Goal: Contribute content: Contribute content

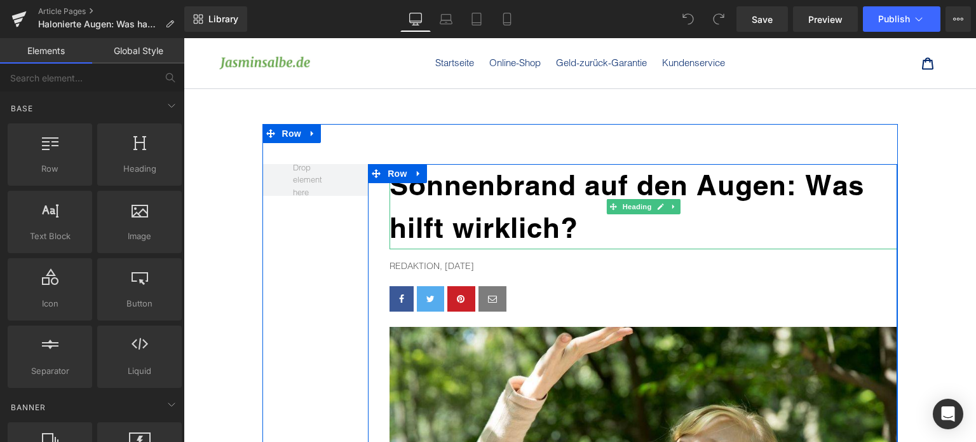
click at [493, 192] on b "Sonnenbrand auf den Augen: Was hilft wirklich?" at bounding box center [627, 206] width 475 height 76
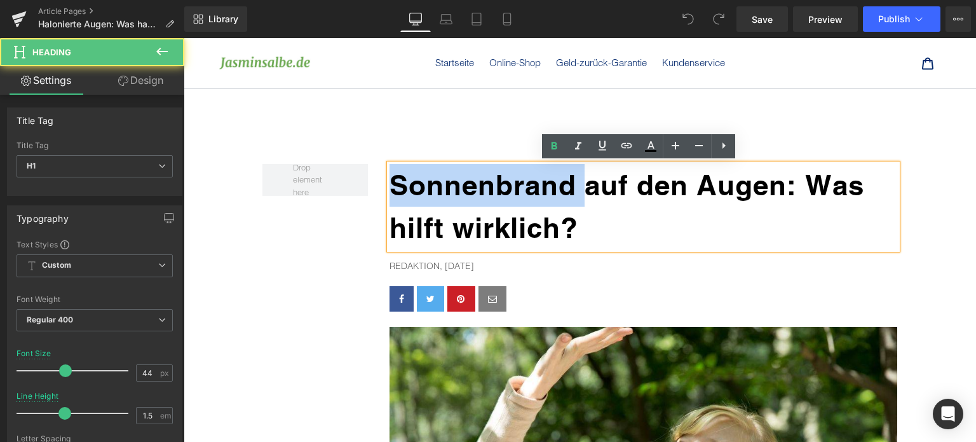
click at [493, 192] on b "Sonnenbrand auf den Augen: Was hilft wirklich?" at bounding box center [627, 206] width 475 height 76
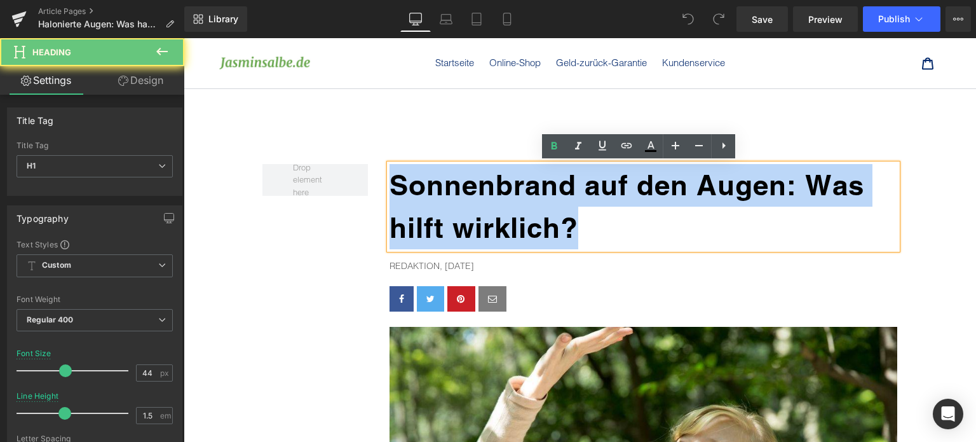
click at [493, 192] on b "Sonnenbrand auf den Augen: Was hilft wirklich?" at bounding box center [627, 206] width 475 height 76
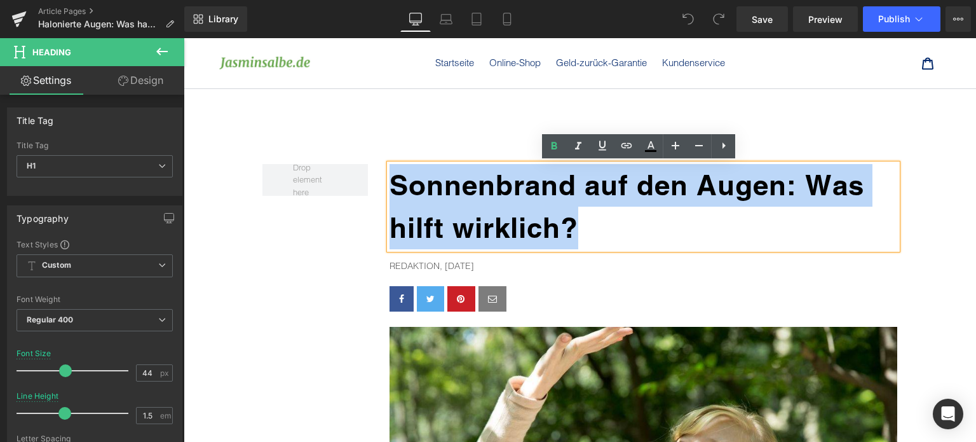
paste div
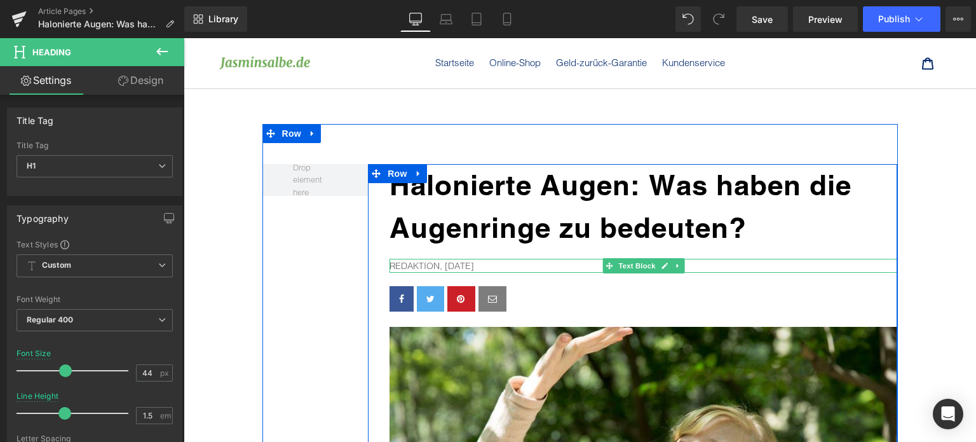
click at [465, 260] on p "Redaktion, [DATE]" at bounding box center [644, 266] width 508 height 14
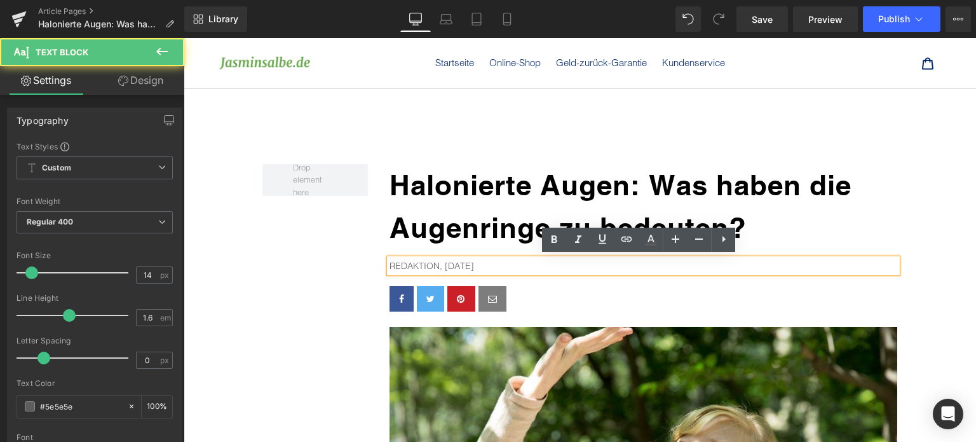
click at [475, 264] on p "Redaktion, [DATE]" at bounding box center [644, 266] width 508 height 14
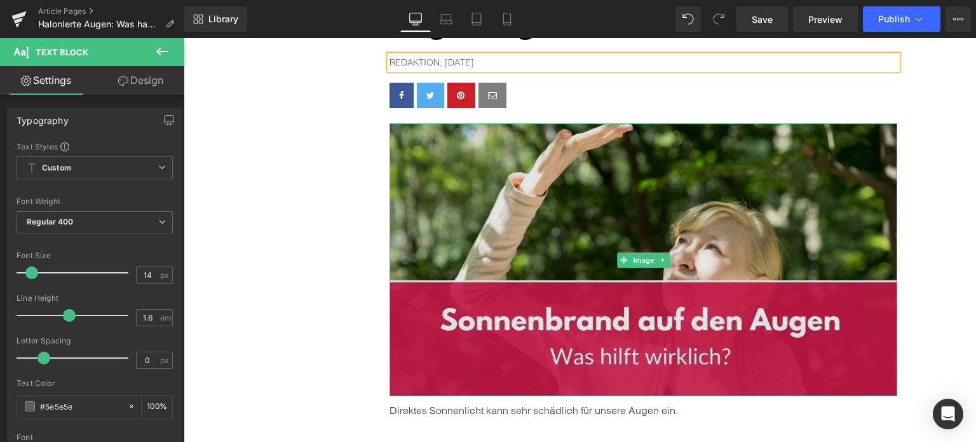
scroll to position [254, 0]
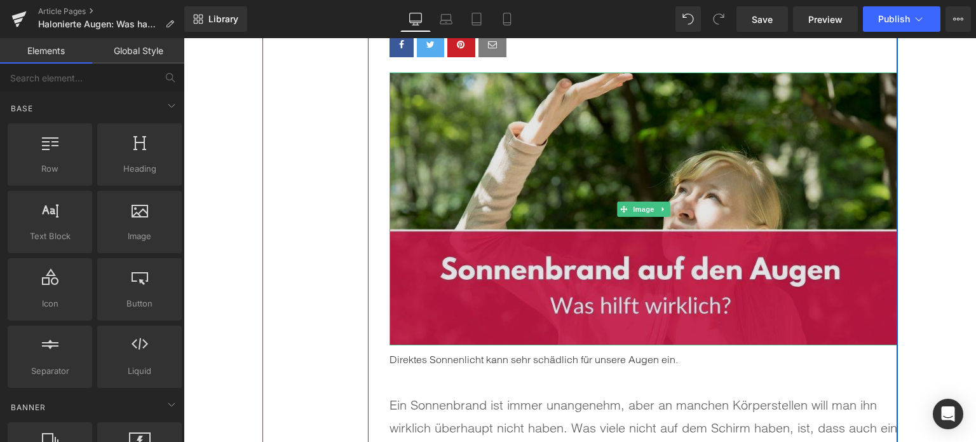
click at [697, 186] on img at bounding box center [644, 208] width 508 height 273
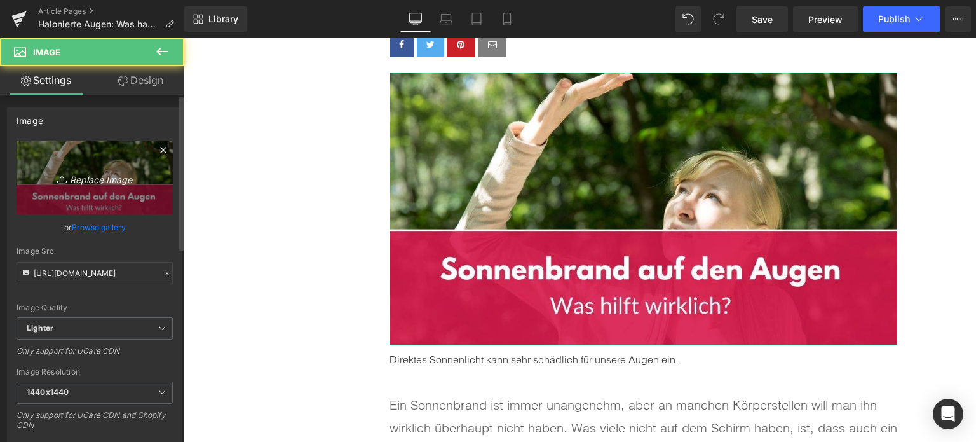
click at [93, 172] on icon "Replace Image" at bounding box center [95, 178] width 102 height 16
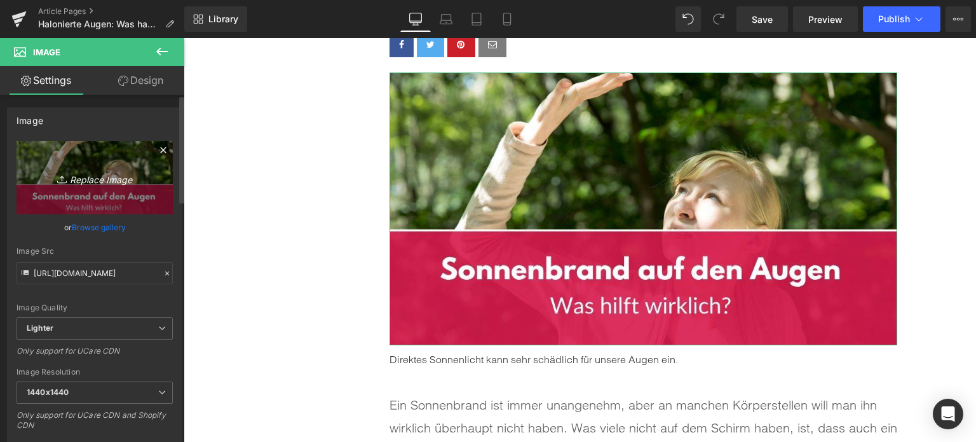
type input "C:\fakepath\halonierte-augen.jpg"
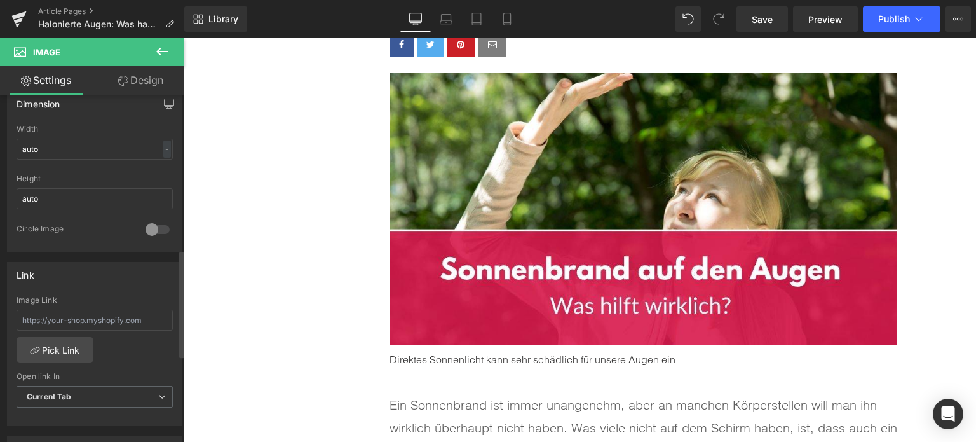
scroll to position [699, 0]
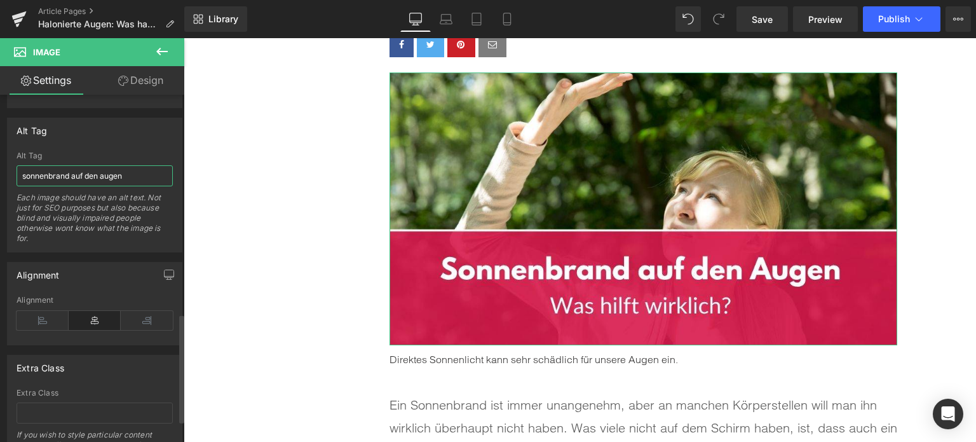
click at [76, 168] on input "sonnenbrand auf den augen" at bounding box center [95, 175] width 156 height 21
type input "hal"
type input "[URL][DOMAIN_NAME]"
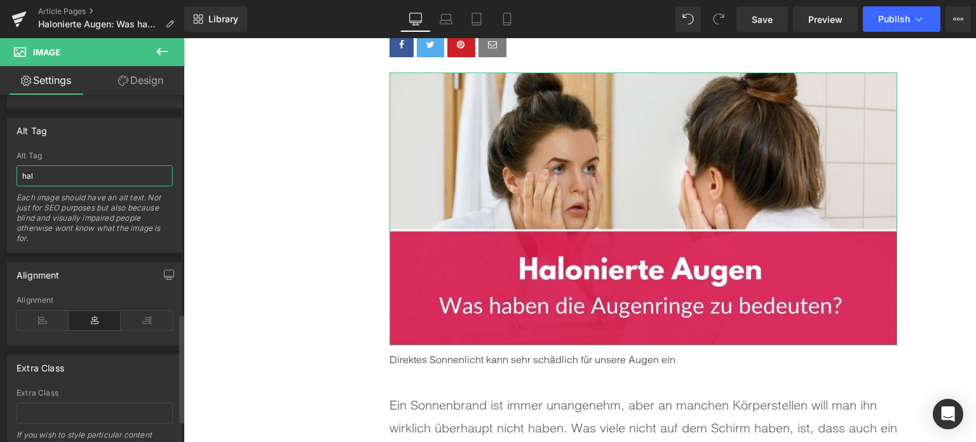
scroll to position [709, 0]
type input "halo"
type input "[URL][DOMAIN_NAME]"
type input "halonierte augen"
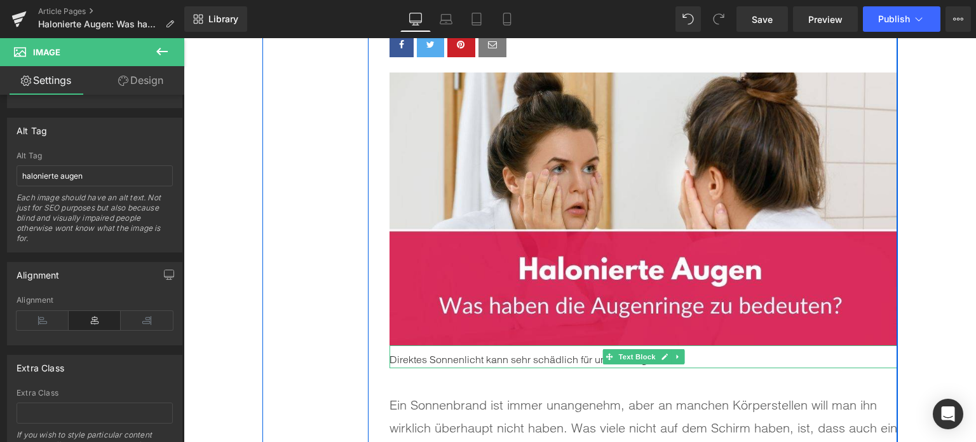
click at [532, 361] on p "Direktes Sonnenlicht kann sehr schädlich für unsere Augen ein." at bounding box center [644, 359] width 508 height 17
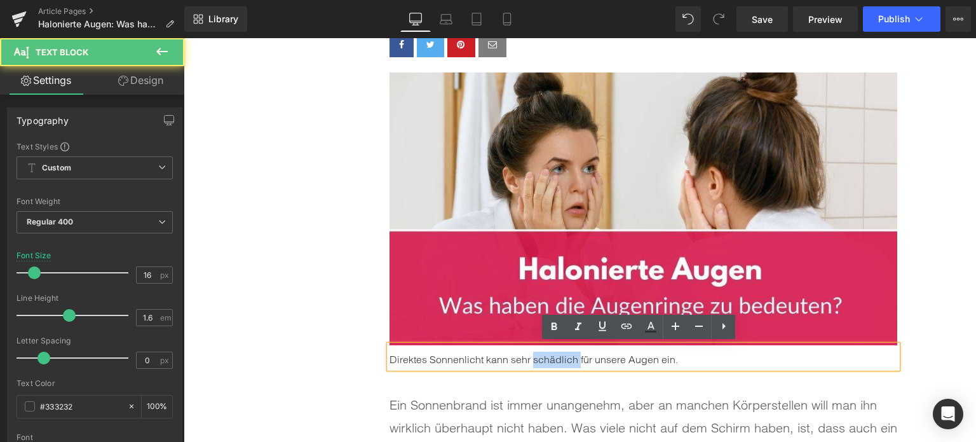
click at [532, 361] on p "Direktes Sonnenlicht kann sehr schädlich für unsere Augen ein." at bounding box center [644, 359] width 508 height 17
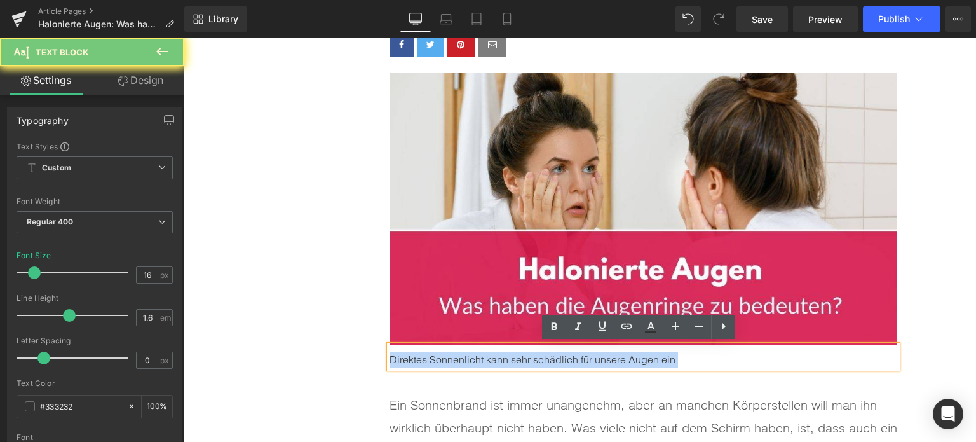
click at [532, 361] on p "Direktes Sonnenlicht kann sehr schädlich für unsere Augen ein." at bounding box center [644, 359] width 508 height 17
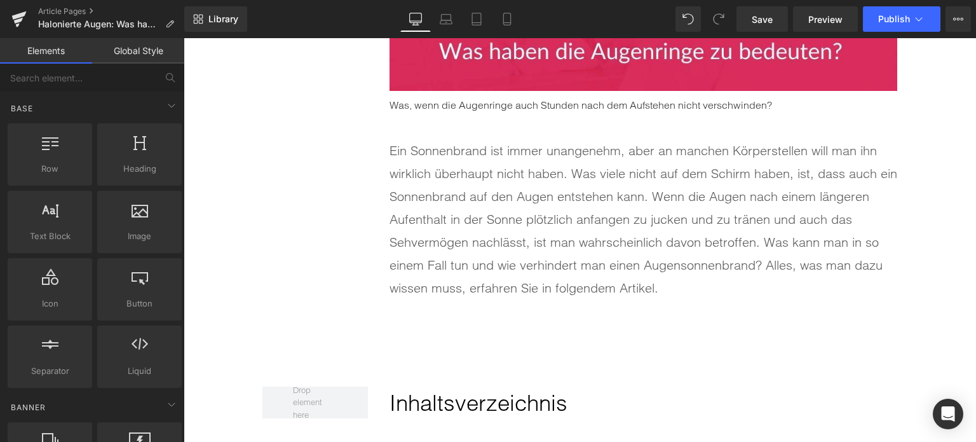
scroll to position [510, 0]
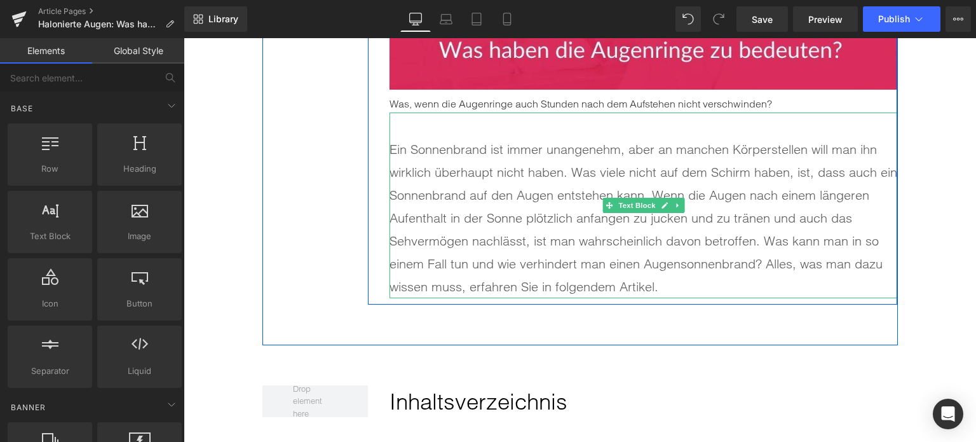
click at [567, 226] on p "Ein Sonnenbrand ist immer unangenehm, aber an manchen Körperstellen will man ih…" at bounding box center [644, 218] width 508 height 160
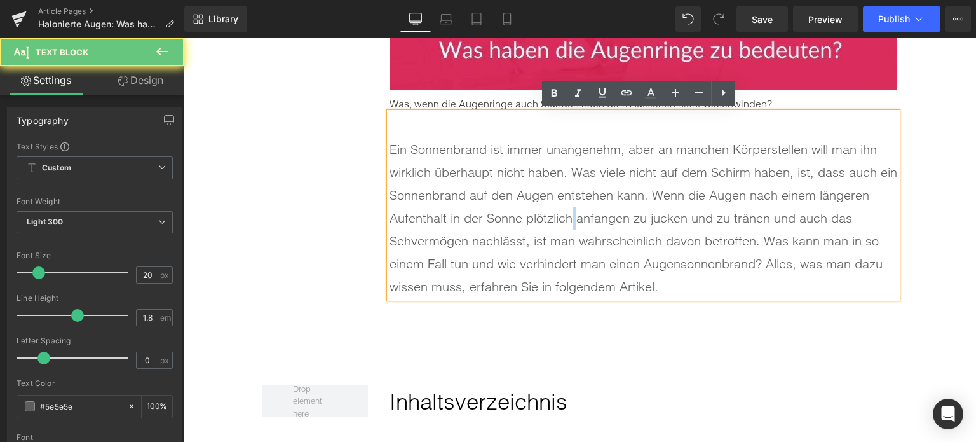
click at [567, 226] on p "Ein Sonnenbrand ist immer unangenehm, aber an manchen Körperstellen will man ih…" at bounding box center [644, 218] width 508 height 160
paste div
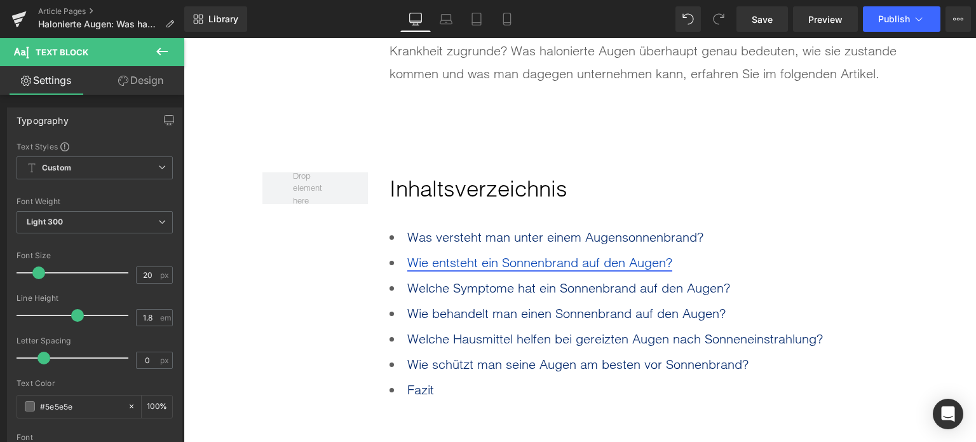
scroll to position [700, 0]
click at [456, 385] on div "Rendering Content" at bounding box center [488, 392] width 78 height 14
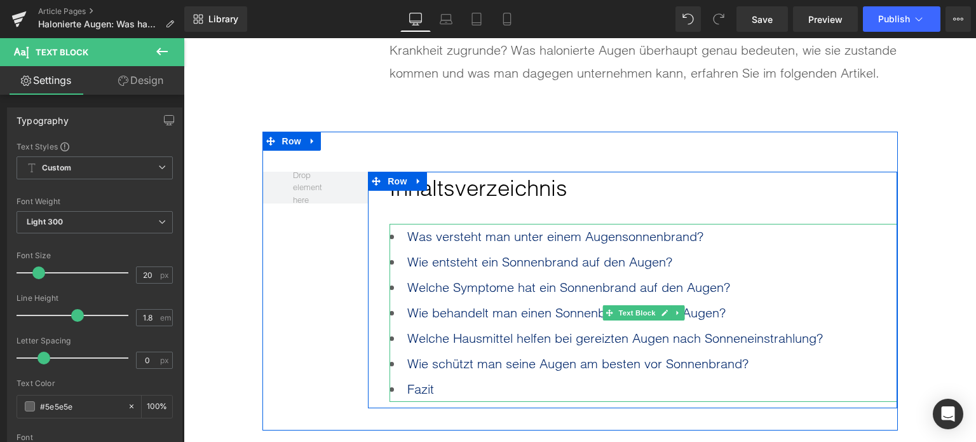
drag, startPoint x: 636, startPoint y: 426, endPoint x: 389, endPoint y: 260, distance: 298.1
click at [444, 386] on li "Fazit" at bounding box center [644, 388] width 508 height 25
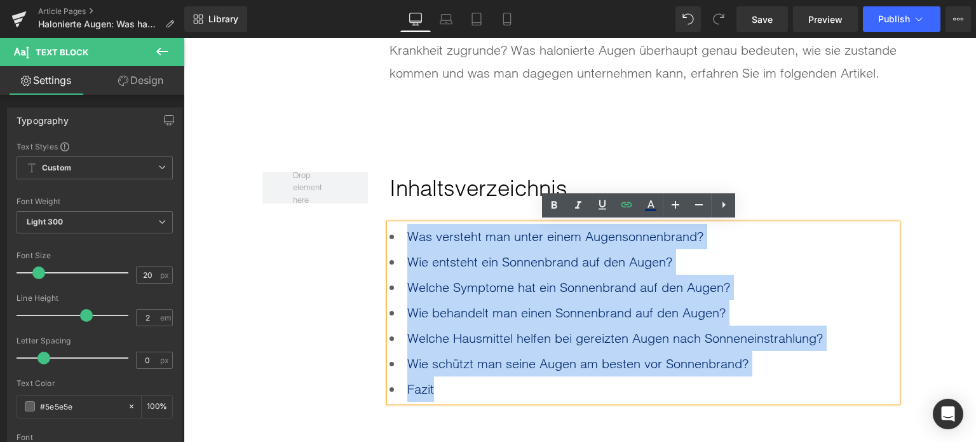
drag, startPoint x: 444, startPoint y: 386, endPoint x: 400, endPoint y: 242, distance: 151.4
click at [400, 242] on ul "Was versteht man unter einem Augensonnenbrand? Wie entsteht ein Sonnenbrand auf…" at bounding box center [644, 313] width 508 height 178
paste div
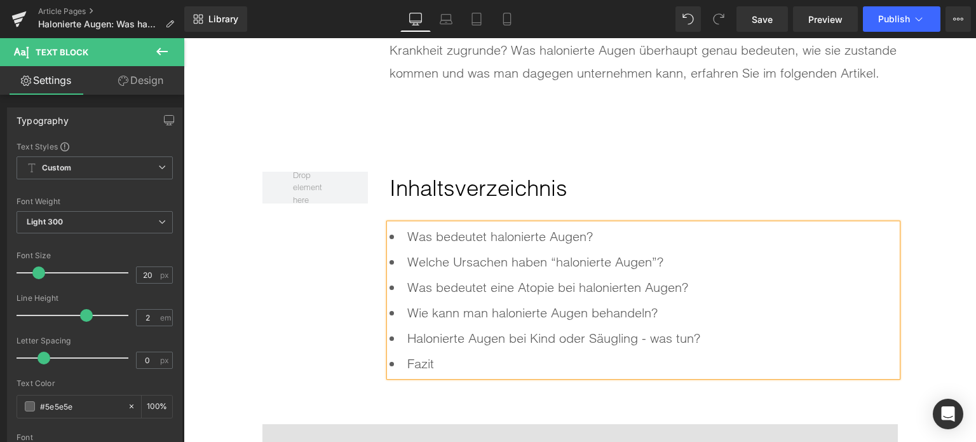
click at [554, 260] on li "Welche Ursachen haben “halonierte Augen”?" at bounding box center [644, 261] width 508 height 25
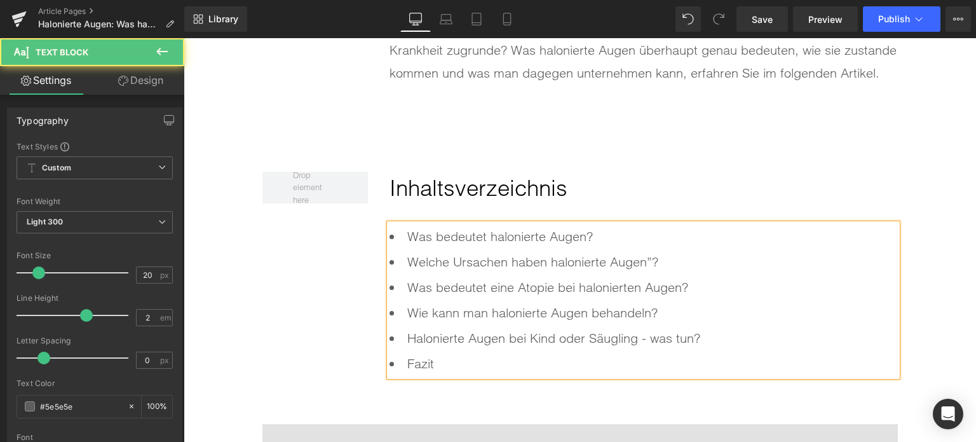
click at [646, 257] on li "Welche Ursachen haben halonierte Augen”?" at bounding box center [644, 261] width 508 height 25
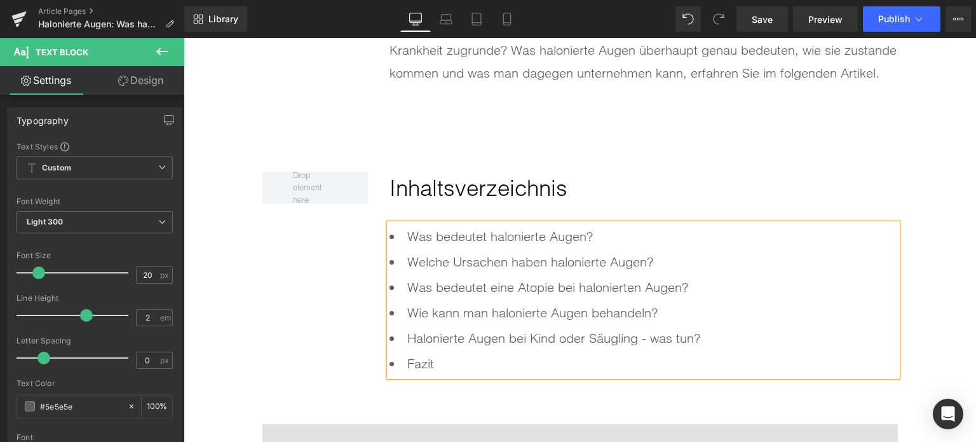
click at [485, 231] on li "Was bedeutet halonierte Augen?" at bounding box center [644, 236] width 508 height 25
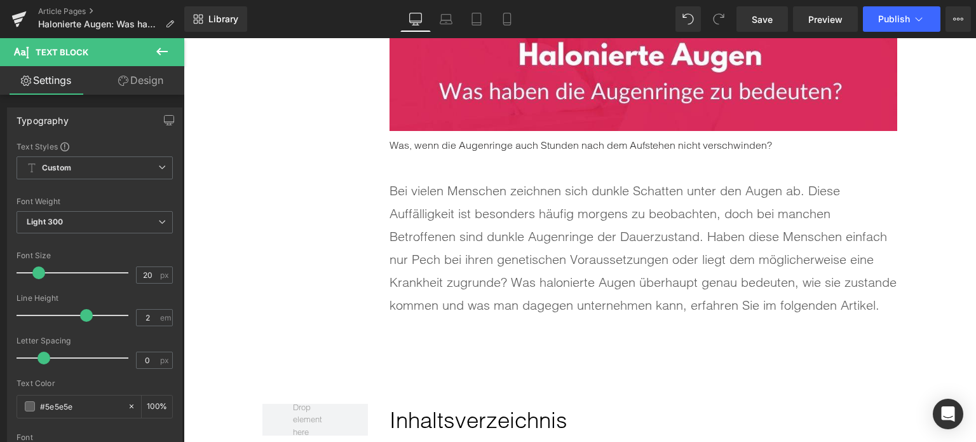
scroll to position [637, 0]
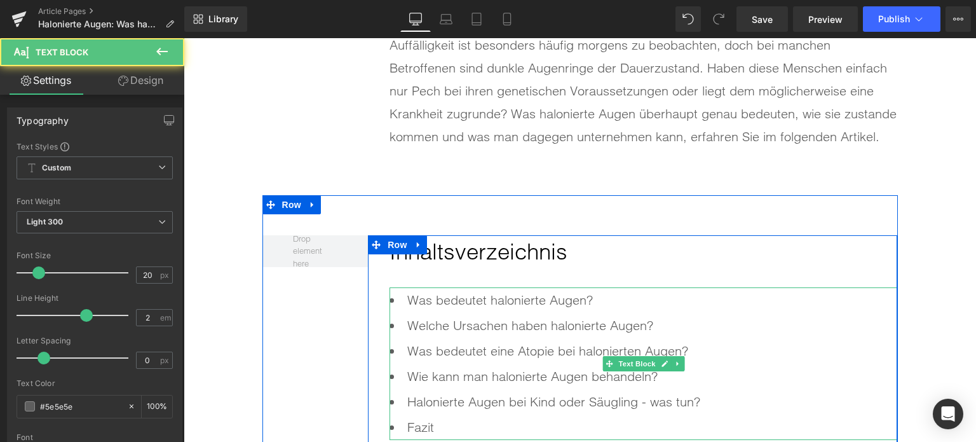
click at [541, 302] on li "Was bedeutet halonierte Augen?" at bounding box center [644, 299] width 508 height 25
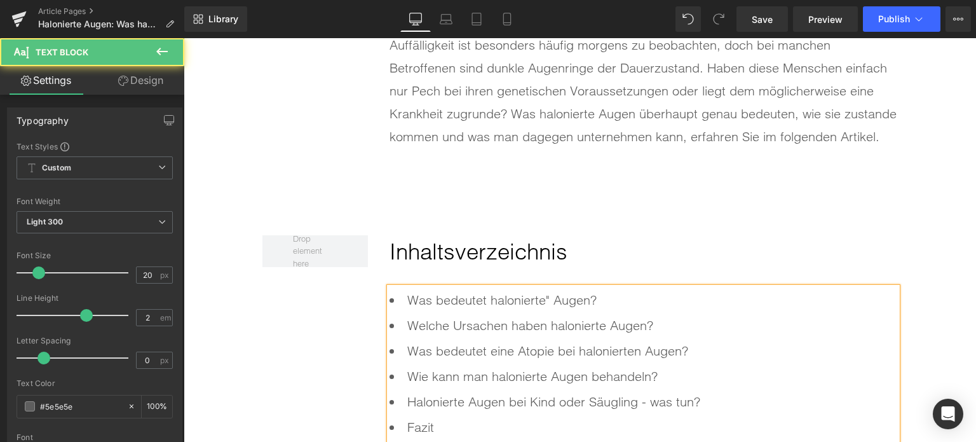
click at [486, 302] on li "Was bedeutet halonierte" Augen?" at bounding box center [644, 299] width 508 height 25
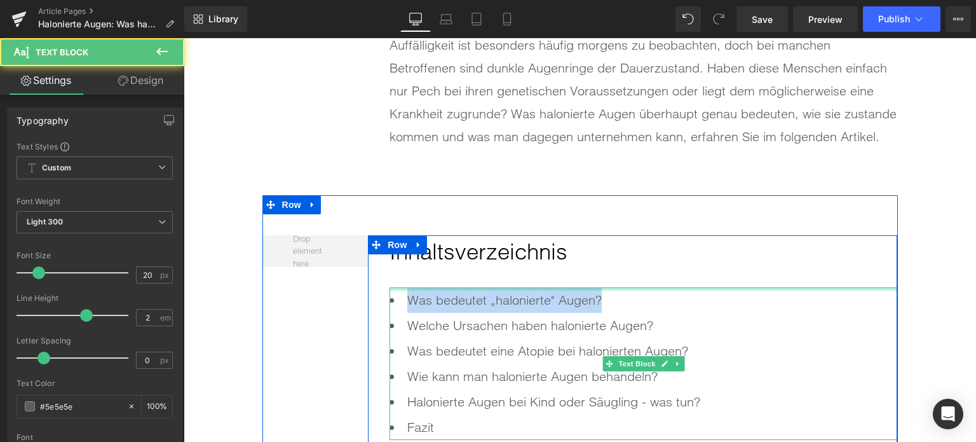
drag, startPoint x: 610, startPoint y: 301, endPoint x: 393, endPoint y: 287, distance: 217.9
click at [393, 287] on div "Was bedeutet „halonierte" Augen? Welche Ursachen haben halonierte Augen? Was …" at bounding box center [644, 363] width 508 height 153
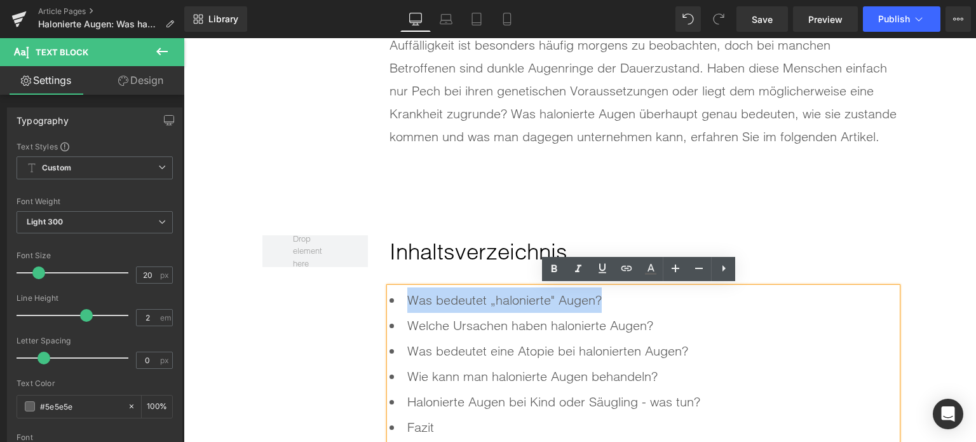
copy li "Was bedeutet „halonierte" Augen?"
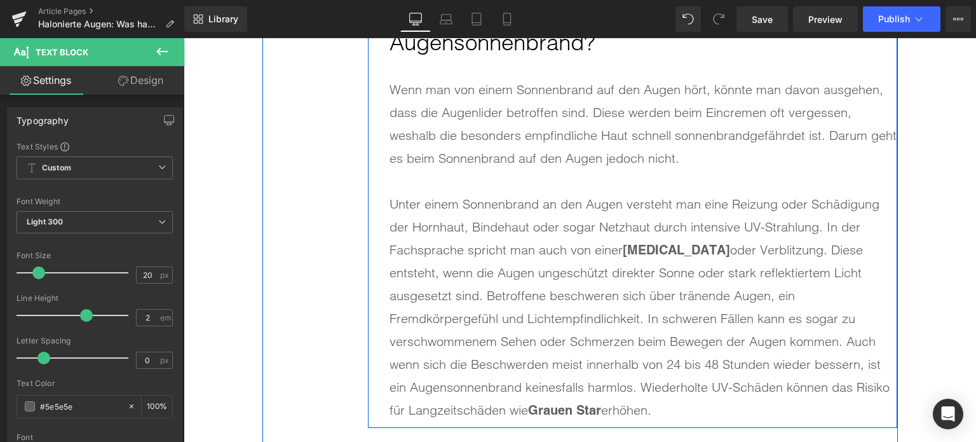
scroll to position [1209, 0]
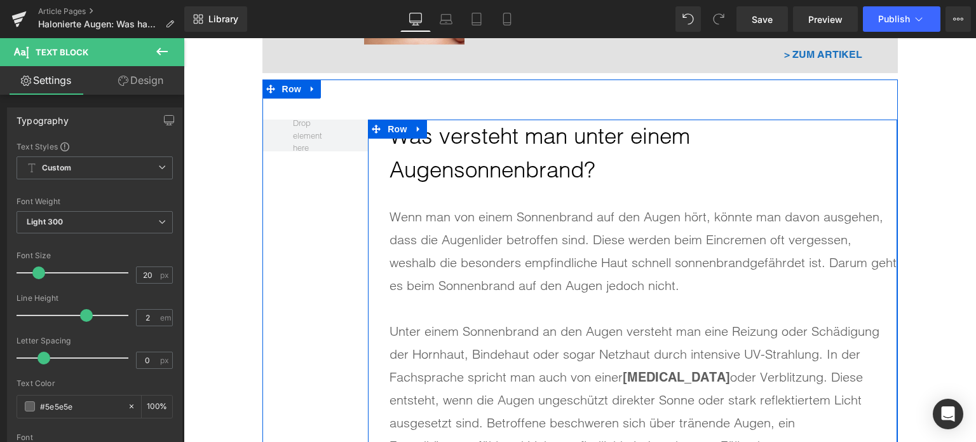
click at [484, 151] on h2 "Was versteht man unter einem Augensonnenbrand?" at bounding box center [644, 152] width 508 height 67
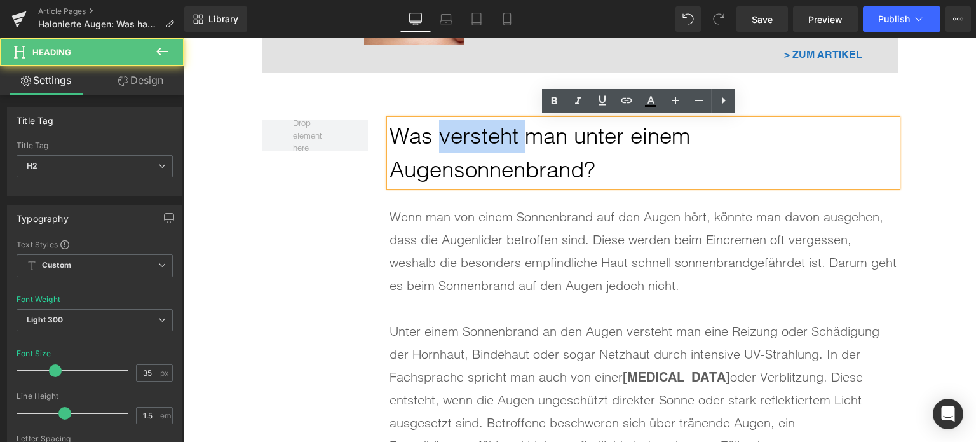
click at [484, 151] on h2 "Was versteht man unter einem Augensonnenbrand?" at bounding box center [644, 152] width 508 height 67
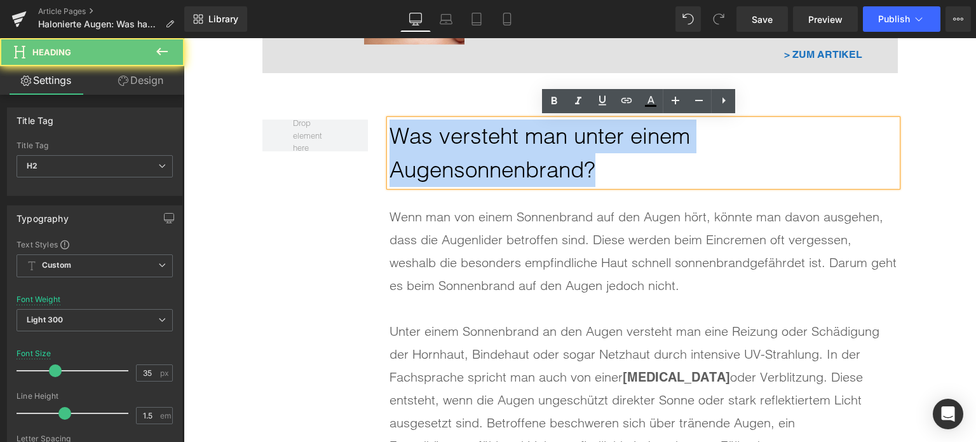
click at [484, 151] on h2 "Was versteht man unter einem Augensonnenbrand?" at bounding box center [644, 152] width 508 height 67
paste div
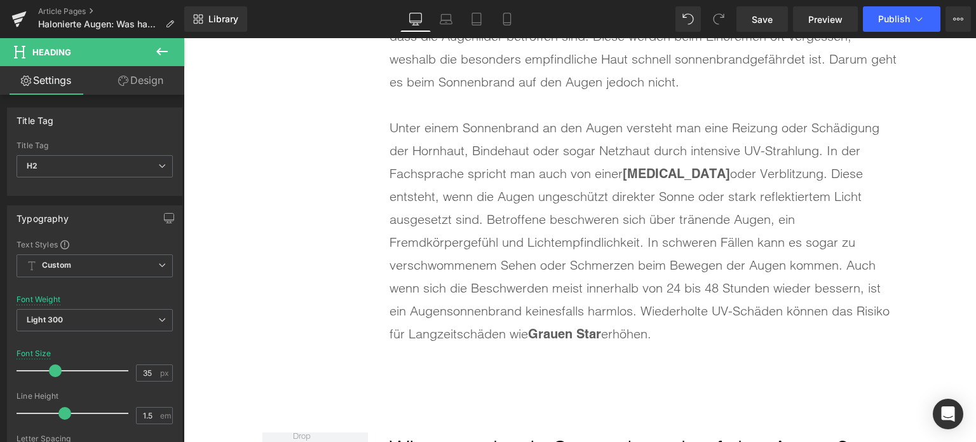
scroll to position [1400, 0]
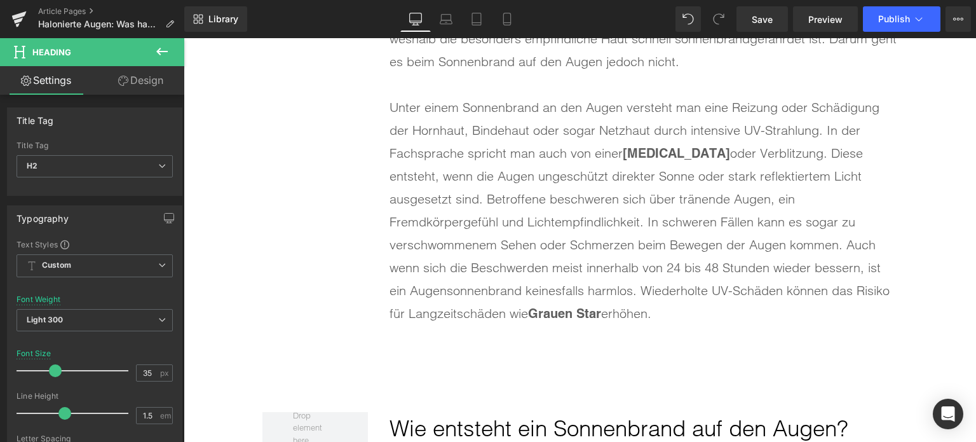
drag, startPoint x: 664, startPoint y: 285, endPoint x: 672, endPoint y: 300, distance: 17.7
click at [664, 285] on div "Unter einem Sonnenbrand an den Augen versteht man eine Reizung oder Schädigung …" at bounding box center [644, 210] width 508 height 229
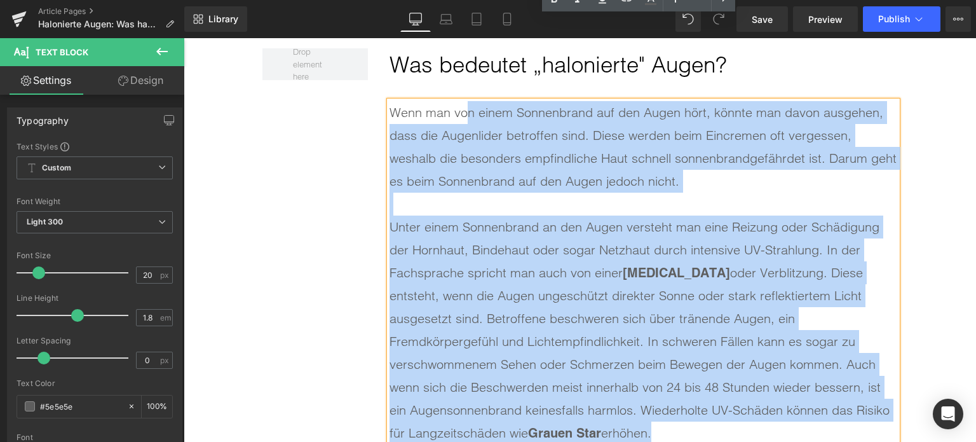
scroll to position [1209, 0]
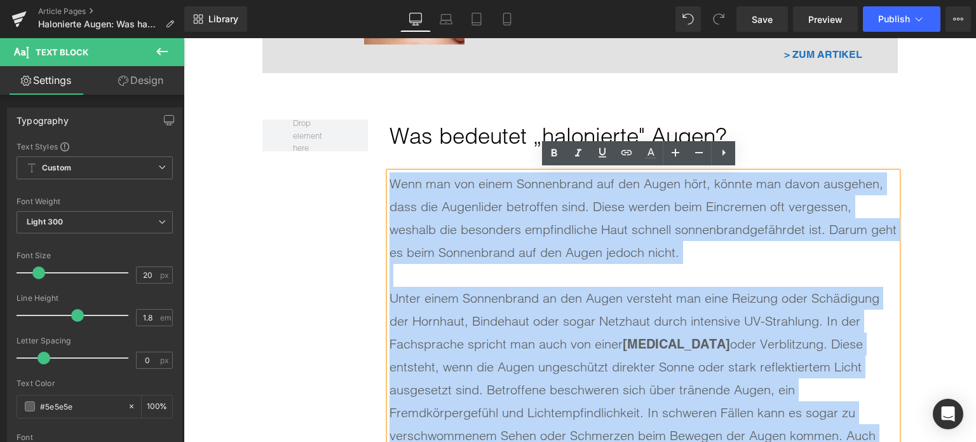
drag, startPoint x: 675, startPoint y: 304, endPoint x: 361, endPoint y: 168, distance: 342.2
click at [361, 168] on div "Was bedeutet „halonierte" Augen? Heading Wenn man von einem Sonnenbrand auf den…" at bounding box center [581, 320] width 636 height 483
paste div
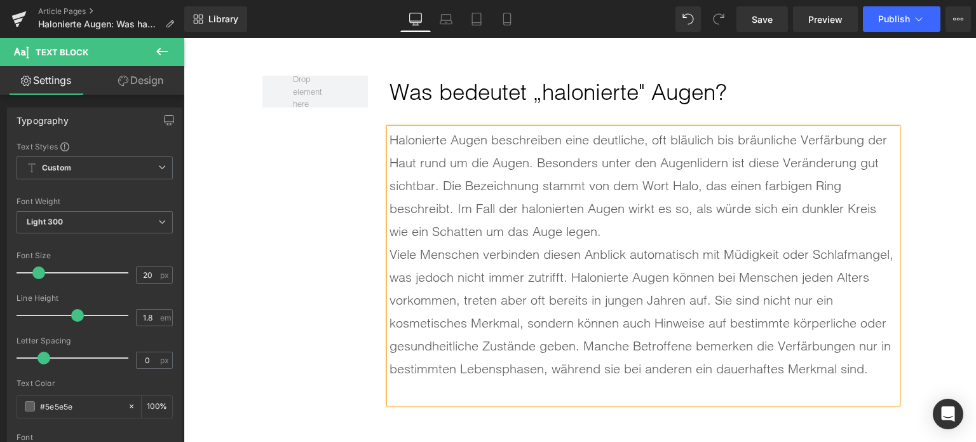
scroll to position [1272, 0]
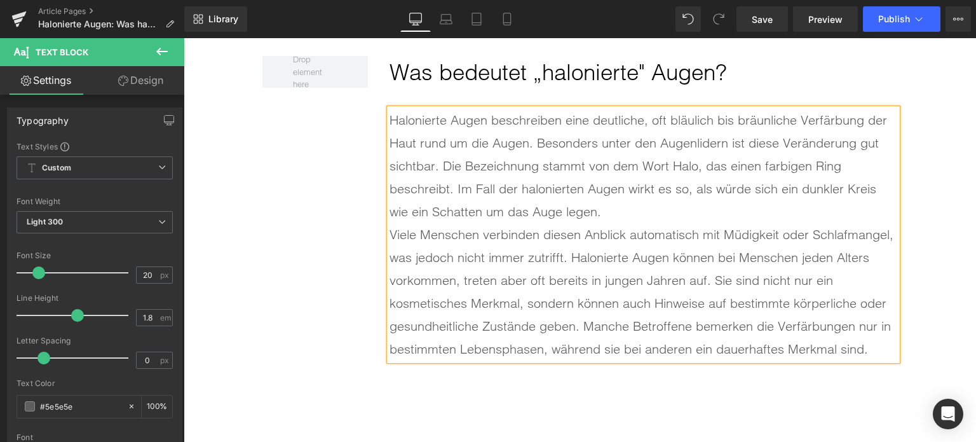
click at [633, 201] on div "Halonierte Augen beschreiben eine deutliche, oft bläulich bis bräunliche Verfär…" at bounding box center [644, 235] width 508 height 252
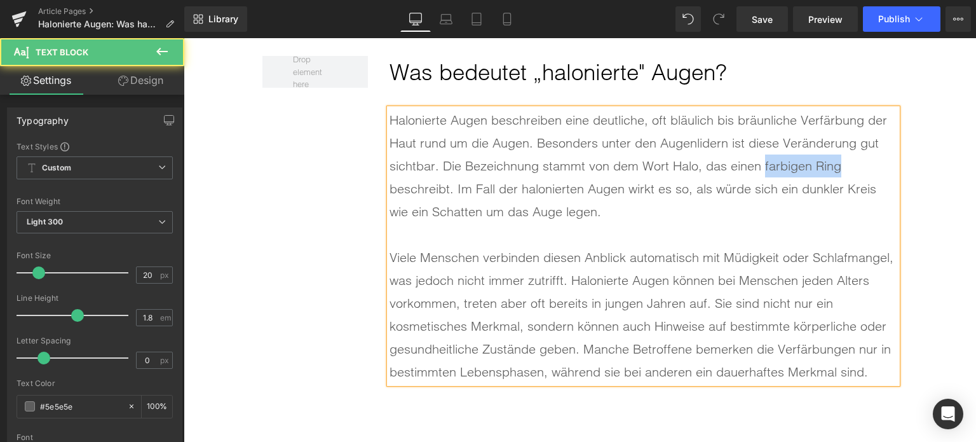
drag, startPoint x: 758, startPoint y: 161, endPoint x: 836, endPoint y: 170, distance: 78.7
click at [836, 170] on div "Halonierte Augen beschreiben eine deutliche, oft bläulich bis bräunliche Verfär…" at bounding box center [644, 246] width 508 height 275
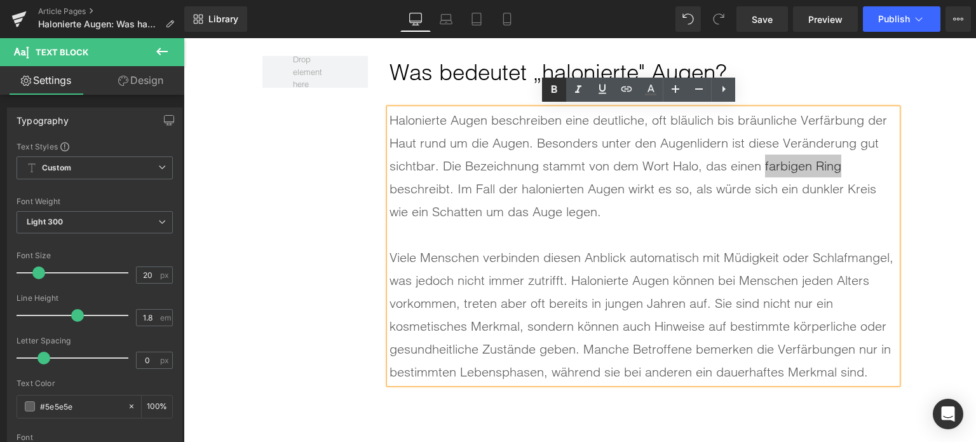
click at [550, 83] on icon at bounding box center [554, 89] width 15 height 15
click at [490, 322] on div "Viele Menschen verbinden diesen Anblick automatisch mit Müdigkeit oder Schlafma…" at bounding box center [644, 314] width 508 height 137
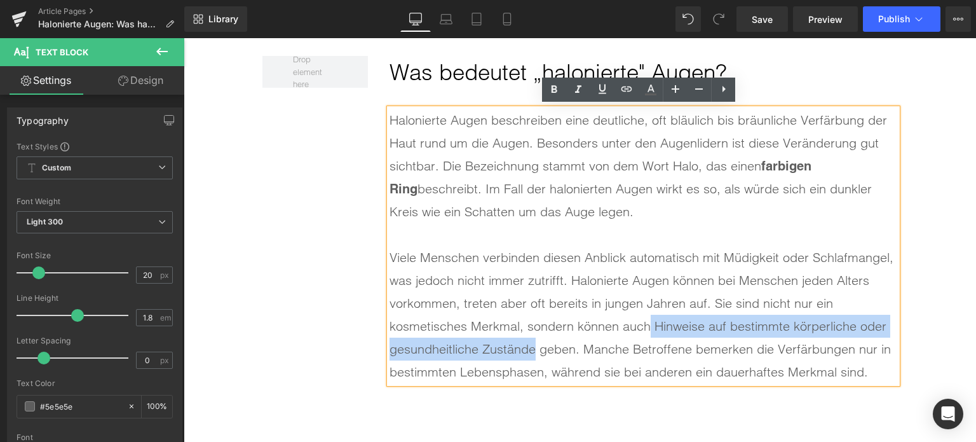
drag, startPoint x: 646, startPoint y: 324, endPoint x: 529, endPoint y: 348, distance: 119.5
click at [529, 348] on div "Viele Menschen verbinden diesen Anblick automatisch mit Müdigkeit oder Schlafma…" at bounding box center [644, 314] width 508 height 137
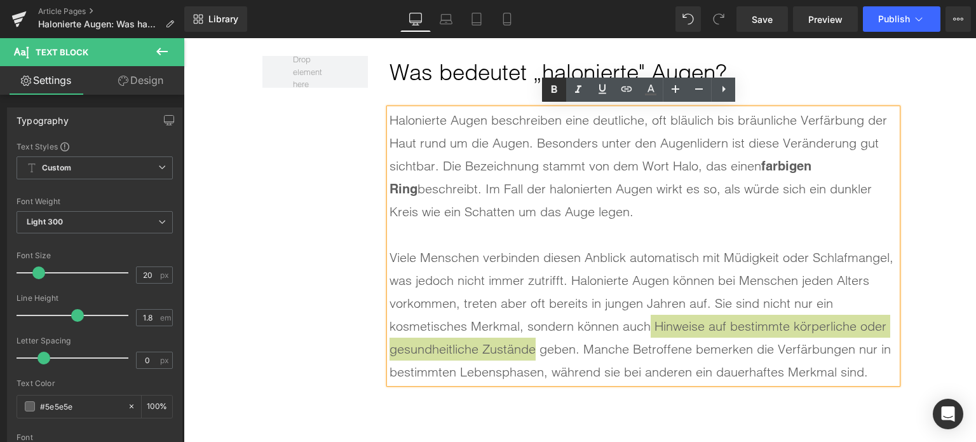
click at [555, 91] on icon at bounding box center [554, 89] width 15 height 15
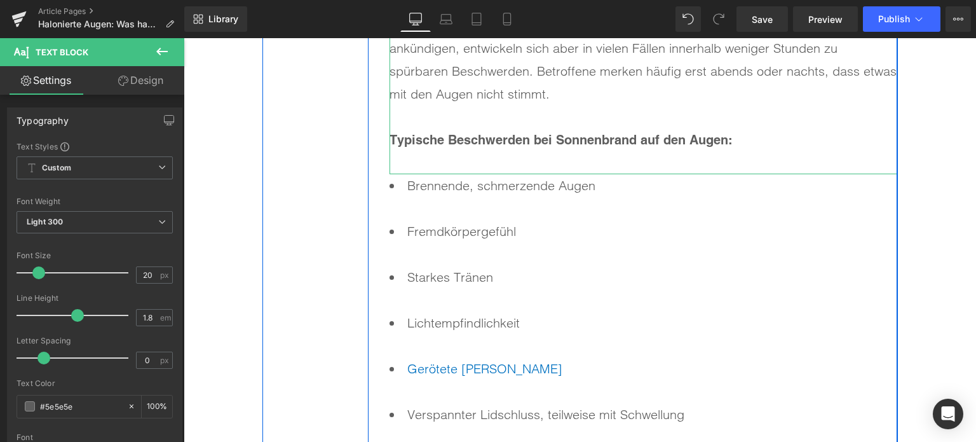
scroll to position [2861, 0]
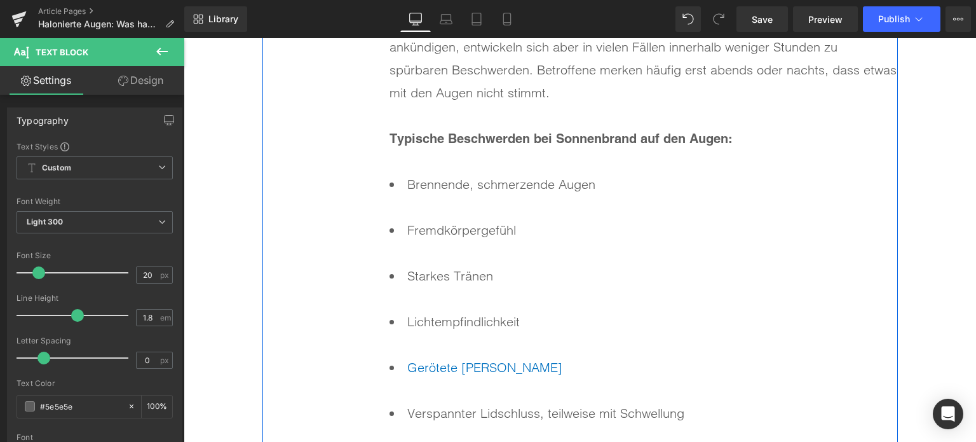
click at [444, 133] on strong "Typische Beschwerden bei Sonnenbrand auf den Augen:" at bounding box center [561, 138] width 343 height 15
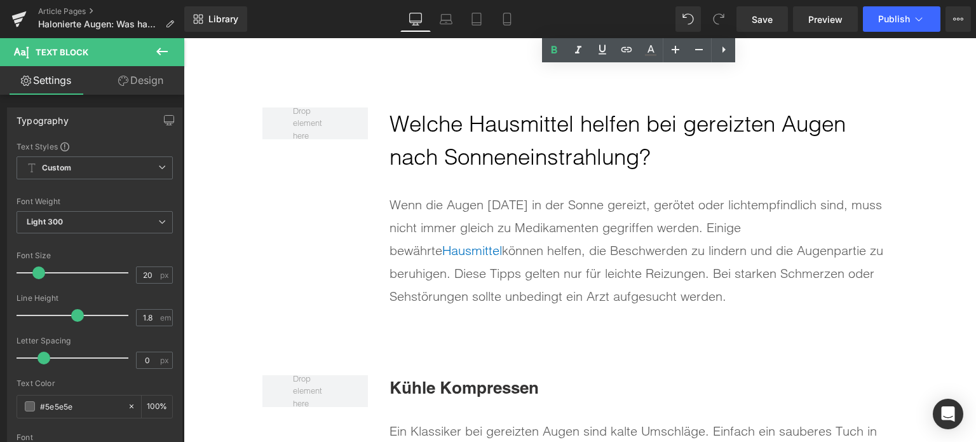
scroll to position [3815, 0]
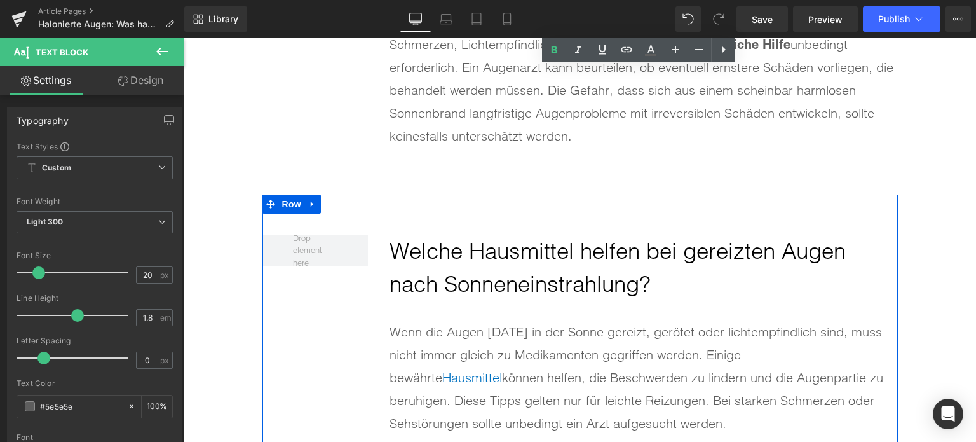
click at [316, 202] on div "Welche Hausmittel helfen bei gereizten Augen nach Sonneneinstrahlung? Heading W…" at bounding box center [581, 337] width 636 height 287
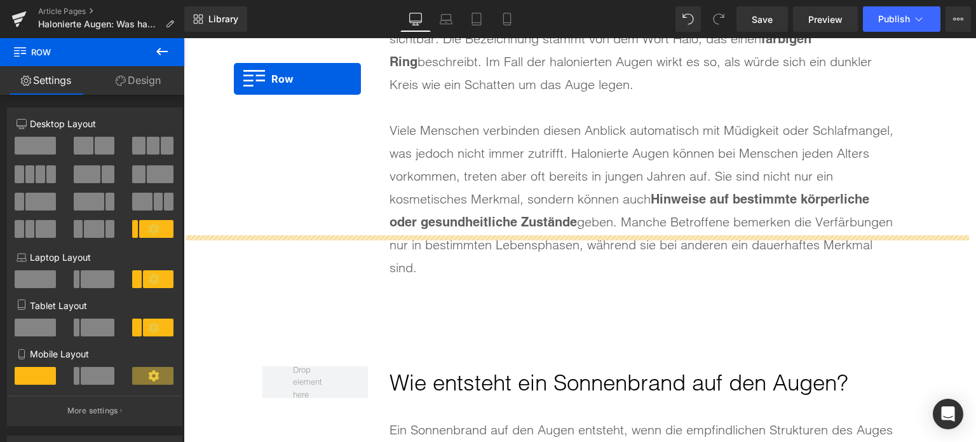
scroll to position [1349, 0]
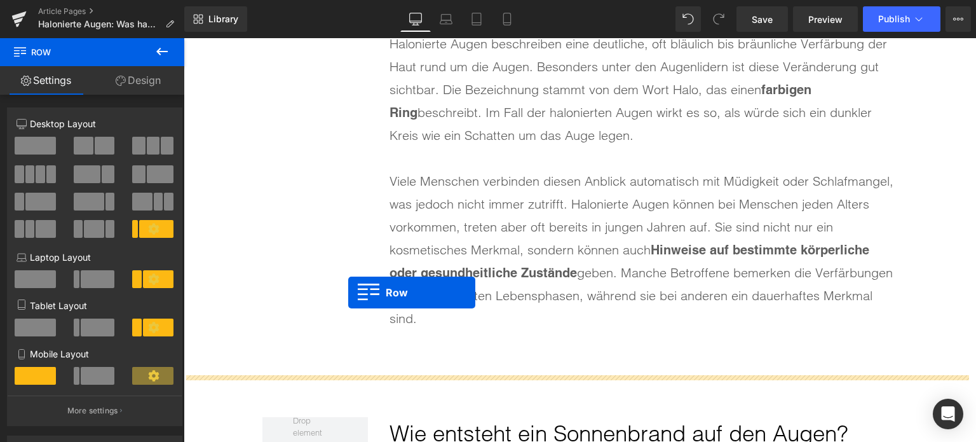
drag, startPoint x: 265, startPoint y: 203, endPoint x: 348, endPoint y: 292, distance: 121.4
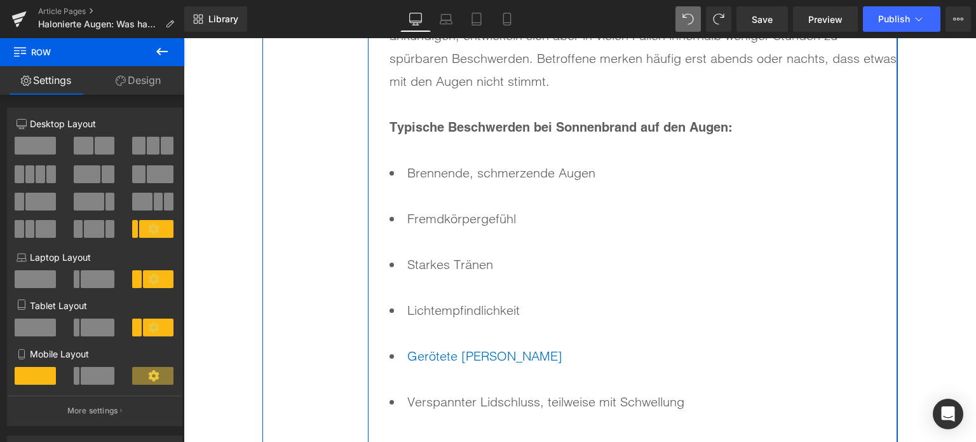
scroll to position [2880, 0]
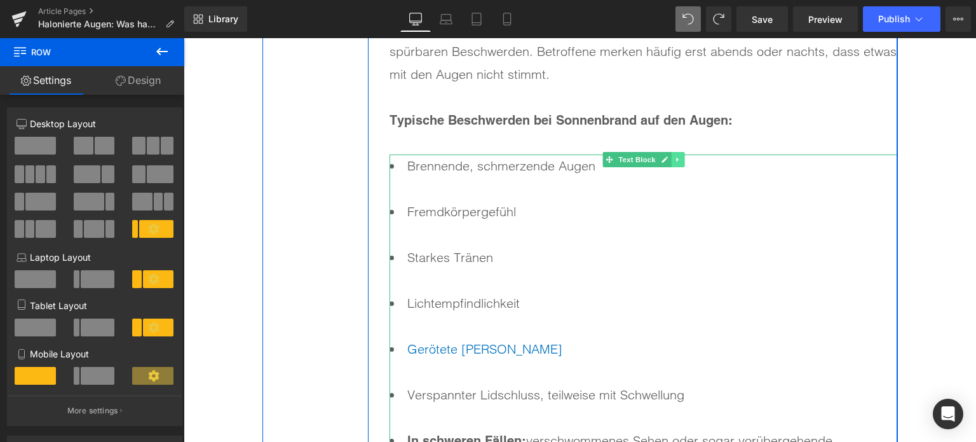
click at [679, 160] on link at bounding box center [677, 159] width 13 height 15
click at [681, 160] on icon at bounding box center [684, 159] width 7 height 7
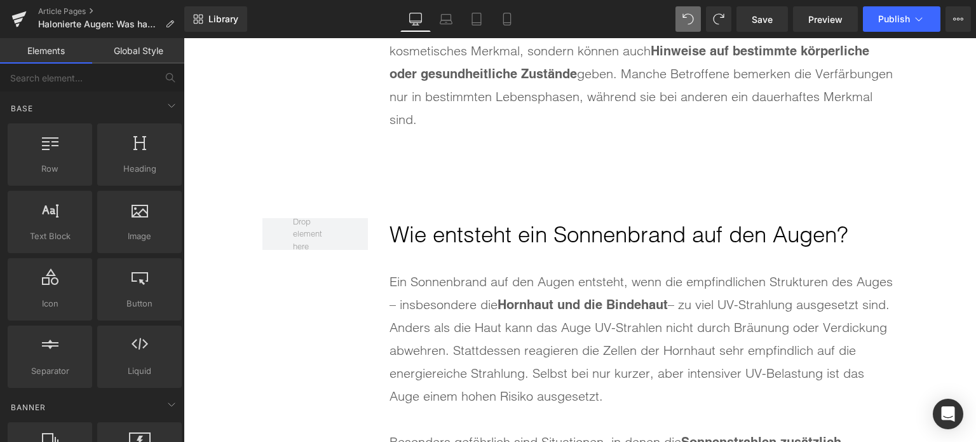
scroll to position [1609, 0]
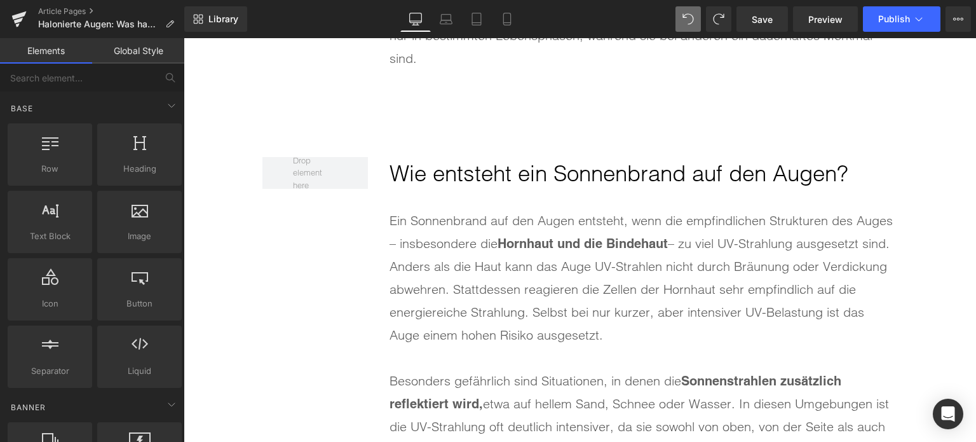
click at [506, 170] on h2 "Wie entsteht ein Sonnenbrand auf den Augen?" at bounding box center [644, 174] width 508 height 34
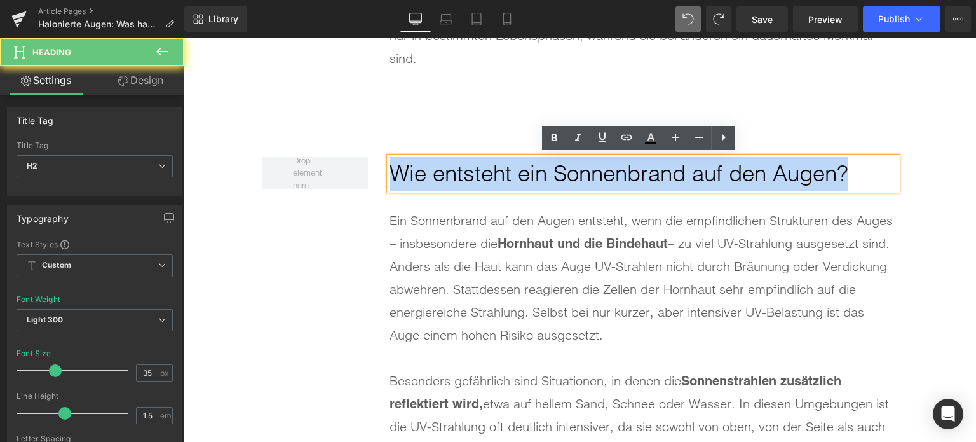
click at [506, 170] on h2 "Wie entsteht ein Sonnenbrand auf den Augen?" at bounding box center [644, 174] width 508 height 34
paste div
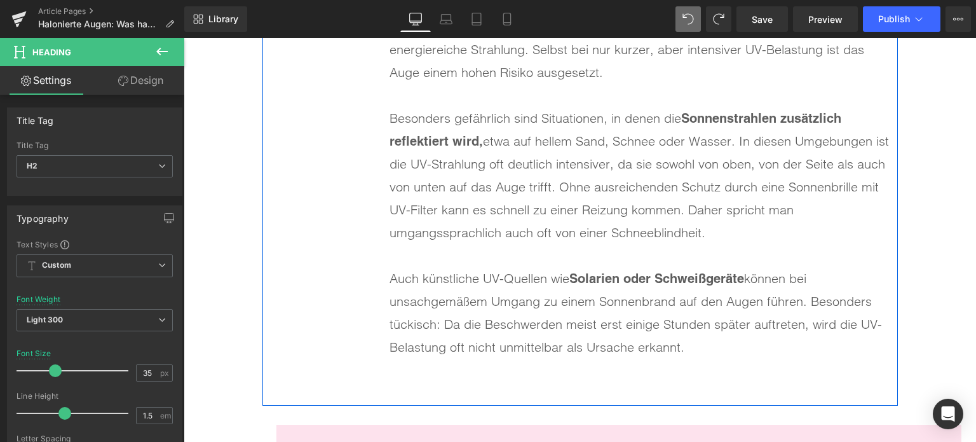
scroll to position [1927, 0]
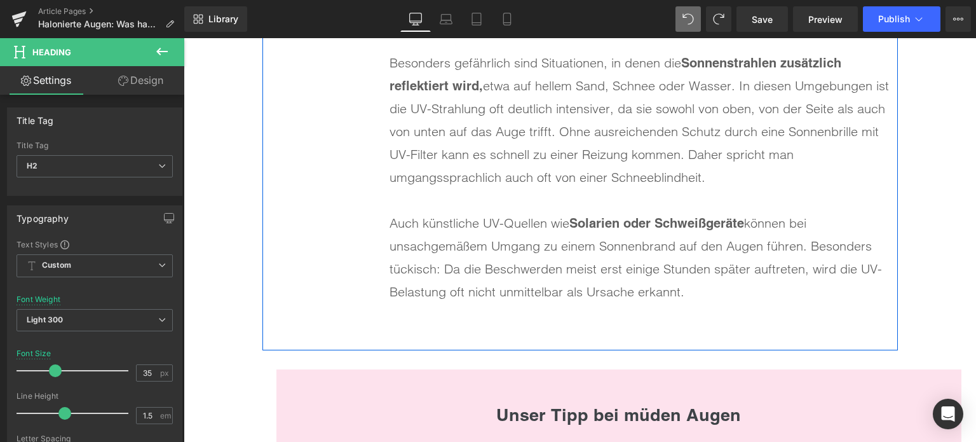
click at [685, 287] on div "Auch künstliche UV-Quellen wie Solarien oder Schweißgeräte können bei unsachgem…" at bounding box center [644, 258] width 508 height 92
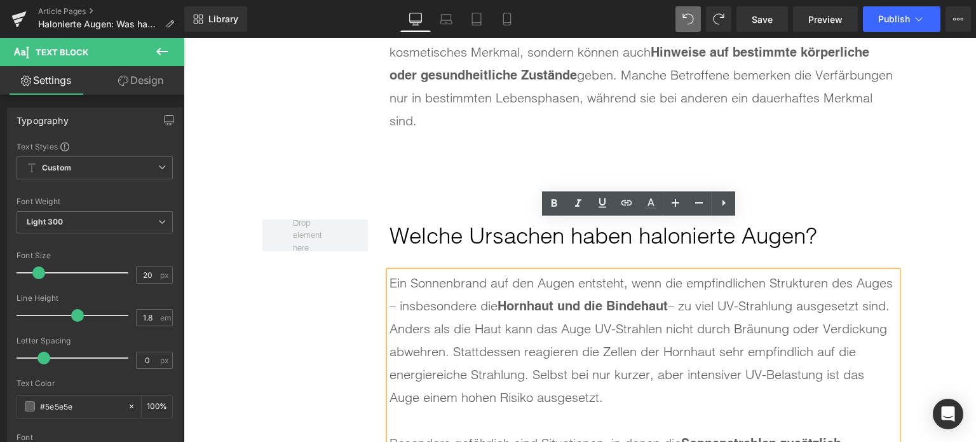
scroll to position [1545, 0]
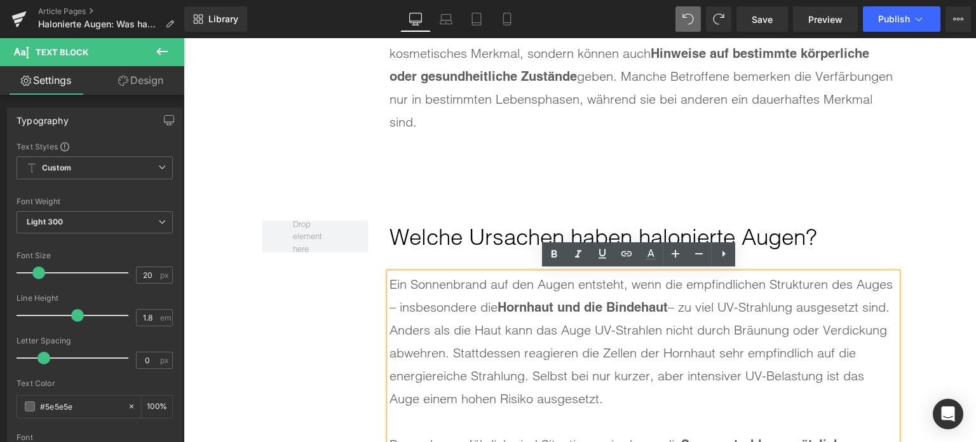
drag, startPoint x: 655, startPoint y: 277, endPoint x: 388, endPoint y: 293, distance: 267.4
paste div
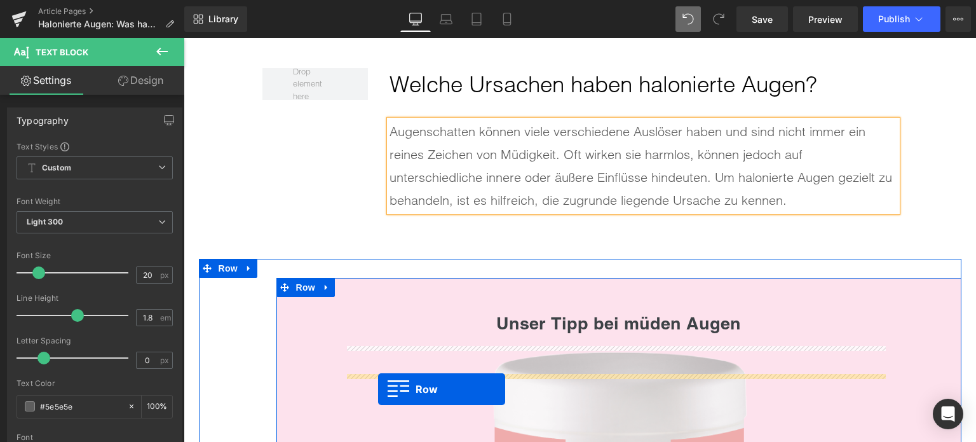
scroll to position [1710, 0]
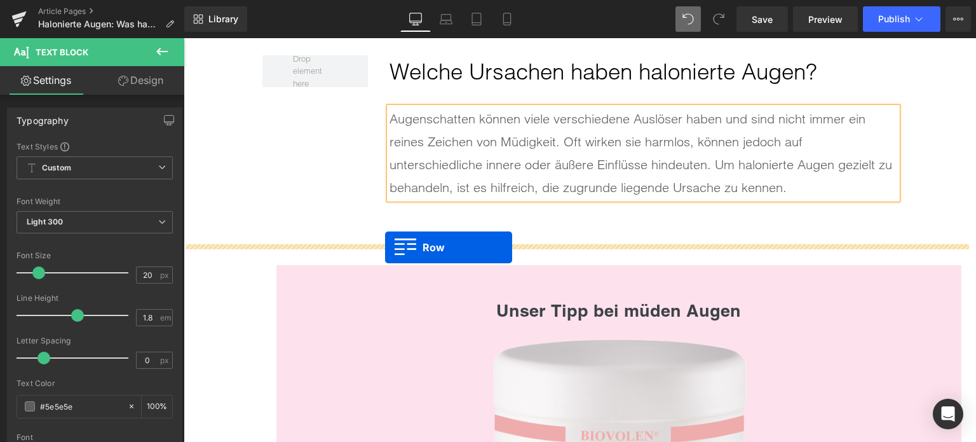
drag, startPoint x: 264, startPoint y: 56, endPoint x: 385, endPoint y: 247, distance: 226.2
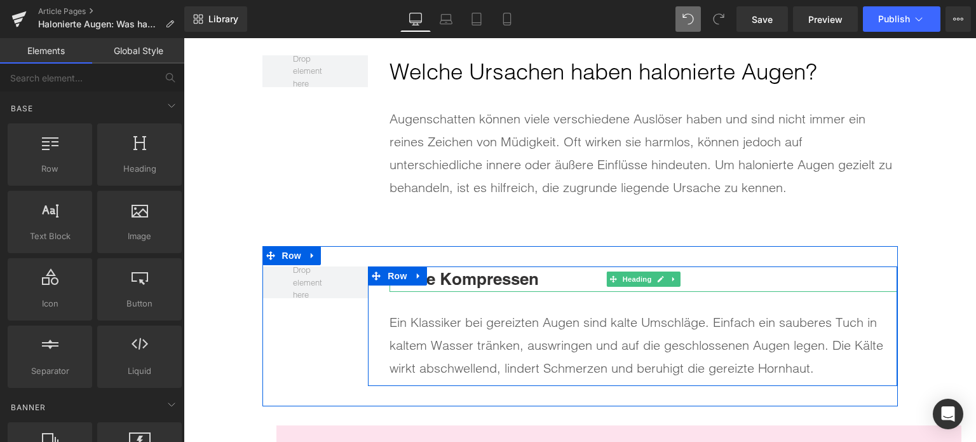
click at [426, 275] on b "Kühle Kompressen" at bounding box center [464, 279] width 149 height 20
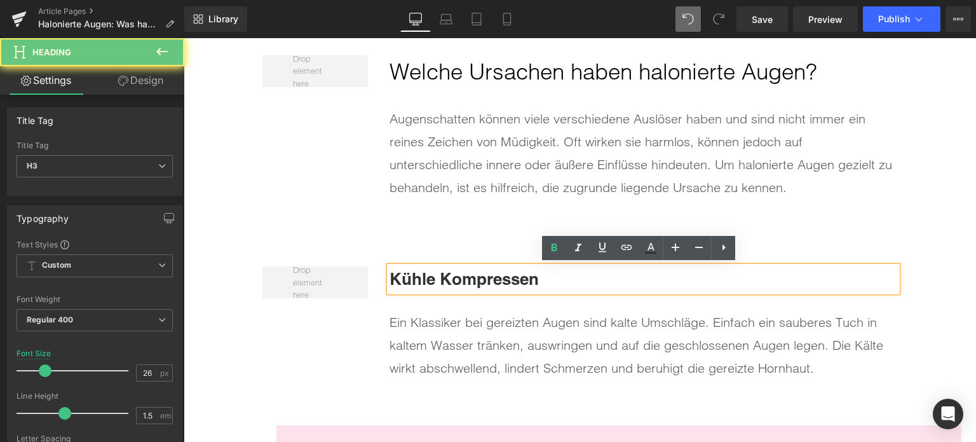
click at [426, 275] on b "Kühle Kompressen" at bounding box center [464, 279] width 149 height 20
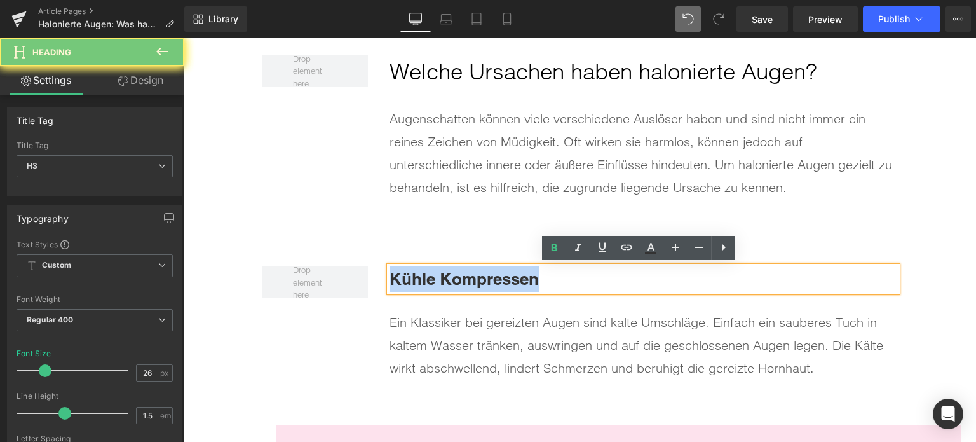
click at [426, 275] on b "Kühle Kompressen" at bounding box center [464, 279] width 149 height 20
paste div
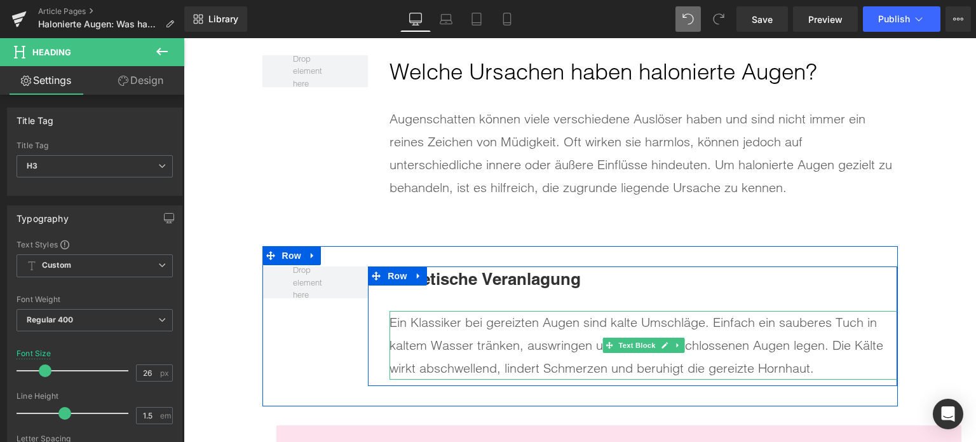
click at [534, 329] on p "Ein Klassiker bei gereizten Augen sind kalte Umschläge. Einfach ein sauberes Tu…" at bounding box center [644, 345] width 508 height 69
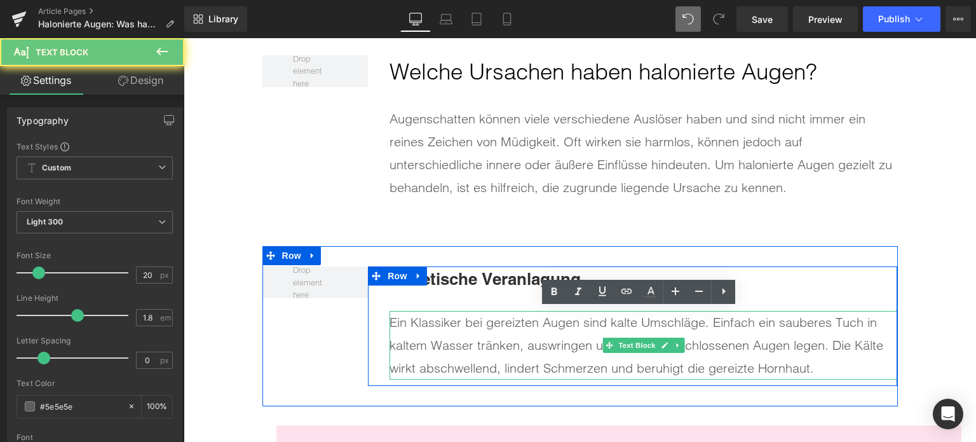
click at [534, 329] on p "Ein Klassiker bei gereizten Augen sind kalte Umschläge. Einfach ein sauberes Tu…" at bounding box center [644, 345] width 508 height 69
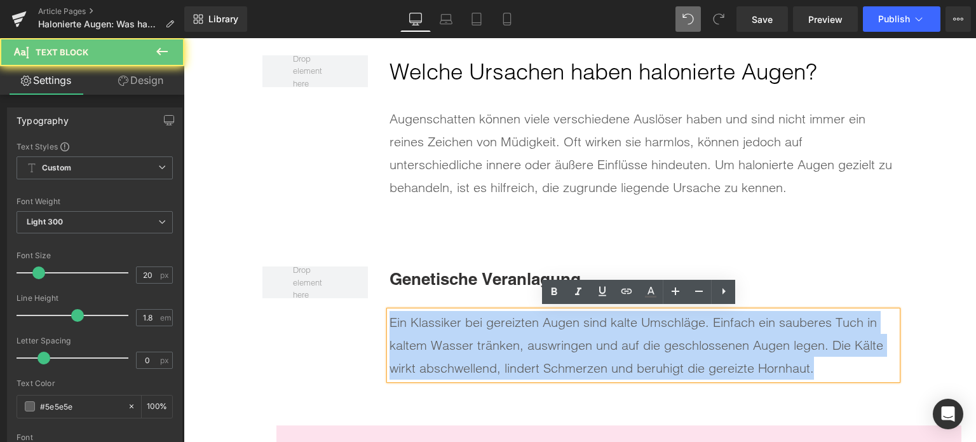
click at [534, 329] on p "Ein Klassiker bei gereizten Augen sind kalte Umschläge. Einfach ein sauberes Tu…" at bounding box center [644, 345] width 508 height 69
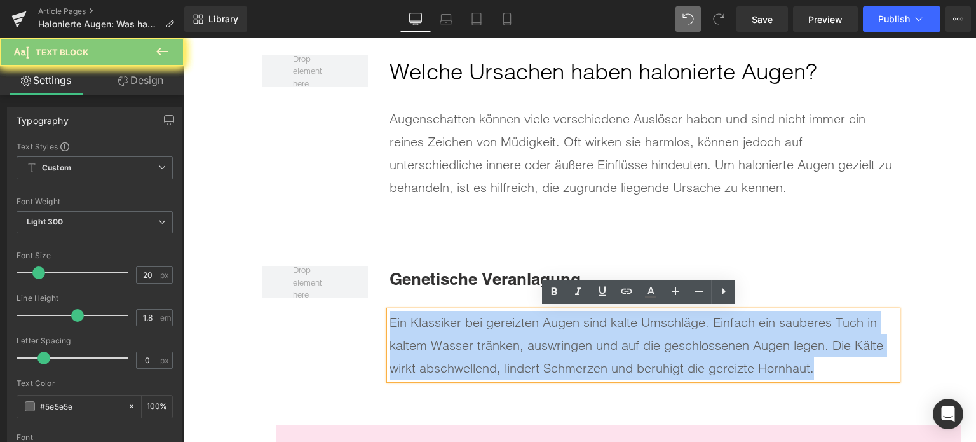
paste div
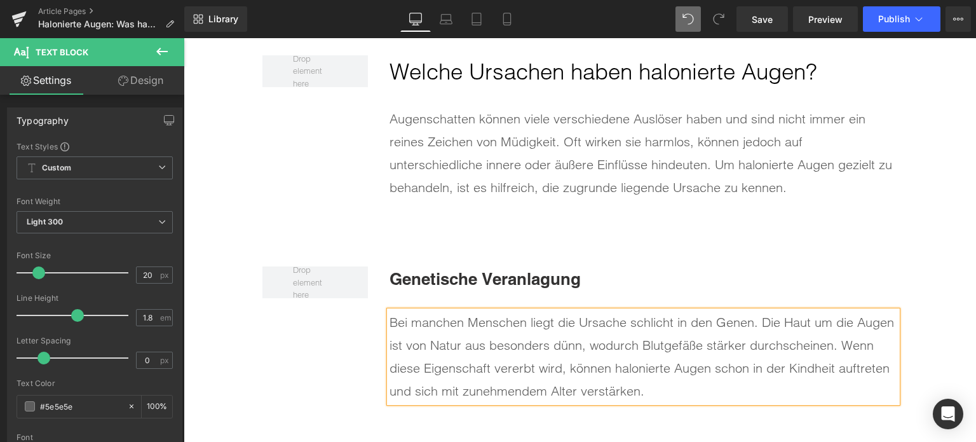
click at [184, 38] on div at bounding box center [184, 38] width 0 height 0
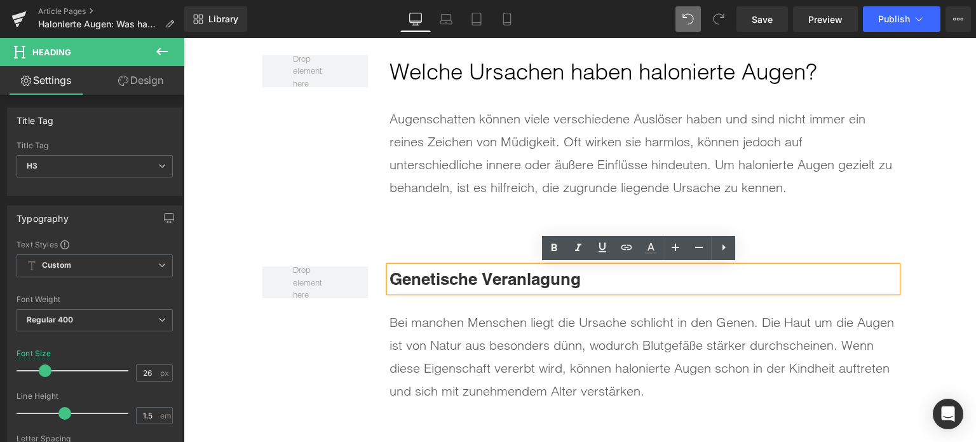
drag, startPoint x: 908, startPoint y: 228, endPoint x: 911, endPoint y: 235, distance: 6.8
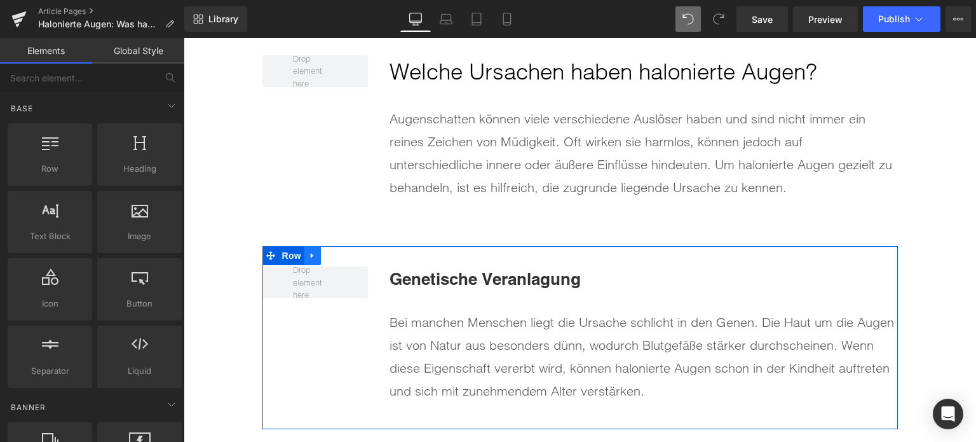
click at [315, 257] on link at bounding box center [312, 255] width 17 height 19
click at [325, 257] on icon at bounding box center [329, 255] width 9 height 9
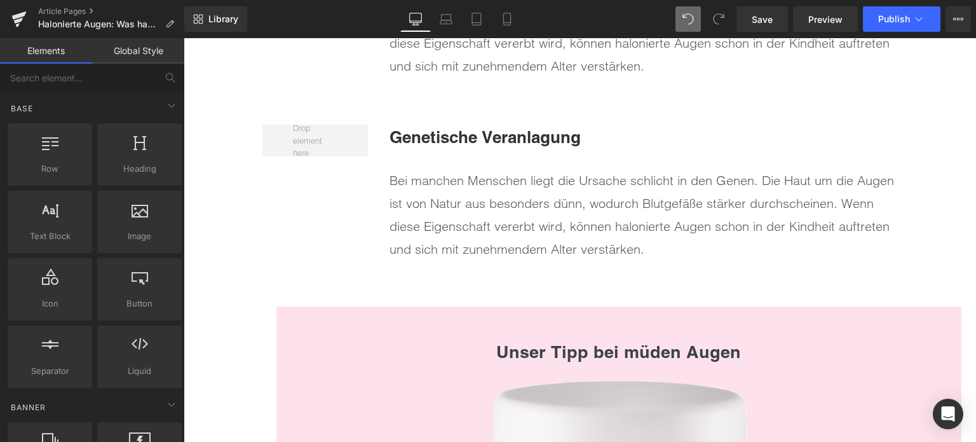
scroll to position [2049, 0]
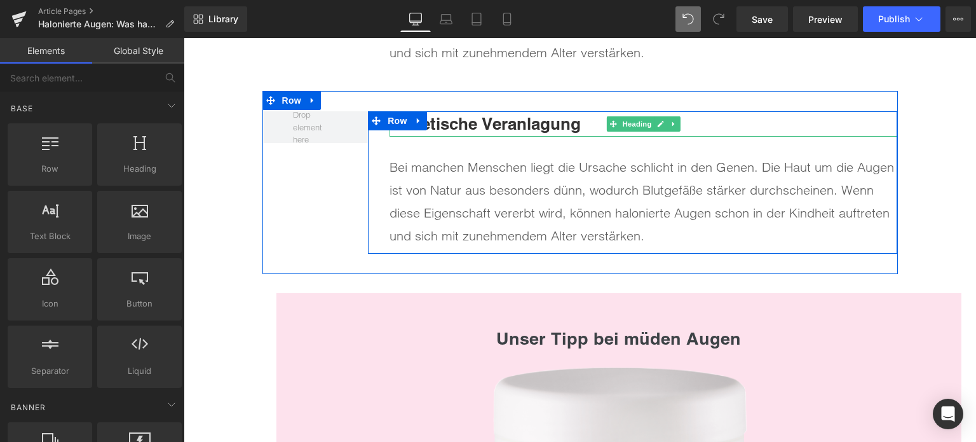
click at [458, 114] on b "Genetische Veranlagung" at bounding box center [485, 124] width 191 height 20
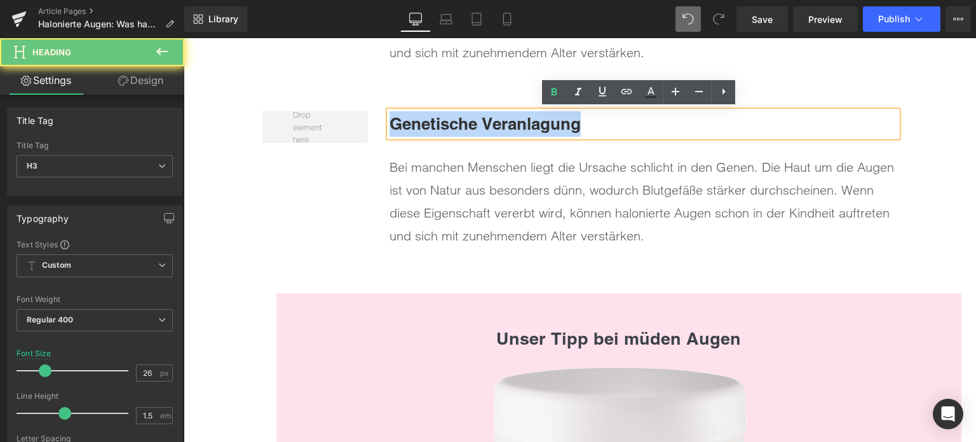
click at [458, 114] on b "Genetische Veranlagung" at bounding box center [485, 124] width 191 height 20
paste div
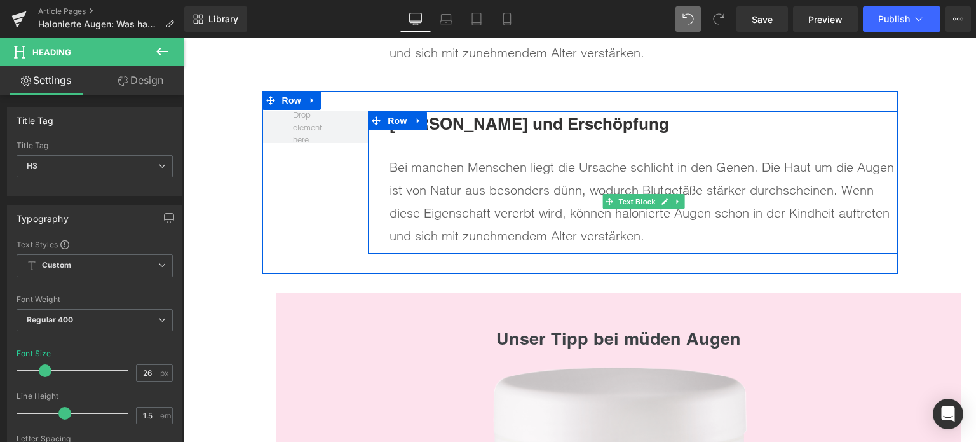
click at [523, 186] on p "Bei manchen Menschen liegt die Ursache schlicht in den Genen. Die Haut um die A…" at bounding box center [644, 202] width 508 height 92
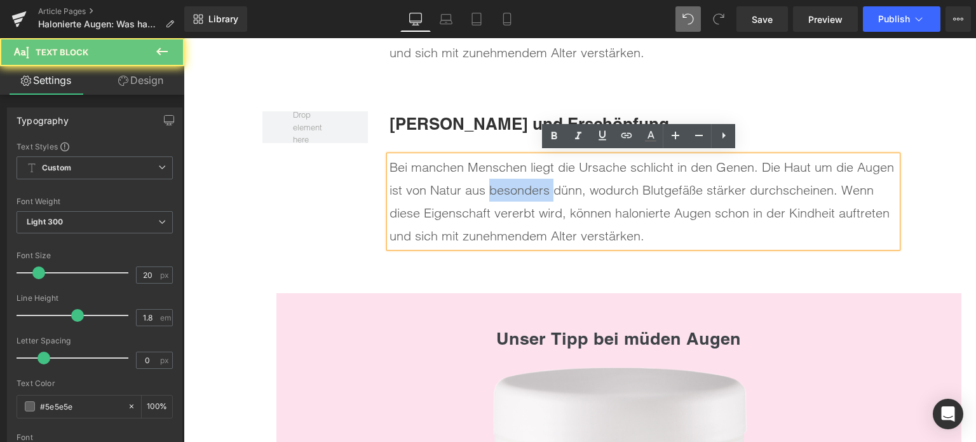
click at [523, 186] on p "Bei manchen Menschen liegt die Ursache schlicht in den Genen. Die Haut um die A…" at bounding box center [644, 202] width 508 height 92
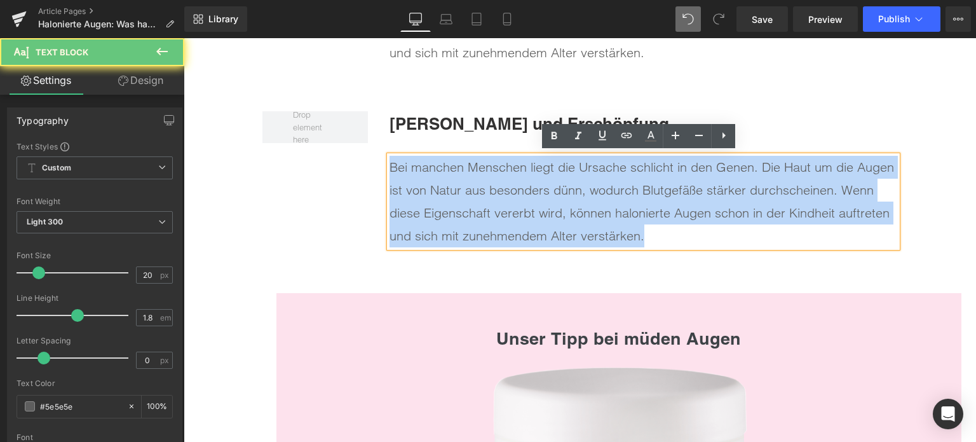
click at [523, 186] on p "Bei manchen Menschen liegt die Ursache schlicht in den Genen. Die Haut um die A…" at bounding box center [644, 202] width 508 height 92
paste div
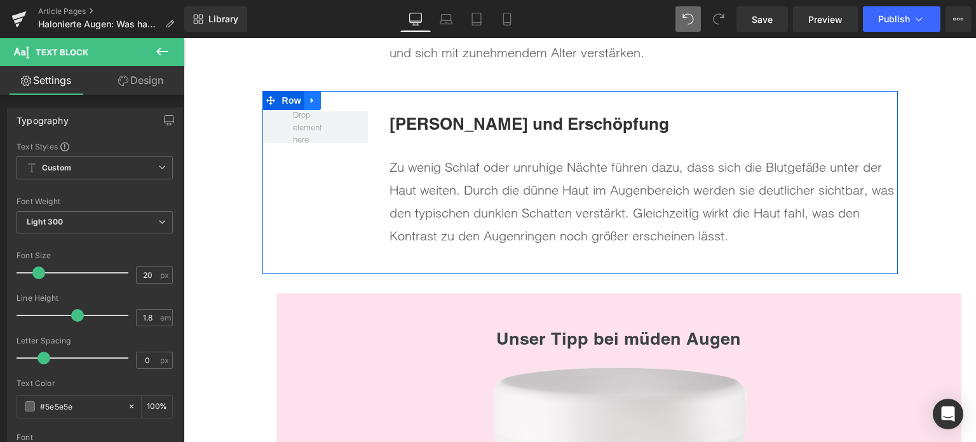
click at [310, 97] on icon at bounding box center [312, 101] width 9 height 10
click at [325, 99] on icon at bounding box center [329, 100] width 9 height 9
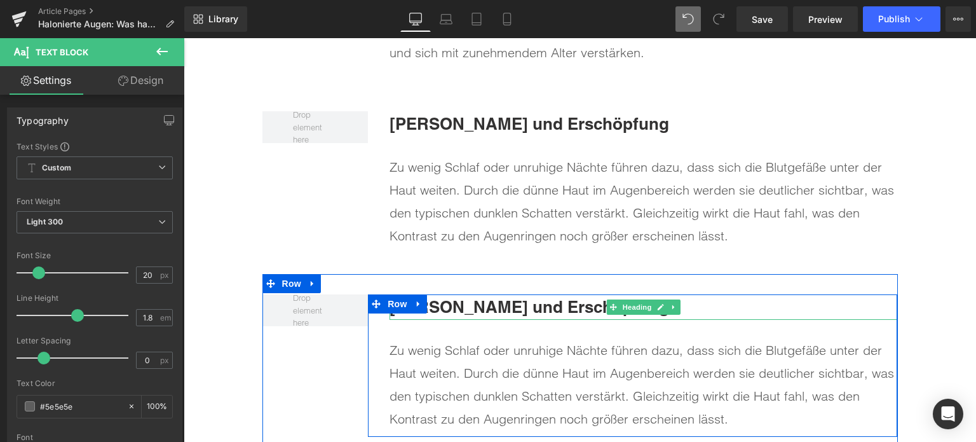
click at [524, 310] on b "[PERSON_NAME] und Erschöpfung" at bounding box center [530, 307] width 280 height 20
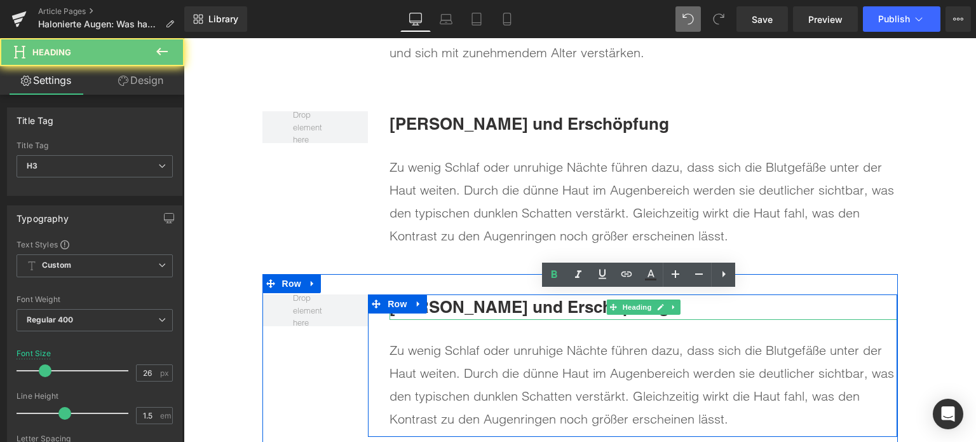
click at [524, 310] on b "[PERSON_NAME] und Erschöpfung" at bounding box center [530, 307] width 280 height 20
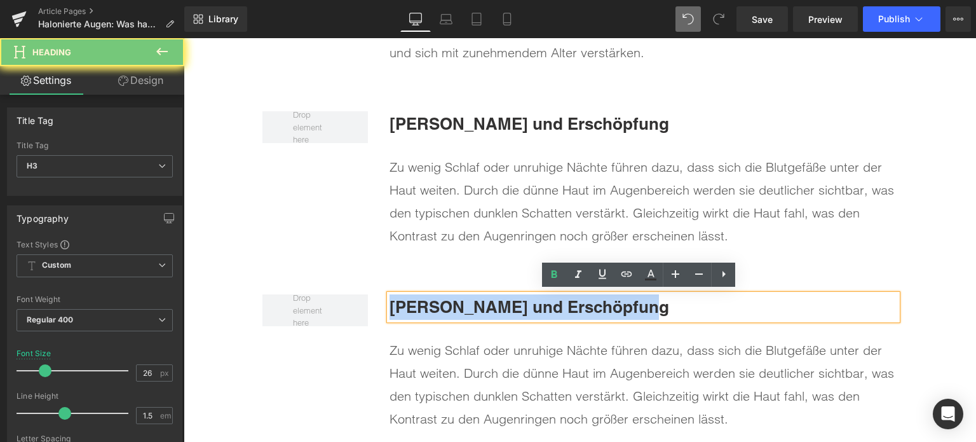
click at [524, 310] on b "[PERSON_NAME] und Erschöpfung" at bounding box center [530, 307] width 280 height 20
paste div
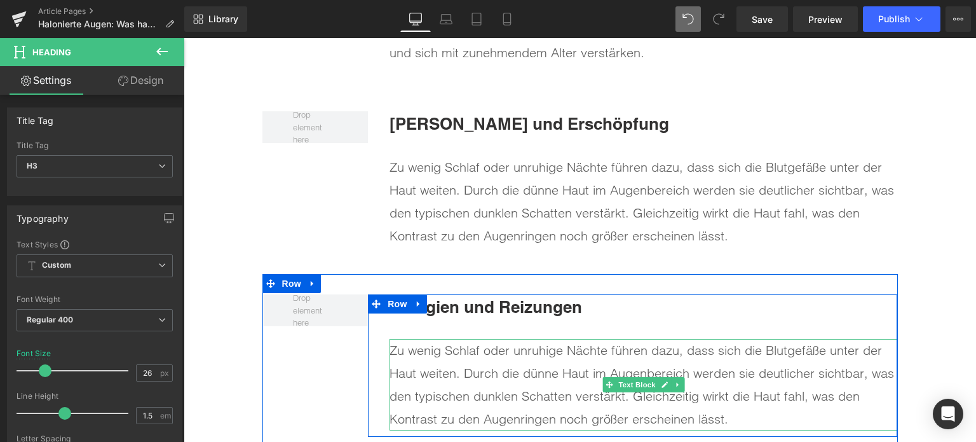
click at [525, 377] on p "Zu wenig Schlaf oder unruhige Nächte führen dazu, dass sich die Blutgefäße unte…" at bounding box center [644, 385] width 508 height 92
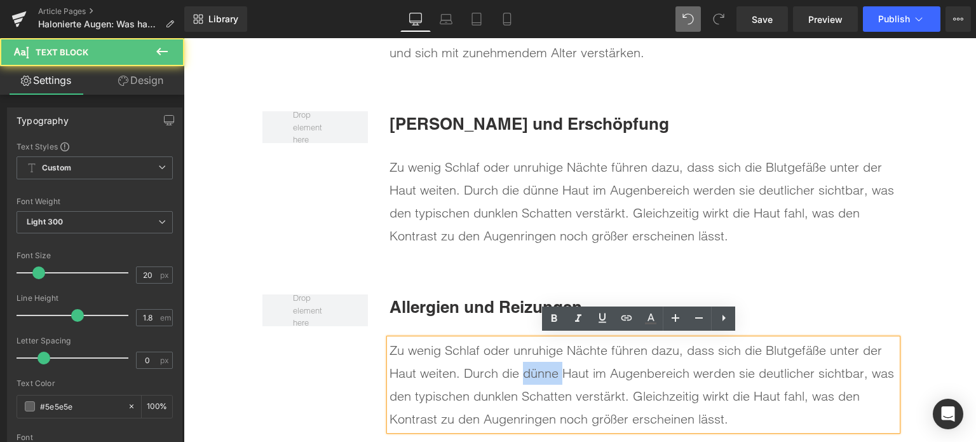
click at [525, 377] on p "Zu wenig Schlaf oder unruhige Nächte führen dazu, dass sich die Blutgefäße unte…" at bounding box center [644, 385] width 508 height 92
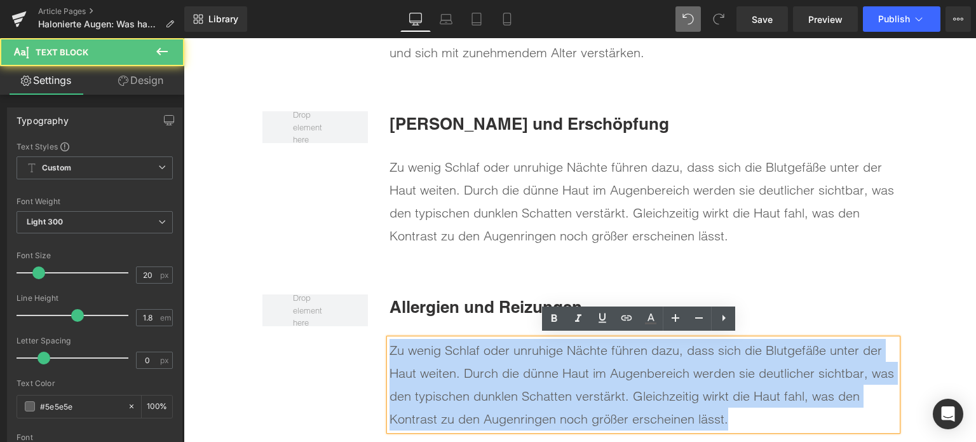
click at [525, 377] on p "Zu wenig Schlaf oder unruhige Nächte führen dazu, dass sich die Blutgefäße unte…" at bounding box center [644, 385] width 508 height 92
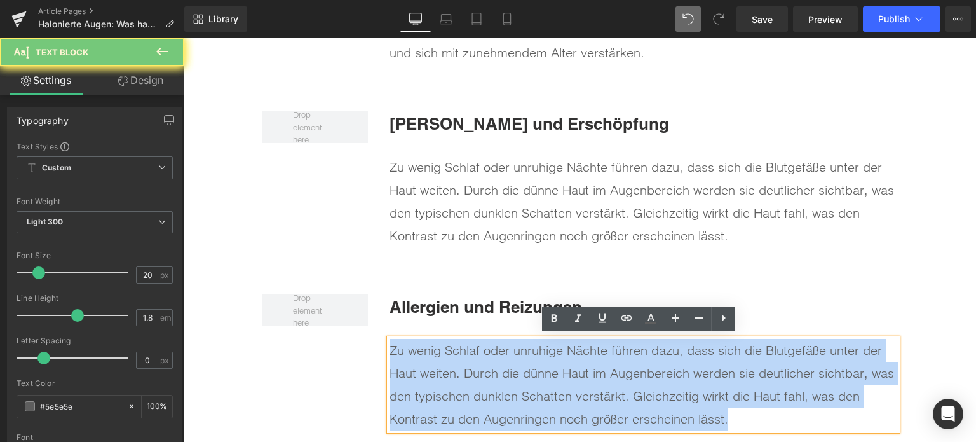
paste div
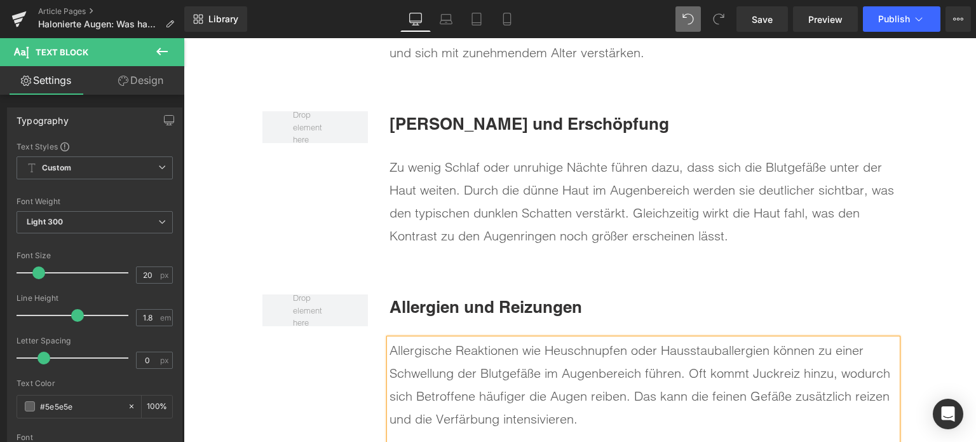
scroll to position [2176, 0]
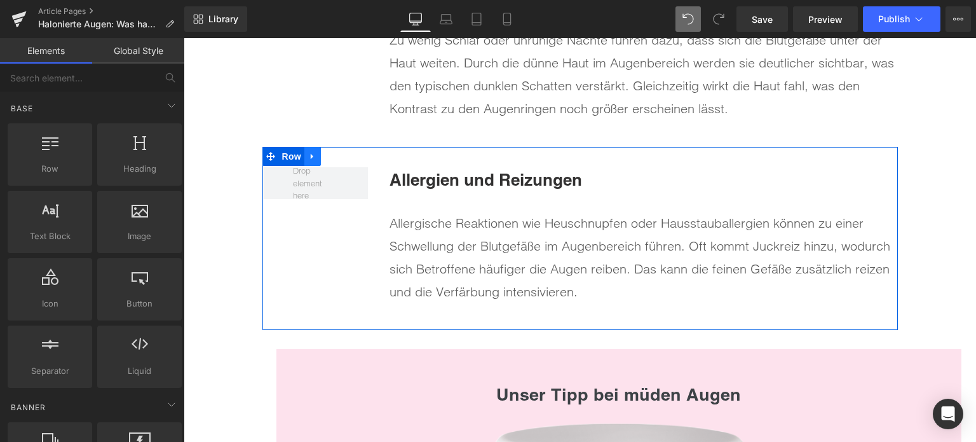
click at [311, 153] on icon at bounding box center [312, 157] width 9 height 10
click at [325, 157] on icon at bounding box center [329, 157] width 9 height 10
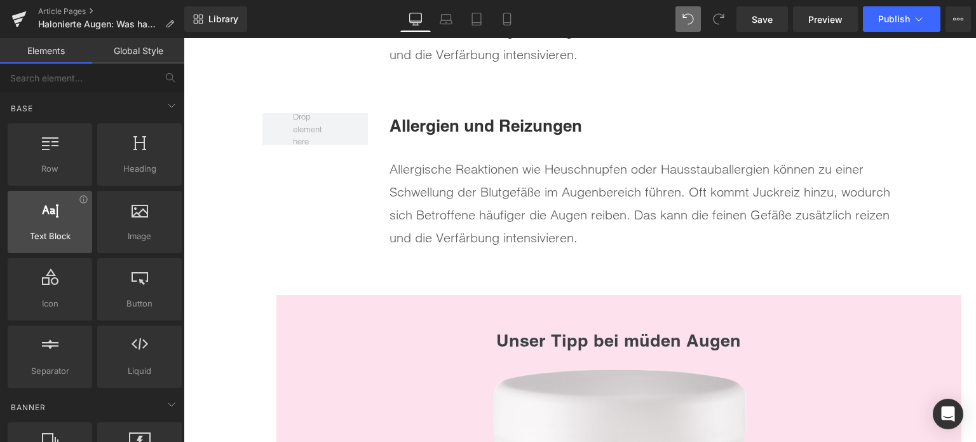
scroll to position [2413, 0]
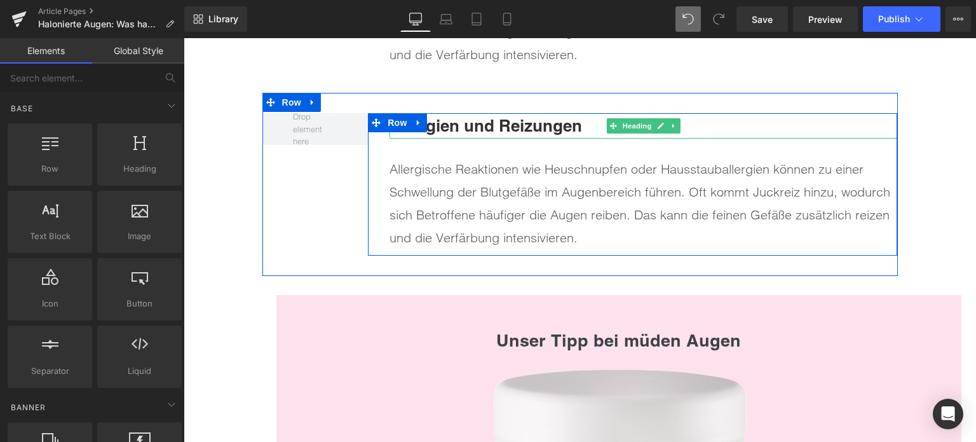
click at [430, 123] on b "Allergien und Reizungen" at bounding box center [486, 126] width 193 height 20
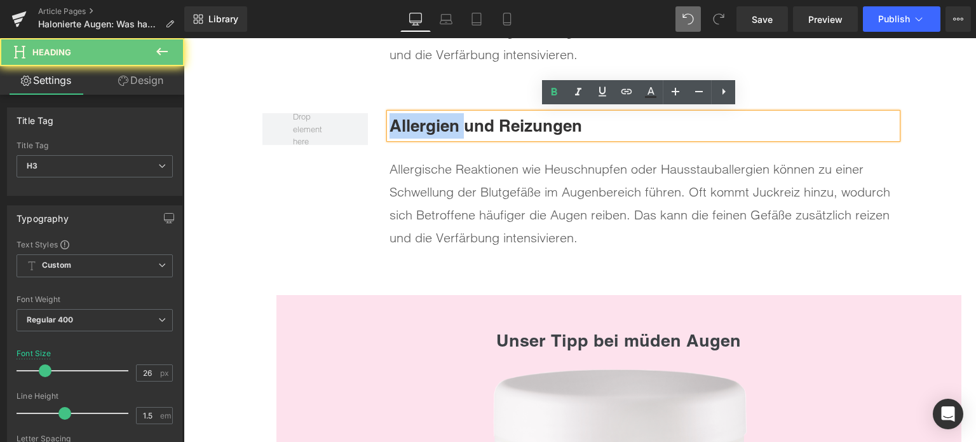
click at [430, 123] on b "Allergien und Reizungen" at bounding box center [486, 126] width 193 height 20
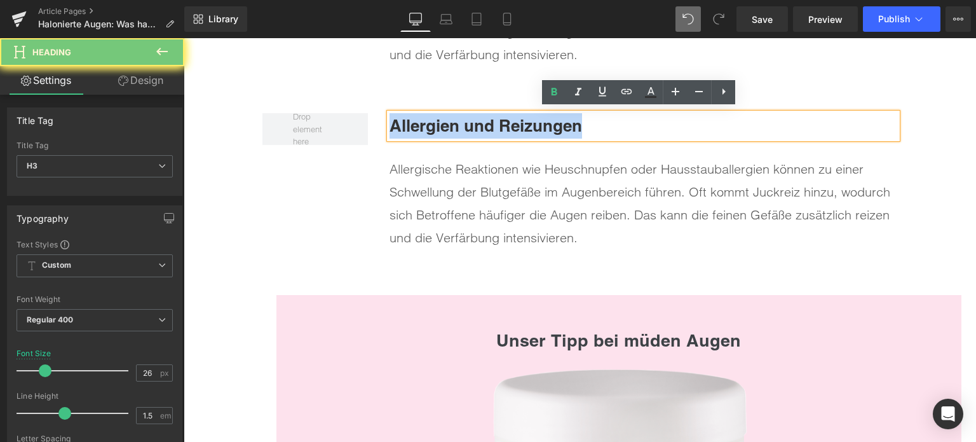
paste div
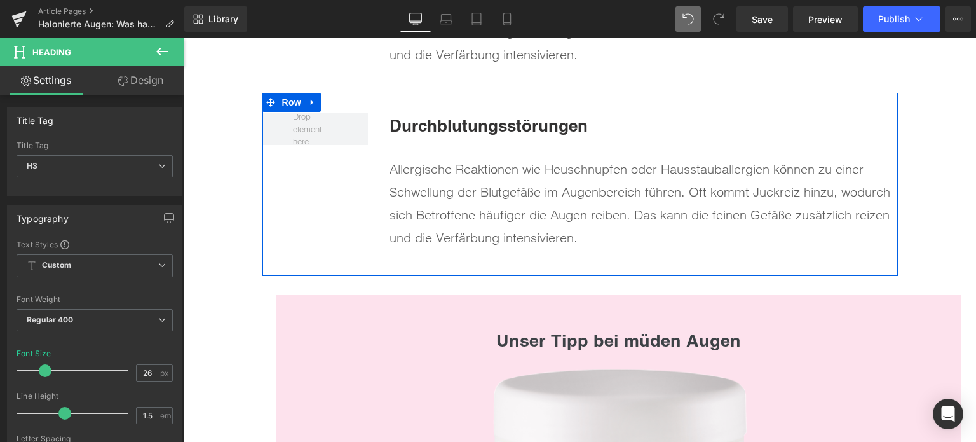
click at [482, 195] on p "Allergische Reaktionen wie Heuschnupfen oder Hausstauballergien können zu einer…" at bounding box center [644, 204] width 508 height 92
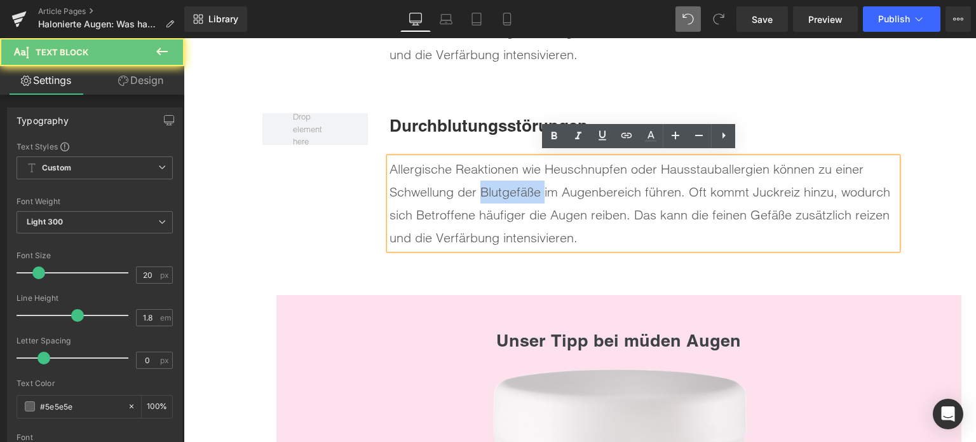
click at [482, 195] on p "Allergische Reaktionen wie Heuschnupfen oder Hausstauballergien können zu einer…" at bounding box center [644, 204] width 508 height 92
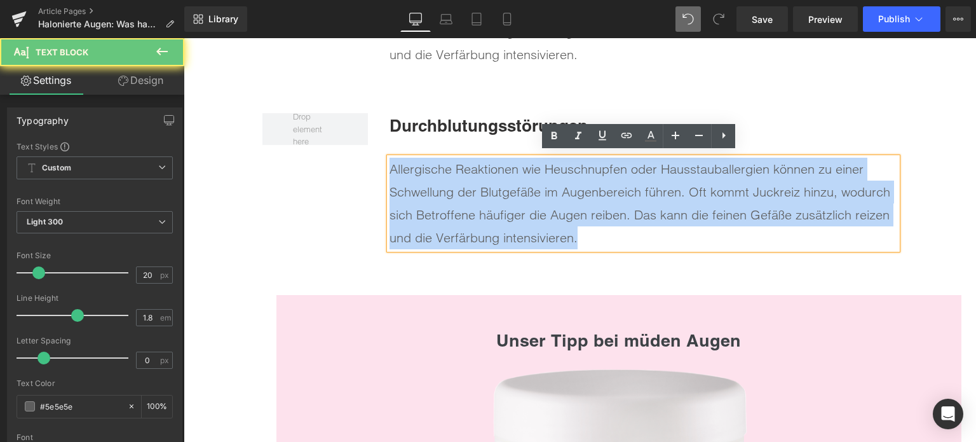
click at [482, 195] on p "Allergische Reaktionen wie Heuschnupfen oder Hausstauballergien können zu einer…" at bounding box center [644, 204] width 508 height 92
paste div
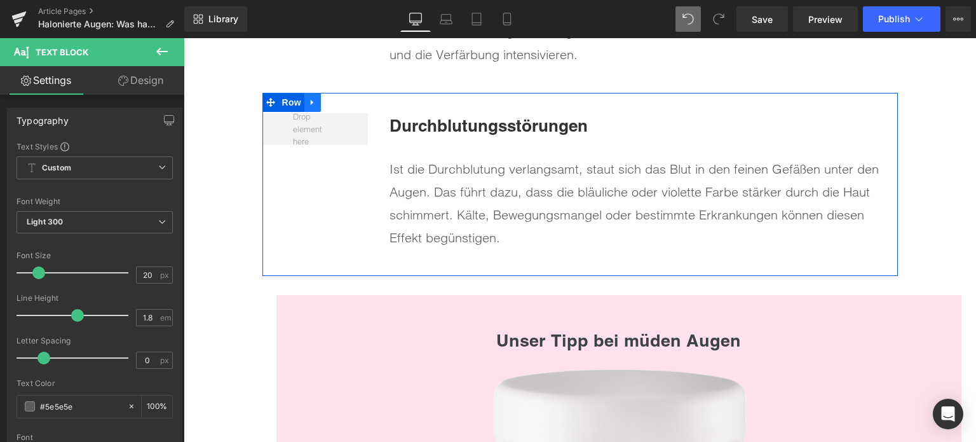
click at [311, 99] on icon at bounding box center [312, 103] width 9 height 10
click at [329, 101] on link at bounding box center [329, 102] width 17 height 19
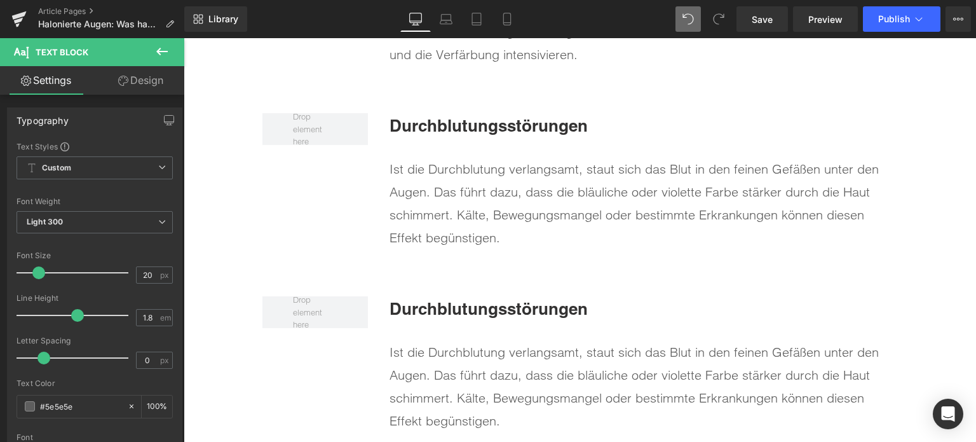
click at [496, 301] on b "Durchblutungsstörungen" at bounding box center [489, 309] width 198 height 20
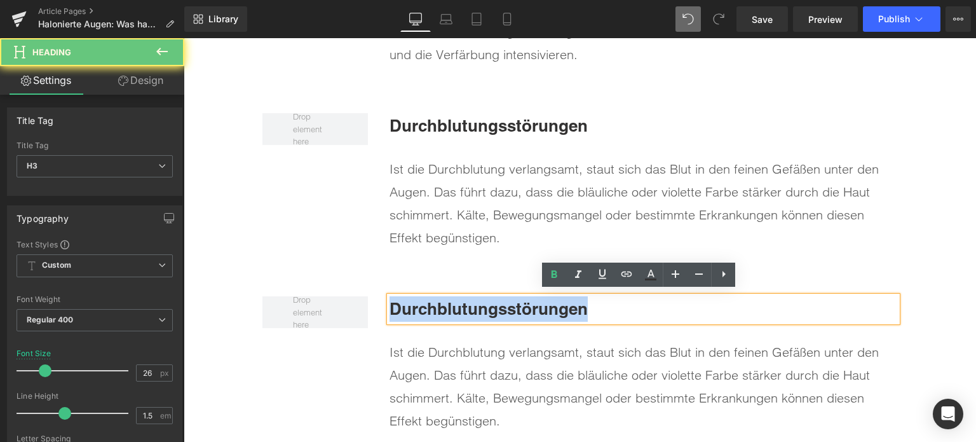
click at [496, 301] on b "Durchblutungsstörungen" at bounding box center [489, 309] width 198 height 20
paste div
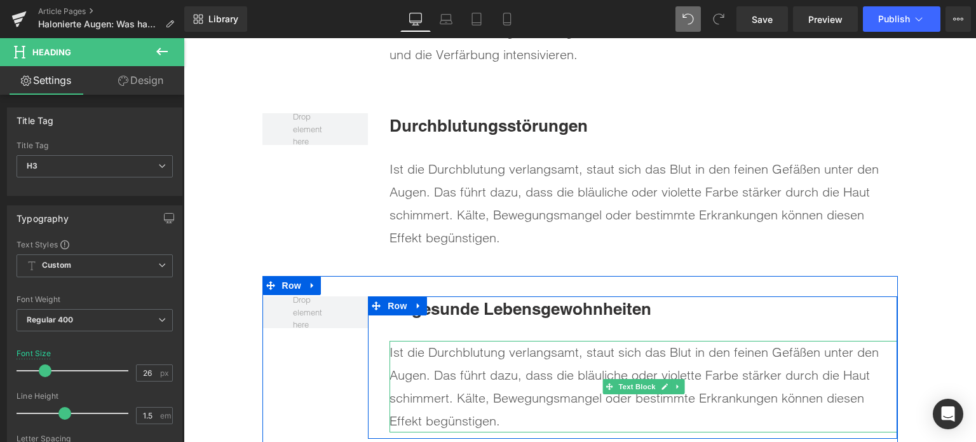
click at [526, 371] on p "Ist die Durchblutung verlangsamt, staut sich das Blut in den feinen Gefäßen unt…" at bounding box center [644, 387] width 508 height 92
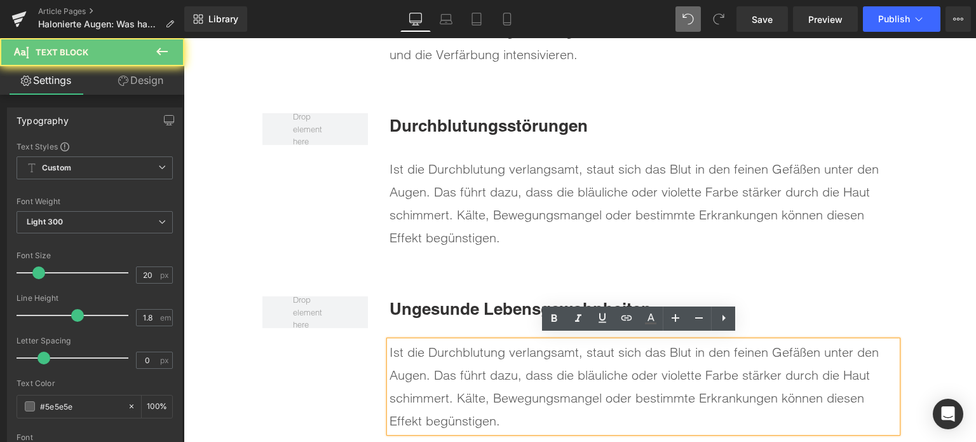
click at [526, 371] on p "Ist die Durchblutung verlangsamt, staut sich das Blut in den feinen Gefäßen unt…" at bounding box center [644, 387] width 508 height 92
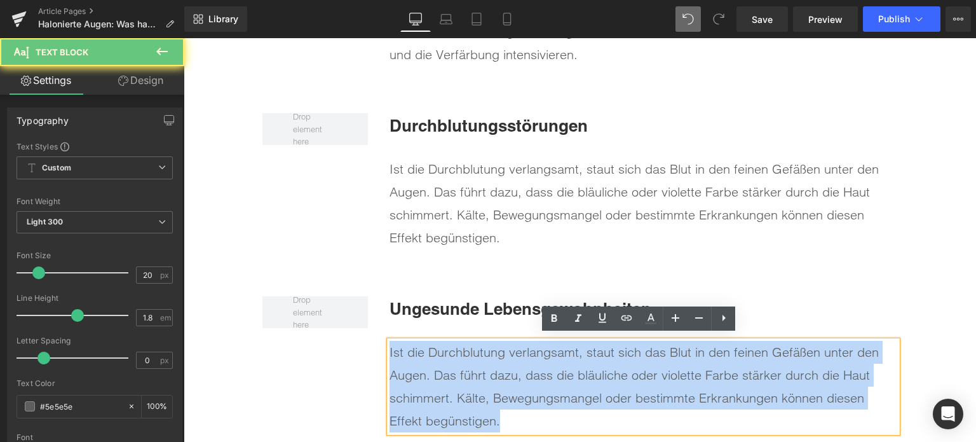
click at [526, 371] on p "Ist die Durchblutung verlangsamt, staut sich das Blut in den feinen Gefäßen unt…" at bounding box center [644, 387] width 508 height 92
paste div
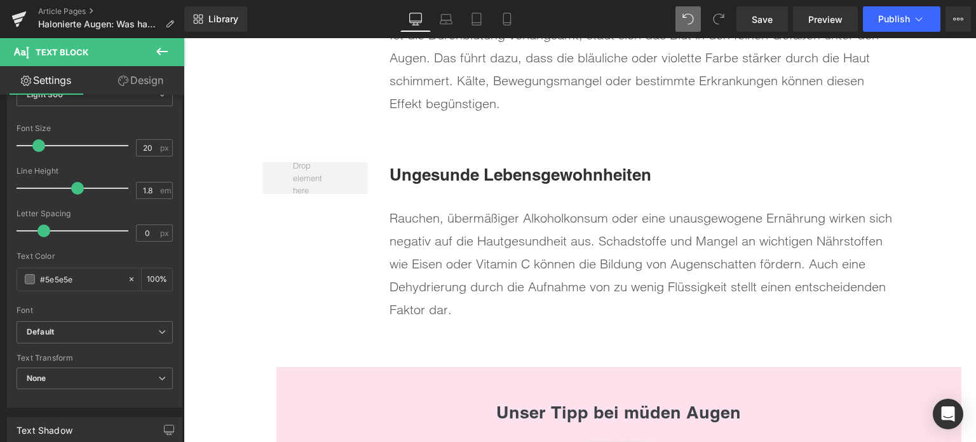
scroll to position [2603, 0]
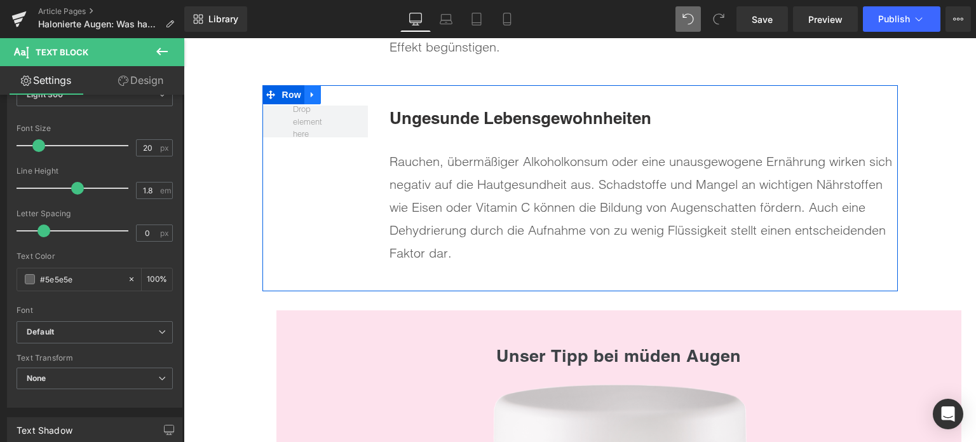
click at [310, 90] on icon at bounding box center [312, 95] width 9 height 10
click at [325, 92] on icon at bounding box center [329, 94] width 9 height 9
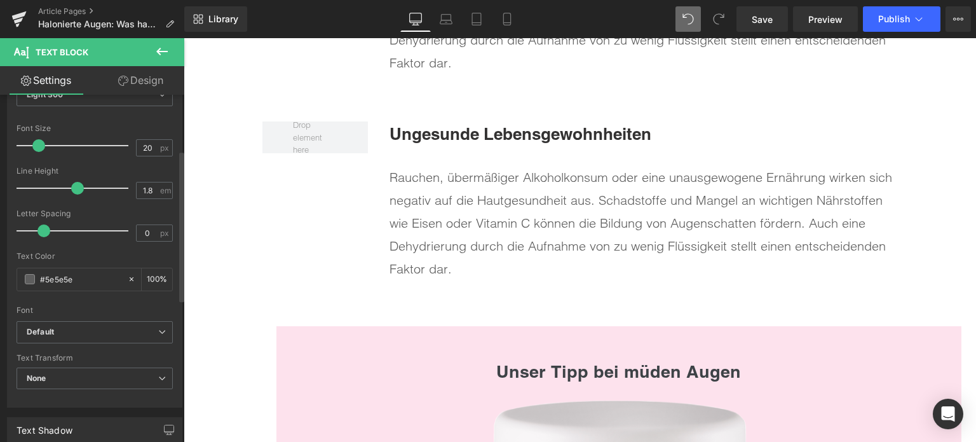
scroll to position [2801, 0]
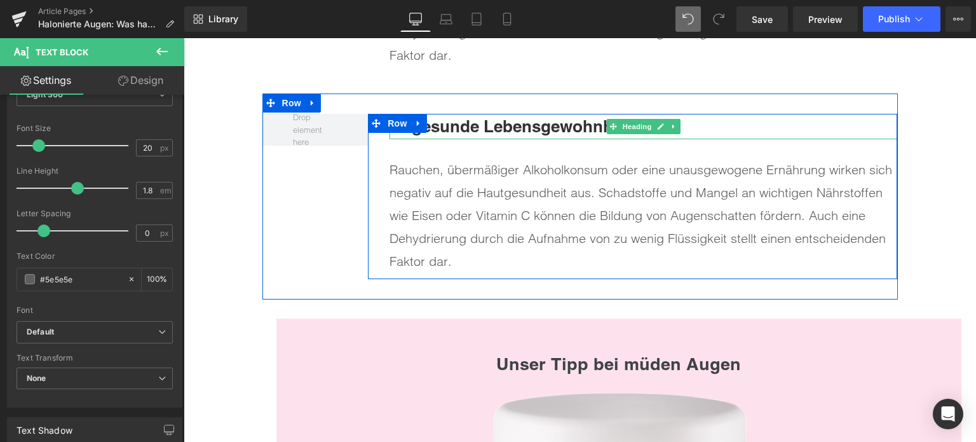
click at [470, 119] on b "Ungesunde Lebensgewohnheiten" at bounding box center [521, 126] width 262 height 20
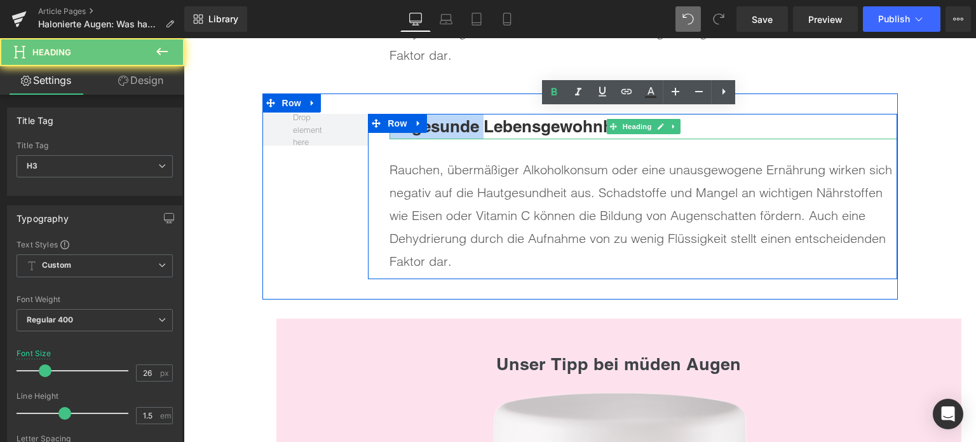
click at [470, 119] on b "Ungesunde Lebensgewohnheiten" at bounding box center [521, 126] width 262 height 20
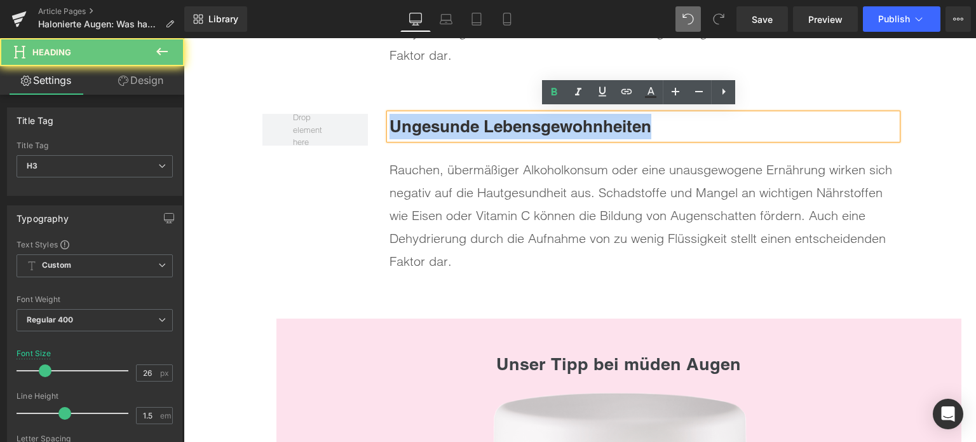
click at [470, 119] on b "Ungesunde Lebensgewohnheiten" at bounding box center [521, 126] width 262 height 20
paste div
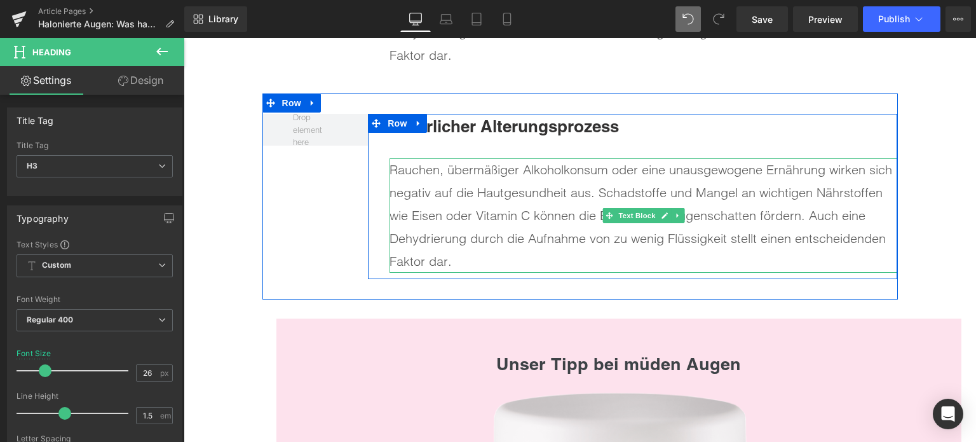
click at [512, 222] on p "Rauchen, übermäßiger Alkoholkonsum oder eine unausgewogene Ernährung wirken sic…" at bounding box center [644, 215] width 508 height 114
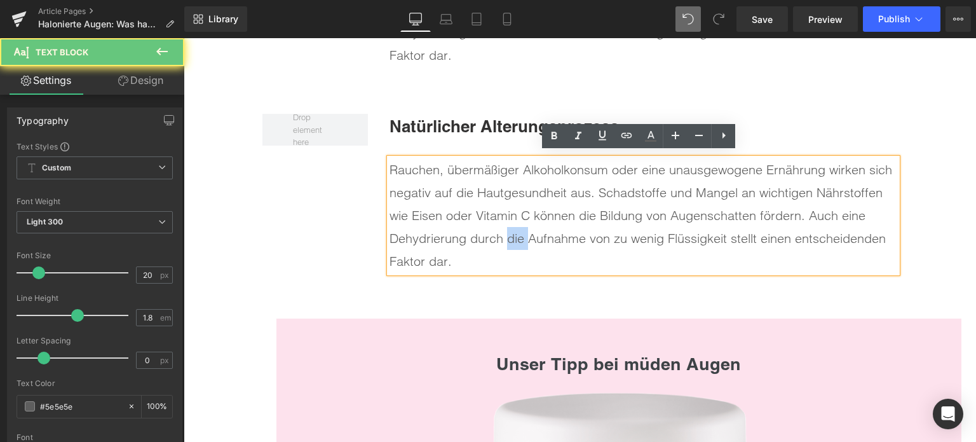
click at [512, 222] on p "Rauchen, übermäßiger Alkoholkonsum oder eine unausgewogene Ernährung wirken sic…" at bounding box center [644, 215] width 508 height 114
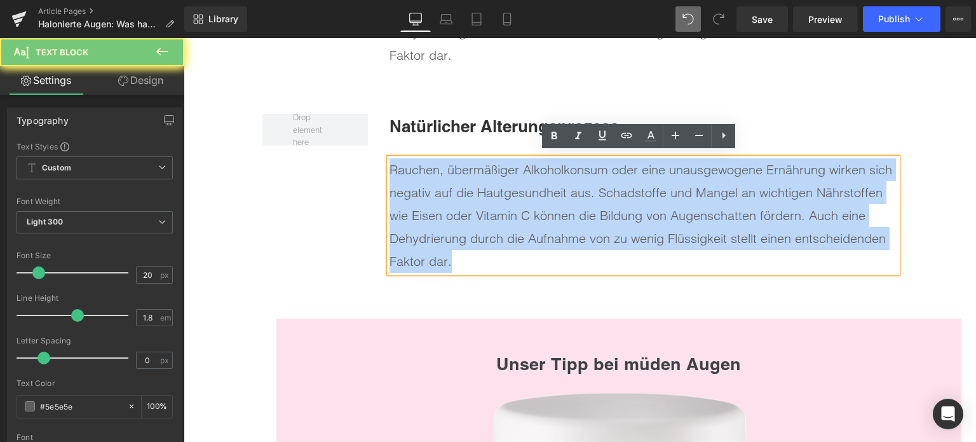
click at [512, 222] on p "Rauchen, übermäßiger Alkoholkonsum oder eine unausgewogene Ernährung wirken sic…" at bounding box center [644, 215] width 508 height 114
paste div
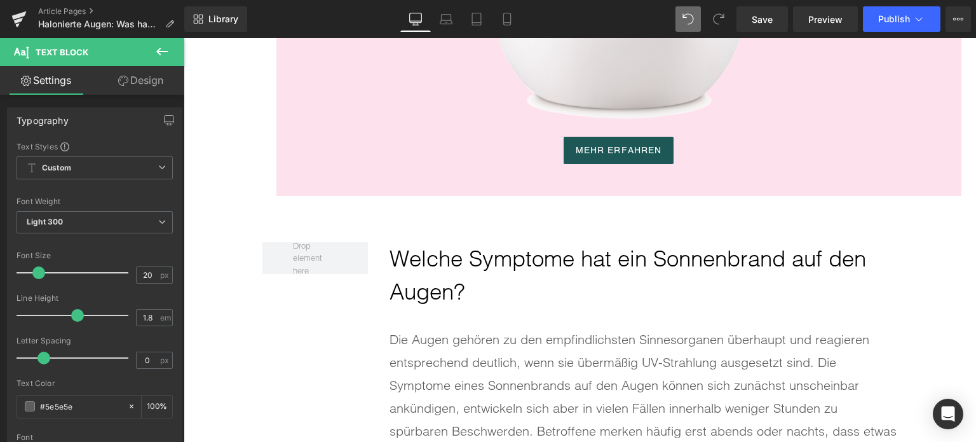
scroll to position [3373, 0]
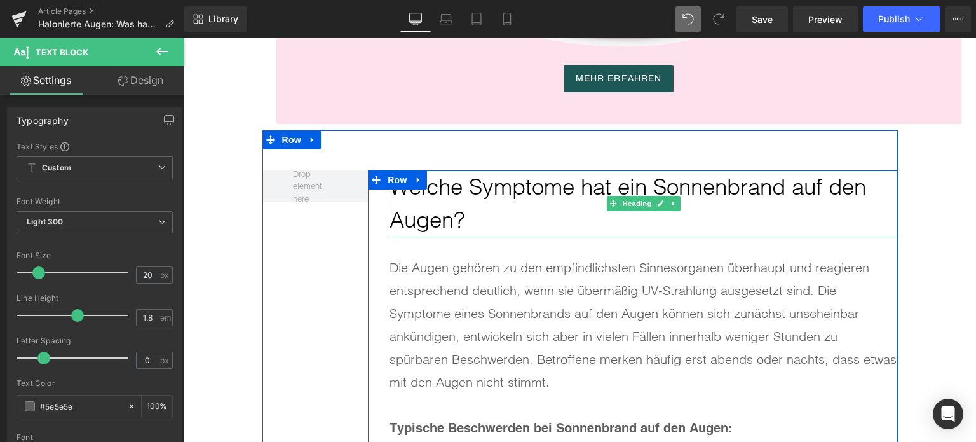
click at [493, 190] on h2 "Welche Symptome hat ein Sonnenbrand auf den Augen?" at bounding box center [644, 203] width 508 height 67
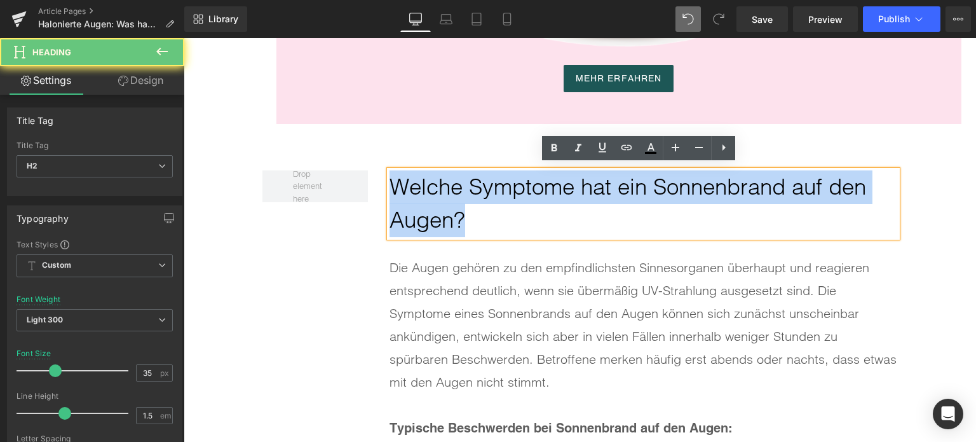
click at [493, 190] on h2 "Welche Symptome hat ein Sonnenbrand auf den Augen?" at bounding box center [644, 203] width 508 height 67
paste div
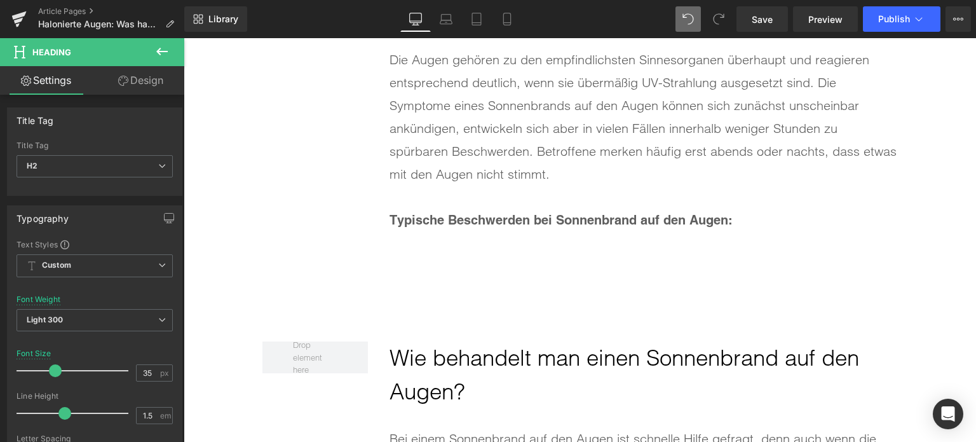
scroll to position [3564, 0]
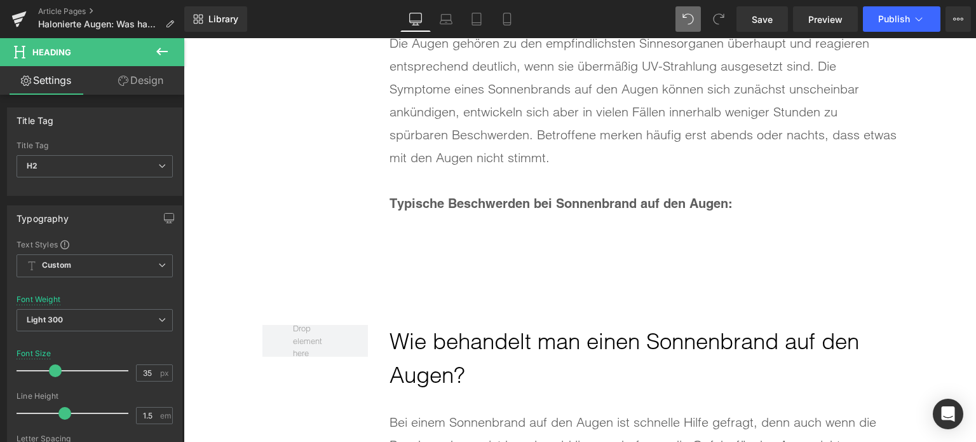
drag, startPoint x: 657, startPoint y: 210, endPoint x: 730, endPoint y: 220, distance: 74.4
click at [657, 215] on div at bounding box center [644, 226] width 508 height 23
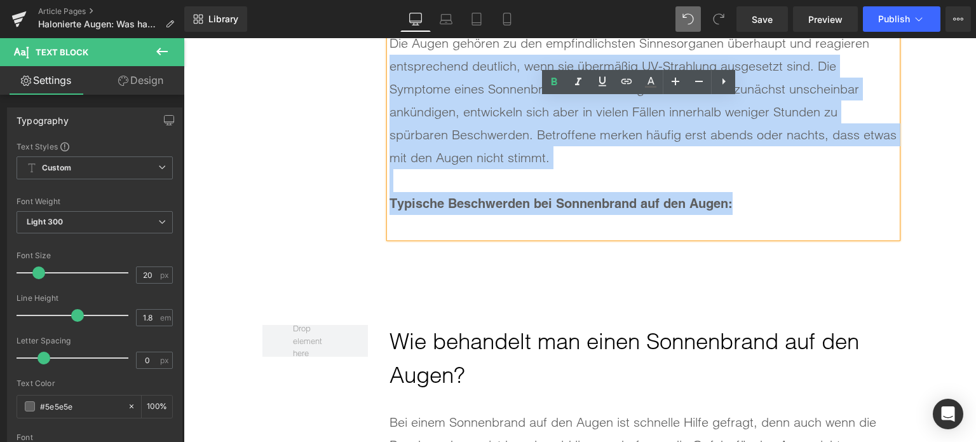
drag, startPoint x: 777, startPoint y: 216, endPoint x: 371, endPoint y: 53, distance: 437.2
click at [371, 53] on div "Was bedeutet eine Atopie bei halonierten Augen? Heading Die Augen gehören zu de…" at bounding box center [632, 112] width 529 height 265
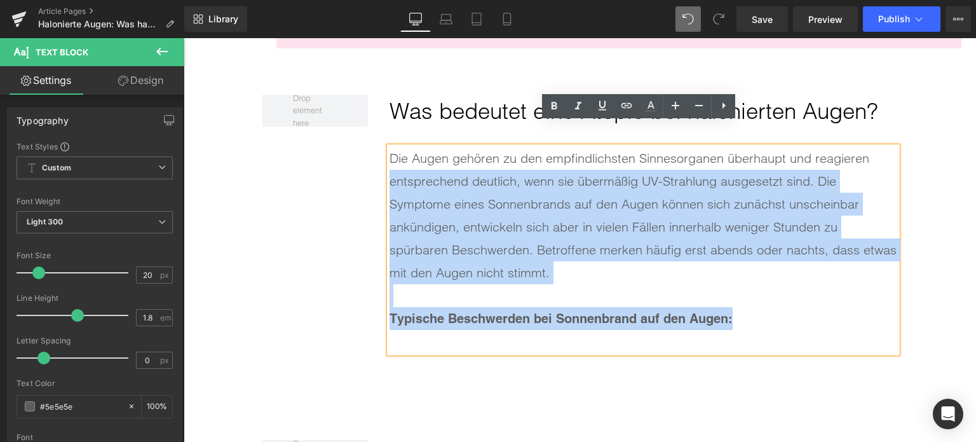
scroll to position [3437, 0]
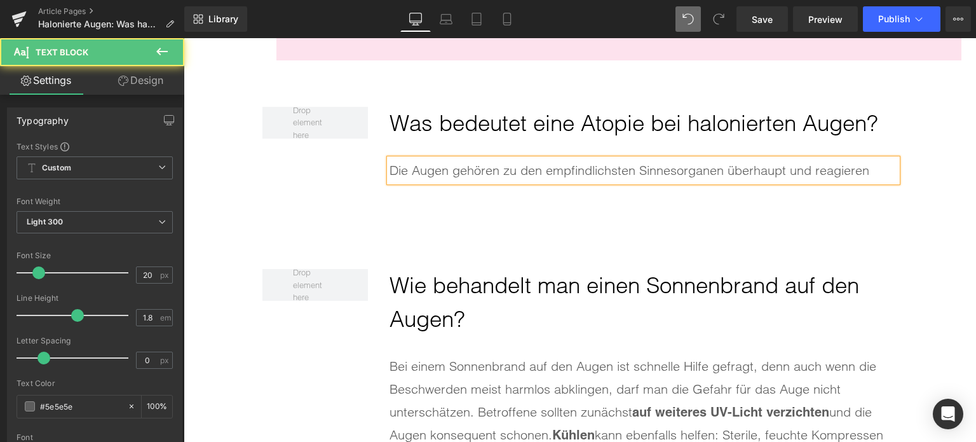
click at [651, 163] on div "Die Augen gehören zu den empfindlichsten Sinnesorganen überhaupt und reagieren" at bounding box center [644, 170] width 508 height 23
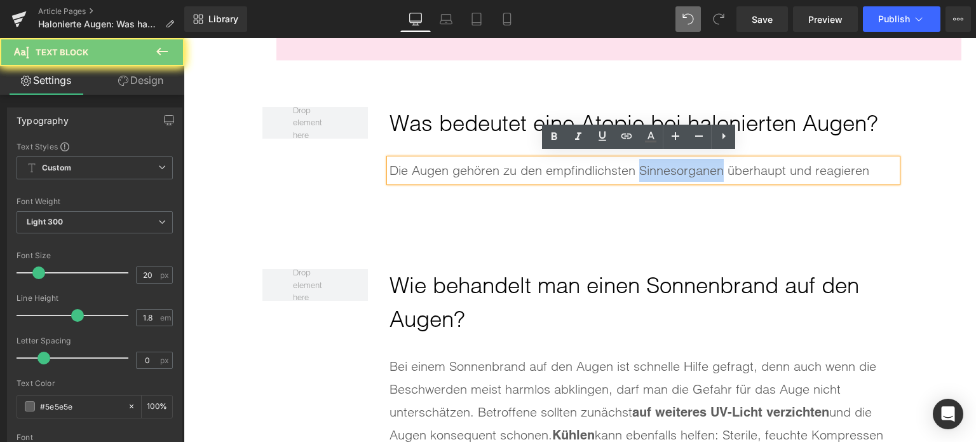
click at [651, 163] on div "Die Augen gehören zu den empfindlichsten Sinnesorganen überhaupt und reagieren" at bounding box center [644, 170] width 508 height 23
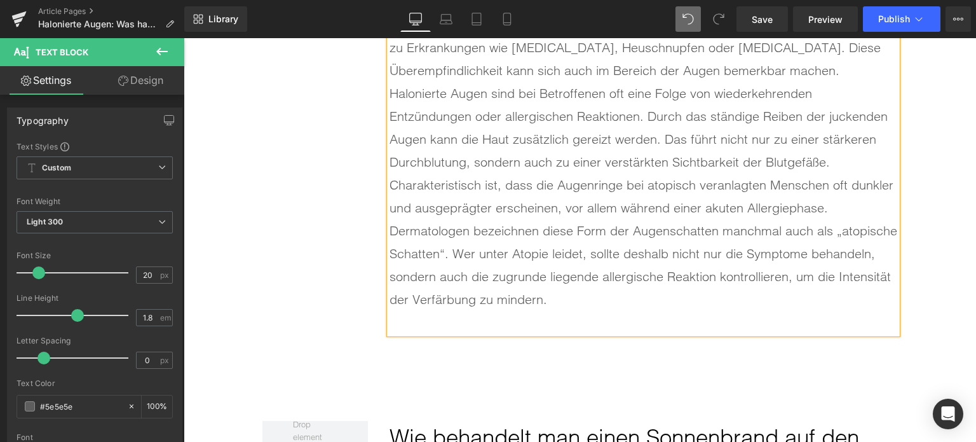
scroll to position [3627, 0]
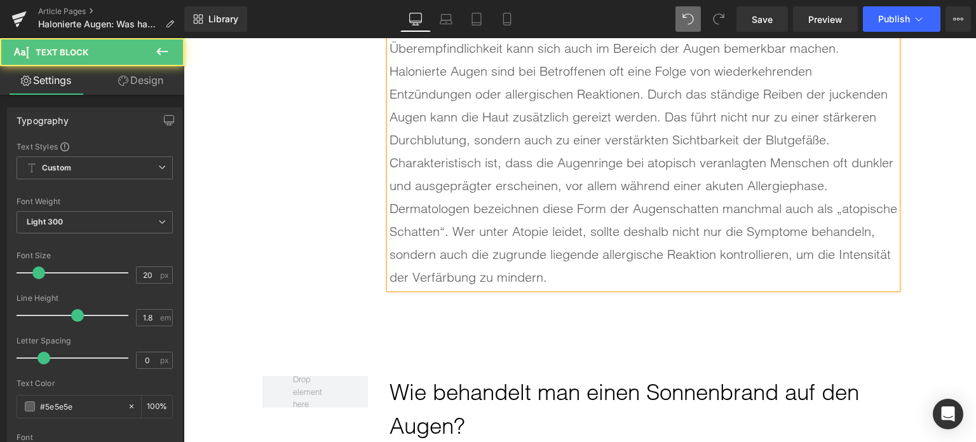
click at [832, 183] on div "Charakteristisch ist, dass die Augenringe bei atopisch veranlagten Menschen oft…" at bounding box center [644, 219] width 508 height 137
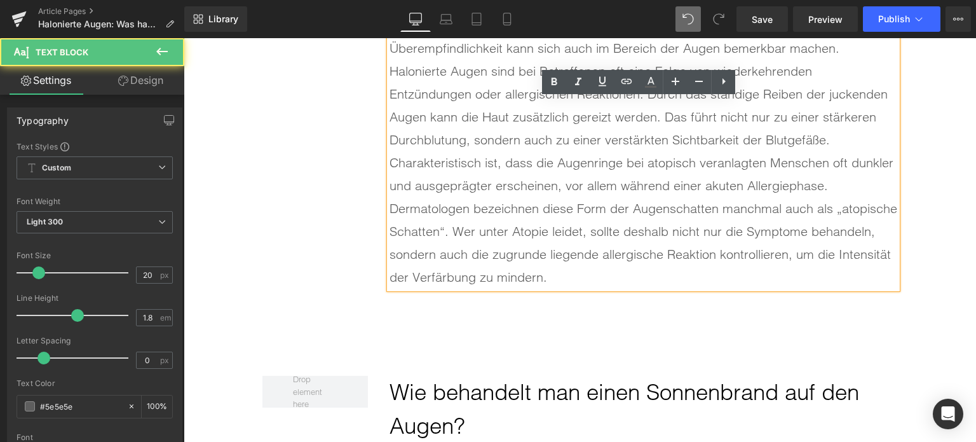
click at [844, 134] on div "Halonierte Augen sind bei Betroffenen oft eine Folge von wiederkehrenden Entzün…" at bounding box center [644, 106] width 508 height 92
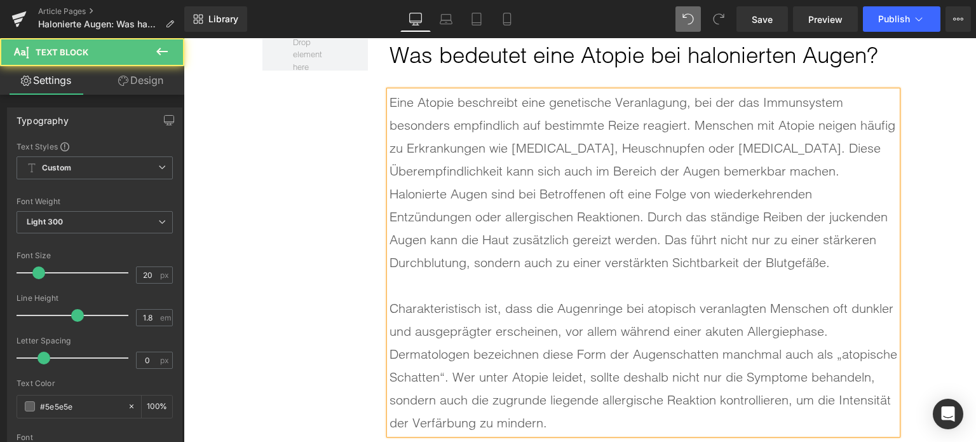
scroll to position [3500, 0]
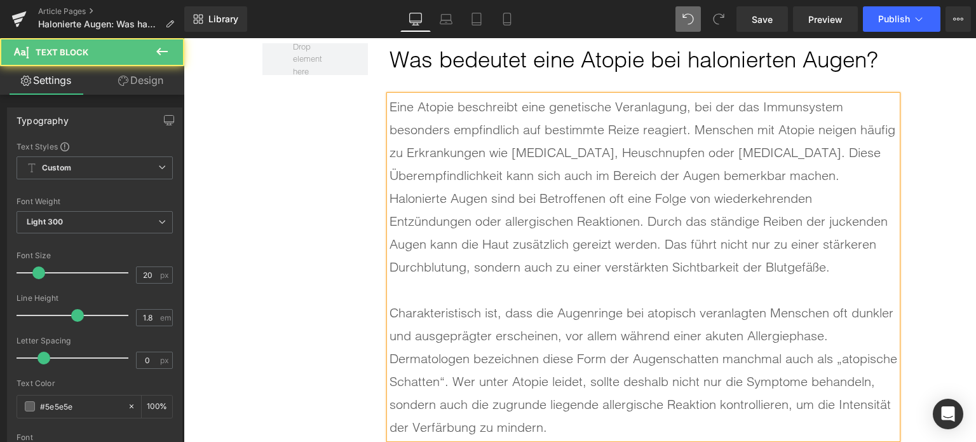
click at [852, 181] on div "Eine Atopie beschreibt eine genetische Veranlagung, bei der das Immunsystem bes…" at bounding box center [644, 266] width 508 height 343
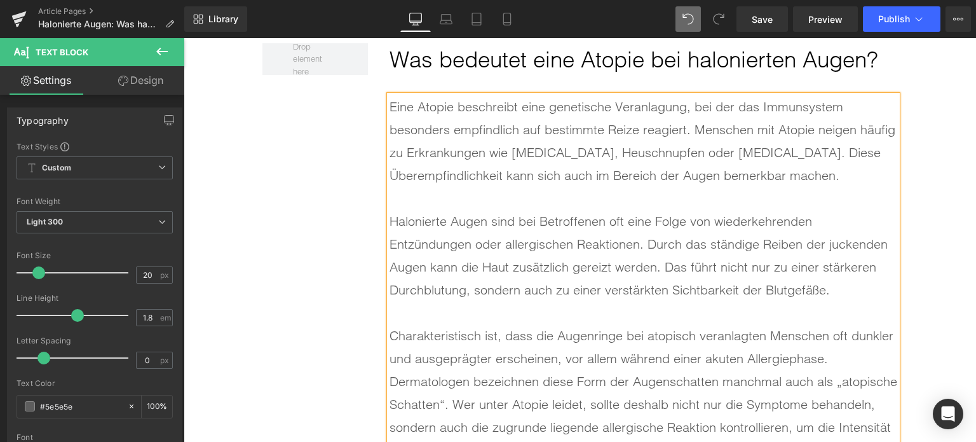
click at [552, 144] on div "Eine Atopie beschreibt eine genetische Veranlagung, bei der das Immunsystem bes…" at bounding box center [644, 278] width 508 height 366
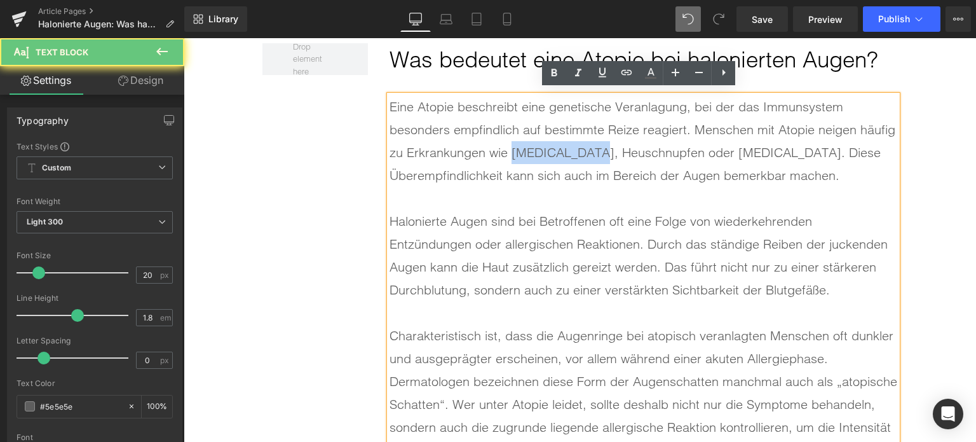
click at [552, 144] on div "Eine Atopie beschreibt eine genetische Veranlagung, bei der das Immunsystem bes…" at bounding box center [644, 278] width 508 height 366
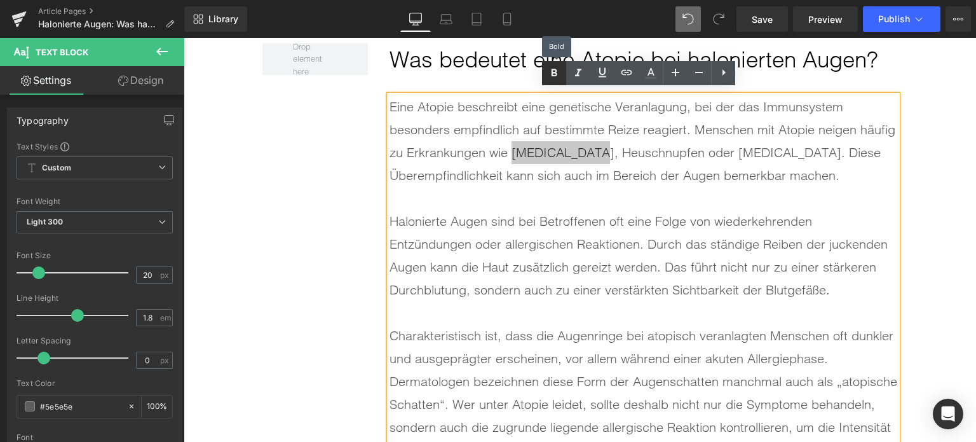
click at [561, 73] on icon at bounding box center [554, 72] width 15 height 15
click at [622, 148] on div "Eine Atopie beschreibt eine genetische Veranlagung, bei der das Immunsystem bes…" at bounding box center [644, 278] width 508 height 366
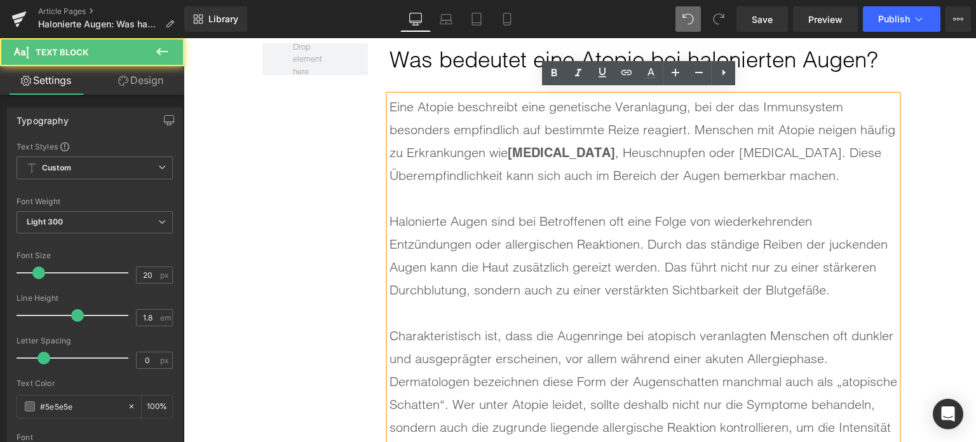
click at [622, 148] on div "Eine Atopie beschreibt eine genetische Veranlagung, bei der das Immunsystem bes…" at bounding box center [644, 278] width 508 height 366
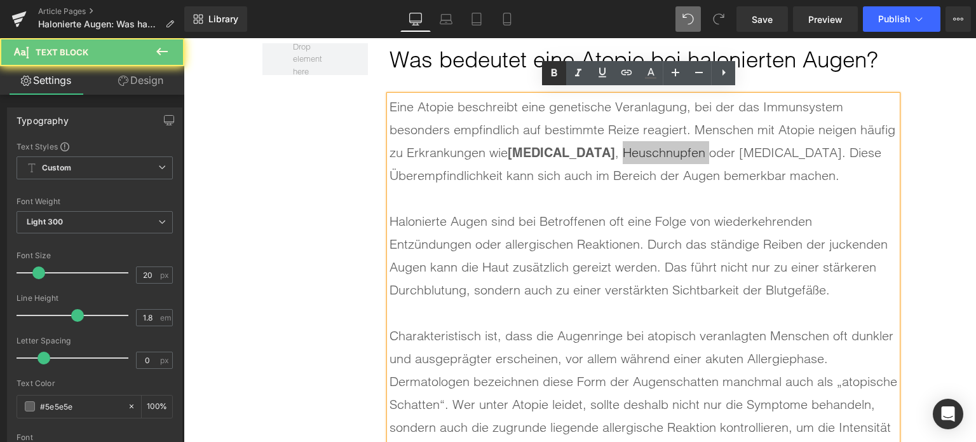
click at [556, 79] on icon at bounding box center [554, 72] width 15 height 15
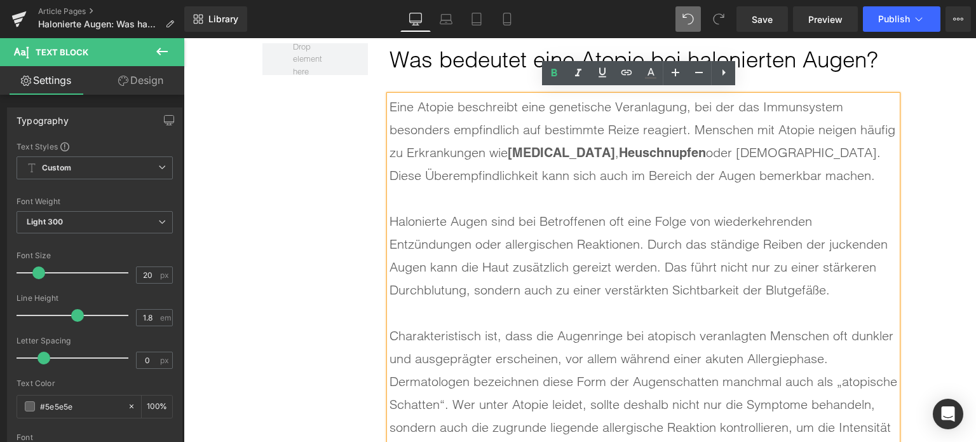
click at [751, 150] on div "Eine Atopie beschreibt eine genetische Veranlagung, bei der das Immunsystem bes…" at bounding box center [644, 278] width 508 height 366
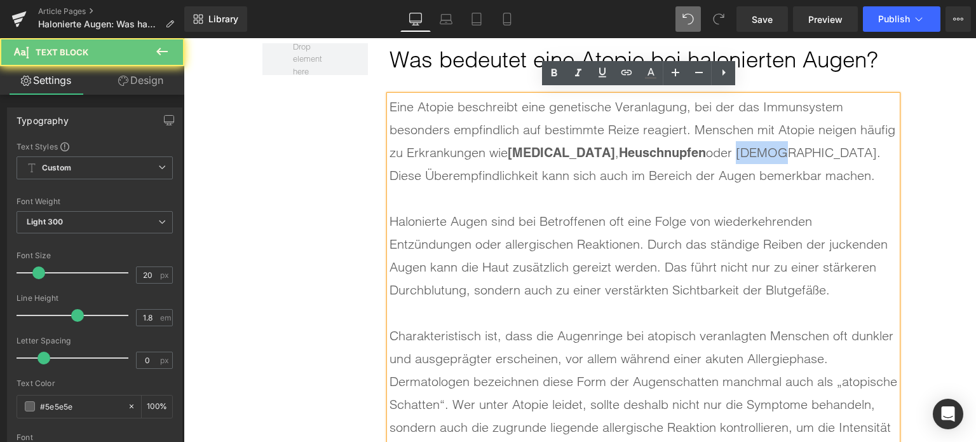
click at [751, 150] on div "Eine Atopie beschreibt eine genetische Veranlagung, bei der das Immunsystem bes…" at bounding box center [644, 278] width 508 height 366
click at [557, 71] on icon at bounding box center [554, 72] width 15 height 15
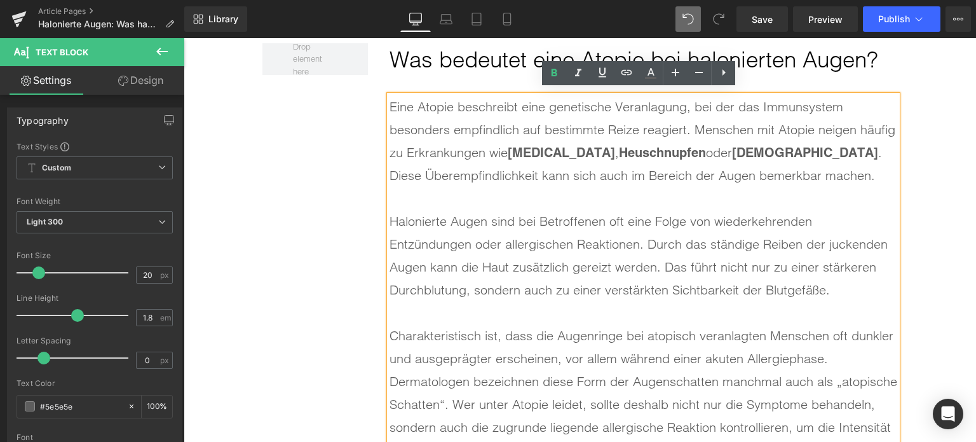
click at [707, 152] on div "Eine Atopie beschreibt eine genetische Veranlagung, bei der das Immunsystem bes…" at bounding box center [644, 278] width 508 height 366
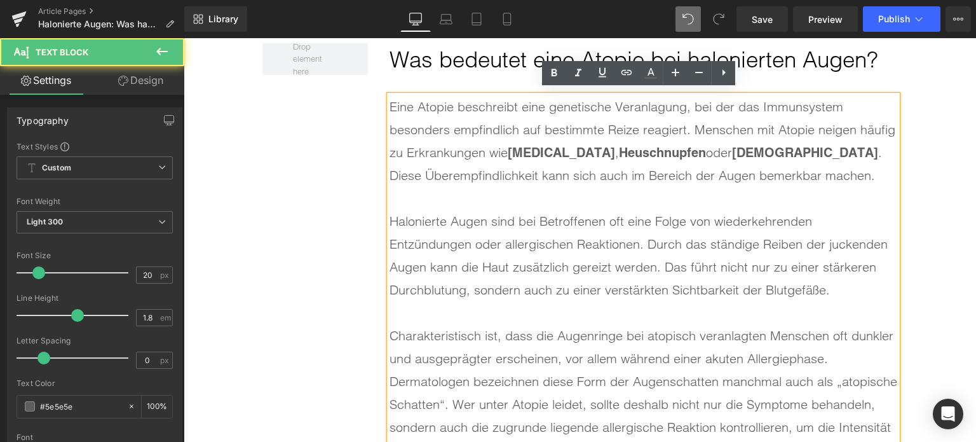
click at [707, 152] on div "Eine Atopie beschreibt eine genetische Veranlagung, bei der das Immunsystem bes…" at bounding box center [644, 278] width 508 height 366
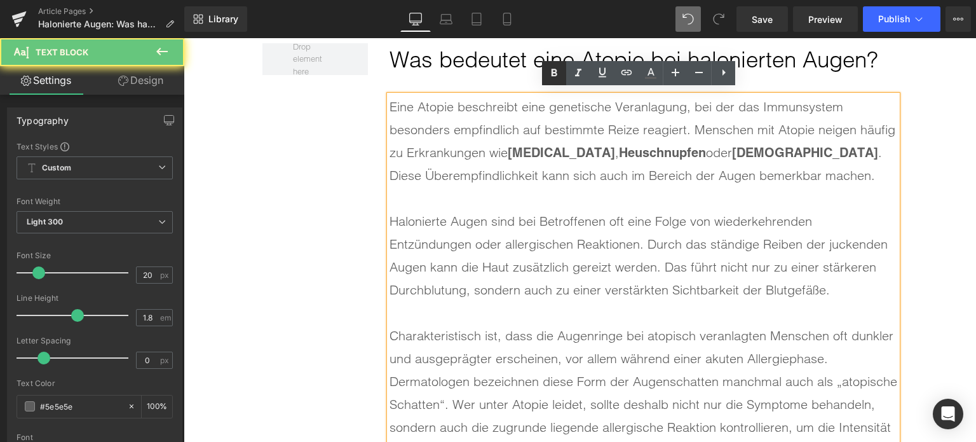
click at [556, 82] on link at bounding box center [554, 73] width 24 height 24
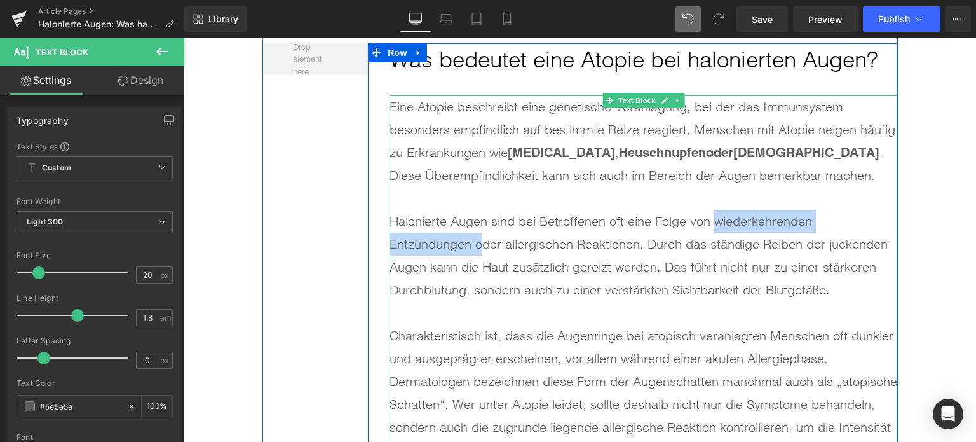
drag, startPoint x: 710, startPoint y: 218, endPoint x: 479, endPoint y: 245, distance: 233.0
click at [479, 245] on div "Halonierte Augen sind bei Betroffenen oft eine Folge von wiederkehrenden Entzün…" at bounding box center [644, 256] width 508 height 92
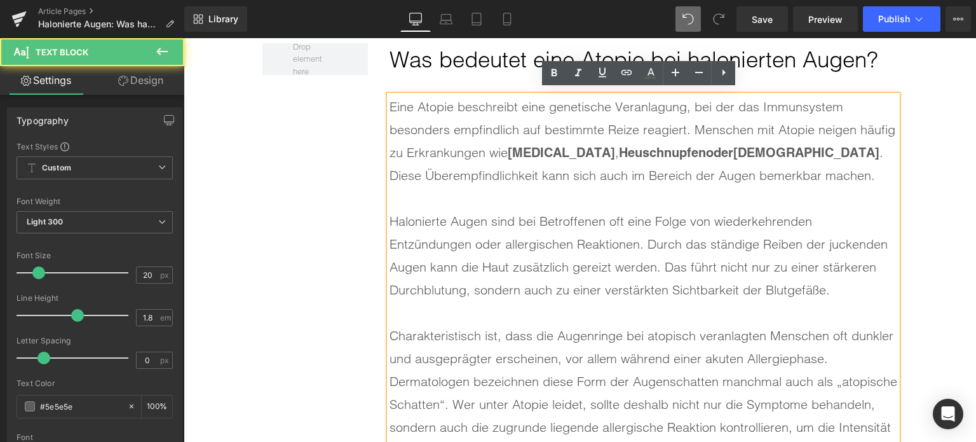
click at [627, 213] on div "Halonierte Augen sind bei Betroffenen oft eine Folge von wiederkehrenden Entzün…" at bounding box center [644, 256] width 508 height 92
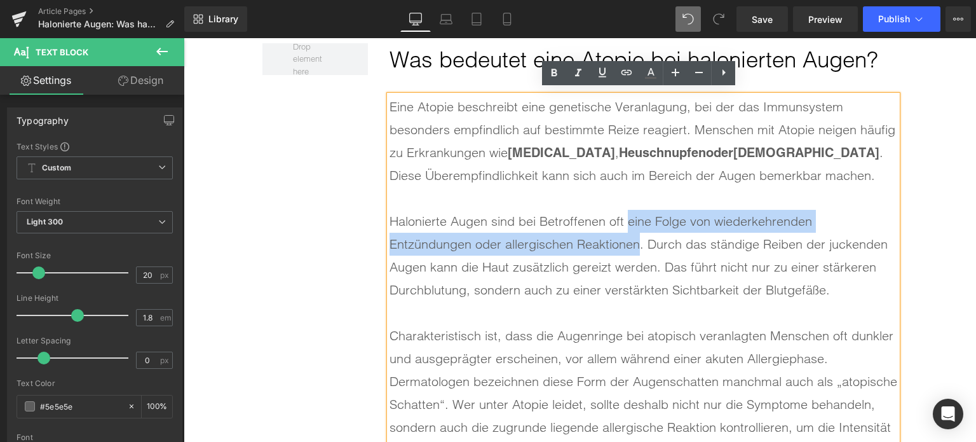
drag, startPoint x: 626, startPoint y: 213, endPoint x: 638, endPoint y: 245, distance: 34.4
click at [638, 245] on div "Halonierte Augen sind bei Betroffenen oft eine Folge von wiederkehrenden Entzün…" at bounding box center [644, 256] width 508 height 92
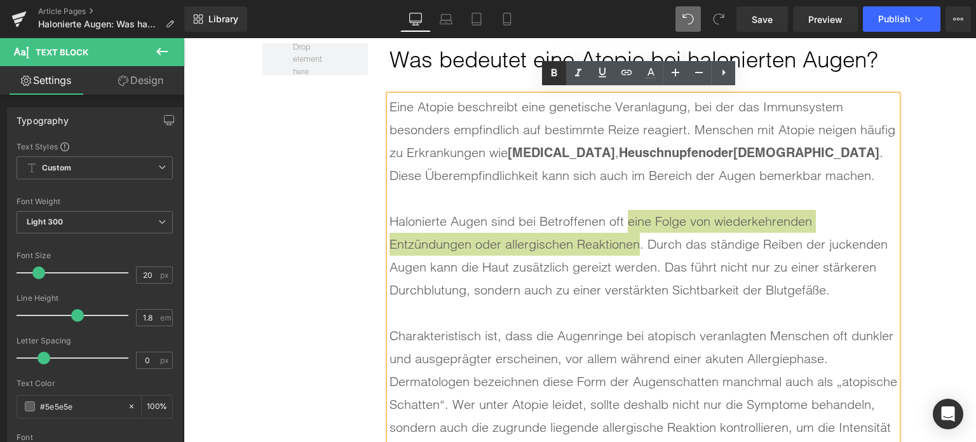
click at [554, 81] on icon at bounding box center [554, 72] width 15 height 15
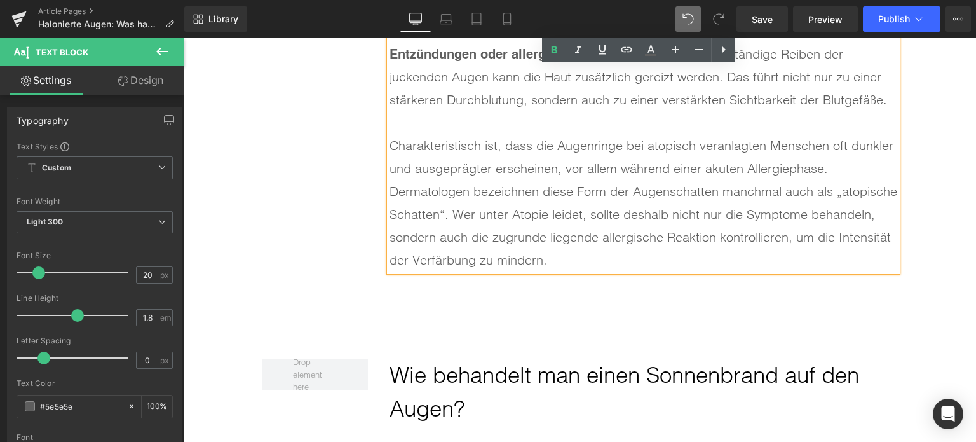
scroll to position [3691, 0]
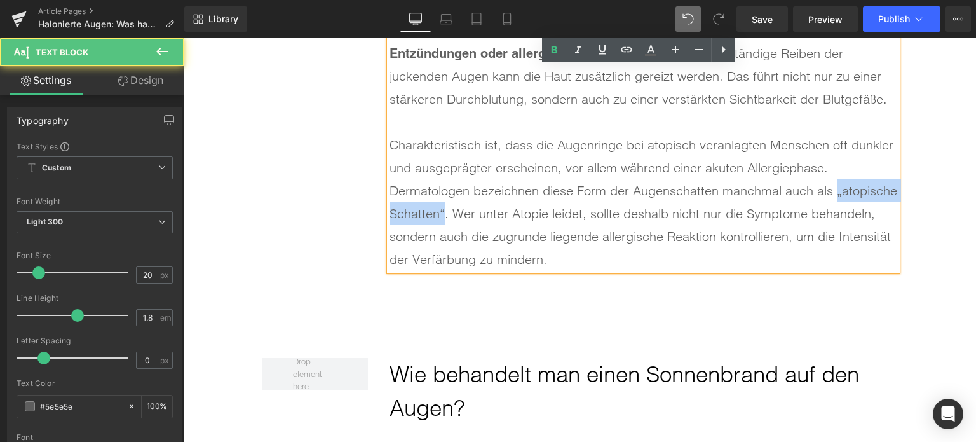
drag, startPoint x: 503, startPoint y: 207, endPoint x: 361, endPoint y: 200, distance: 142.5
click at [361, 200] on div "Was bedeutet eine Atopie bei halonierten Augen? Heading Eine Atopie beschreibt …" at bounding box center [581, 65] width 636 height 506
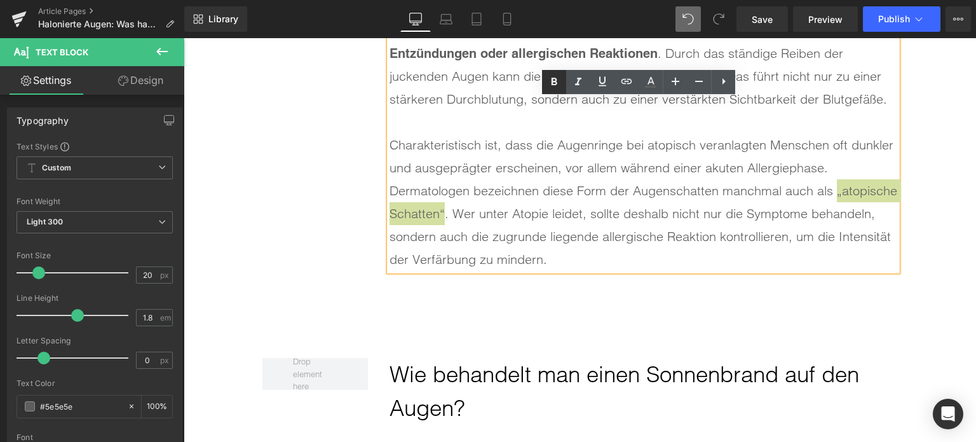
click at [552, 86] on icon at bounding box center [554, 81] width 15 height 15
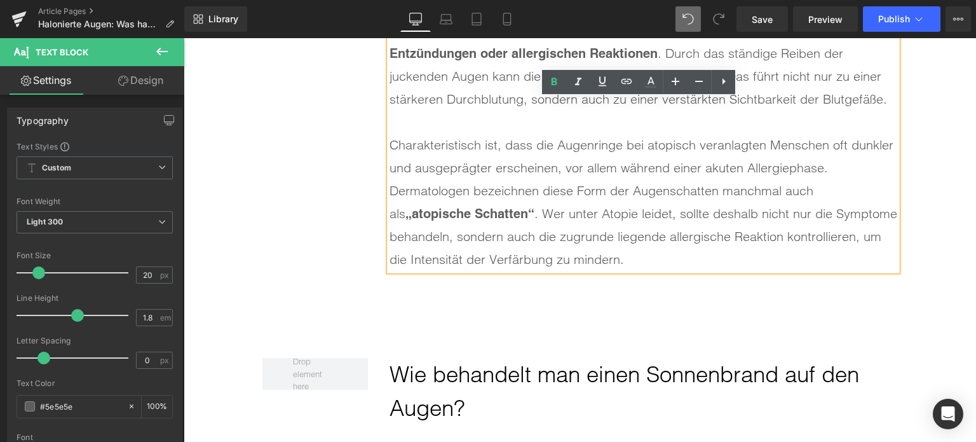
click at [639, 240] on div "Charakteristisch ist, dass die Augenringe bei atopisch veranlagten Menschen oft…" at bounding box center [644, 201] width 508 height 137
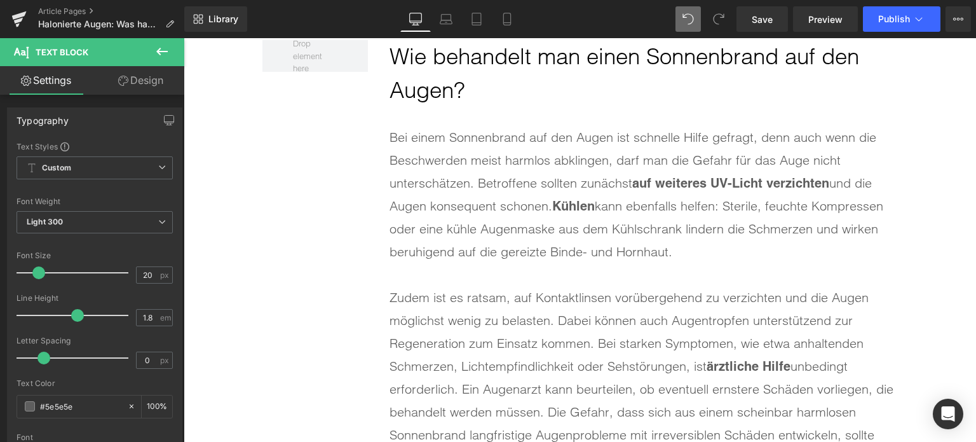
scroll to position [3818, 0]
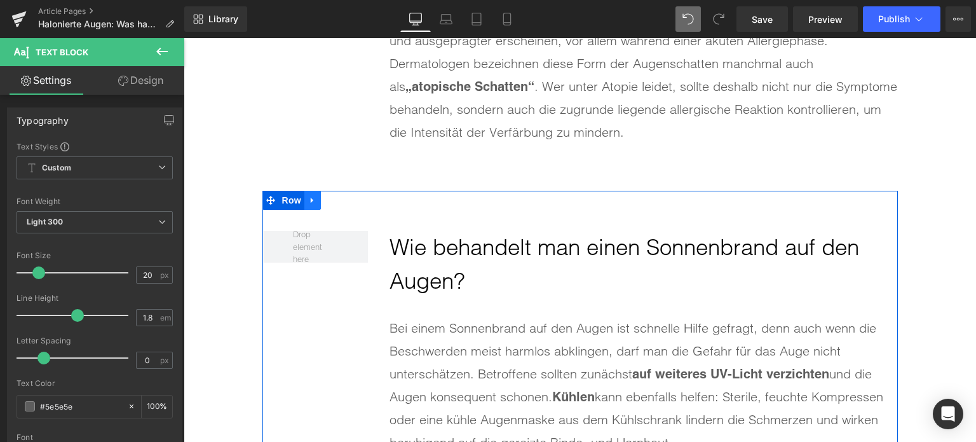
click at [311, 196] on icon at bounding box center [312, 201] width 9 height 10
click at [341, 196] on icon at bounding box center [345, 200] width 9 height 9
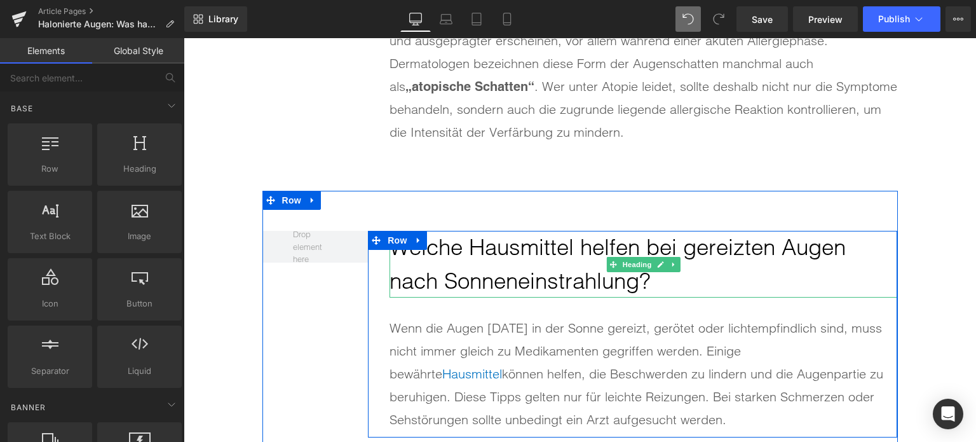
click at [515, 245] on h2 "Welche Hausmittel helfen bei gereizten Augen nach Sonneneinstrahlung?" at bounding box center [644, 264] width 508 height 67
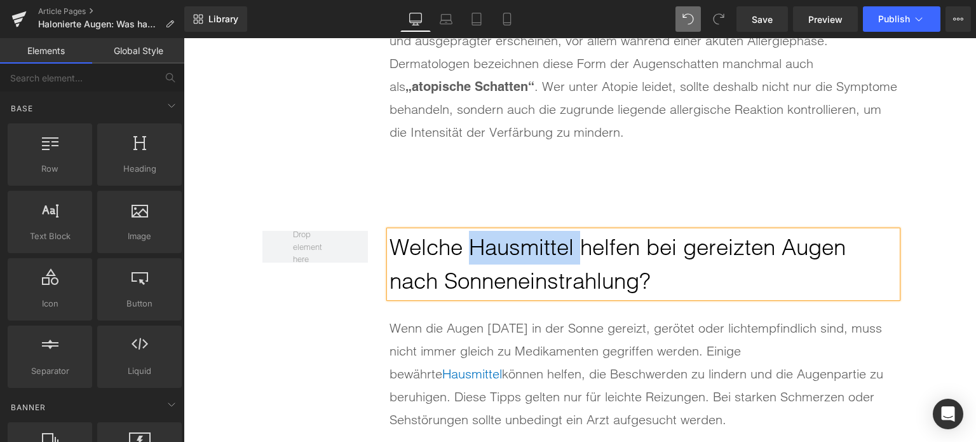
click at [515, 245] on h2 "Welche Hausmittel helfen bei gereizten Augen nach Sonneneinstrahlung?" at bounding box center [644, 264] width 508 height 67
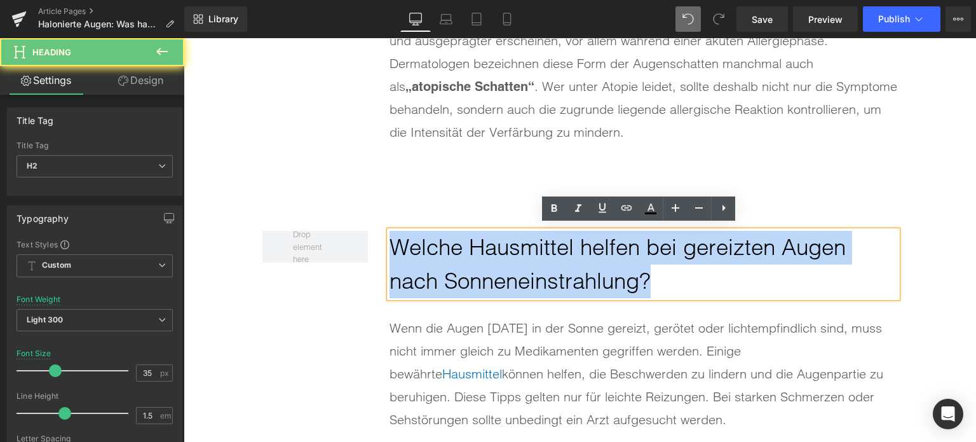
click at [515, 245] on h2 "Welche Hausmittel helfen bei gereizten Augen nach Sonneneinstrahlung?" at bounding box center [644, 264] width 508 height 67
paste div
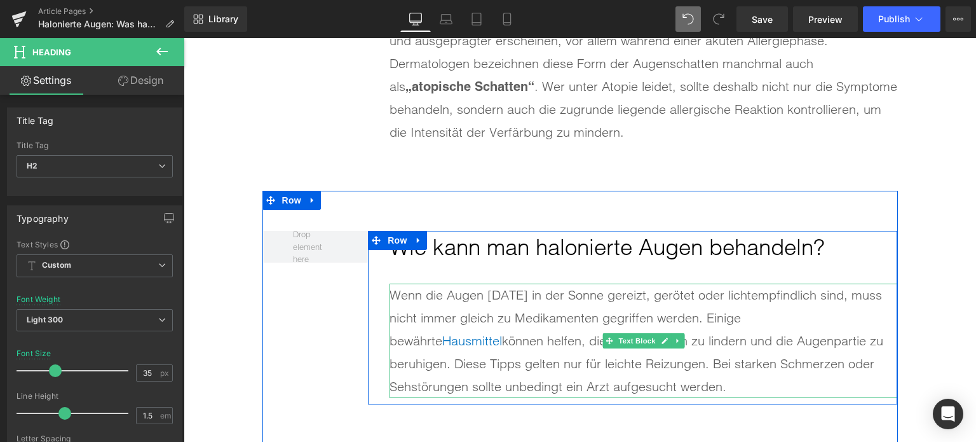
click at [503, 327] on p "Wenn die Augen [DATE] in der Sonne gereizt, gerötet oder lichtempfindlich sind,…" at bounding box center [644, 340] width 508 height 114
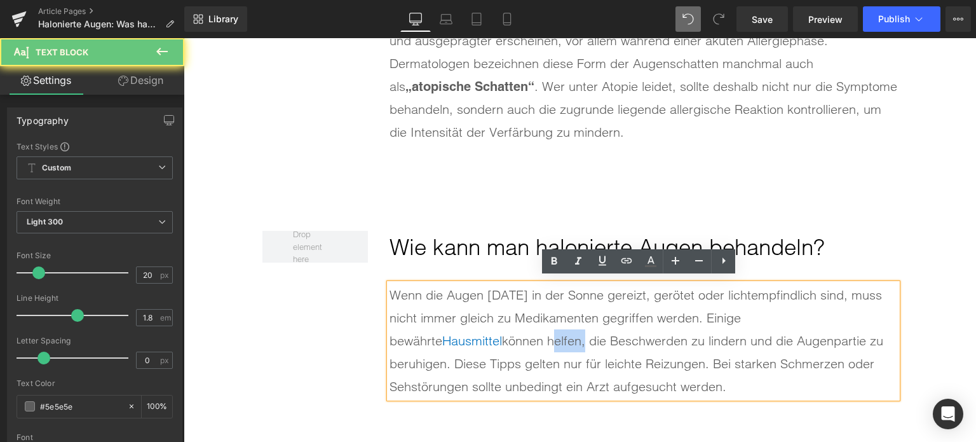
click at [503, 327] on p "Wenn die Augen [DATE] in der Sonne gereizt, gerötet oder lichtempfindlich sind,…" at bounding box center [644, 340] width 508 height 114
paste div
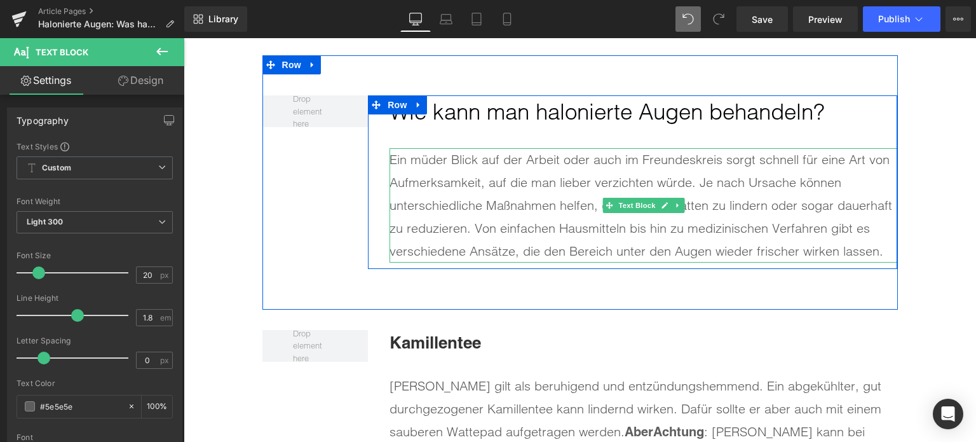
scroll to position [4009, 0]
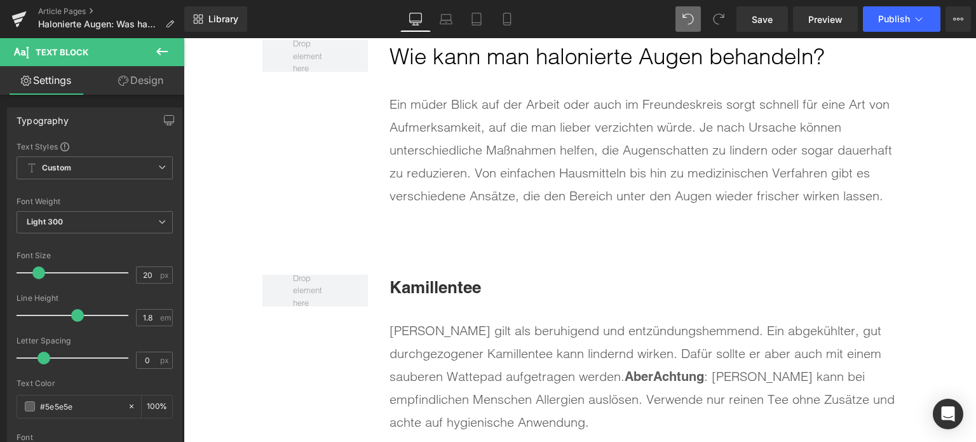
click at [456, 280] on b "Kamillentee" at bounding box center [436, 287] width 92 height 20
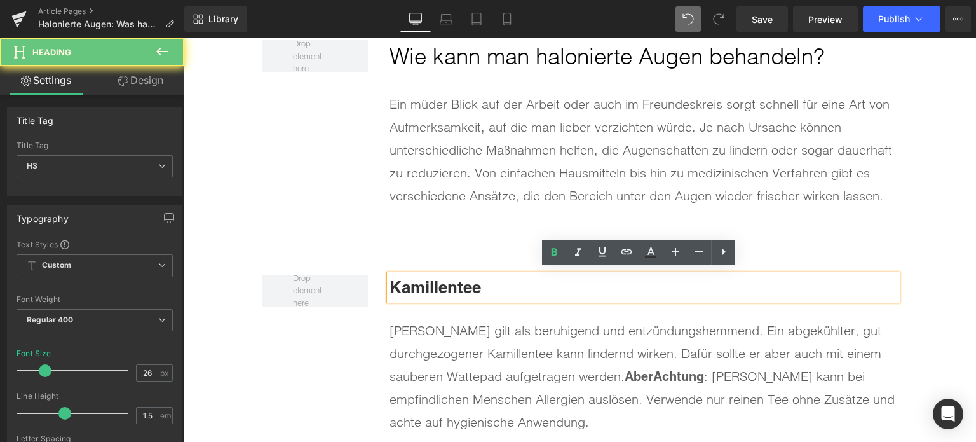
click at [456, 280] on b "Kamillentee" at bounding box center [436, 287] width 92 height 20
paste div
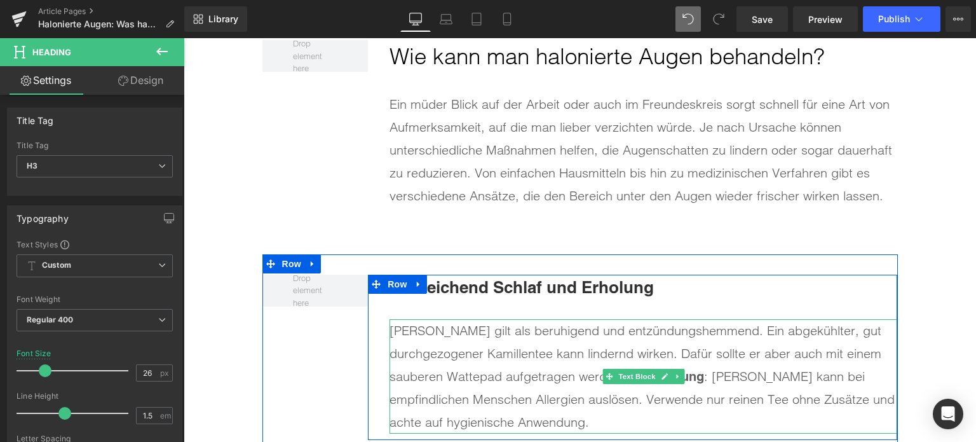
click at [547, 335] on div "[PERSON_NAME] gilt als beruhigend und entzündungshemmend. Ein abgekühlter, gut …" at bounding box center [644, 376] width 508 height 114
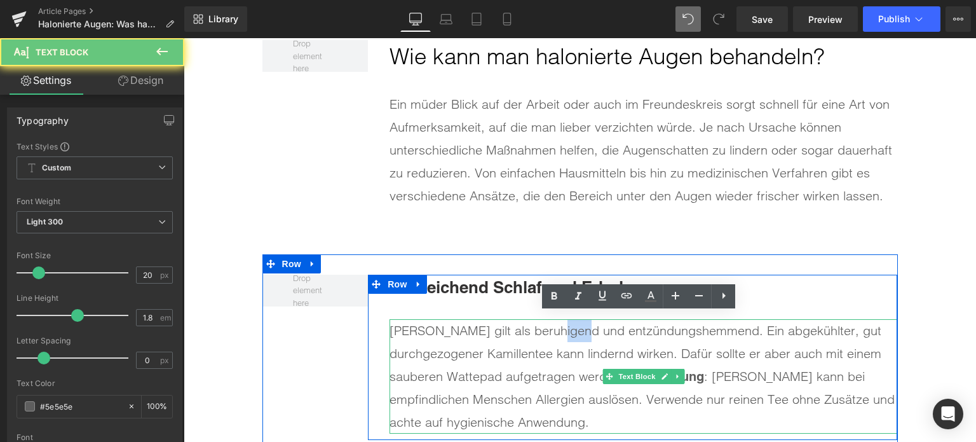
click at [547, 335] on div "[PERSON_NAME] gilt als beruhigend und entzündungshemmend. Ein abgekühlter, gut …" at bounding box center [644, 376] width 508 height 114
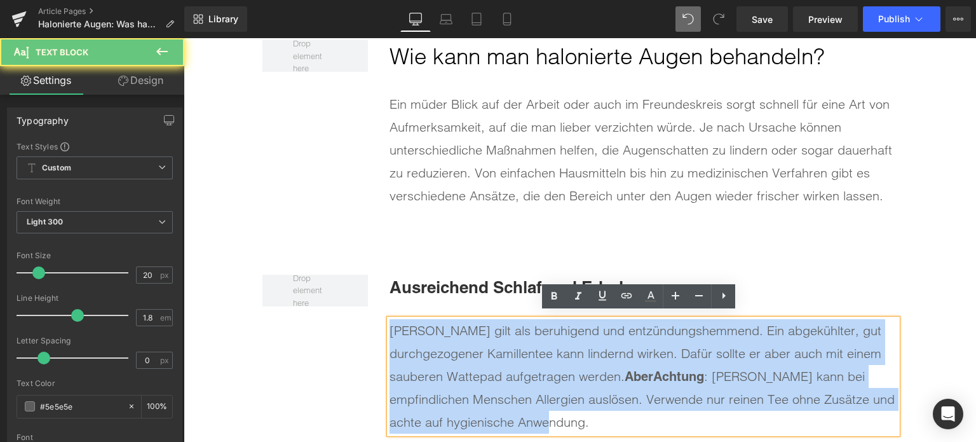
click at [547, 335] on div "[PERSON_NAME] gilt als beruhigend und entzündungshemmend. Ein abgekühlter, gut …" at bounding box center [644, 376] width 508 height 114
paste div
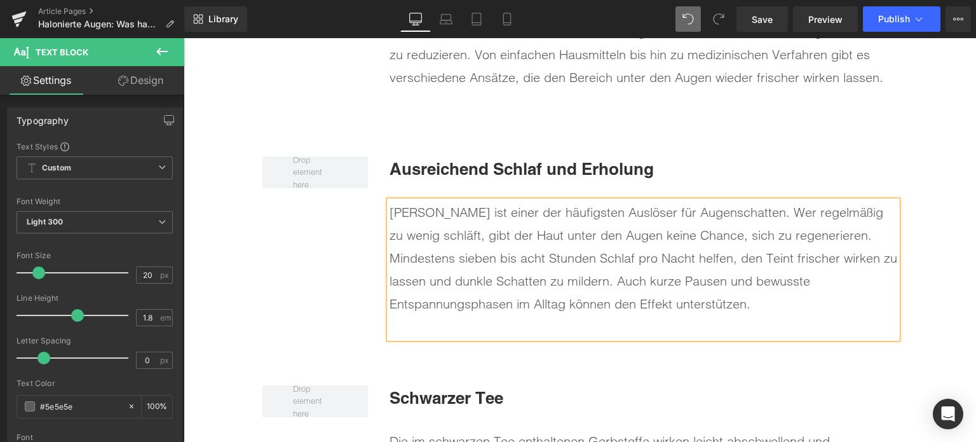
scroll to position [4136, 0]
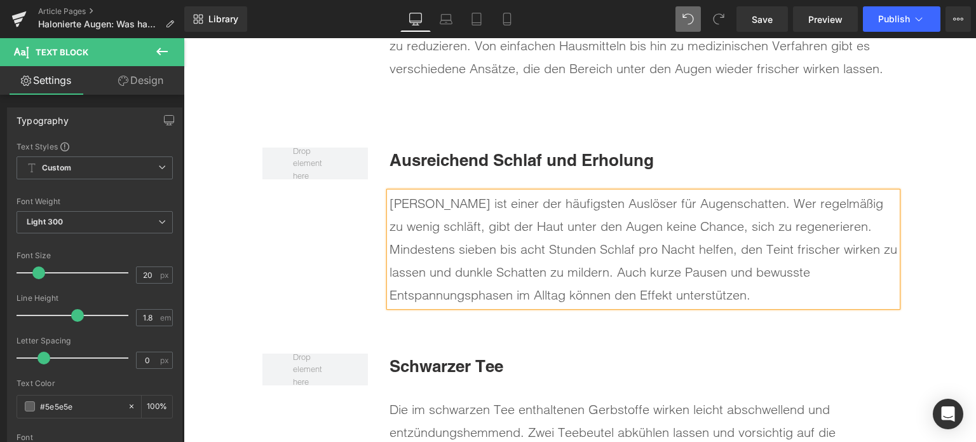
click at [695, 196] on div "[PERSON_NAME] ist einer der häufigsten Auslöser für Augenschatten. Wer regelmäß…" at bounding box center [644, 249] width 508 height 114
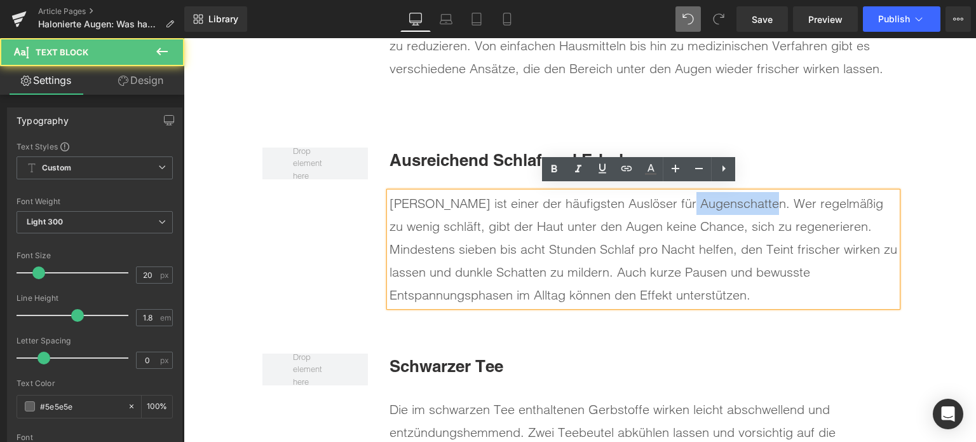
click at [695, 196] on div "[PERSON_NAME] ist einer der häufigsten Auslöser für Augenschatten. Wer regelmäß…" at bounding box center [644, 249] width 508 height 114
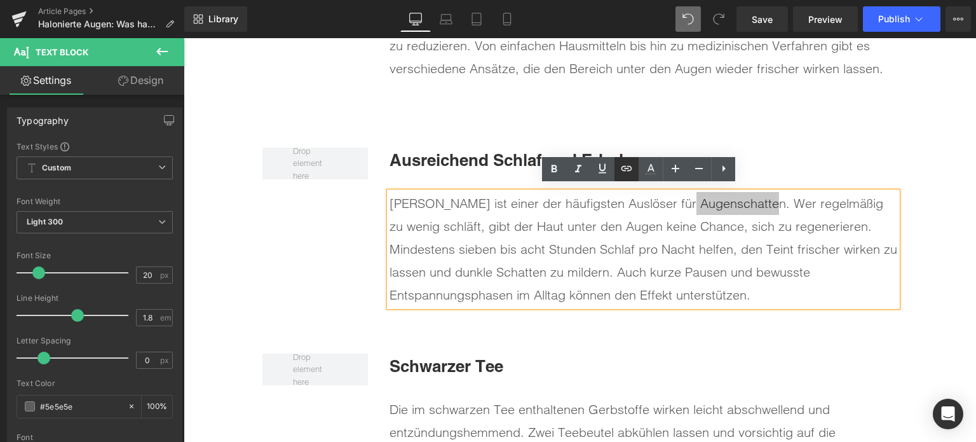
click at [631, 164] on icon at bounding box center [626, 168] width 15 height 15
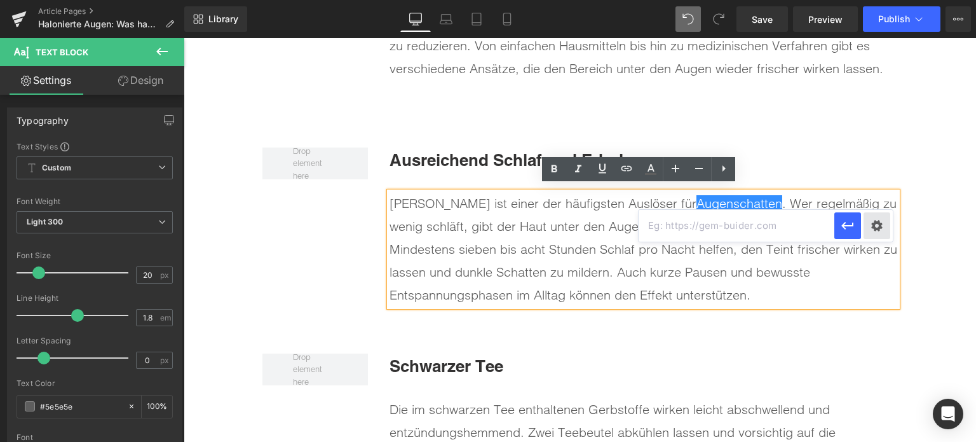
click at [878, 0] on div "Text Color Highlight Color #333333 Edit or remove link: Edit - Unlink - Cancel" at bounding box center [488, 0] width 976 height 0
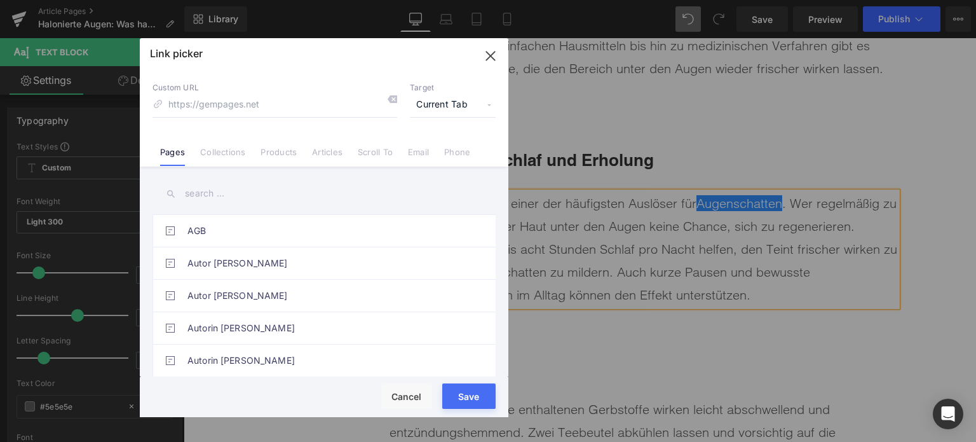
click at [327, 156] on link "Articles" at bounding box center [327, 156] width 31 height 19
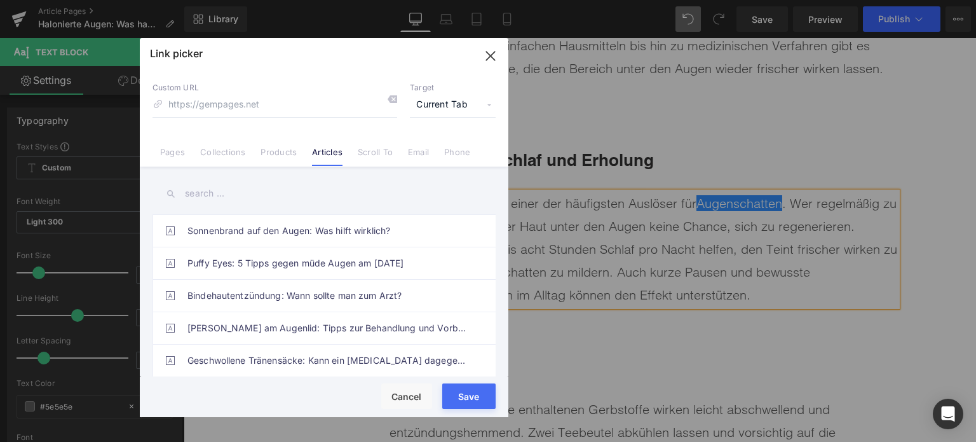
click at [264, 201] on input "text" at bounding box center [324, 193] width 343 height 29
type input "s"
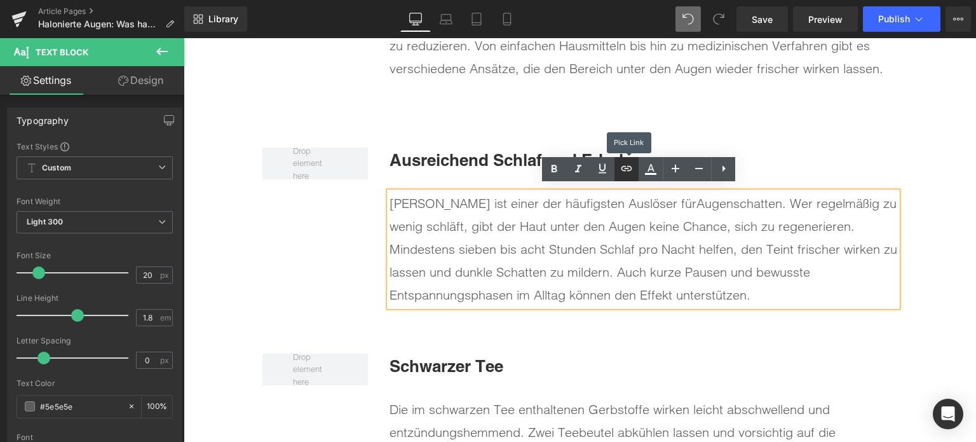
click at [627, 168] on icon at bounding box center [627, 167] width 11 height 5
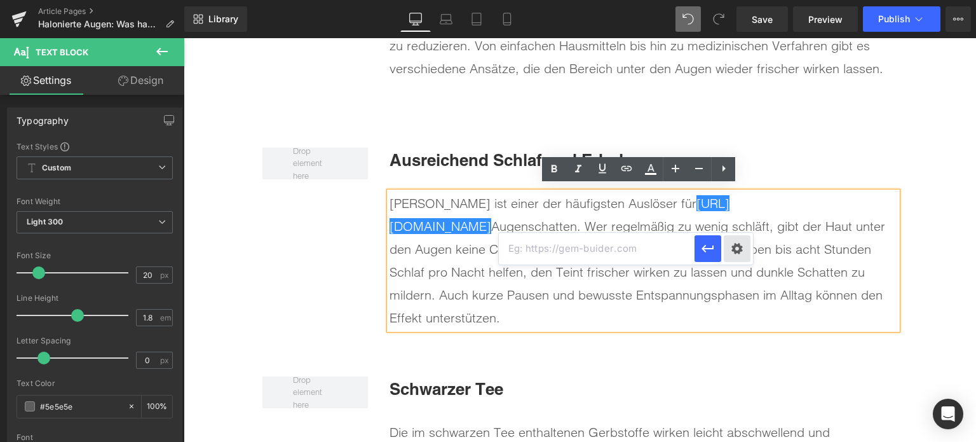
click at [733, 0] on div "Text Color Highlight Color #333333 Edit or remove link: Edit - Unlink - Cancel" at bounding box center [488, 0] width 976 height 0
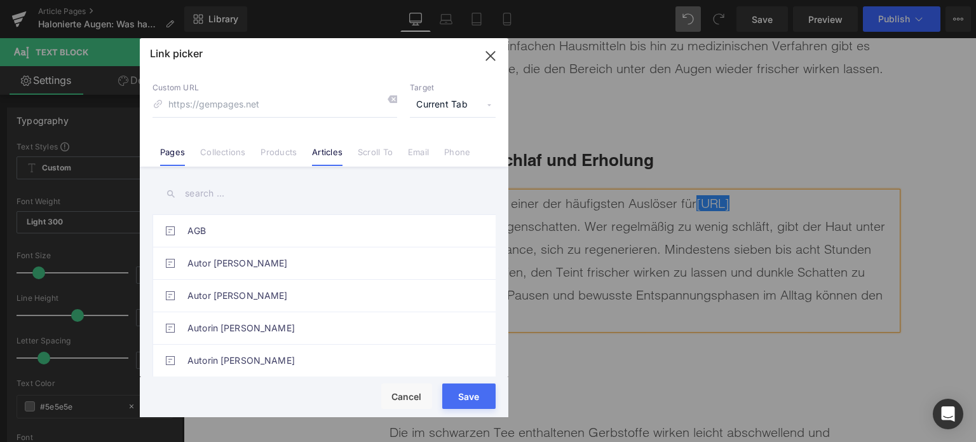
click at [333, 146] on li "Articles" at bounding box center [327, 147] width 46 height 22
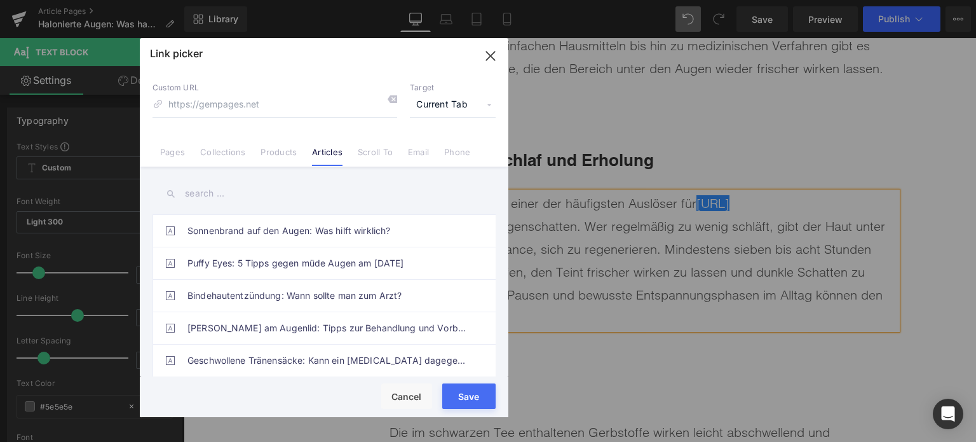
click at [214, 197] on input "text" at bounding box center [324, 193] width 343 height 29
type input "s"
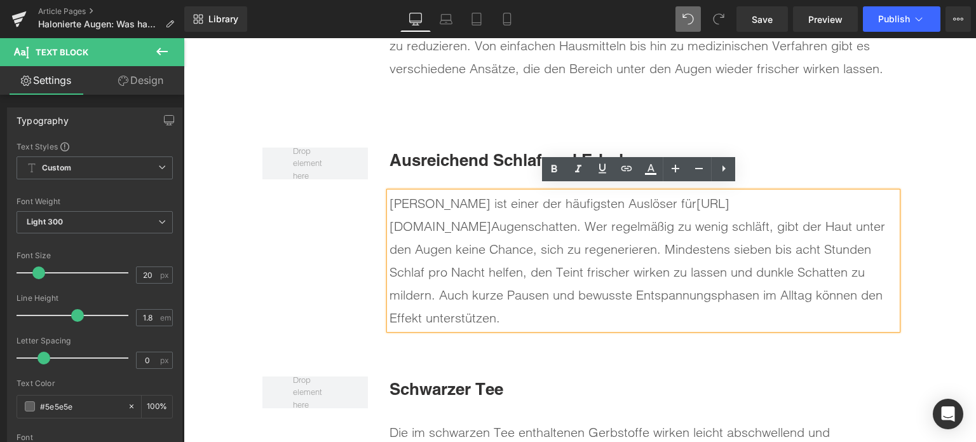
click at [579, 265] on div "[PERSON_NAME] ist einer der häufigsten Auslöser für [URL][DOMAIN_NAME] Augensch…" at bounding box center [644, 260] width 508 height 137
drag, startPoint x: 455, startPoint y: 224, endPoint x: 667, endPoint y: 201, distance: 212.8
click at [667, 201] on div "[PERSON_NAME] ist einer der häufigsten Auslöser für [URL][DOMAIN_NAME] Augensch…" at bounding box center [644, 260] width 508 height 137
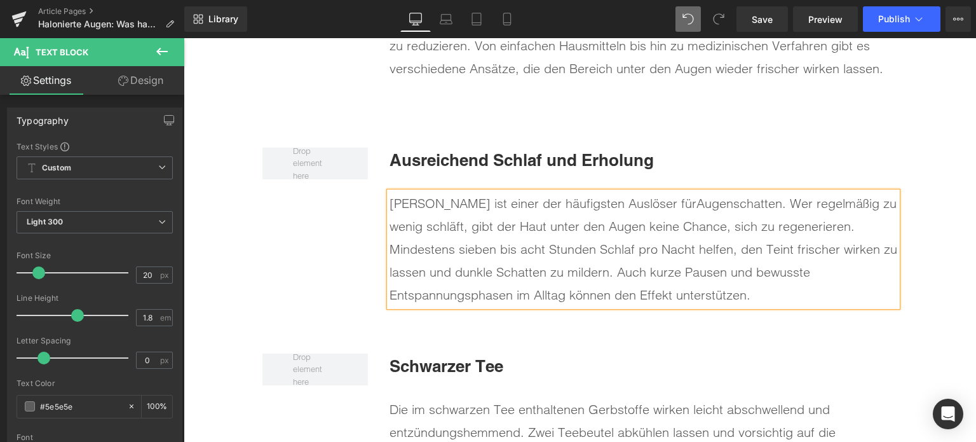
click at [662, 278] on div "[PERSON_NAME] ist einer der häufigsten Auslöser für Augenschatten . Wer regelmä…" at bounding box center [644, 249] width 508 height 114
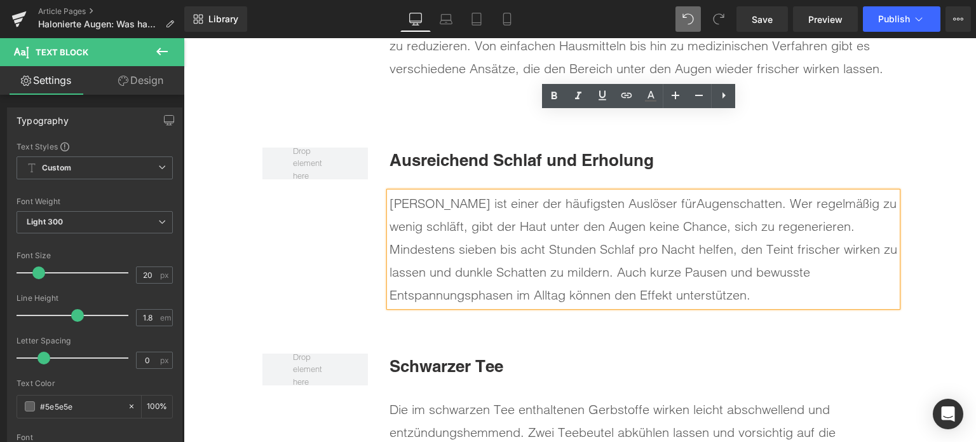
scroll to position [4263, 0]
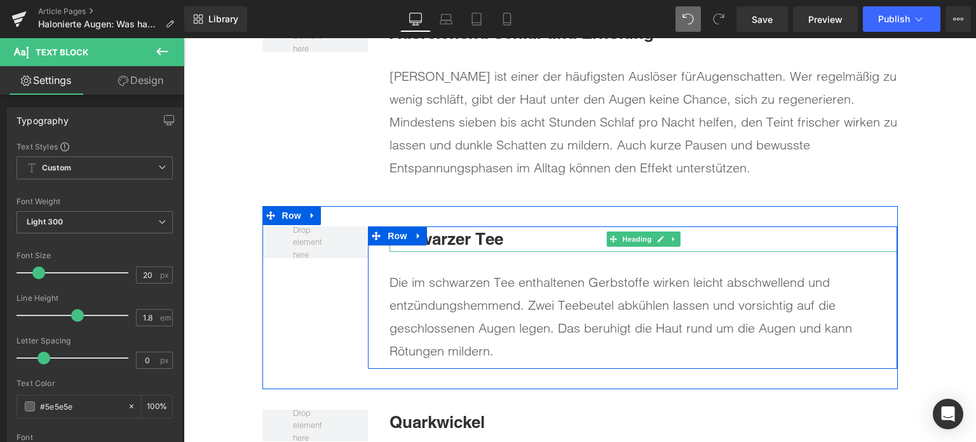
click at [471, 236] on b "Schwarzer Tee" at bounding box center [447, 239] width 114 height 20
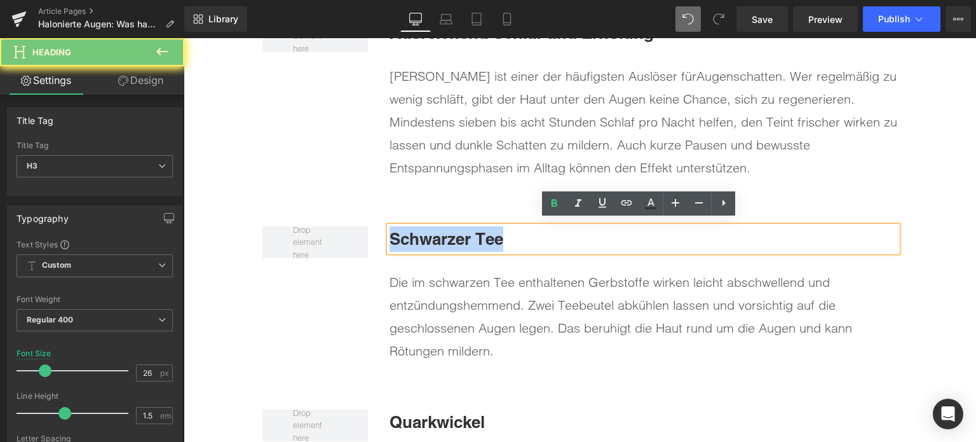
click at [471, 236] on b "Schwarzer Tee" at bounding box center [447, 239] width 114 height 20
paste div
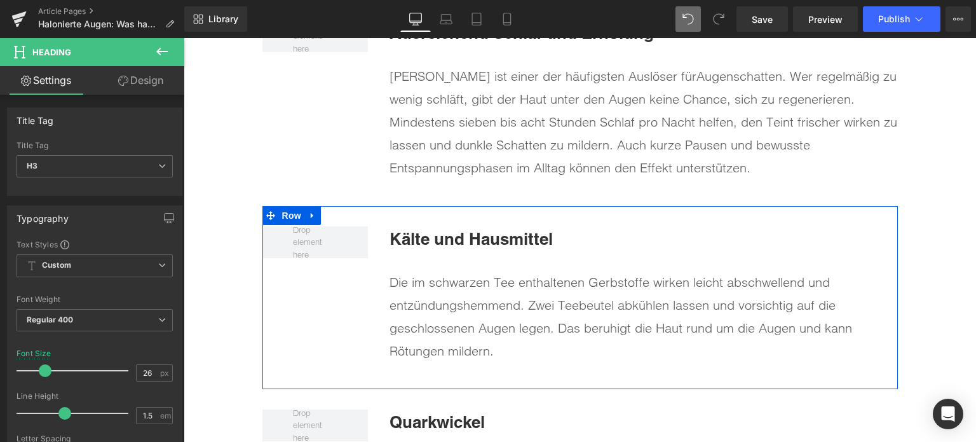
click at [440, 298] on div "Die im schwarzen Tee enthaltenen Gerbstoffe wirken leicht abschwellend und entz…" at bounding box center [644, 317] width 508 height 92
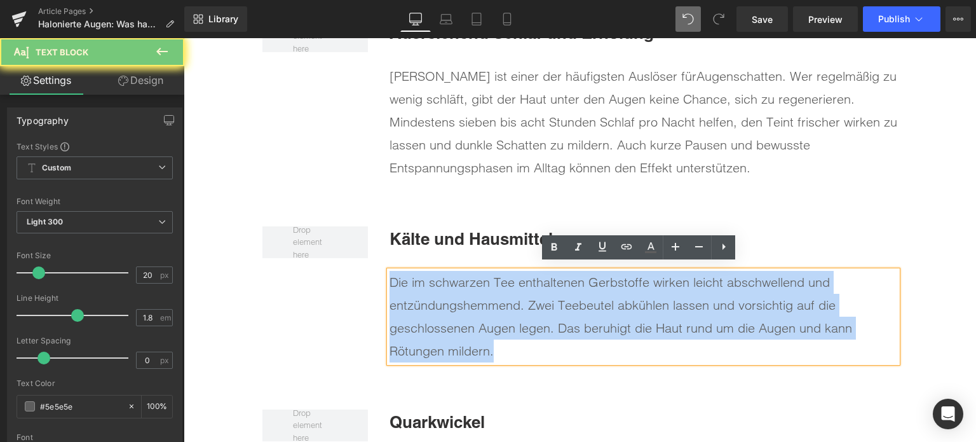
click at [440, 298] on div "Die im schwarzen Tee enthaltenen Gerbstoffe wirken leicht abschwellend und entz…" at bounding box center [644, 317] width 508 height 92
paste div
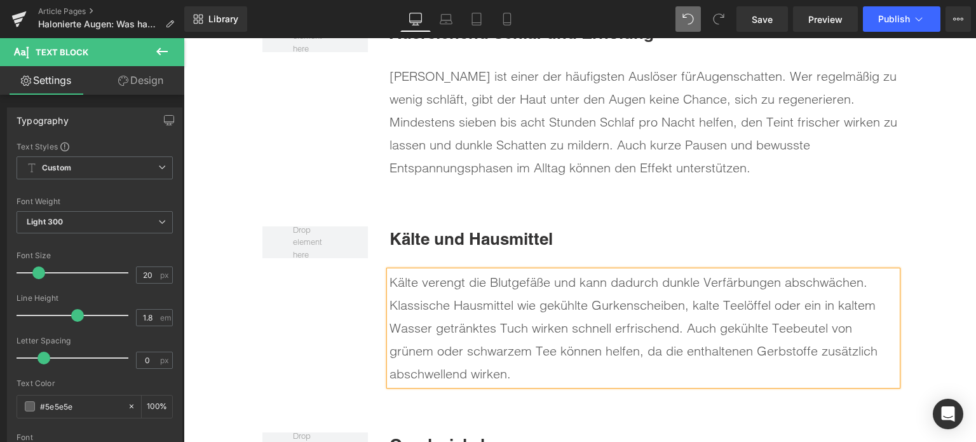
click at [470, 298] on div "Kälte verengt die Blutgefäße und kann dadurch dunkle Verfärbungen abschwächen. …" at bounding box center [644, 328] width 508 height 114
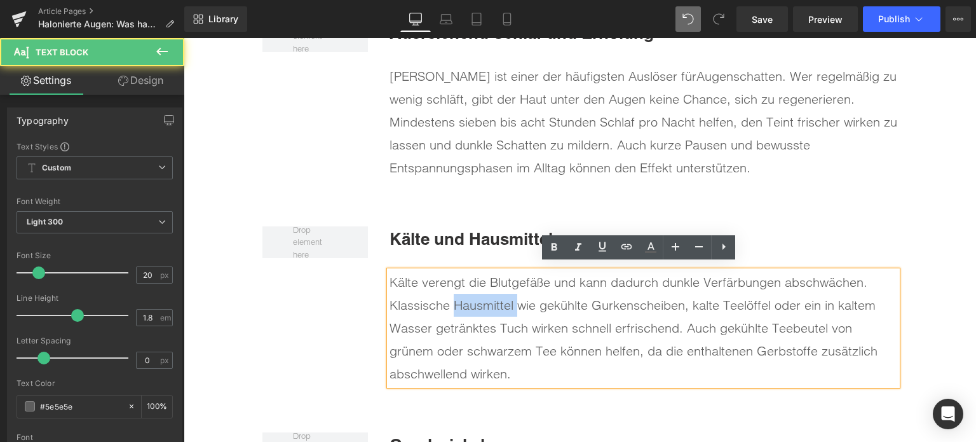
click at [470, 298] on div "Kälte verengt die Blutgefäße und kann dadurch dunkle Verfärbungen abschwächen. …" at bounding box center [644, 328] width 508 height 114
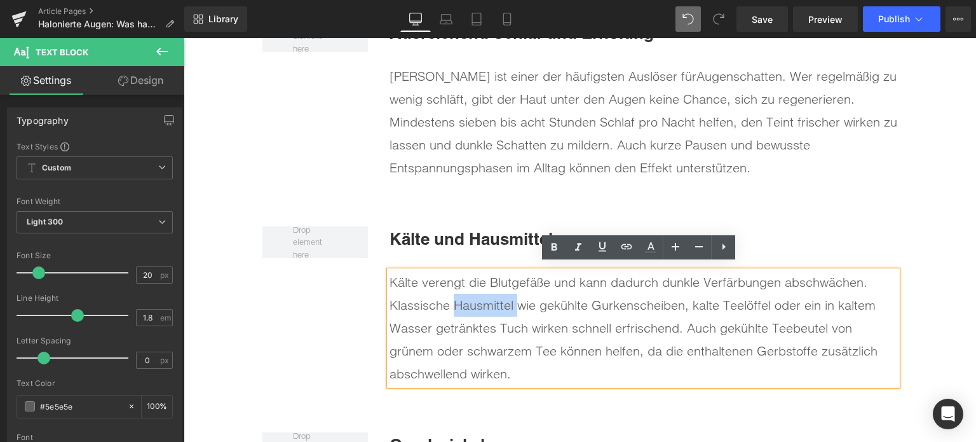
click at [521, 308] on div "Kälte verengt die Blutgefäße und kann dadurch dunkle Verfärbungen abschwächen. …" at bounding box center [644, 328] width 508 height 114
drag, startPoint x: 510, startPoint y: 298, endPoint x: 385, endPoint y: 296, distance: 124.6
click at [390, 296] on div "Kälte verengt die Blutgefäße und kann dadurch dunkle Verfärbungen abschwächen. …" at bounding box center [644, 328] width 508 height 114
click at [629, 245] on icon at bounding box center [626, 246] width 15 height 15
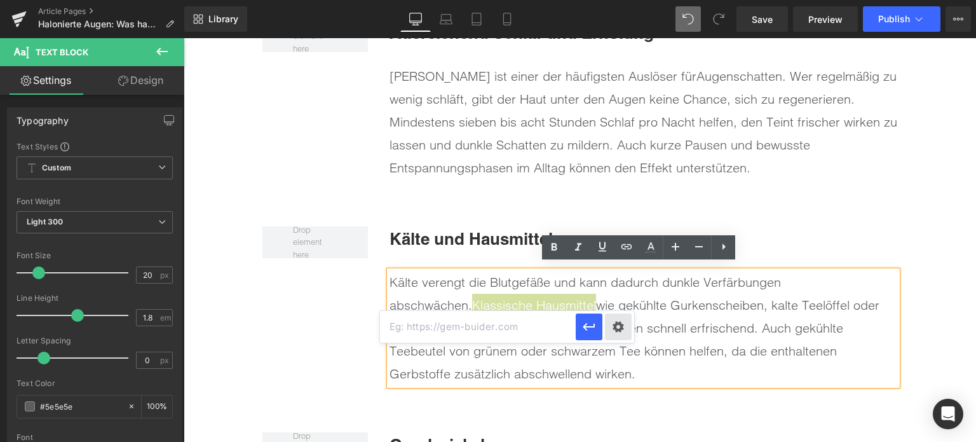
click at [613, 0] on div "Text Color Highlight Color #333333 Edit or remove link: Edit - Unlink - Cancel" at bounding box center [488, 0] width 976 height 0
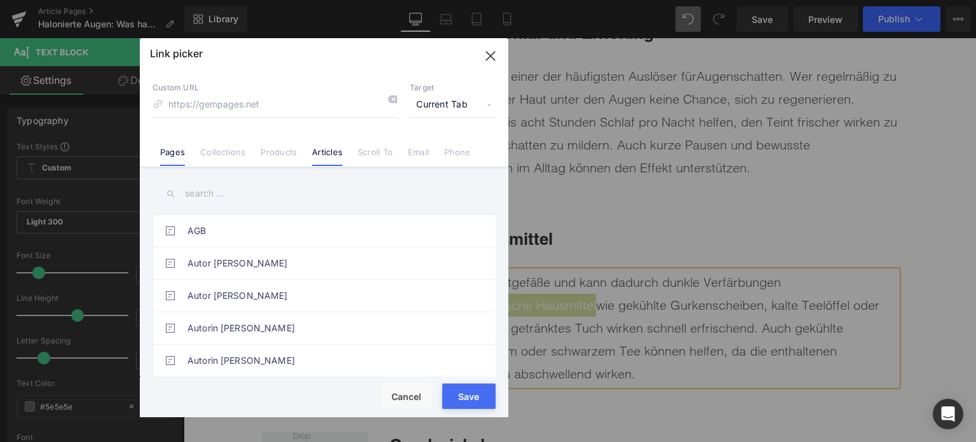
click at [328, 157] on link "Articles" at bounding box center [327, 156] width 31 height 19
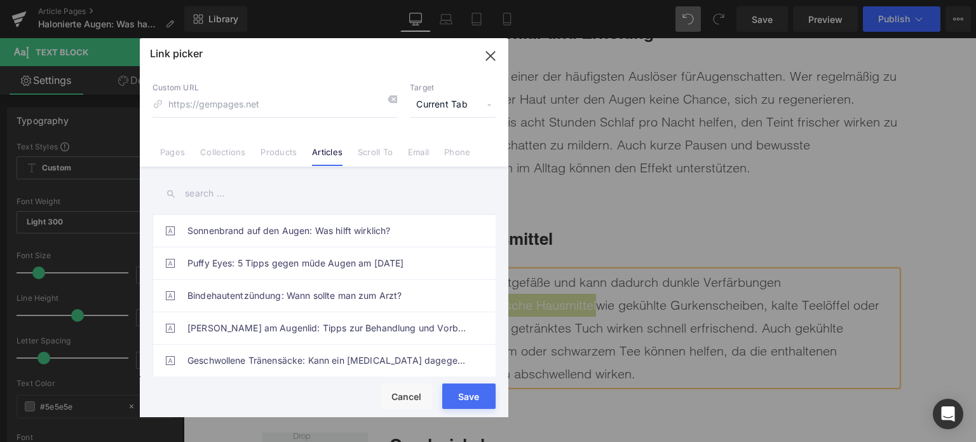
click at [210, 186] on input "text" at bounding box center [324, 193] width 343 height 29
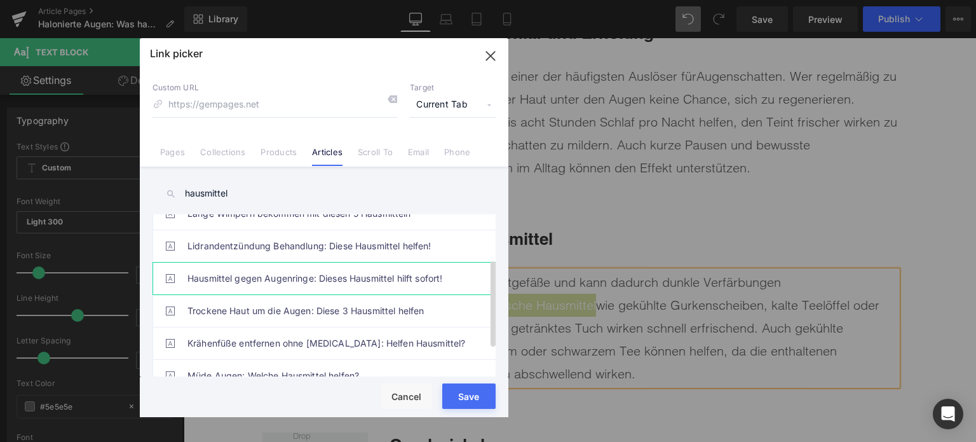
scroll to position [83, 0]
type input "hausmittel"
click at [323, 274] on link "Hausmittel gegen Augenringe: Dieses Hausmittel hilft sofort!" at bounding box center [328, 278] width 280 height 32
type input "/blogs/wissenswertes/hausmittel-gegen-augenringe"
click at [467, 402] on button "Save" at bounding box center [468, 395] width 53 height 25
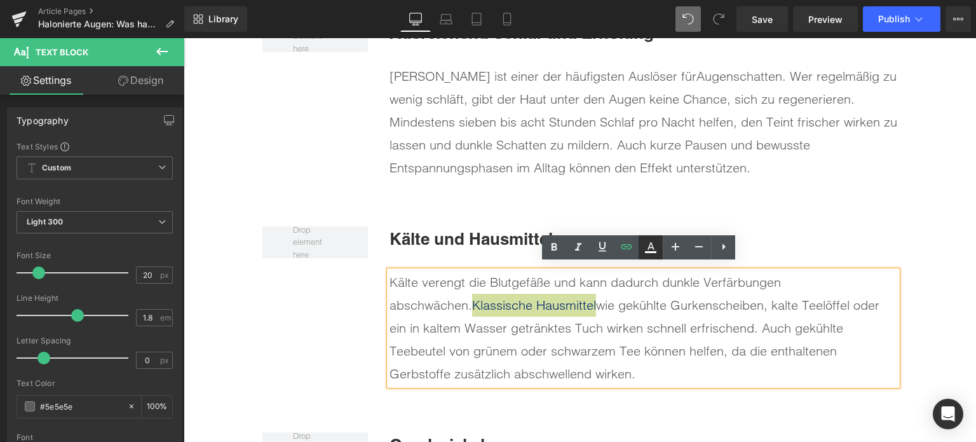
click at [646, 240] on icon at bounding box center [650, 247] width 15 height 15
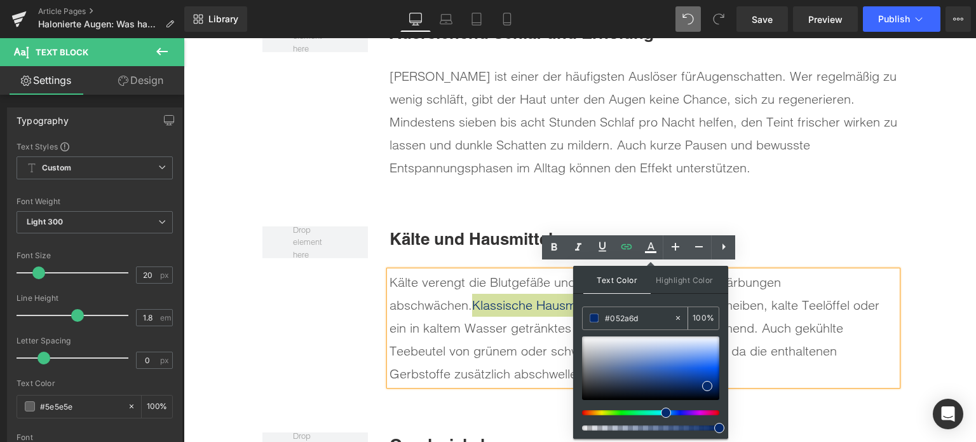
click at [623, 318] on input "#052a6d" at bounding box center [639, 318] width 69 height 14
paste input "0071C1"
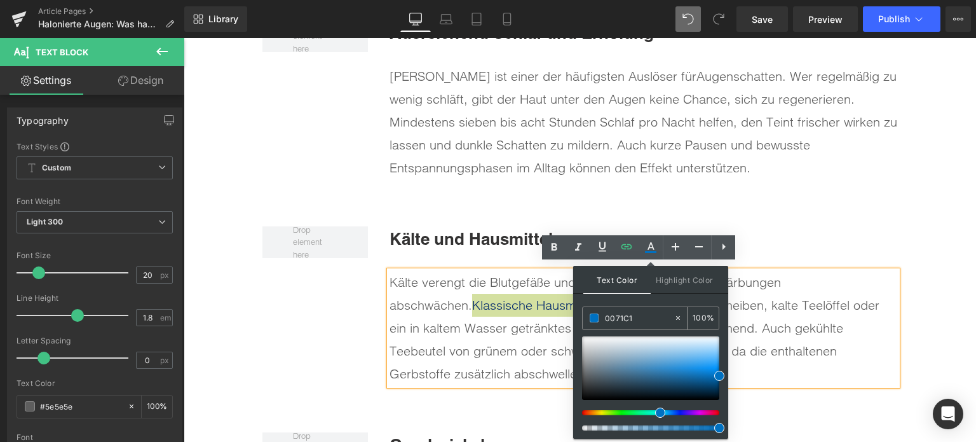
type input "#0071c1"
click at [592, 318] on span at bounding box center [594, 317] width 9 height 9
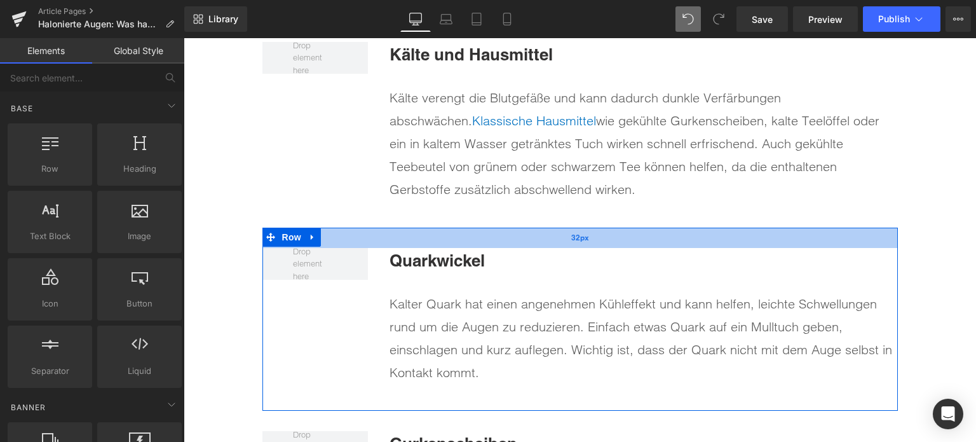
scroll to position [4517, 0]
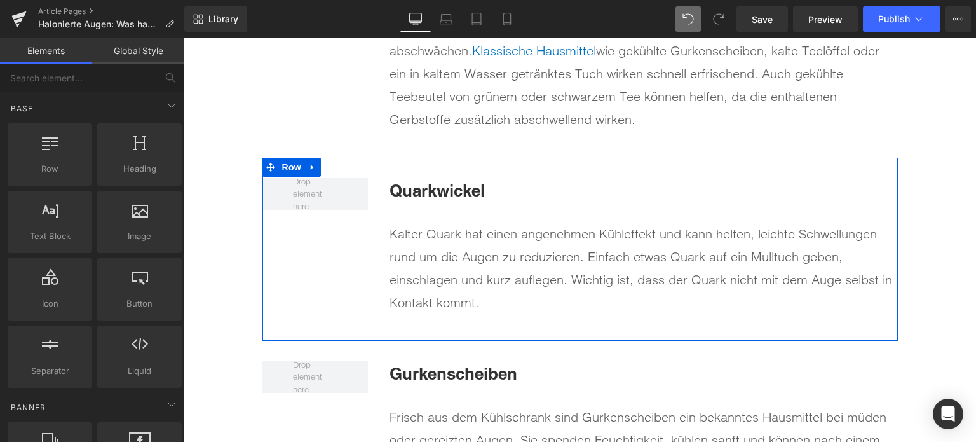
click at [463, 182] on span "Quarkwickel" at bounding box center [437, 191] width 95 height 20
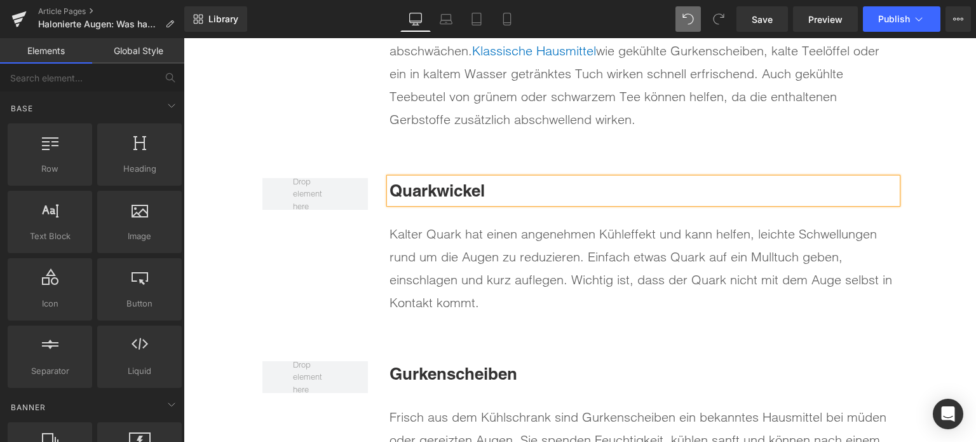
click at [463, 182] on span "Quarkwickel" at bounding box center [437, 191] width 95 height 20
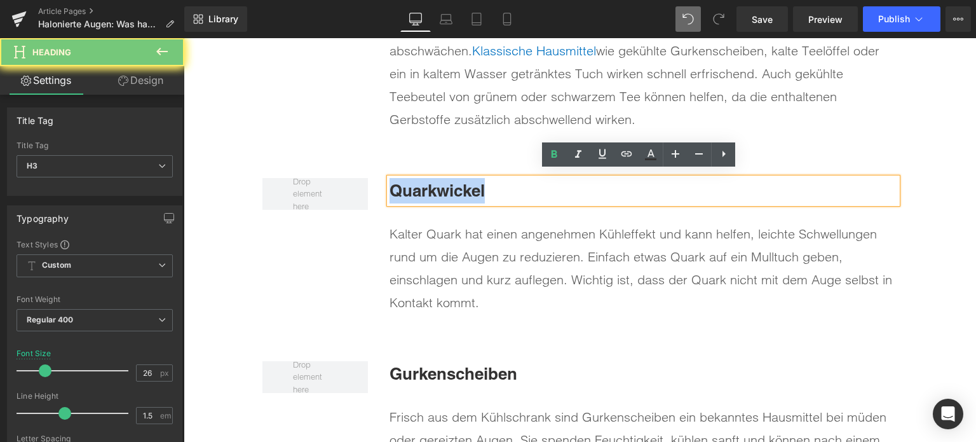
paste div
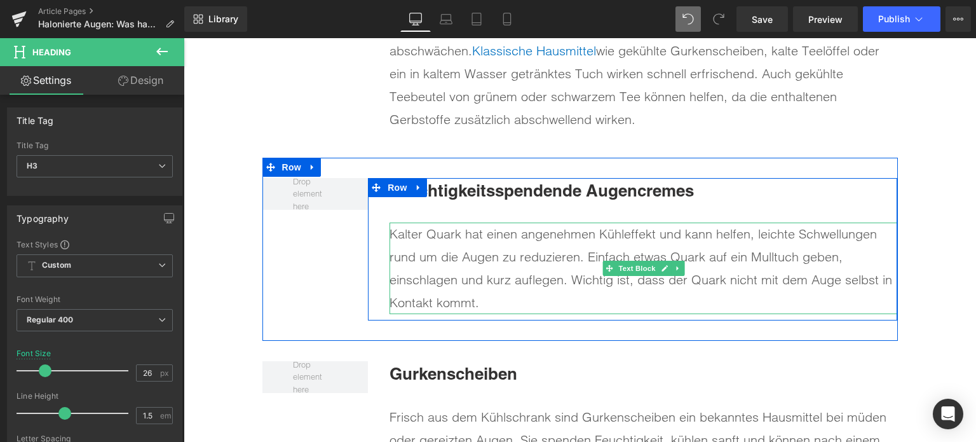
click at [435, 269] on div "Kalter Quark hat einen angenehmen Kühleffekt und kann helfen, leichte Schwellun…" at bounding box center [644, 268] width 508 height 92
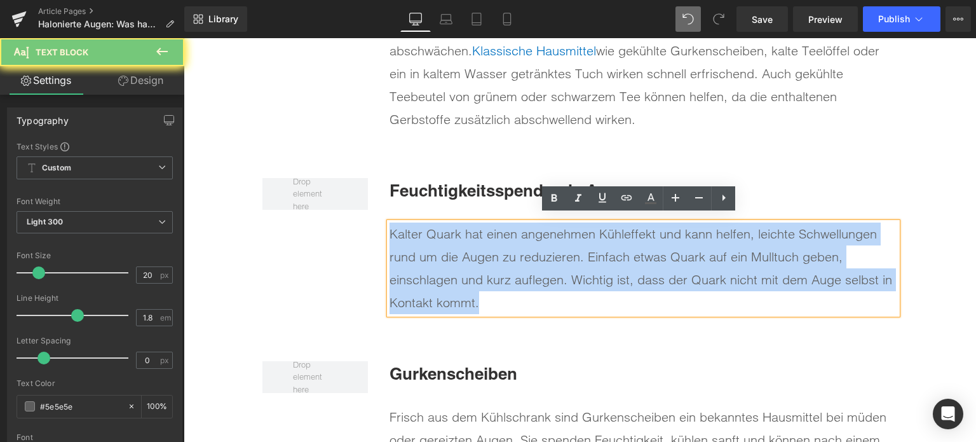
paste div
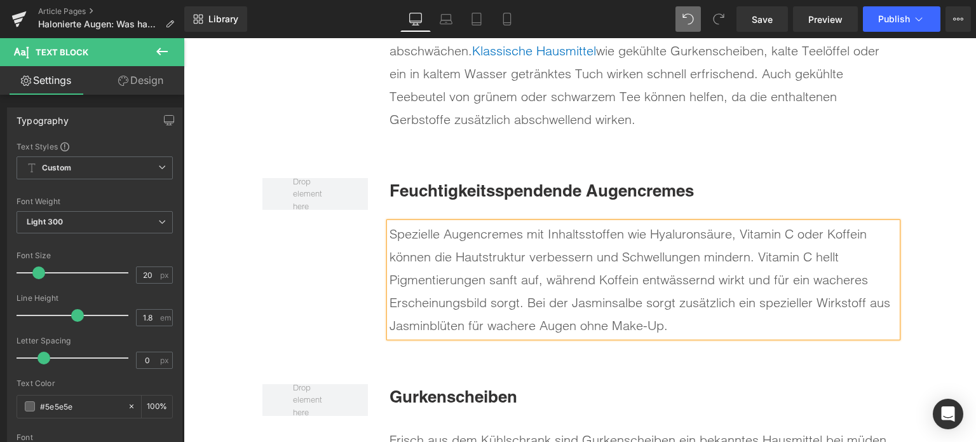
click at [613, 296] on div "Spezielle Augencremes mit Inhaltsstoffen wie Hyaluronsäure, Vitamin C oder Koff…" at bounding box center [644, 279] width 508 height 114
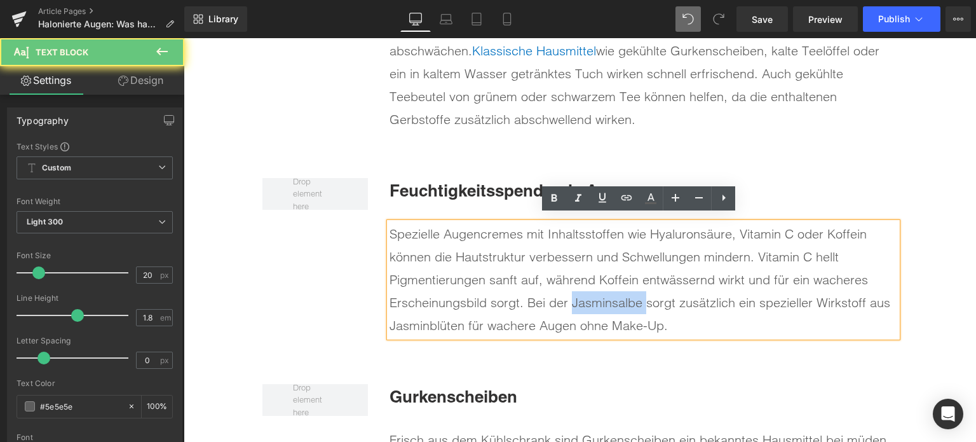
click at [613, 296] on div "Spezielle Augencremes mit Inhaltsstoffen wie Hyaluronsäure, Vitamin C oder Koff…" at bounding box center [644, 279] width 508 height 114
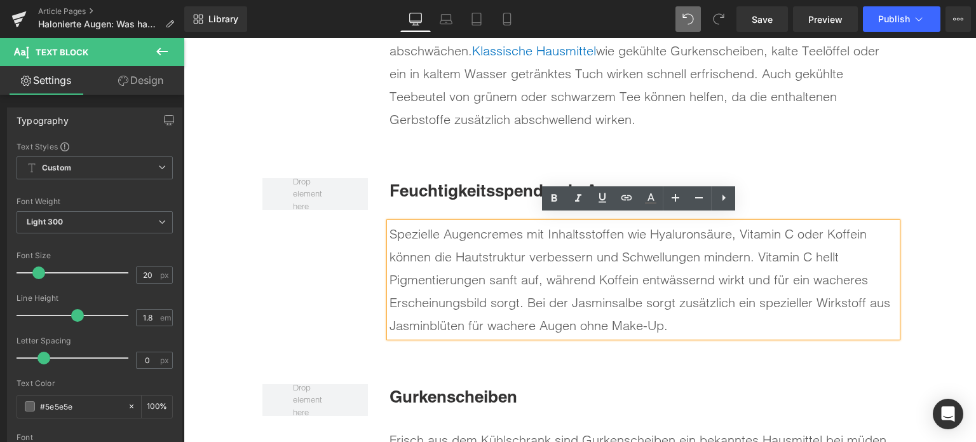
click at [655, 287] on div "Spezielle Augencremes mit Inhaltsstoffen wie Hyaluronsäure, Vitamin C oder Koff…" at bounding box center [644, 279] width 508 height 114
drag, startPoint x: 639, startPoint y: 299, endPoint x: 570, endPoint y: 297, distance: 70.0
click at [570, 297] on div "Spezielle Augencremes mit Inhaltsstoffen wie Hyaluronsäure, Vitamin C oder Koff…" at bounding box center [644, 279] width 508 height 114
click at [629, 198] on icon at bounding box center [626, 197] width 15 height 15
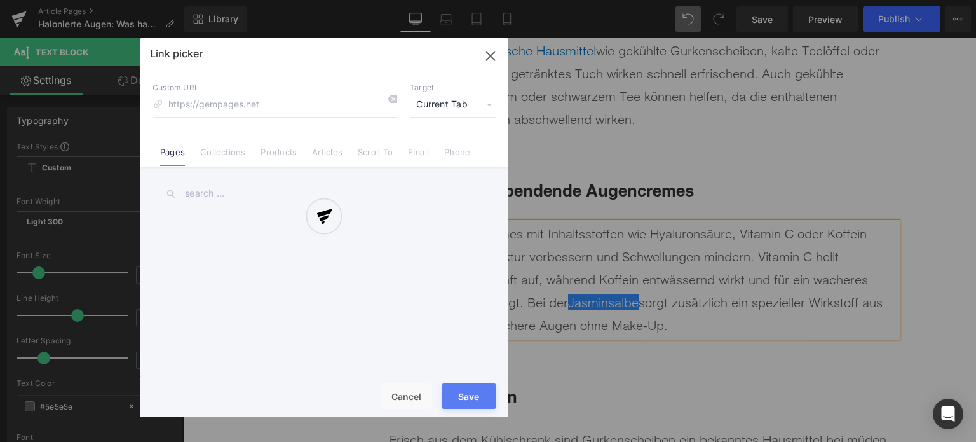
click at [776, 0] on div "Text Color Highlight Color rgba(0, 113, 193, 1) #0071c1 100 % transparent trans…" at bounding box center [488, 0] width 976 height 0
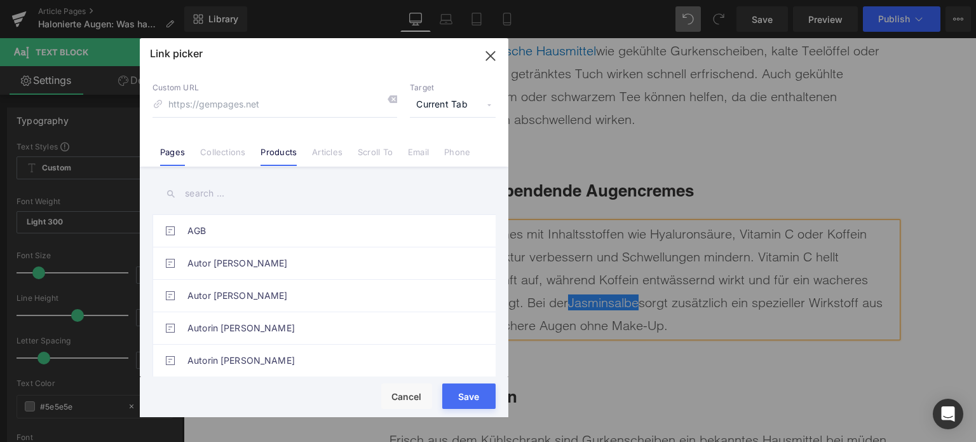
click at [290, 149] on link "Products" at bounding box center [279, 156] width 36 height 19
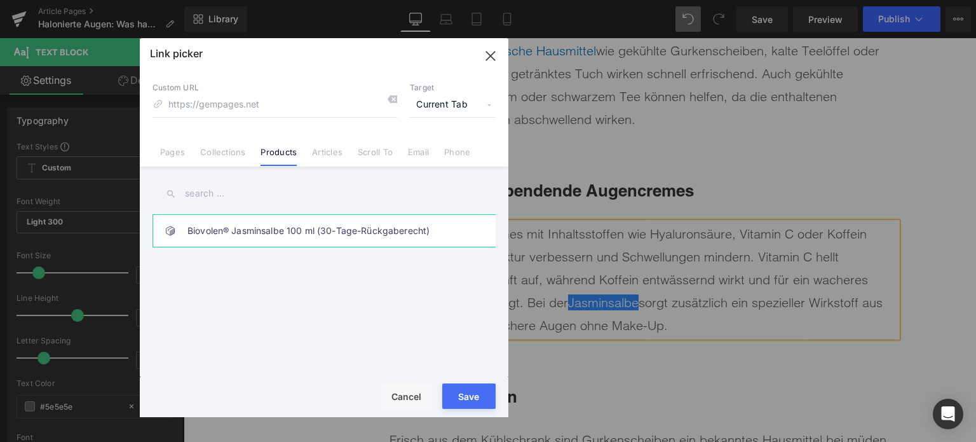
click at [237, 233] on link "Biovolen® Jasminsalbe 100 ml (30-Tage-Rückgaberecht)" at bounding box center [328, 231] width 280 height 32
type input "/products/aktiv-jasminsalbe-biovolen®-100-ml"
click at [477, 400] on button "Save" at bounding box center [468, 395] width 53 height 25
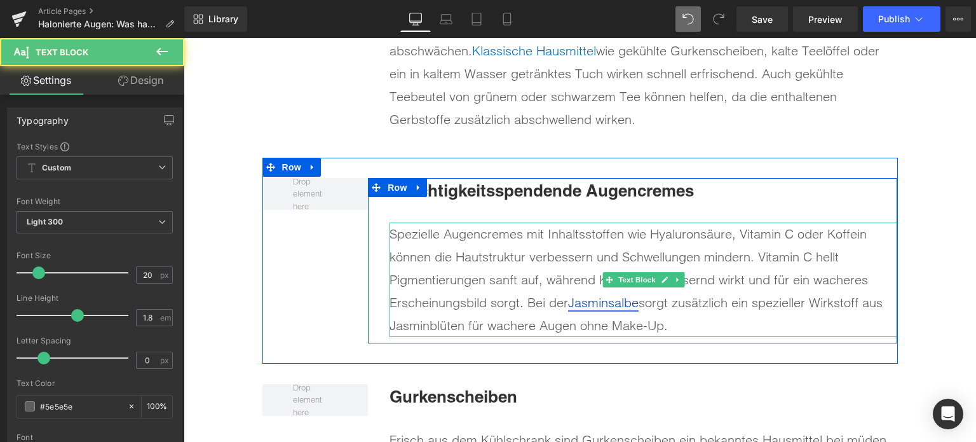
click at [638, 301] on link "Jasminsalbe" at bounding box center [603, 302] width 71 height 16
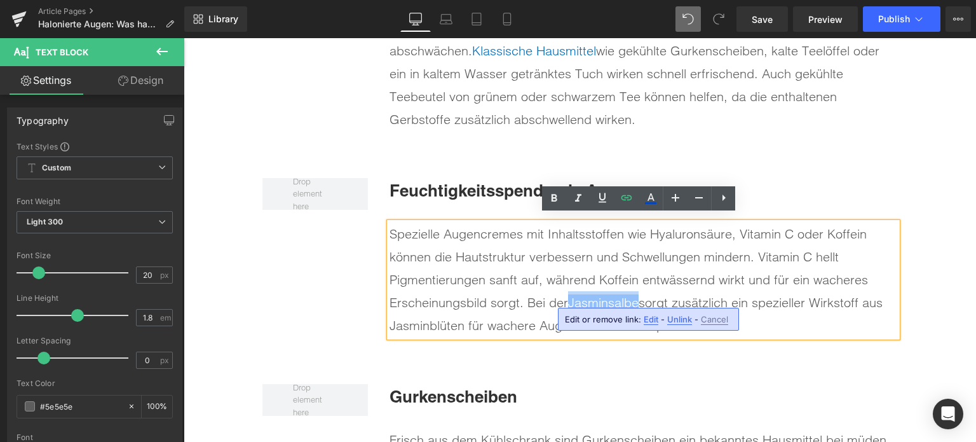
drag, startPoint x: 638, startPoint y: 301, endPoint x: 570, endPoint y: 300, distance: 68.6
click at [570, 300] on link "Jasminsalbe" at bounding box center [603, 302] width 71 height 16
click at [646, 203] on icon at bounding box center [650, 203] width 11 height 2
type input "#ffffff"
type input "100"
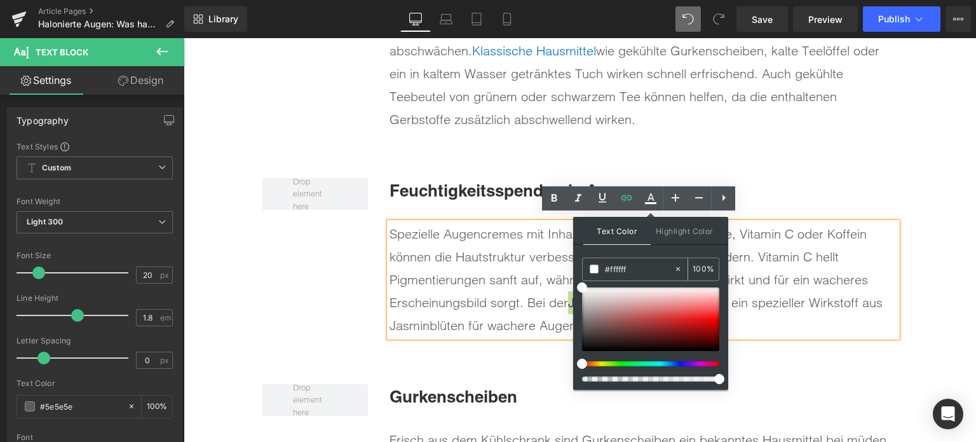
click at [610, 269] on input "#ffffff" at bounding box center [639, 269] width 69 height 14
paste input "0071C1"
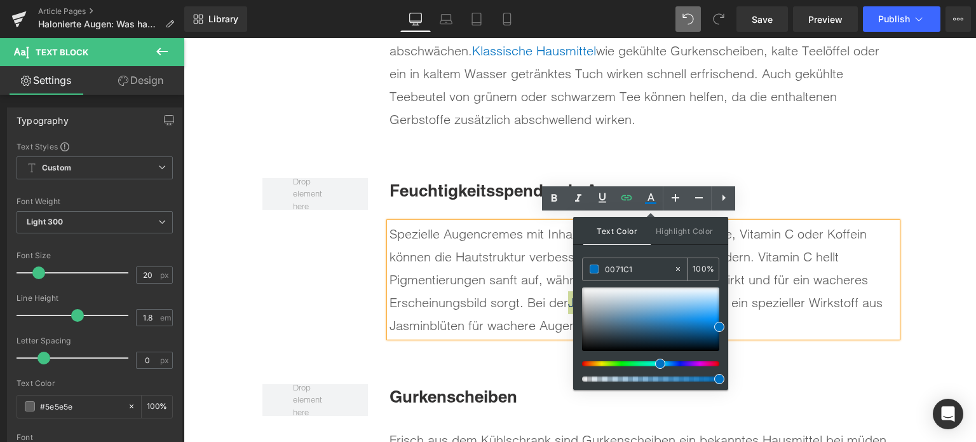
type input "#0071c1"
click at [596, 269] on span at bounding box center [594, 268] width 9 height 9
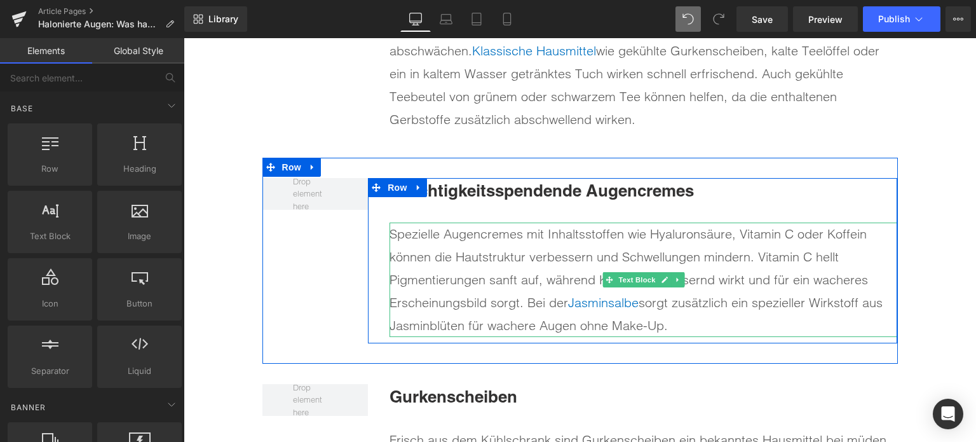
click at [444, 317] on div "Spezielle Augencremes mit Inhaltsstoffen wie Hyaluronsäure, Vitamin C oder Koff…" at bounding box center [644, 279] width 508 height 114
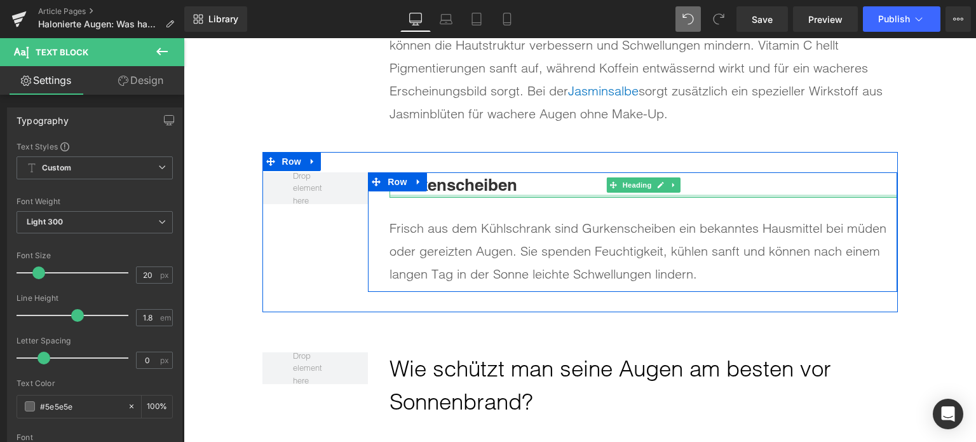
scroll to position [4708, 0]
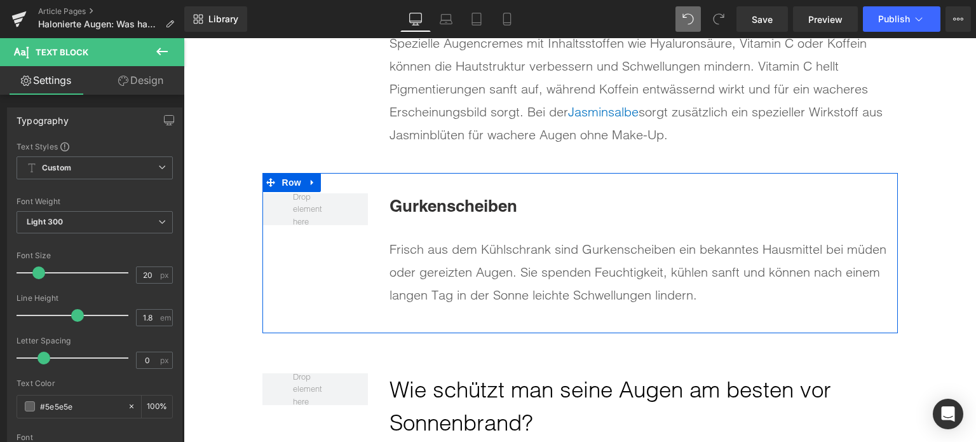
click at [462, 201] on span "Gurkenscheiben" at bounding box center [454, 206] width 128 height 20
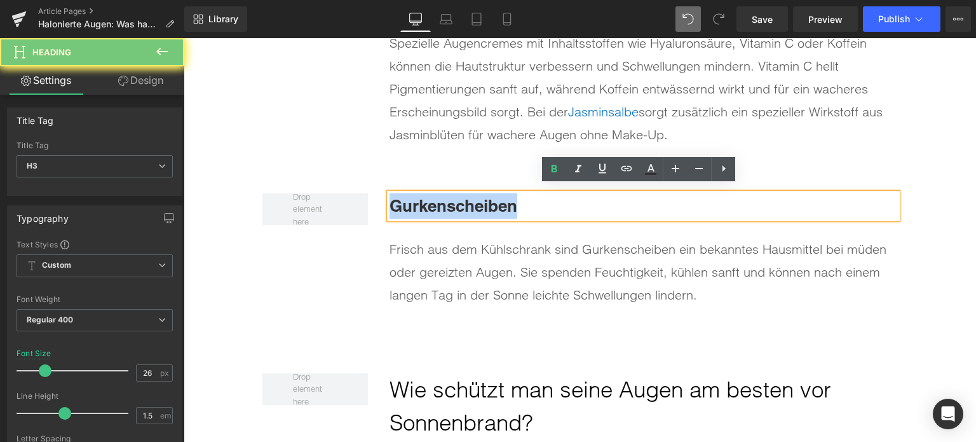
paste div
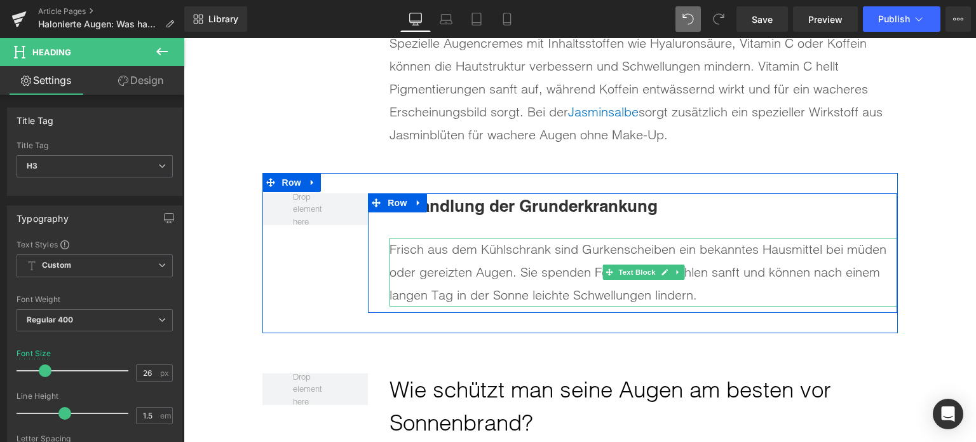
click at [493, 254] on div "Frisch aus dem Kühlschrank sind Gurkenscheiben ein bekanntes Hausmittel bei müd…" at bounding box center [644, 272] width 508 height 69
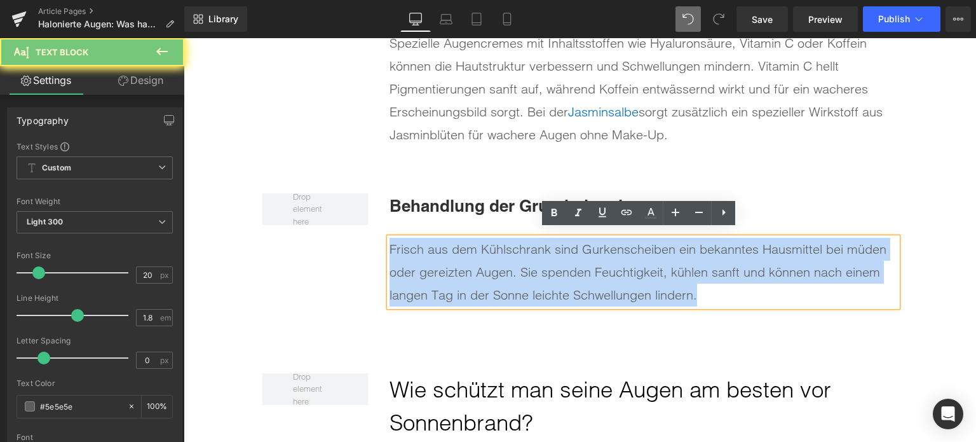
click at [493, 254] on div "Frisch aus dem Kühlschrank sind Gurkenscheiben ein bekanntes Hausmittel bei müd…" at bounding box center [644, 272] width 508 height 69
paste div
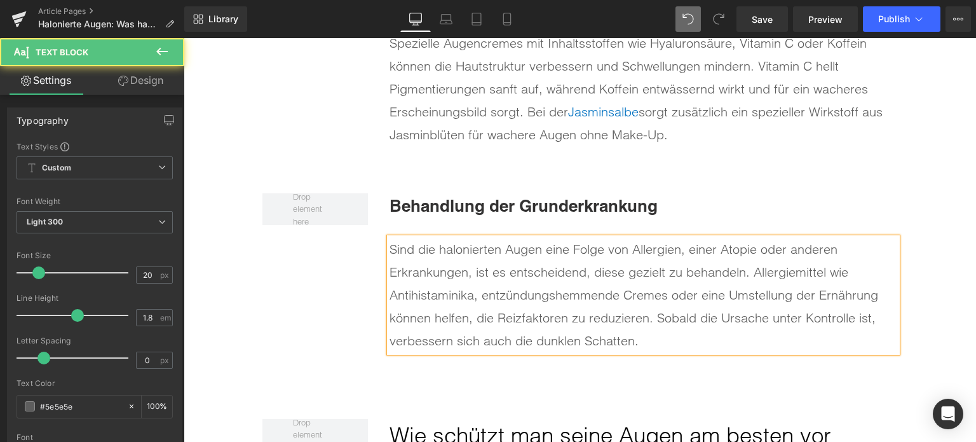
click at [428, 259] on div "Sind die halonierten Augen eine Folge von Allergien, einer Atopie oder anderen …" at bounding box center [644, 295] width 508 height 114
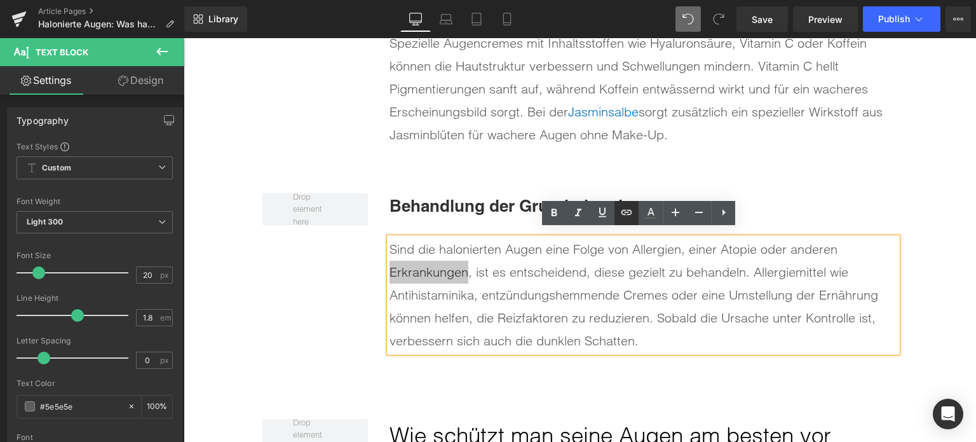
click at [623, 218] on icon at bounding box center [626, 212] width 15 height 15
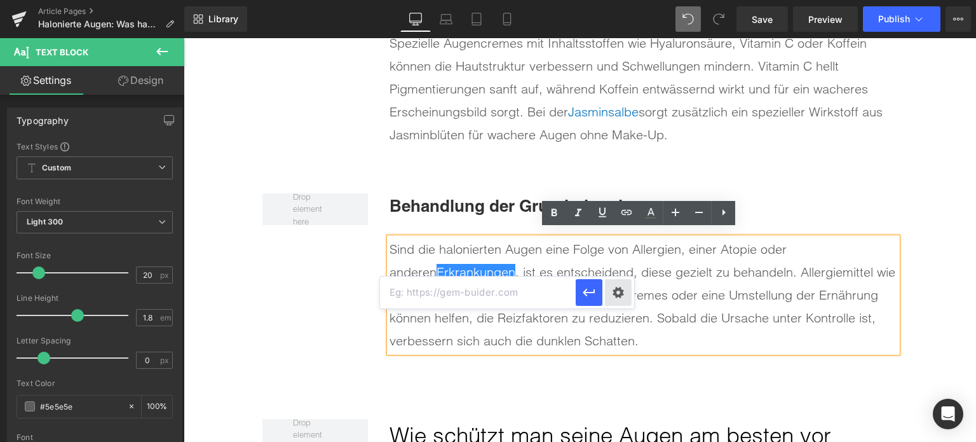
click at [620, 0] on div "Text Color Highlight Color rgba(0, 113, 193, 1) #0071c1 100 % transparent trans…" at bounding box center [488, 0] width 976 height 0
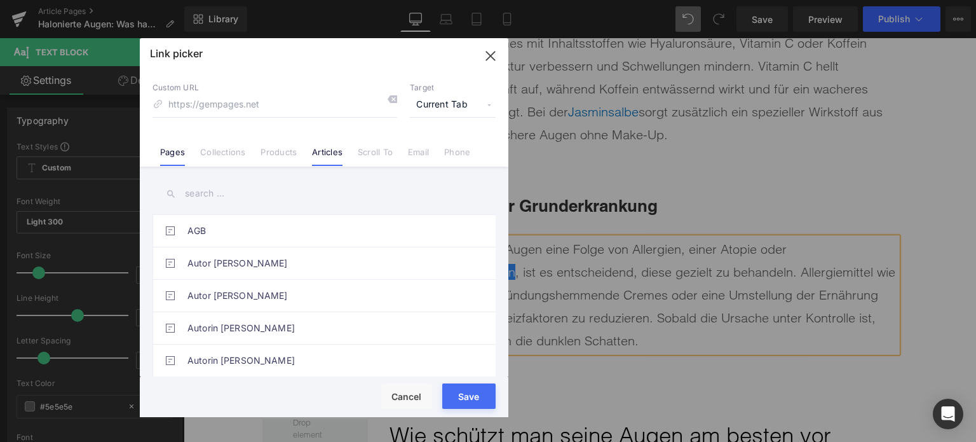
click at [327, 152] on link "Articles" at bounding box center [327, 156] width 31 height 19
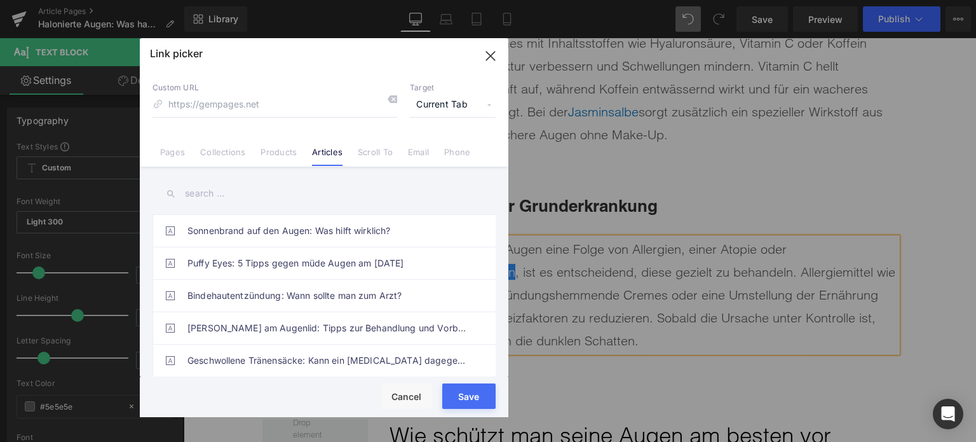
click at [228, 189] on input "text" at bounding box center [324, 193] width 343 height 29
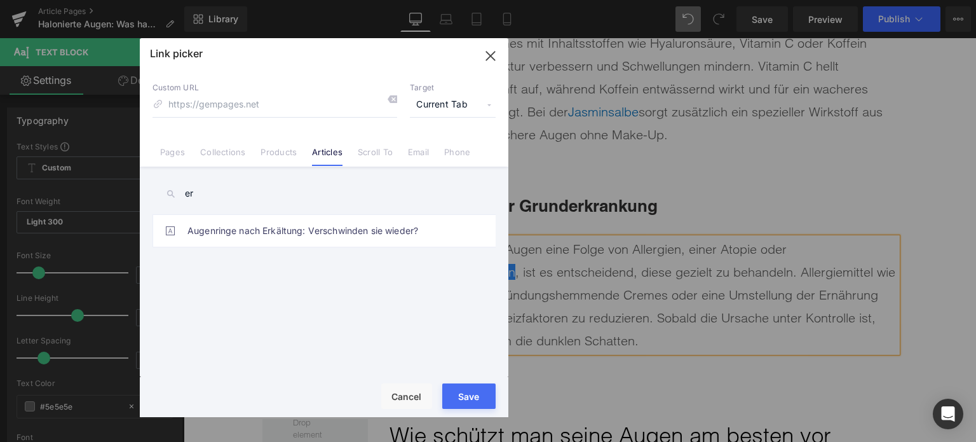
type input "e"
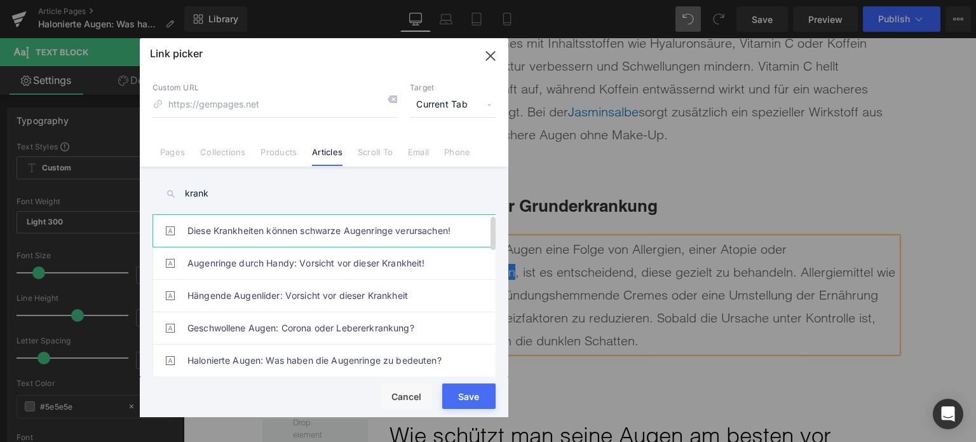
type input "krank"
click at [297, 231] on link "Diese Krankheiten können schwarze Augenringe verursachen!" at bounding box center [328, 231] width 280 height 32
type input "/blogs/wissenswertes/schwarze-augenringe"
click at [479, 400] on button "Save" at bounding box center [468, 395] width 53 height 25
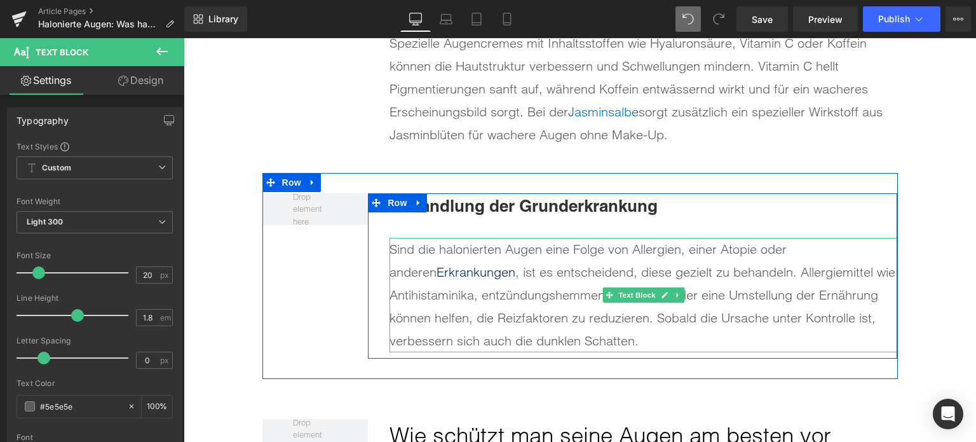
click at [578, 307] on div "Sind die halonierten Augen eine Folge von Allergien, einer Atopie oder anderen …" at bounding box center [644, 295] width 508 height 114
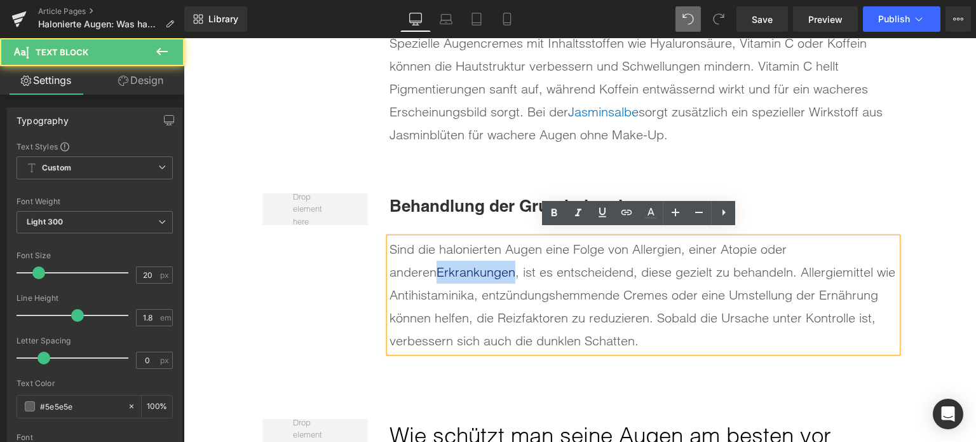
drag, startPoint x: 463, startPoint y: 266, endPoint x: 371, endPoint y: 266, distance: 92.8
click at [371, 266] on div "Behandlung der Grunderkrankung Heading Sind die halonierten Augen eine Folge vo…" at bounding box center [632, 275] width 529 height 165
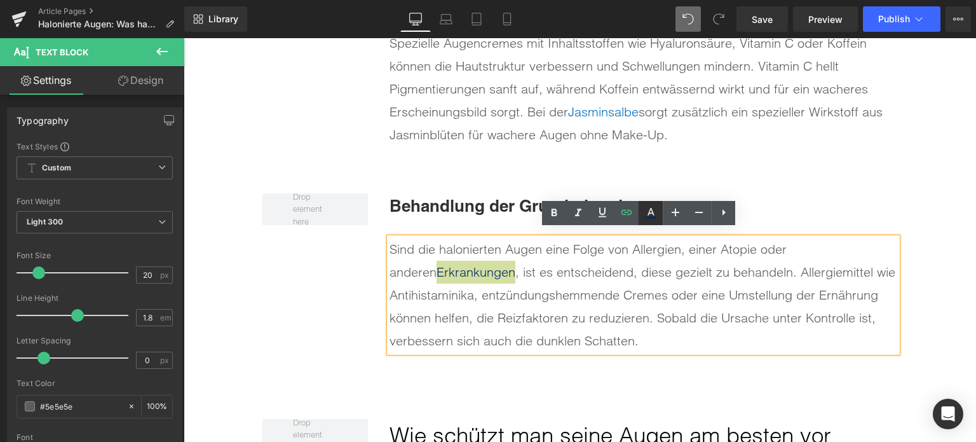
click at [642, 214] on link at bounding box center [651, 213] width 24 height 24
type input "#052a6d"
type input "100"
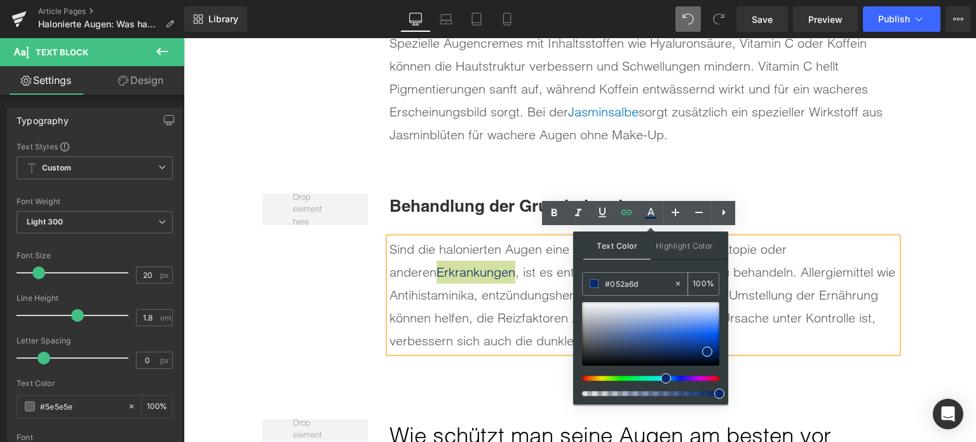
click at [631, 280] on input "#052a6d" at bounding box center [639, 283] width 69 height 14
paste input "0071C1"
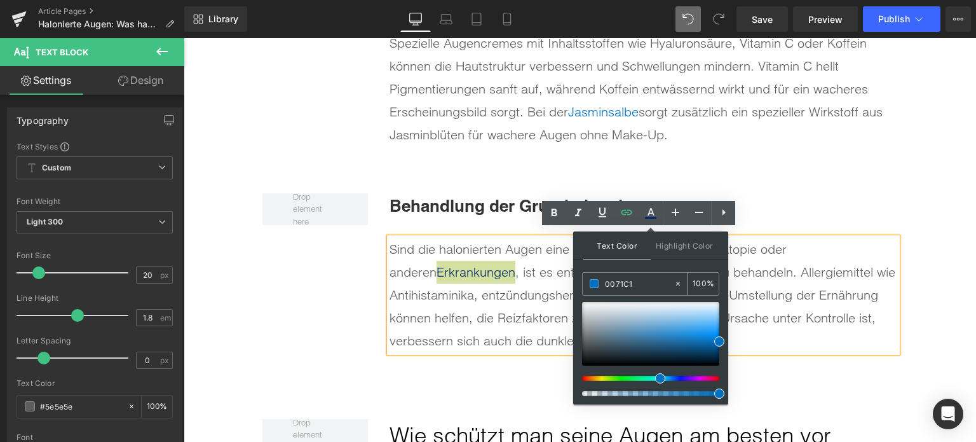
type input "#0071c1"
click at [597, 279] on span at bounding box center [594, 283] width 9 height 9
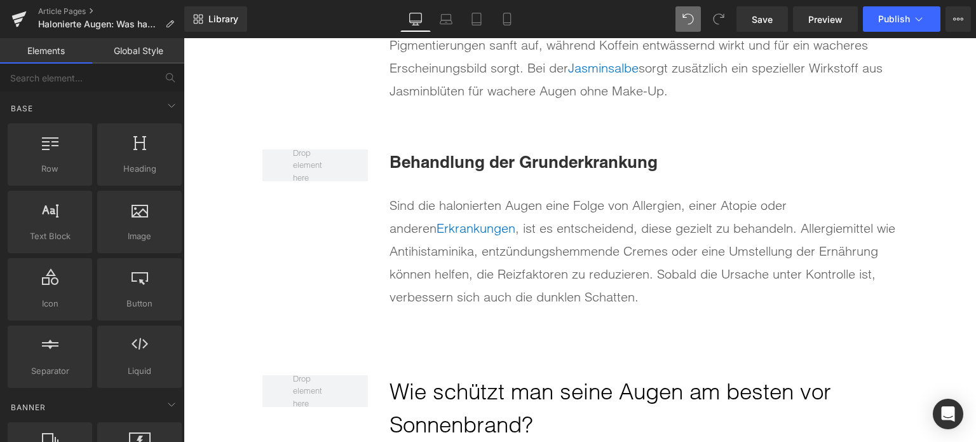
scroll to position [4771, 0]
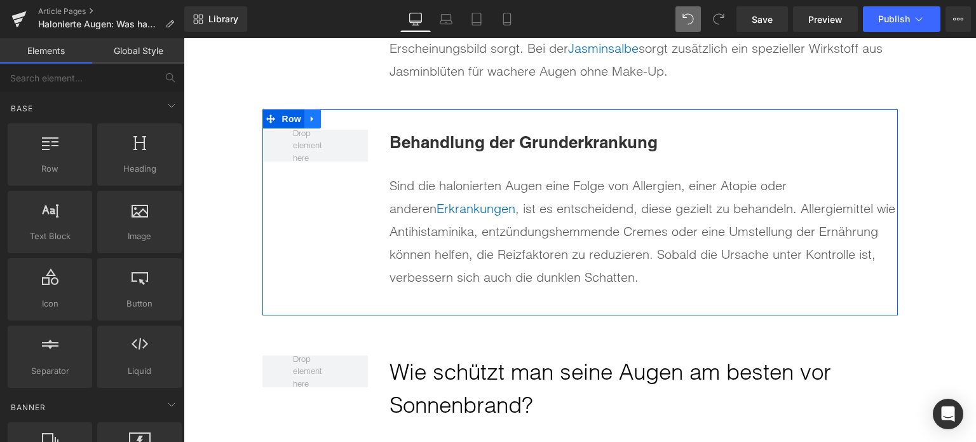
click at [309, 114] on icon at bounding box center [312, 119] width 9 height 10
click at [325, 114] on icon at bounding box center [329, 118] width 9 height 9
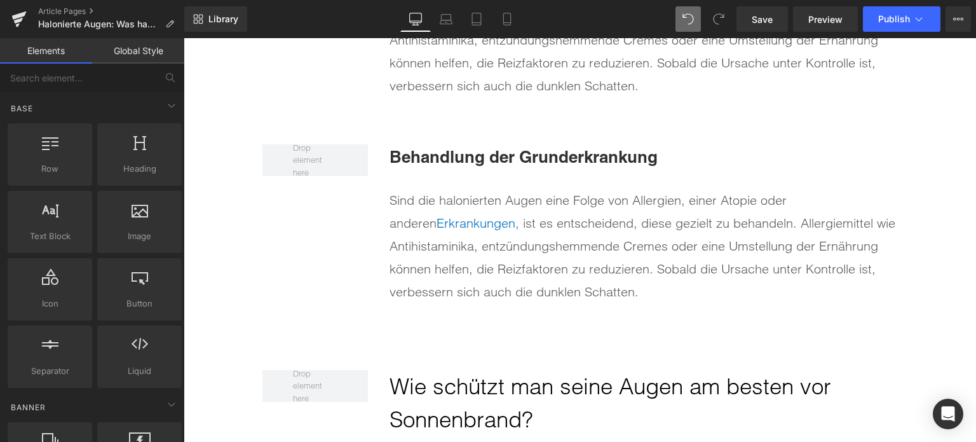
scroll to position [4990, 0]
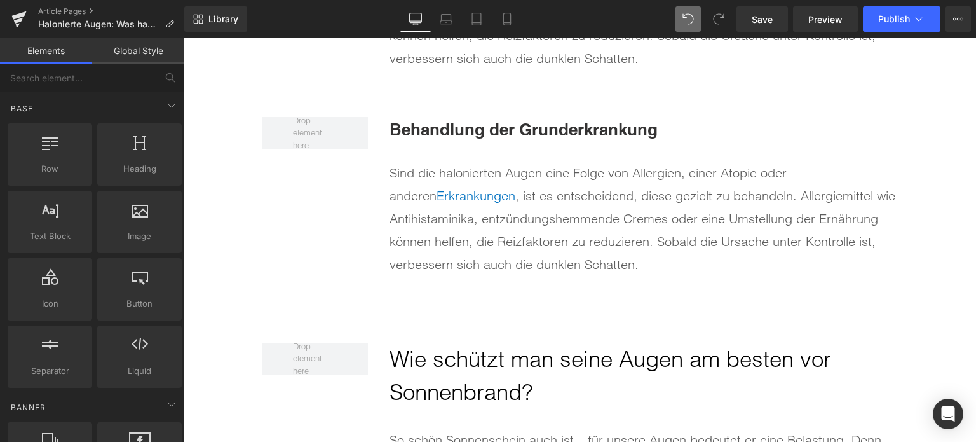
click at [455, 126] on span "Behandlung der Grunderkrankung" at bounding box center [524, 129] width 268 height 20
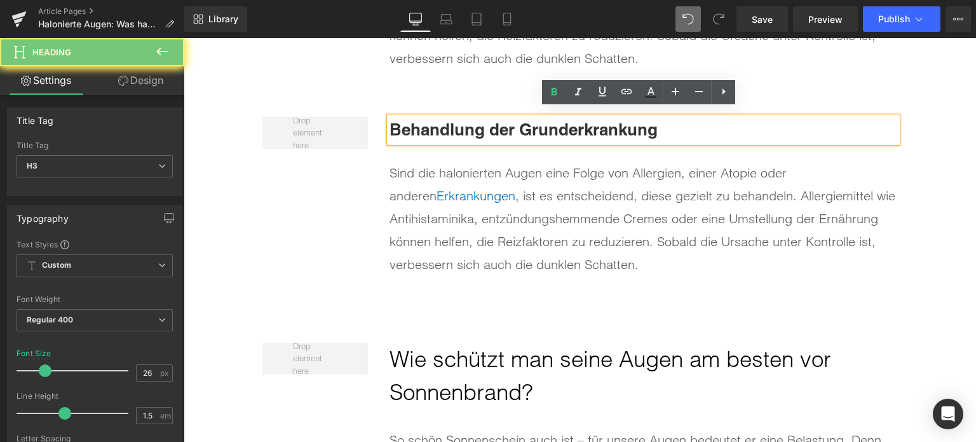
click at [455, 126] on span "Behandlung der Grunderkrankung" at bounding box center [524, 129] width 268 height 20
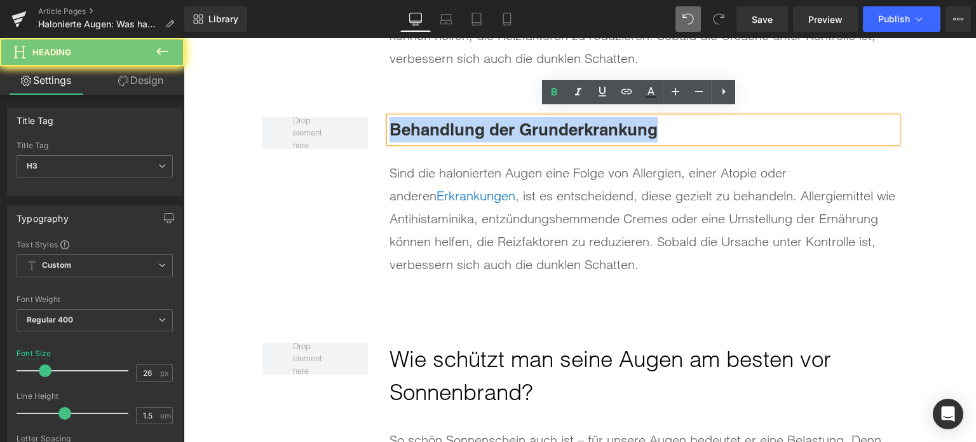
paste div
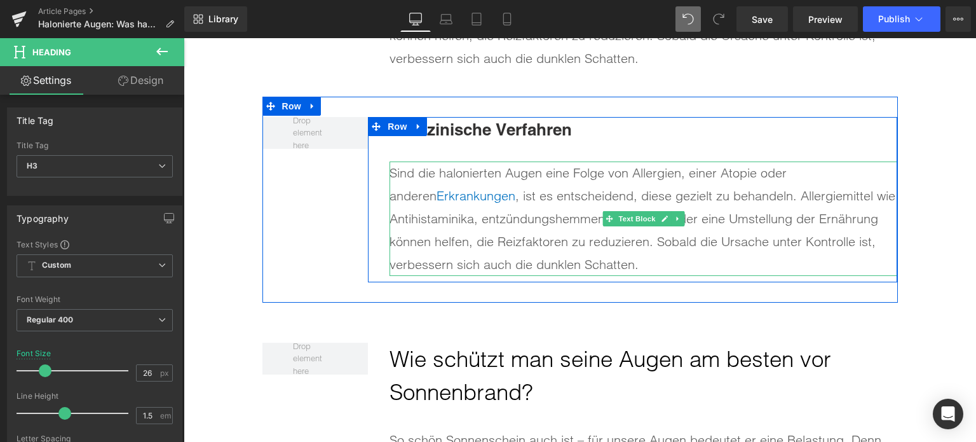
click at [503, 217] on div "Sind die halonierten Augen eine Folge von Allergien, einer Atopie oder anderen …" at bounding box center [644, 218] width 508 height 114
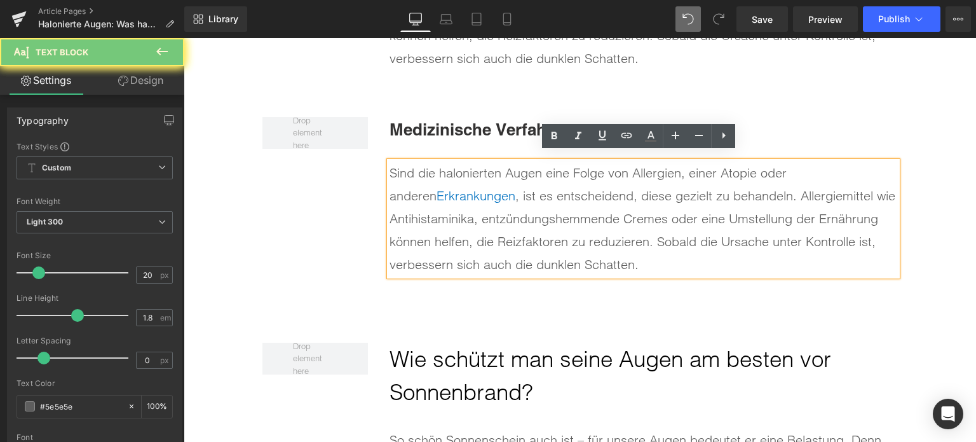
click at [503, 217] on div "Sind die halonierten Augen eine Folge von Allergien, einer Atopie oder anderen …" at bounding box center [644, 218] width 508 height 114
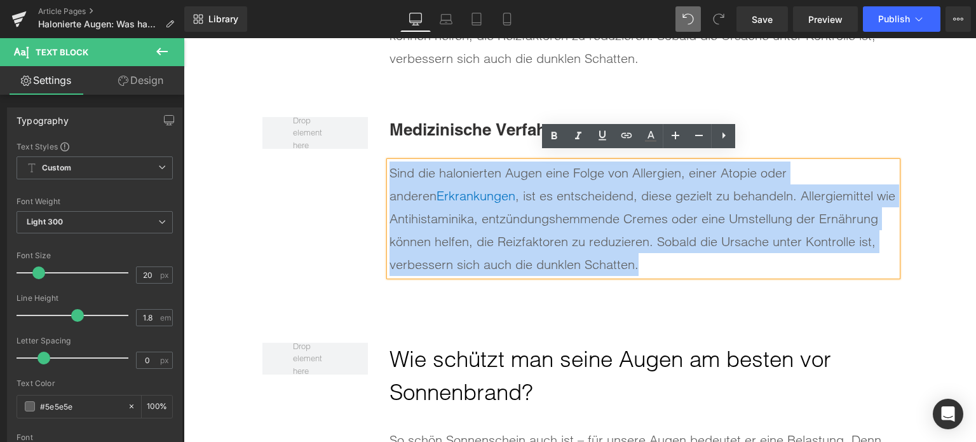
paste div
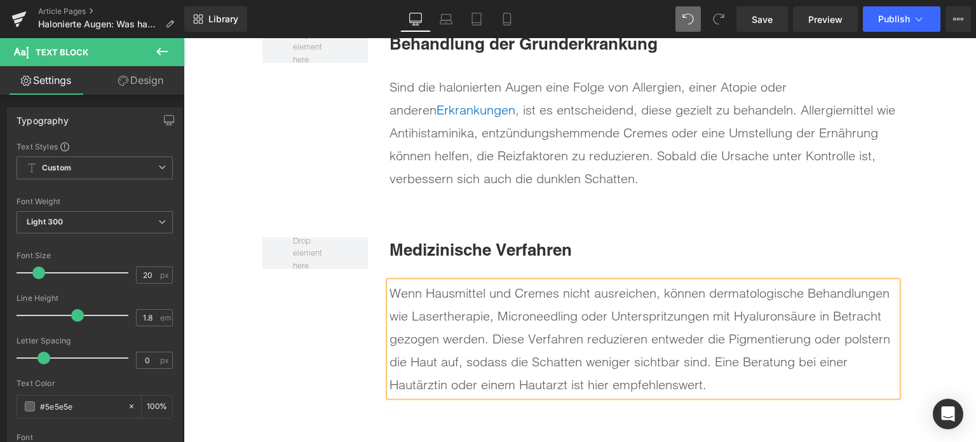
scroll to position [4863, 0]
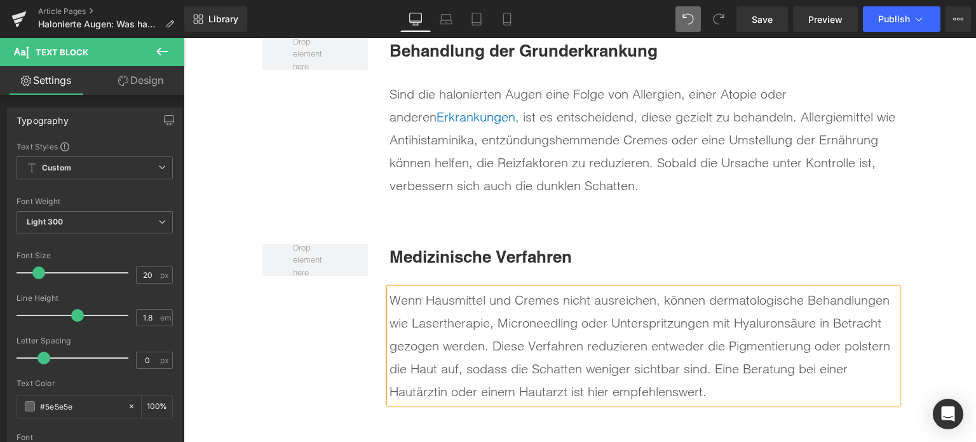
click at [456, 318] on div "Wenn Hausmittel und Cremes nicht ausreichen, können dermatologische Behandlunge…" at bounding box center [644, 346] width 508 height 114
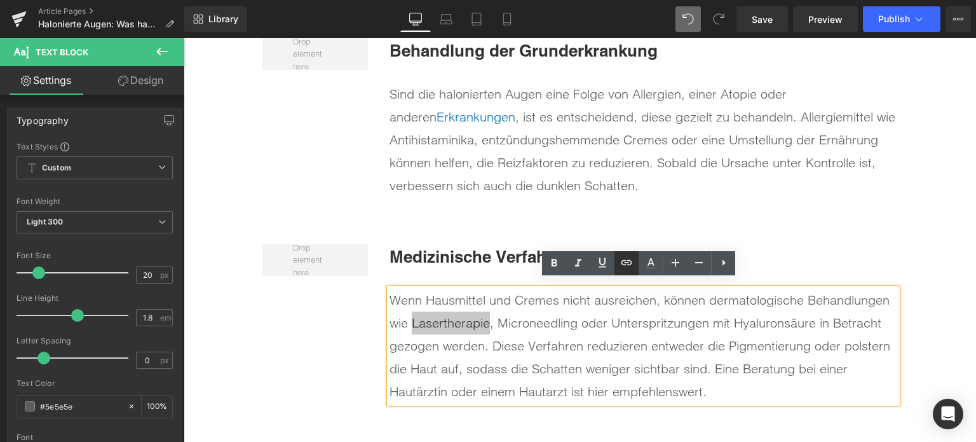
click at [633, 266] on icon at bounding box center [626, 262] width 15 height 15
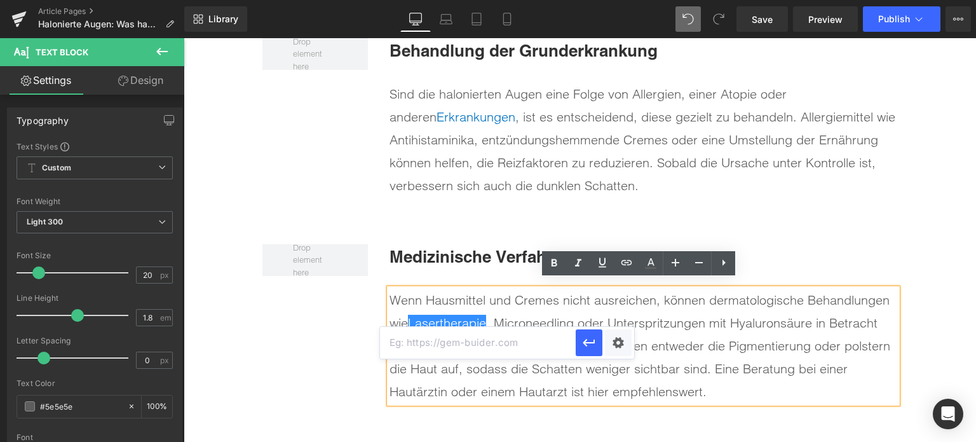
click at [508, 343] on input "text" at bounding box center [478, 343] width 196 height 32
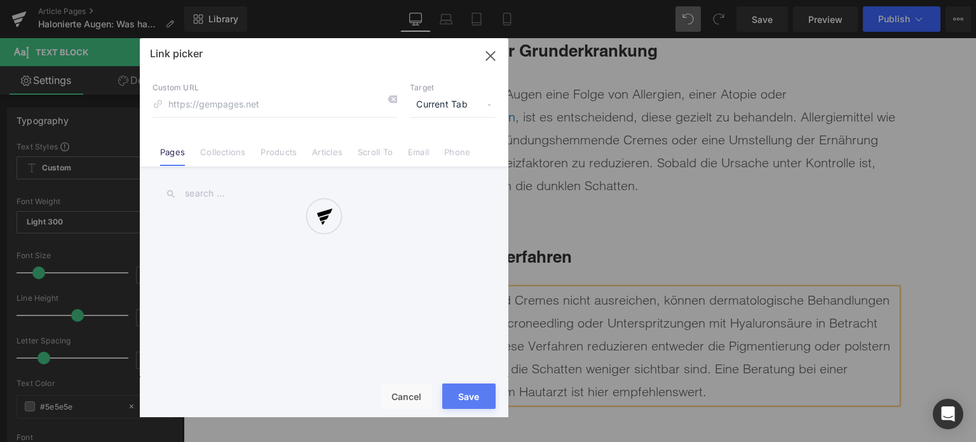
click at [610, 0] on div "Text Color Highlight Color rgba(0, 113, 193, 1) #0071c1 100 % transparent trans…" at bounding box center [488, 0] width 976 height 0
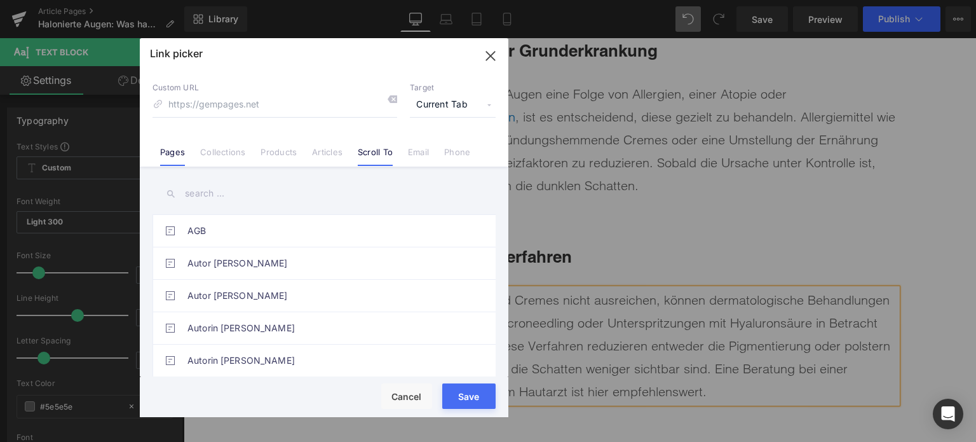
click at [361, 161] on link "Scroll To" at bounding box center [375, 156] width 35 height 19
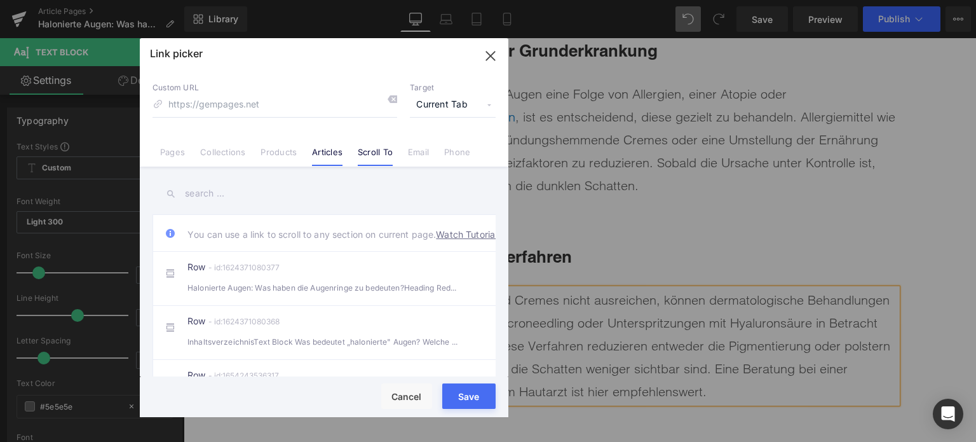
click at [320, 154] on link "Articles" at bounding box center [327, 156] width 31 height 19
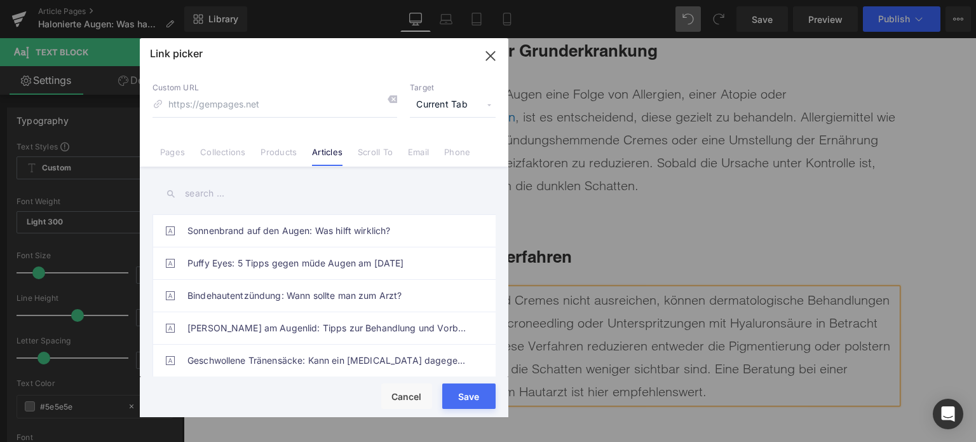
click at [276, 195] on input "text" at bounding box center [324, 193] width 343 height 29
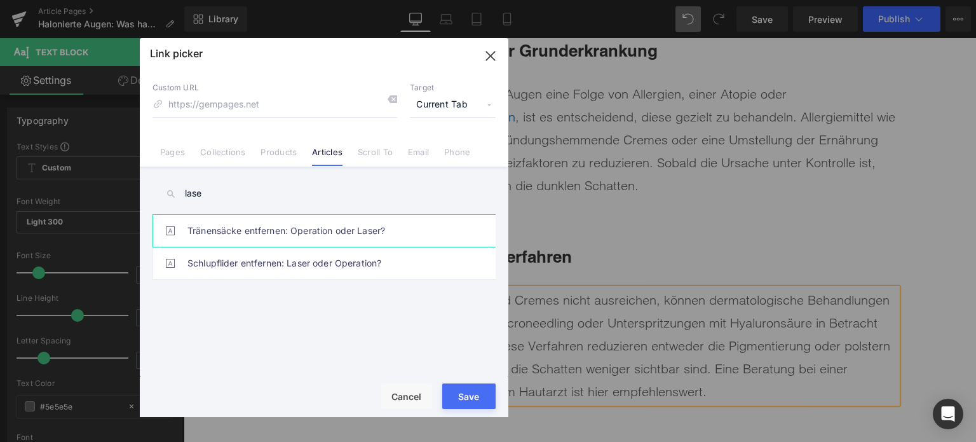
type input "lase"
click at [327, 237] on link "Tränensäcke entfernen: Operation oder Laser?" at bounding box center [328, 231] width 280 height 32
type input "/blogs/wissenswertes/traenensaecke-entfernen-op"
click at [467, 401] on button "Save" at bounding box center [468, 395] width 53 height 25
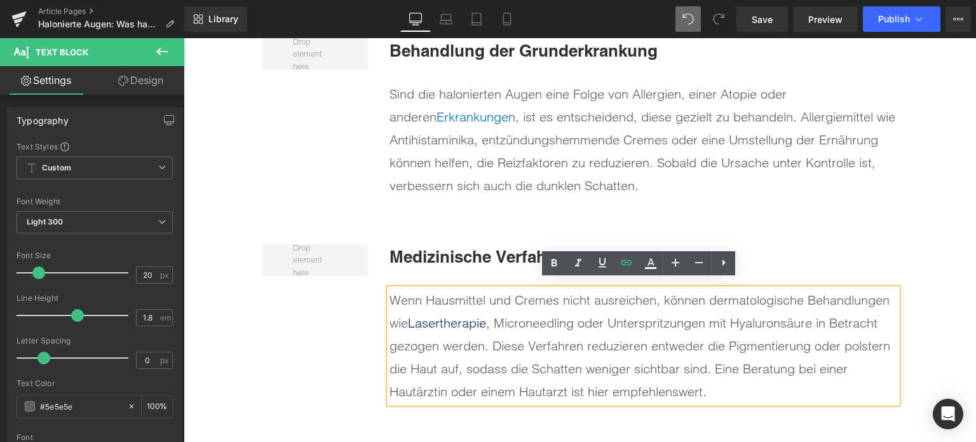
click at [575, 315] on div "Wenn Hausmittel und Cremes nicht ausreichen, können dermatologische Behandlunge…" at bounding box center [644, 346] width 508 height 114
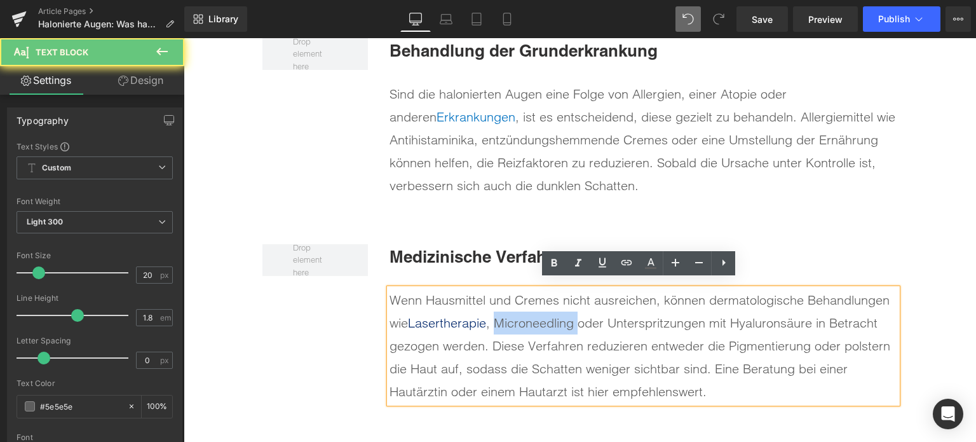
drag, startPoint x: 575, startPoint y: 315, endPoint x: 496, endPoint y: 310, distance: 79.0
click at [496, 310] on div "Wenn Hausmittel und Cremes nicht ausreichen, können dermatologische Behandlunge…" at bounding box center [644, 346] width 508 height 114
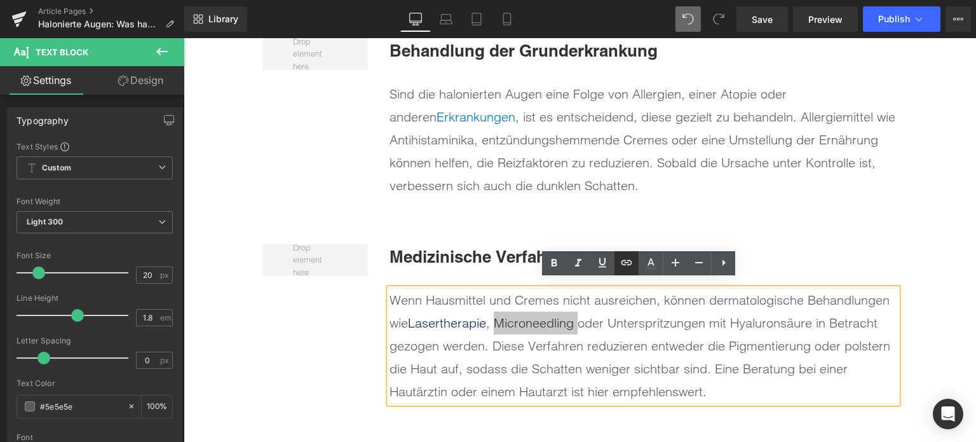
click at [625, 259] on icon at bounding box center [627, 261] width 11 height 5
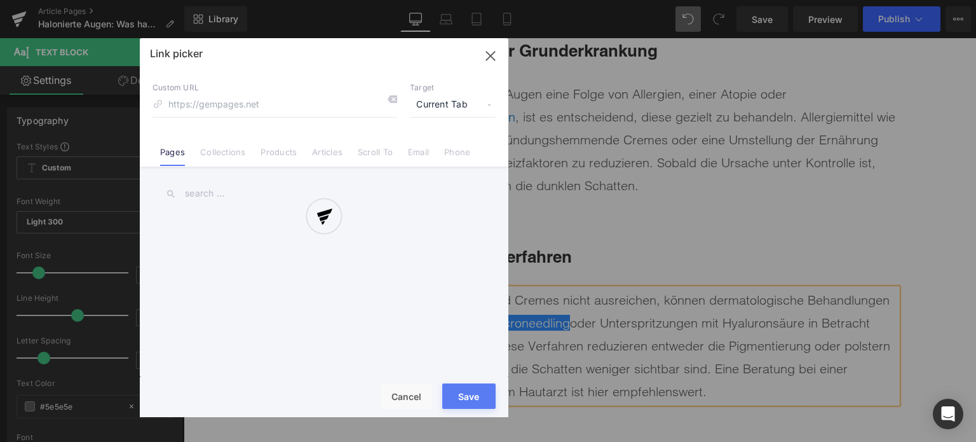
click at [714, 0] on div "Text Color Highlight Color rgba(0, 113, 193, 1) #0071c1 100 % transparent trans…" at bounding box center [488, 0] width 976 height 0
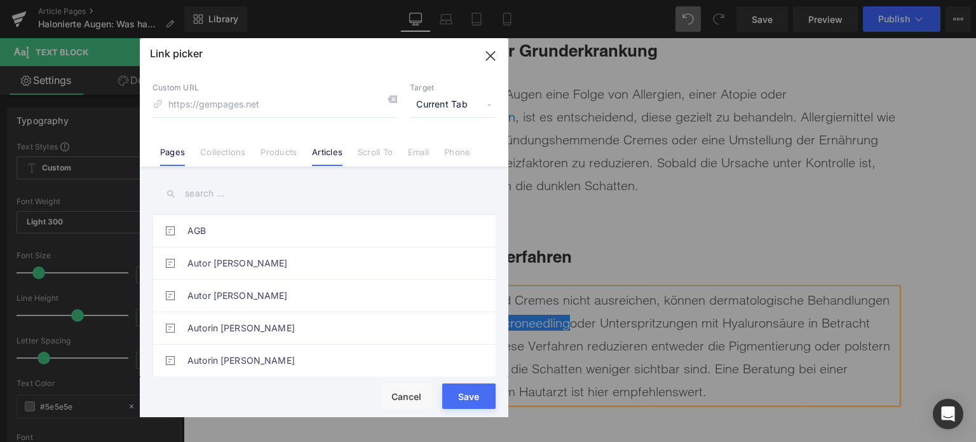
click at [323, 152] on link "Articles" at bounding box center [327, 156] width 31 height 19
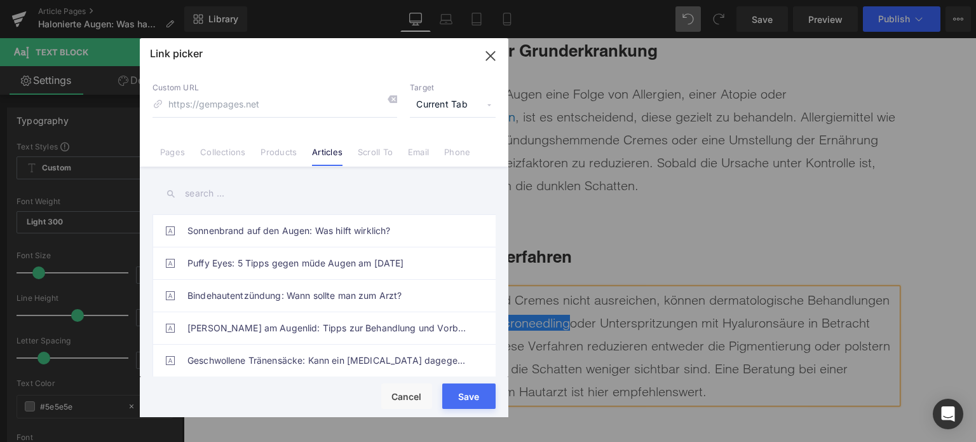
click at [252, 199] on input "text" at bounding box center [324, 193] width 343 height 29
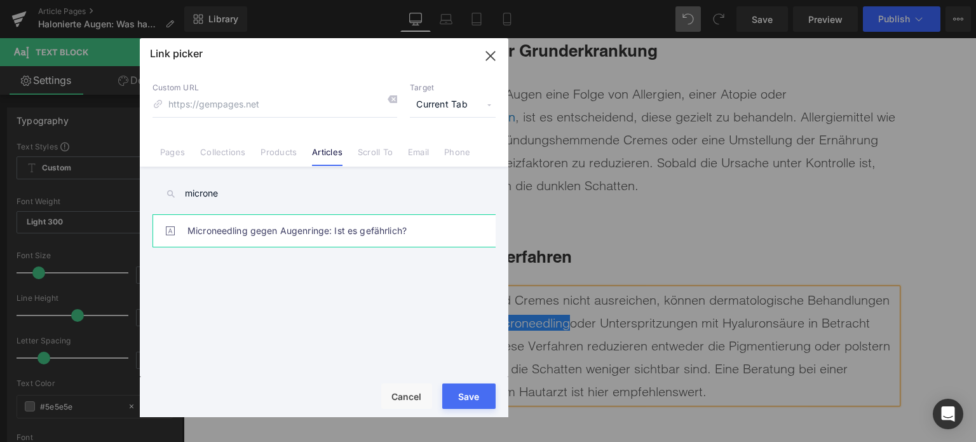
type input "microne"
click at [304, 235] on link "Microneedling gegen Augenringe: Ist es gefährlich?" at bounding box center [328, 231] width 280 height 32
type input "/blogs/wissenswertes/microneedling-gegen-augenringe"
click at [470, 399] on button "Save" at bounding box center [468, 395] width 53 height 25
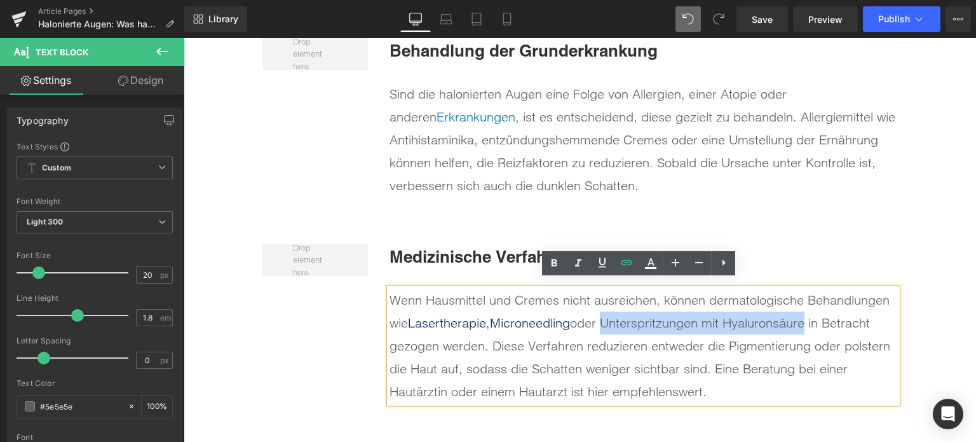
drag, startPoint x: 811, startPoint y: 317, endPoint x: 608, endPoint y: 315, distance: 203.4
click at [608, 315] on div "Wenn Hausmittel und Cremes nicht ausreichen, können dermatologische Behandlunge…" at bounding box center [644, 346] width 508 height 114
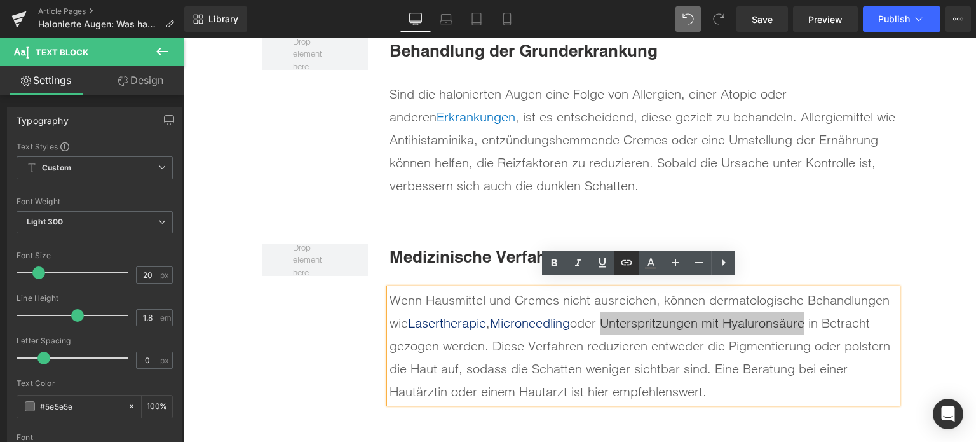
click at [628, 266] on icon at bounding box center [626, 262] width 15 height 15
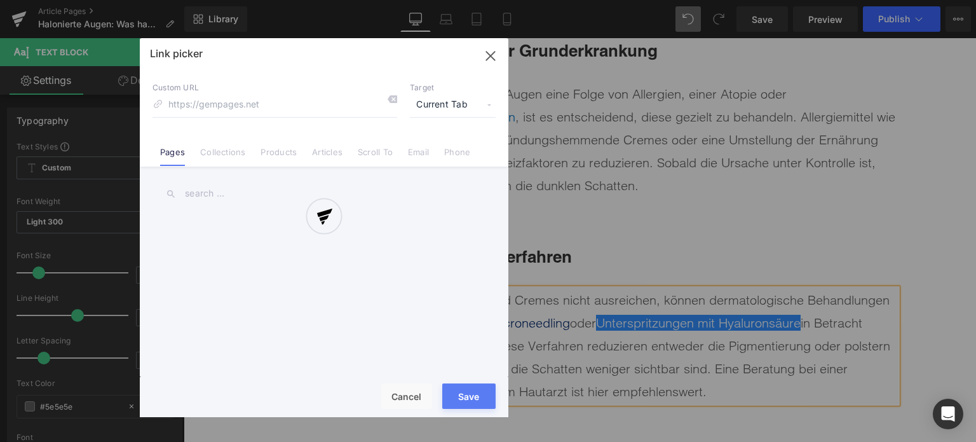
click at [872, 0] on div "Text Color Highlight Color rgba(0, 113, 193, 1) #0071c1 100 % transparent trans…" at bounding box center [488, 0] width 976 height 0
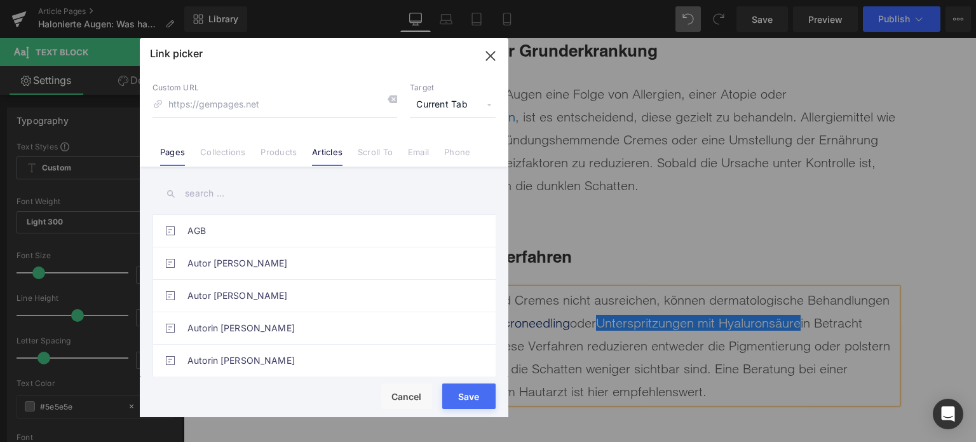
click at [335, 156] on link "Articles" at bounding box center [327, 156] width 31 height 19
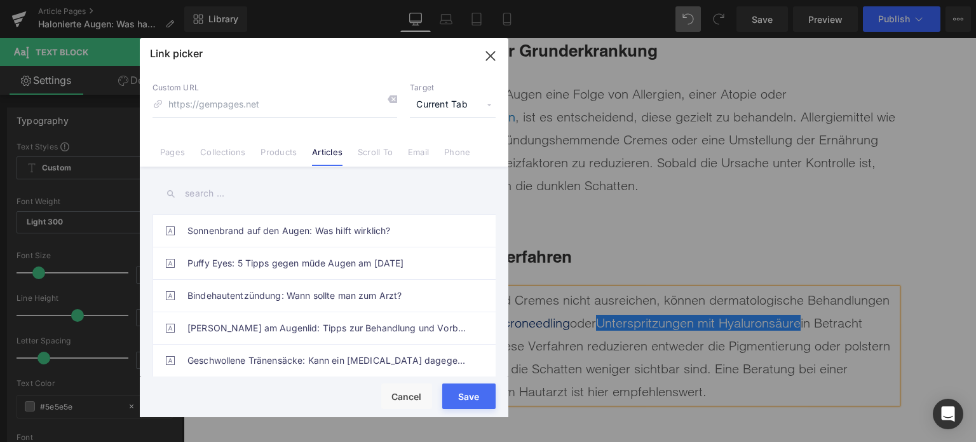
click at [268, 189] on input "text" at bounding box center [324, 193] width 343 height 29
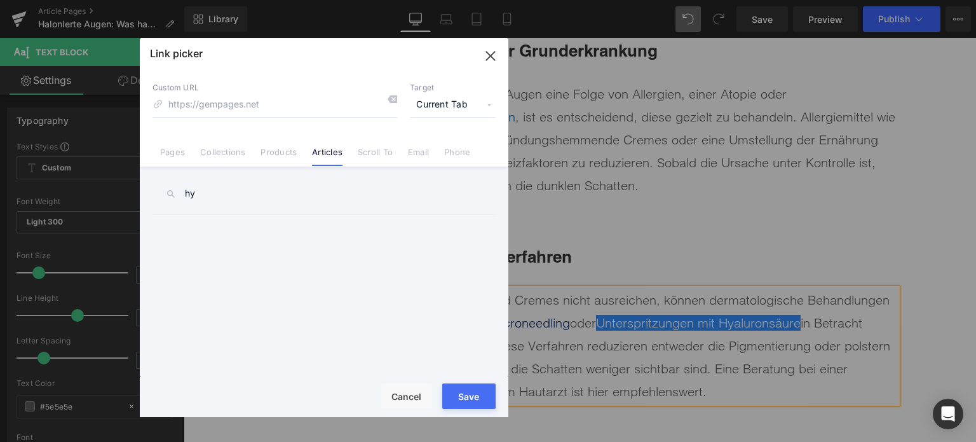
type input "h"
type input "u"
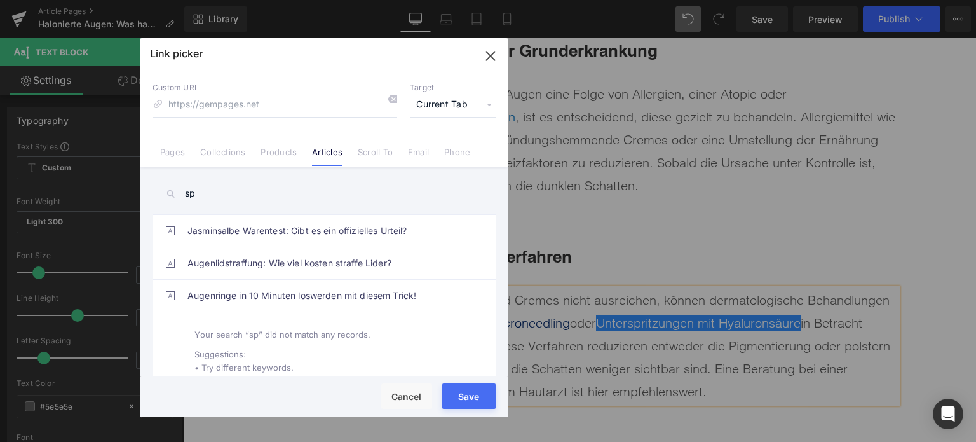
type input "s"
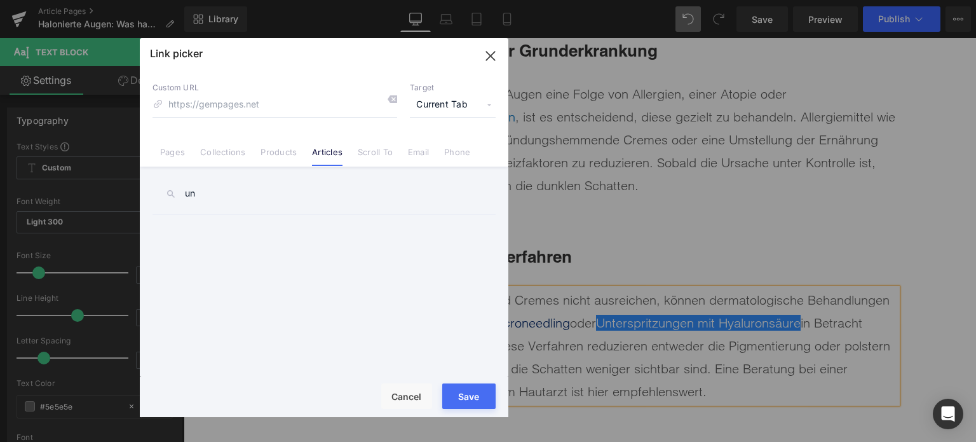
type input "u"
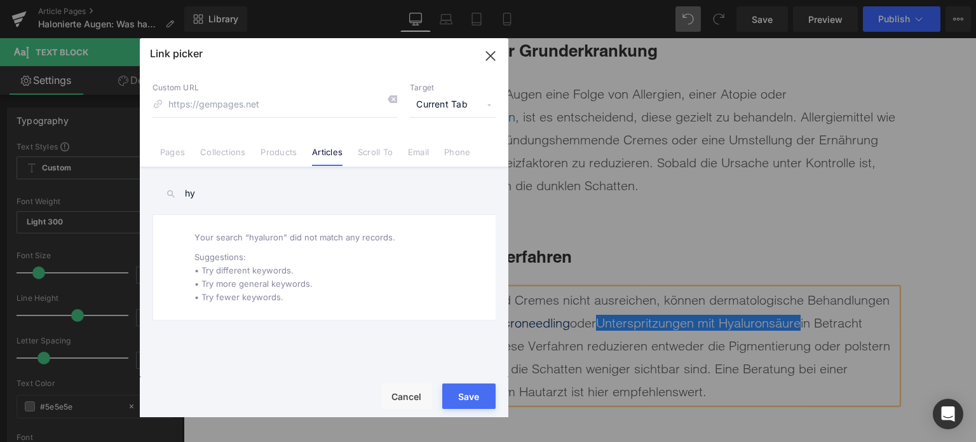
type input "h"
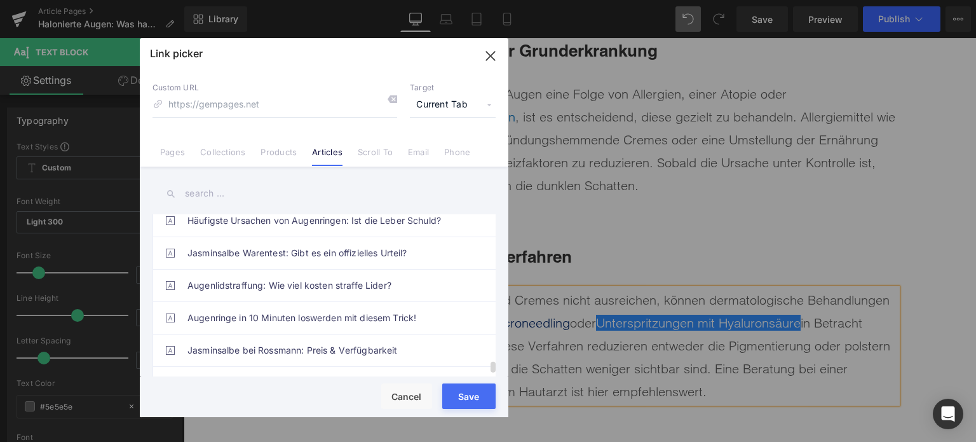
scroll to position [2103, 0]
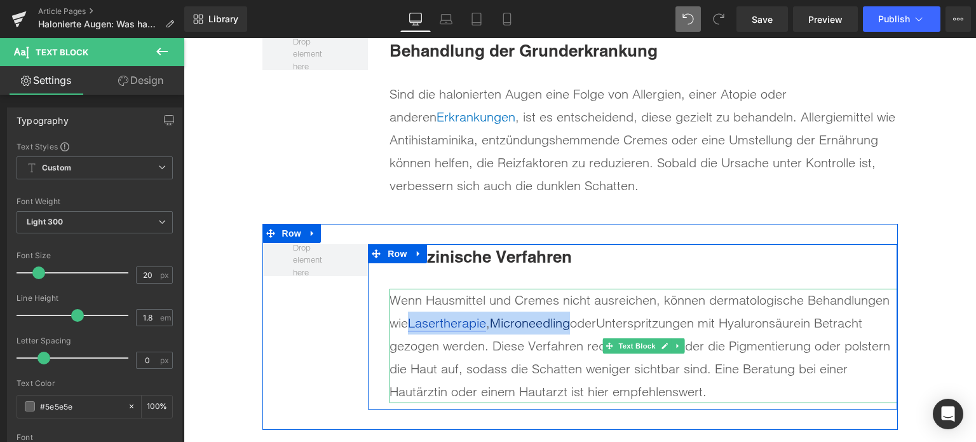
drag, startPoint x: 575, startPoint y: 314, endPoint x: 410, endPoint y: 312, distance: 165.3
click at [410, 312] on div "Wenn Hausmittel und Cremes nicht ausreichen, können dermatologische Behandlunge…" at bounding box center [644, 346] width 508 height 114
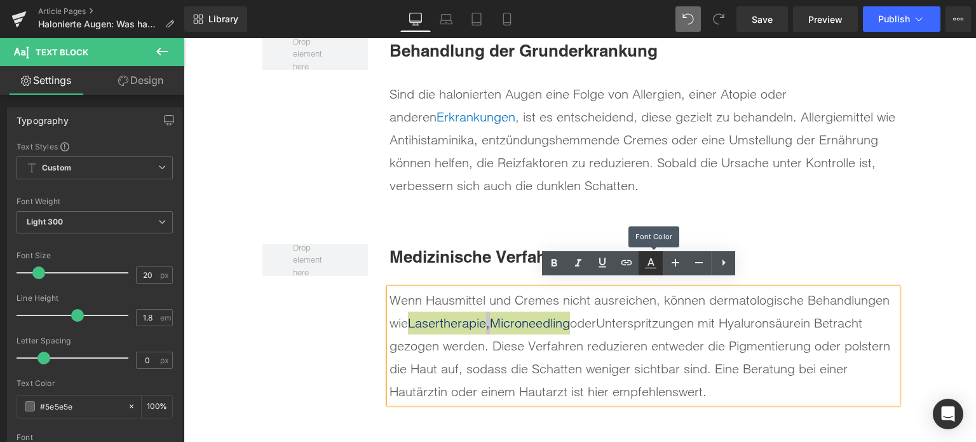
click at [650, 271] on link at bounding box center [651, 263] width 24 height 24
type input "#5e5e5e"
type input "100"
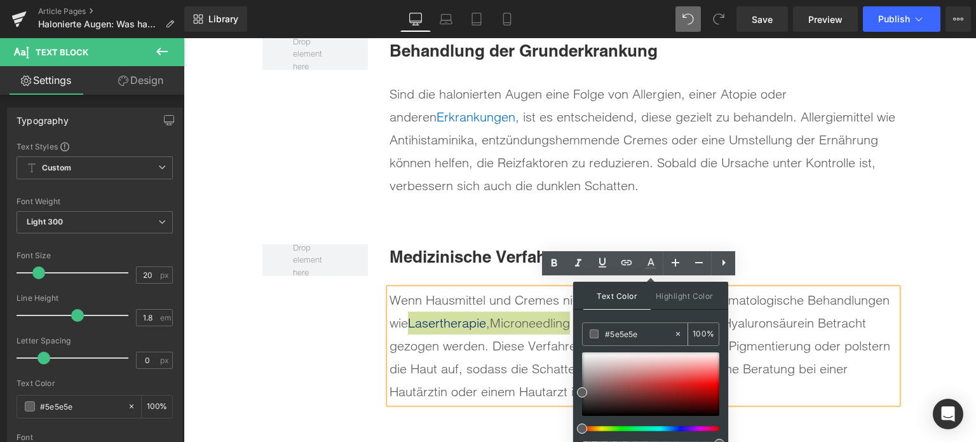
click at [628, 331] on input "#5e5e5e" at bounding box center [639, 334] width 69 height 14
paste input "0071C1"
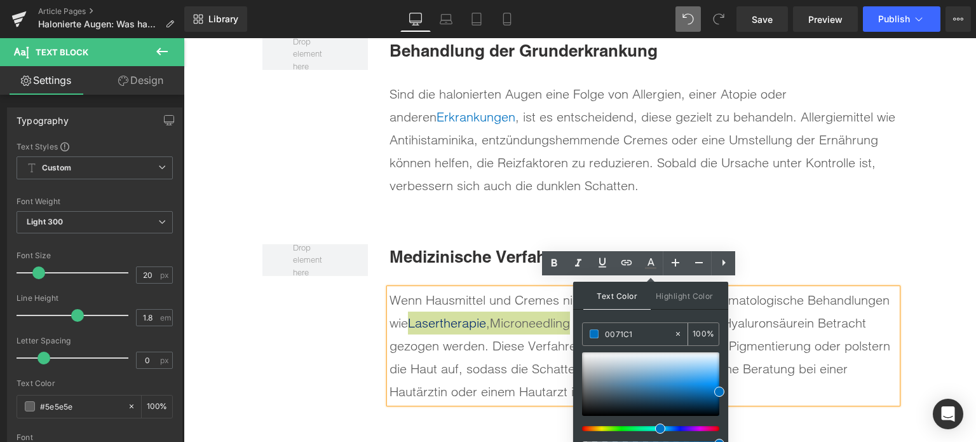
type input "#0071c1"
click at [596, 332] on span at bounding box center [594, 333] width 9 height 9
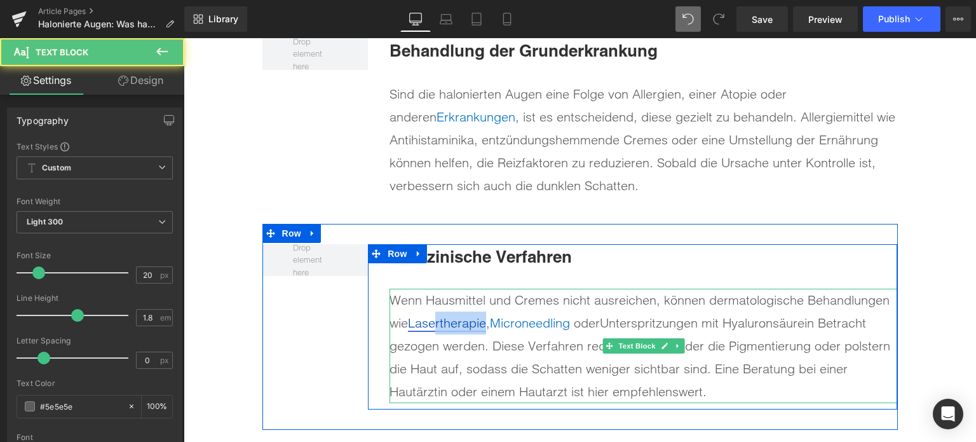
drag, startPoint x: 487, startPoint y: 315, endPoint x: 434, endPoint y: 314, distance: 52.8
click at [434, 315] on span "Lasertherapie ," at bounding box center [449, 323] width 82 height 16
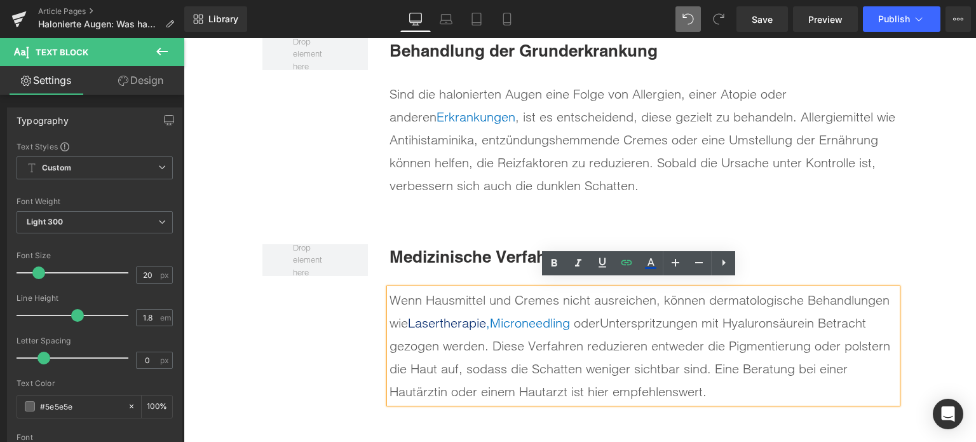
drag, startPoint x: 506, startPoint y: 348, endPoint x: 481, endPoint y: 335, distance: 28.4
click at [505, 348] on div "Wenn Hausmittel und Cremes nicht ausreichen, können dermatologische Behandlunge…" at bounding box center [644, 346] width 508 height 114
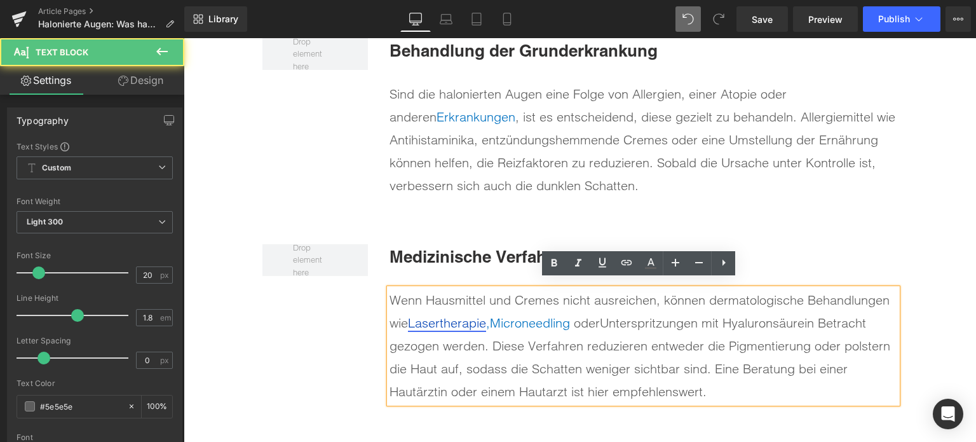
click at [486, 315] on span "Lasertherapie ," at bounding box center [449, 323] width 82 height 16
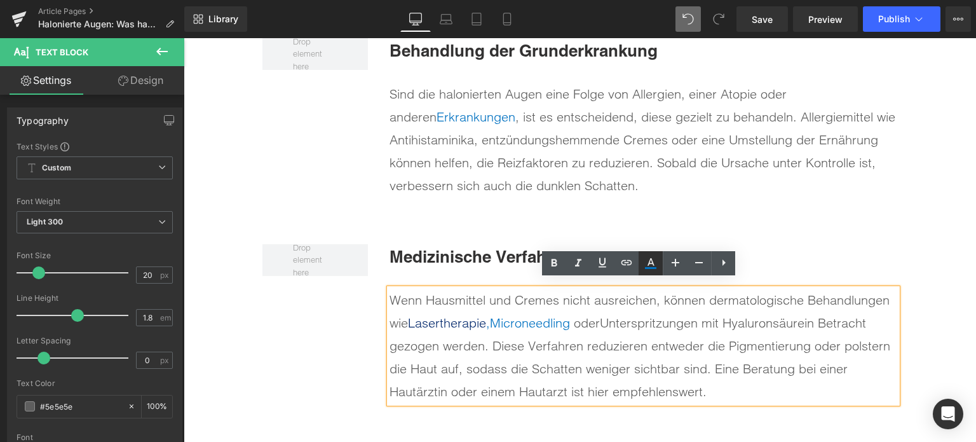
click at [645, 266] on icon at bounding box center [650, 263] width 15 height 15
type input "100"
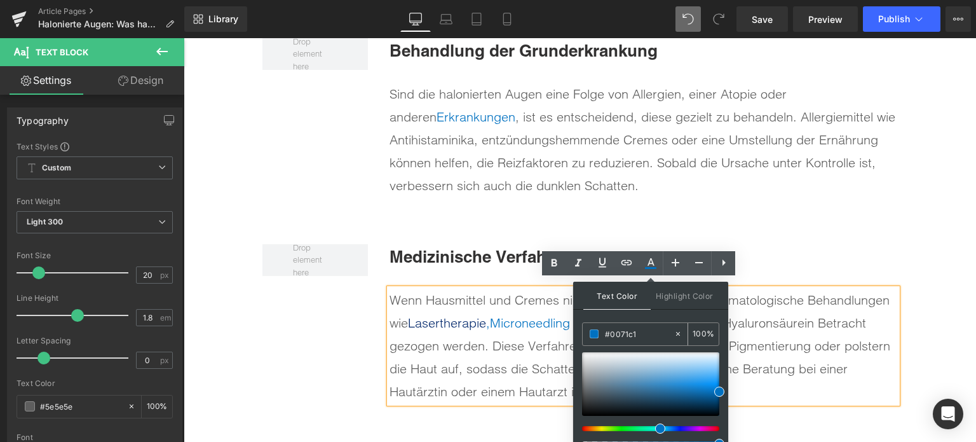
click at [629, 332] on input "#0071c1" at bounding box center [639, 334] width 69 height 14
type input "#5e"
type input "0"
type input "#5e5e"
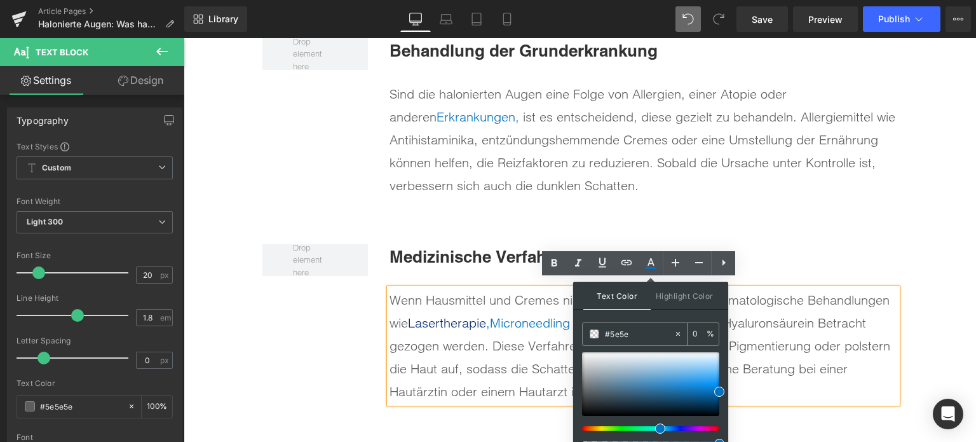
type input "93"
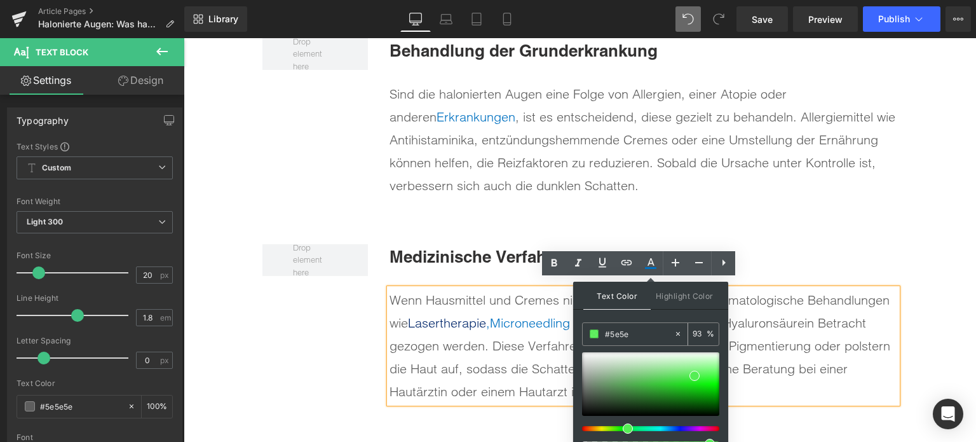
type input "#5e5e5"
type input "0"
type input "#5e5e5e"
type input "100"
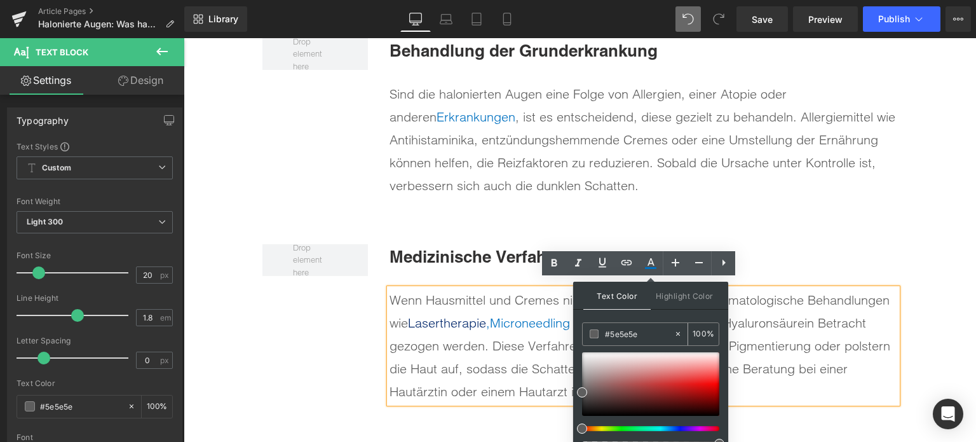
type input "#5e5e5e"
click at [592, 330] on span at bounding box center [594, 333] width 9 height 9
click at [447, 345] on div "Wenn Hausmittel und Cremes nicht ausreichen, können dermatologische Behandlunge…" at bounding box center [644, 346] width 508 height 114
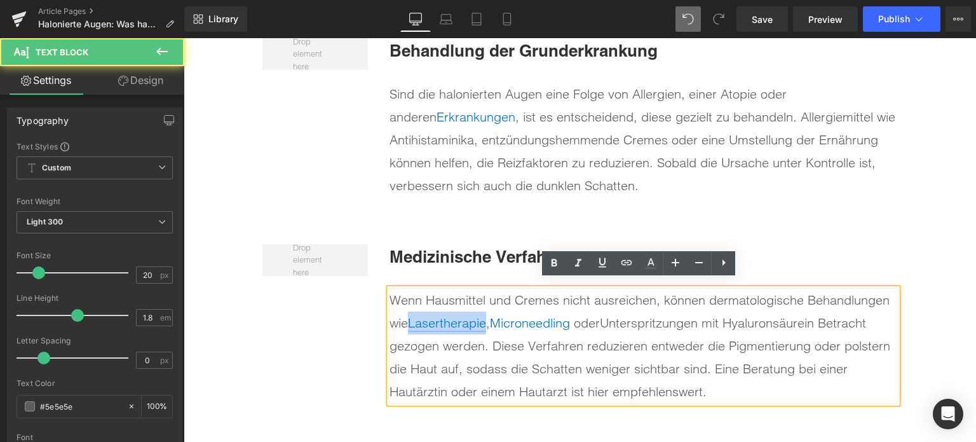
drag, startPoint x: 485, startPoint y: 315, endPoint x: 409, endPoint y: 315, distance: 75.6
click at [409, 315] on link "Lasertherapie" at bounding box center [447, 323] width 78 height 16
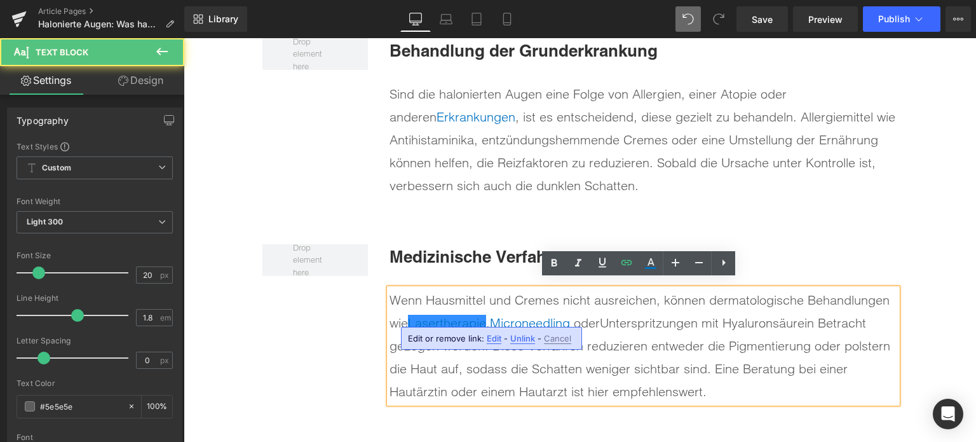
click at [591, 353] on div "Wenn Hausmittel und Cremes nicht ausreichen, können dermatologische Behandlunge…" at bounding box center [644, 346] width 508 height 114
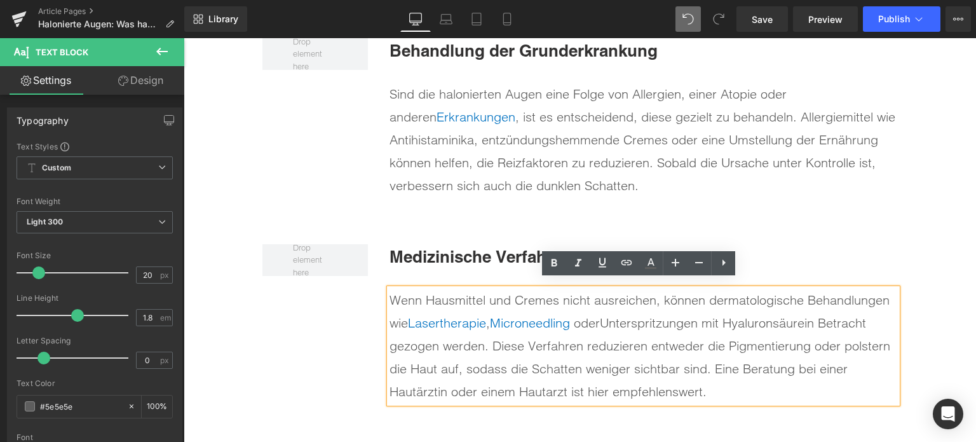
click at [325, 364] on div "Medizinische Verfahren Heading Wenn Hausmittel und Cremes nicht ausreichen, kön…" at bounding box center [581, 327] width 636 height 206
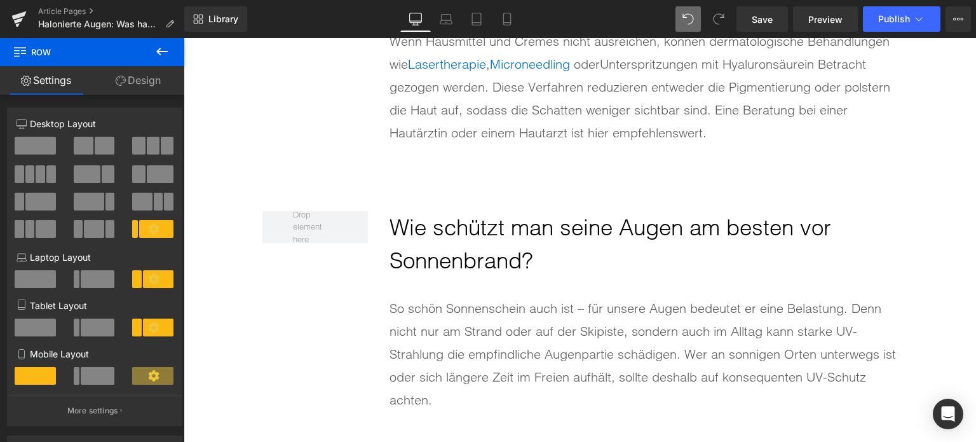
scroll to position [5117, 0]
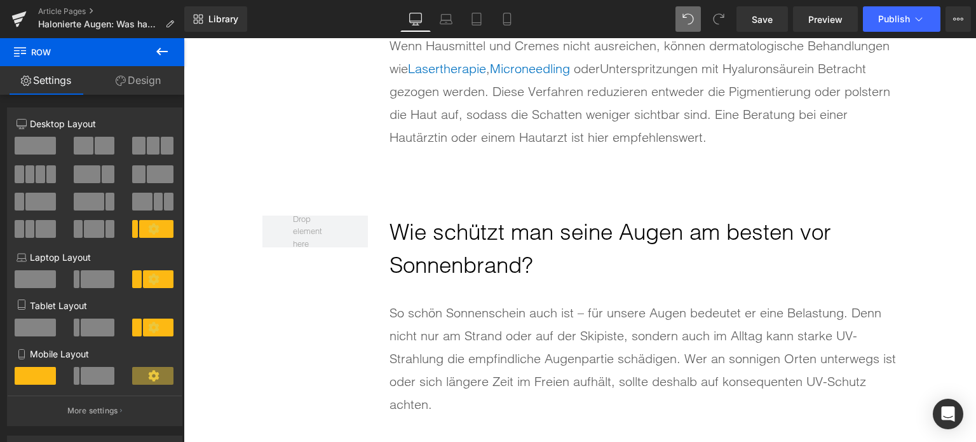
click at [489, 233] on h2 "Wie schützt man seine Augen am besten vor Sonnenbrand?" at bounding box center [644, 248] width 508 height 67
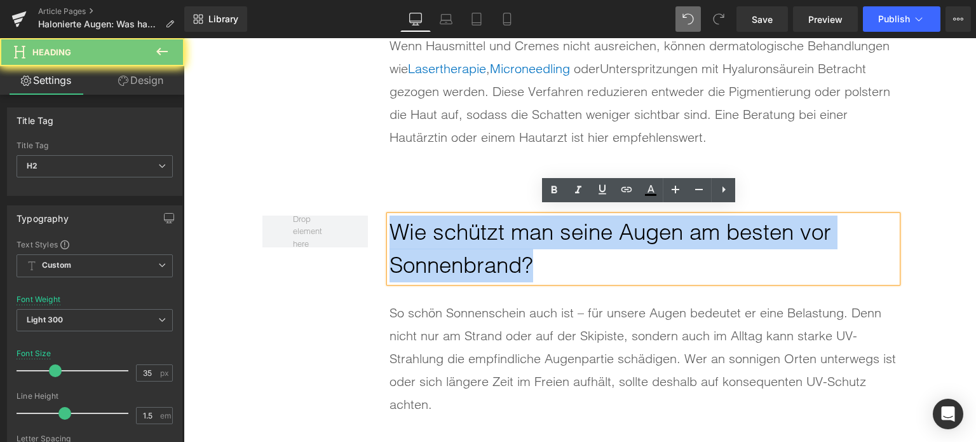
paste div
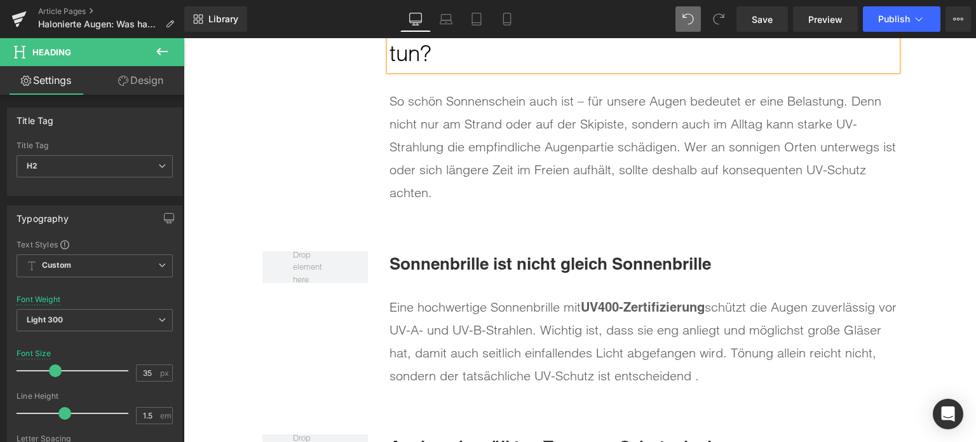
scroll to position [5371, 0]
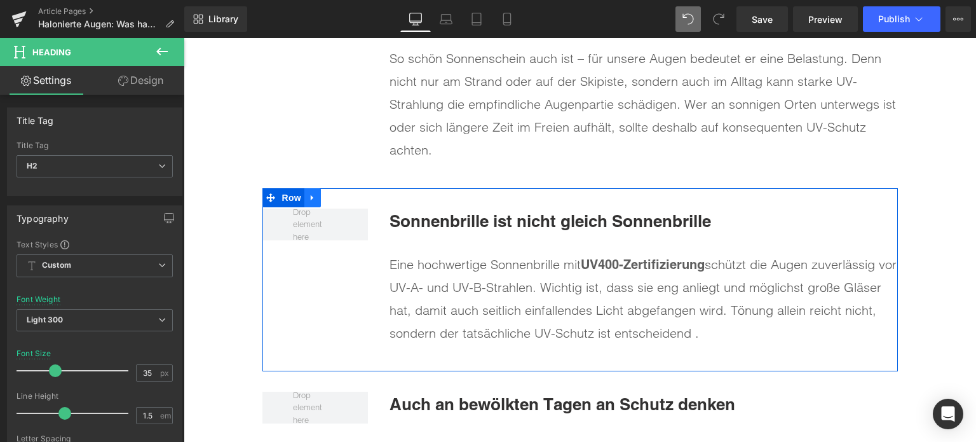
click at [311, 188] on link at bounding box center [312, 197] width 17 height 19
click at [344, 188] on link at bounding box center [346, 197] width 17 height 19
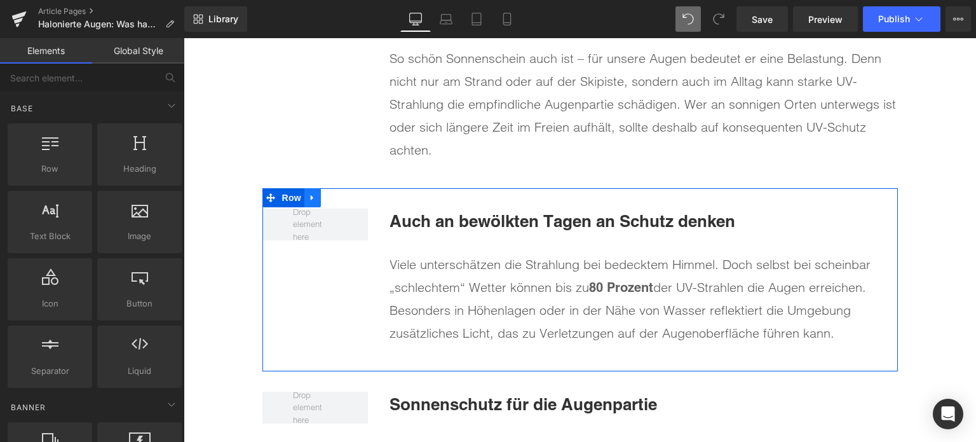
click at [310, 188] on link at bounding box center [312, 197] width 17 height 19
click at [344, 193] on icon at bounding box center [345, 197] width 9 height 9
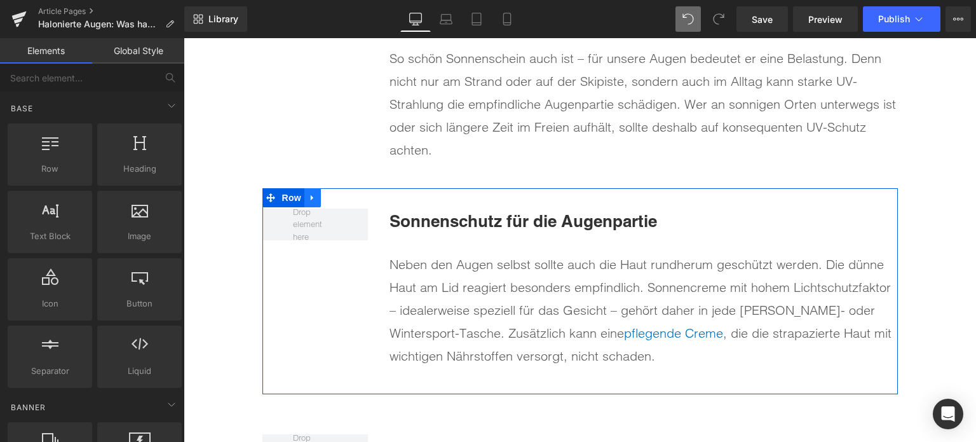
click at [309, 193] on icon at bounding box center [312, 198] width 9 height 10
click at [338, 192] on link at bounding box center [346, 197] width 17 height 19
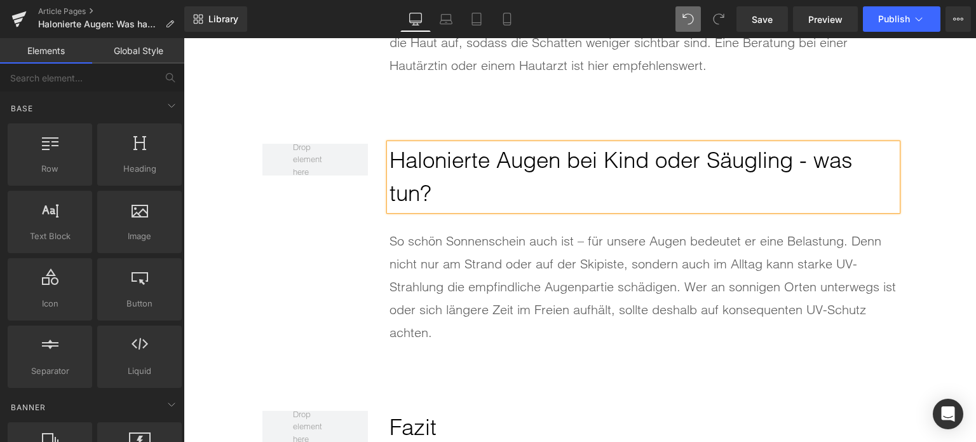
scroll to position [5181, 0]
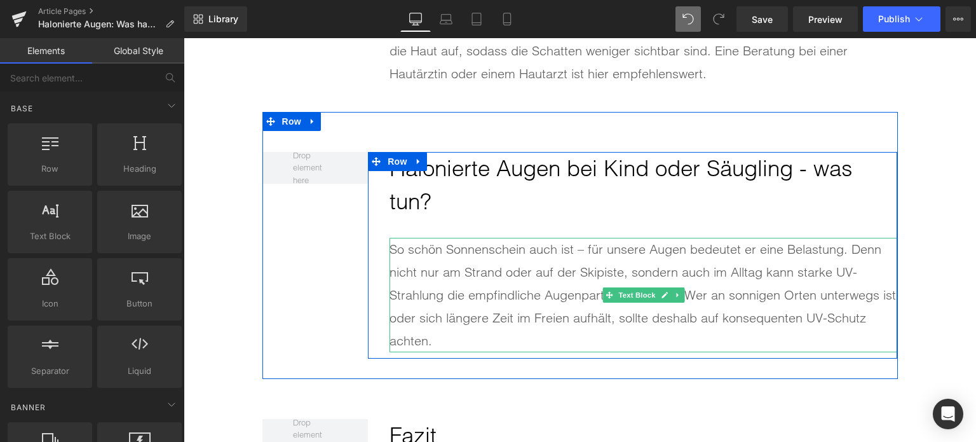
click at [494, 279] on span "So schön Sonnenschein auch ist – für unsere Augen bedeutet er eine Belastung. D…" at bounding box center [643, 294] width 507 height 107
click at [493, 279] on span "So schön Sonnenschein auch ist – für unsere Augen bedeutet er eine Belastung. D…" at bounding box center [643, 294] width 507 height 107
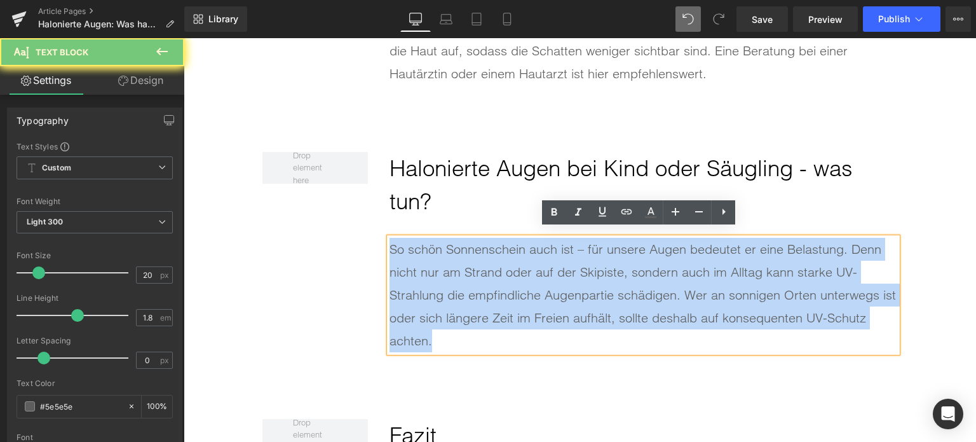
click at [493, 279] on span "So schön Sonnenschein auch ist – für unsere Augen bedeutet er eine Belastung. D…" at bounding box center [643, 294] width 507 height 107
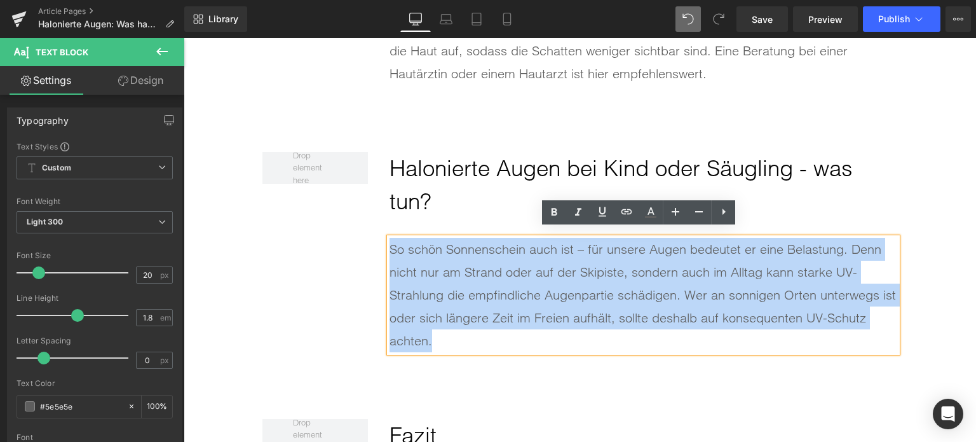
click at [493, 279] on span "So schön Sonnenschein auch ist – für unsere Augen bedeutet er eine Belastung. D…" at bounding box center [643, 294] width 507 height 107
paste div
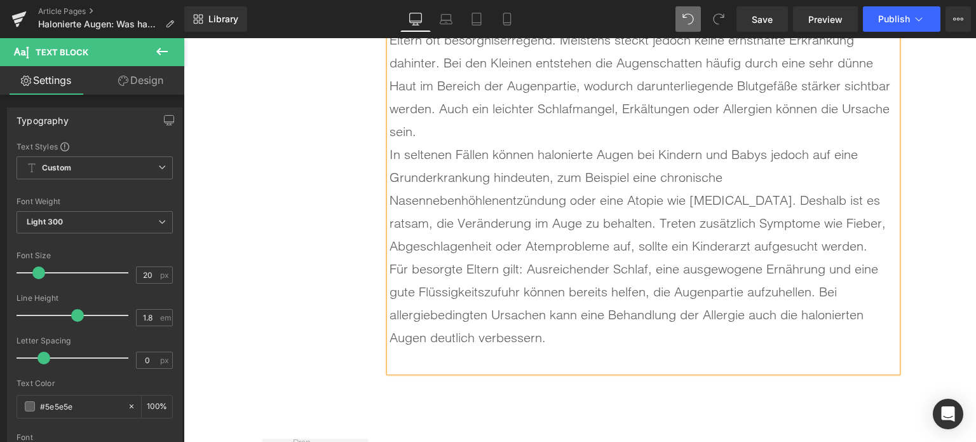
scroll to position [5435, 0]
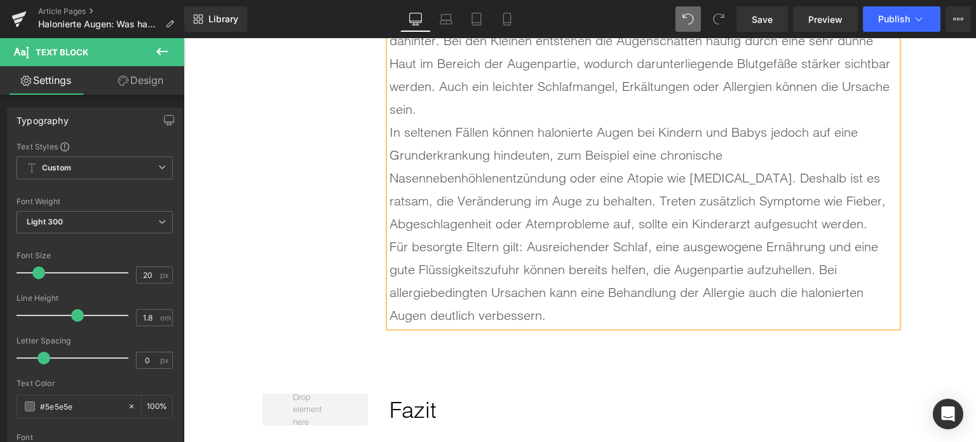
click at [732, 149] on p "In seltenen Fällen können halonierte Augen bei Kindern und Babys jedoch auf ein…" at bounding box center [644, 178] width 508 height 114
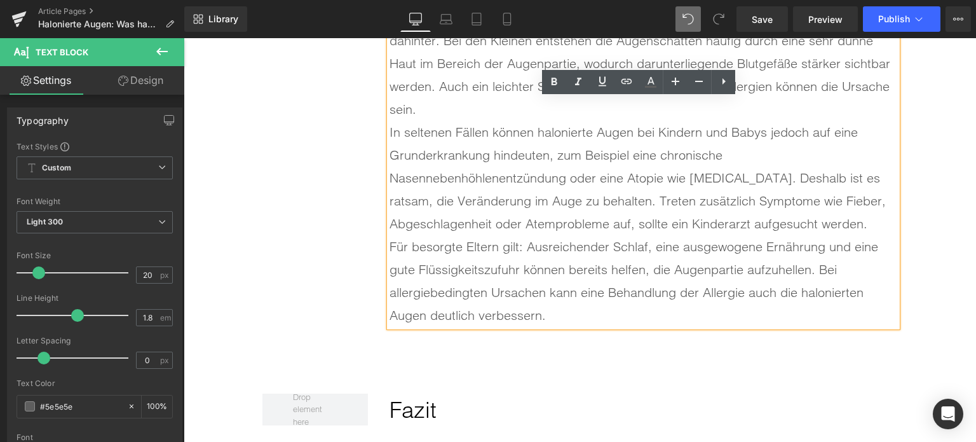
click at [873, 210] on p "In seltenen Fällen können halonierte Augen bei Kindern und Babys jedoch auf ein…" at bounding box center [644, 178] width 508 height 114
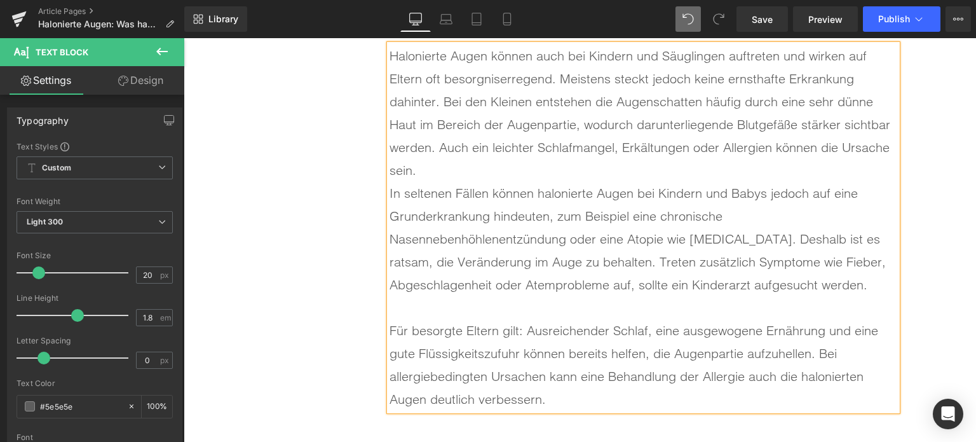
scroll to position [5371, 0]
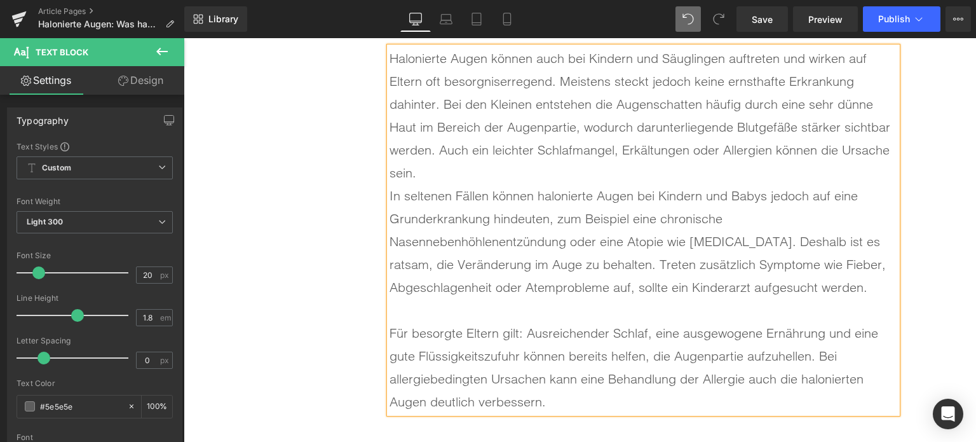
click at [442, 167] on p "Halonierte Augen können auch bei Kindern und Säuglingen auftreten und wirken au…" at bounding box center [644, 115] width 508 height 137
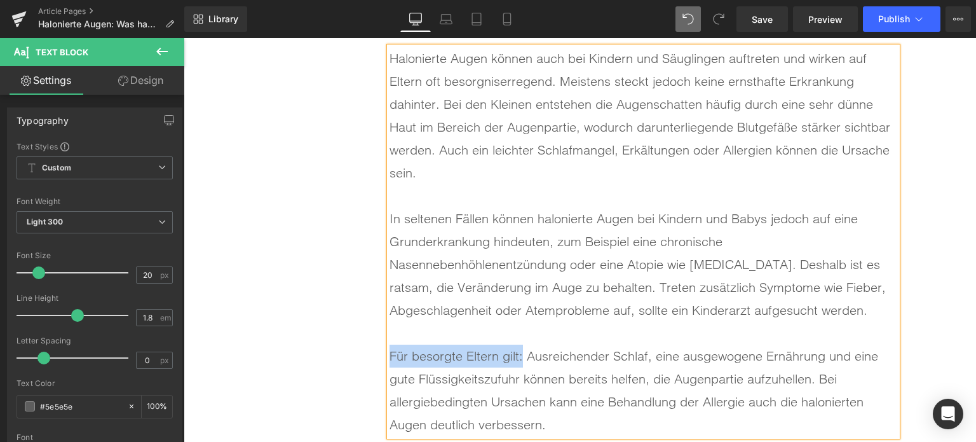
drag, startPoint x: 510, startPoint y: 349, endPoint x: 379, endPoint y: 339, distance: 131.9
click at [379, 339] on div "Halonierte Augen bei Kind oder Säugling - was tun? Heading Halonierte Augen kön…" at bounding box center [632, 201] width 529 height 481
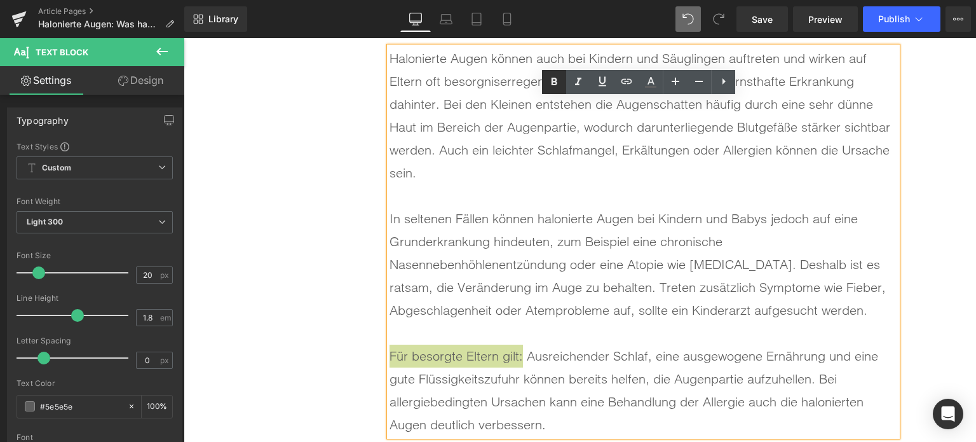
click at [554, 90] on link at bounding box center [554, 82] width 24 height 24
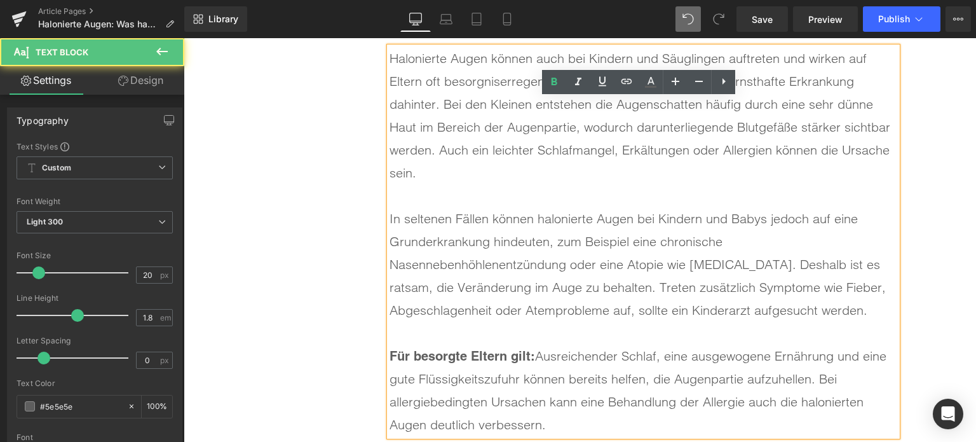
click at [590, 266] on p "In seltenen Fällen können halonierte Augen bei Kindern und Babys jedoch auf ein…" at bounding box center [644, 264] width 508 height 114
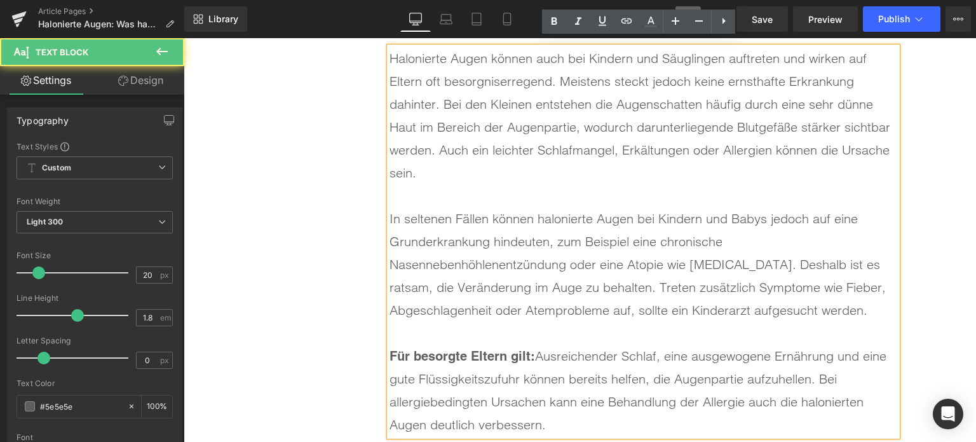
click at [636, 148] on p "Halonierte Augen können auch bei Kindern und Säuglingen auftreten und wirken au…" at bounding box center [644, 115] width 508 height 137
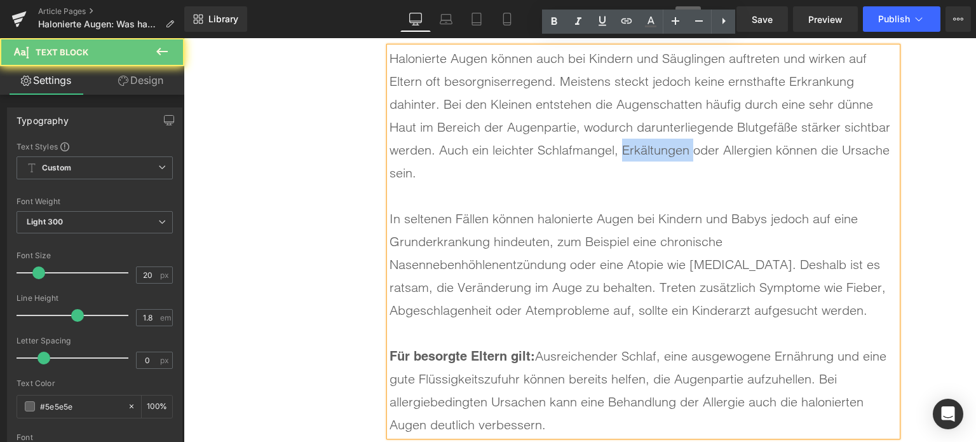
click at [636, 148] on p "Halonierte Augen können auch bei Kindern und Säuglingen auftreten und wirken au…" at bounding box center [644, 115] width 508 height 137
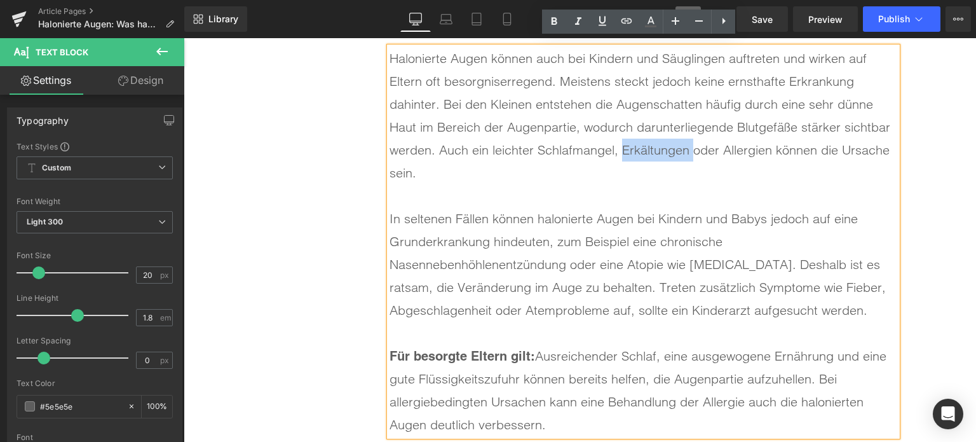
click at [636, 148] on p "Halonierte Augen können auch bei Kindern und Säuglingen auftreten und wirken au…" at bounding box center [644, 115] width 508 height 137
drag, startPoint x: 686, startPoint y: 144, endPoint x: 617, endPoint y: 149, distance: 69.5
click at [617, 149] on p "Halonierte Augen können auch bei Kindern und Säuglingen auftreten und wirken au…" at bounding box center [644, 115] width 508 height 137
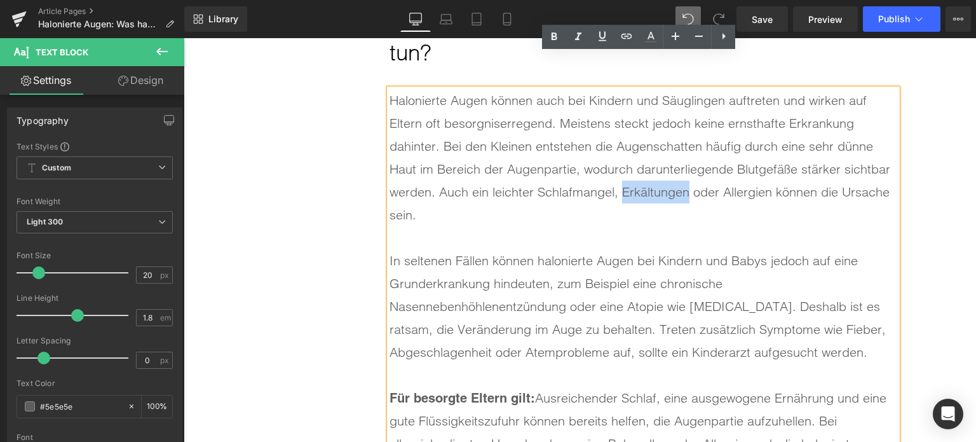
scroll to position [5308, 0]
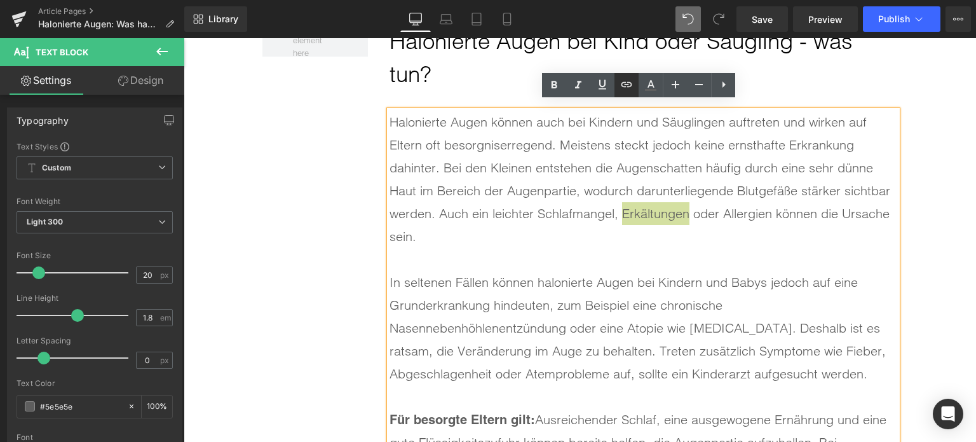
click at [621, 85] on icon at bounding box center [626, 84] width 15 height 15
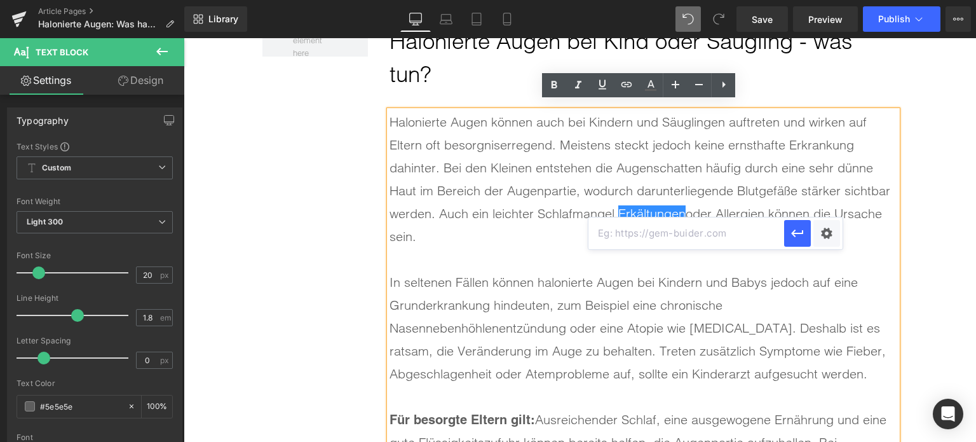
click at [710, 229] on input "text" at bounding box center [687, 233] width 196 height 32
click at [829, 0] on div "Text Color Highlight Color rgba(94, 94, 94, 1) #5e5e5e 100 % transparent transp…" at bounding box center [488, 0] width 976 height 0
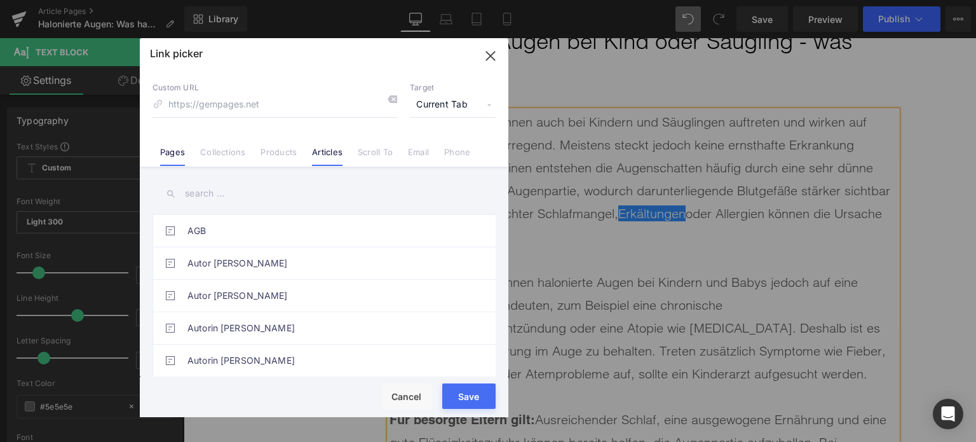
click at [322, 154] on link "Articles" at bounding box center [327, 156] width 31 height 19
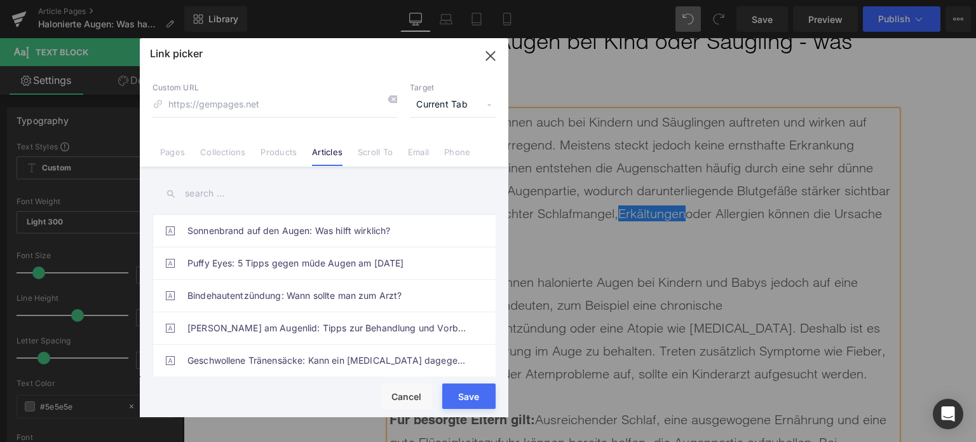
click at [245, 196] on input "text" at bounding box center [324, 193] width 343 height 29
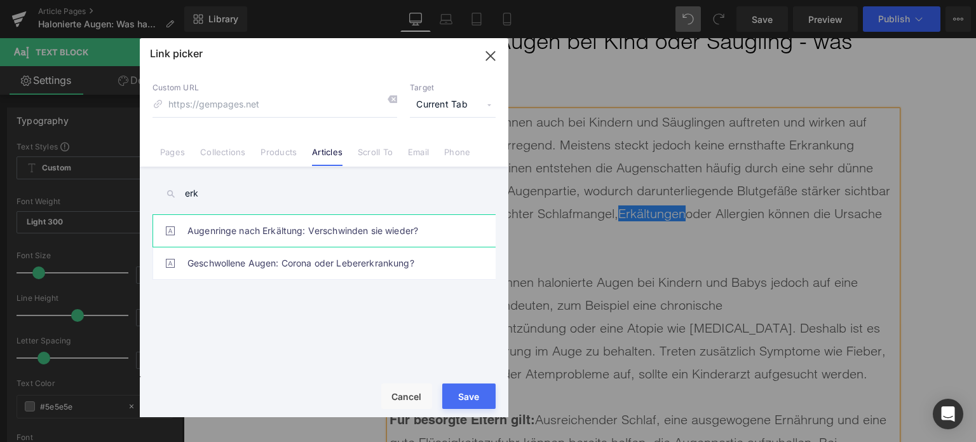
type input "erk"
click at [242, 231] on link "Augenringe nach Erkältung: Verschwinden sie wieder?" at bounding box center [328, 231] width 280 height 32
type input "/blogs/wissenswertes/augenringe-nach-erkaeltung"
click at [454, 400] on button "Save" at bounding box center [468, 395] width 53 height 25
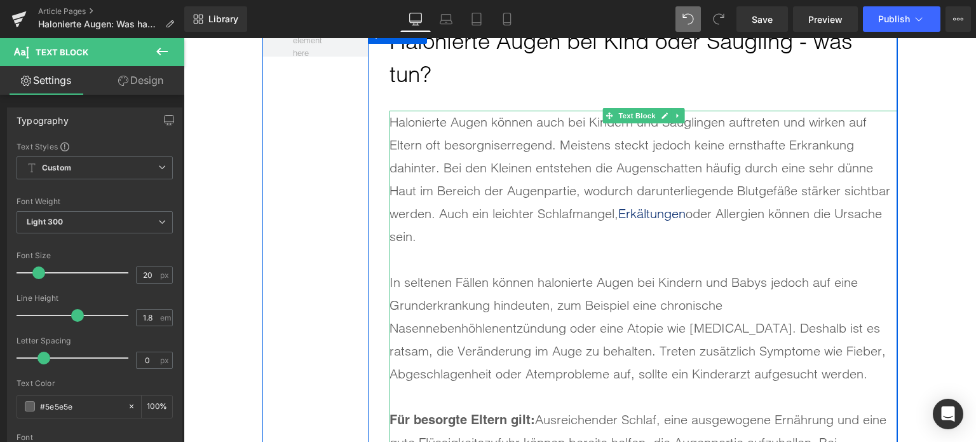
click at [698, 238] on p "Halonierte Augen können auch bei Kindern und Säuglingen auftreten und wirken au…" at bounding box center [644, 179] width 508 height 137
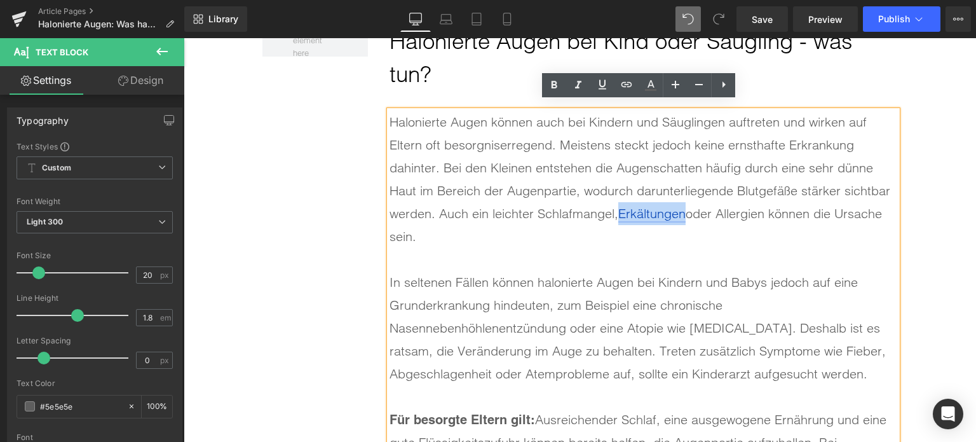
drag, startPoint x: 685, startPoint y: 205, endPoint x: 619, endPoint y: 205, distance: 65.5
click at [619, 205] on link "Erkältungen" at bounding box center [651, 213] width 67 height 16
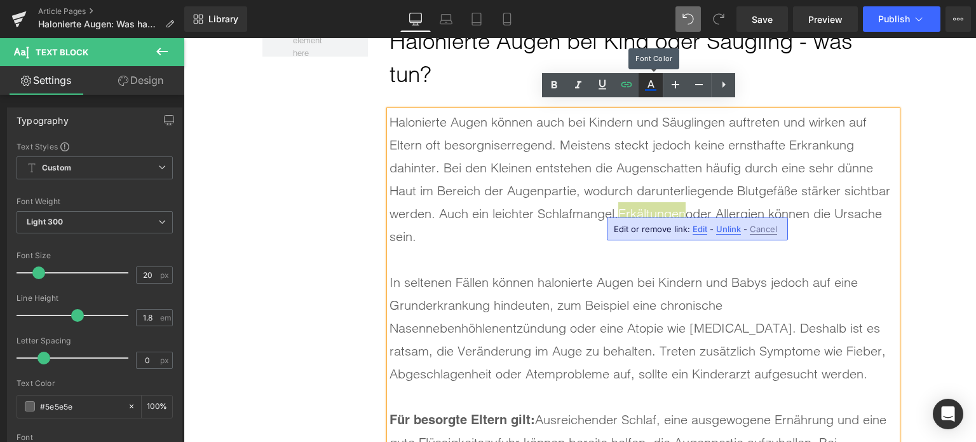
click at [652, 90] on icon at bounding box center [650, 90] width 11 height 2
type input "#ffffff"
type input "100"
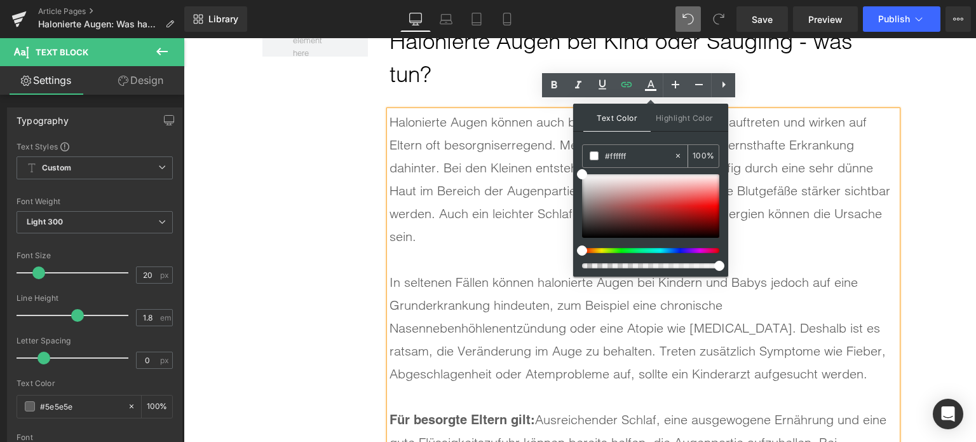
click at [635, 153] on input "#ffffff" at bounding box center [639, 156] width 69 height 14
paste input "0071C1"
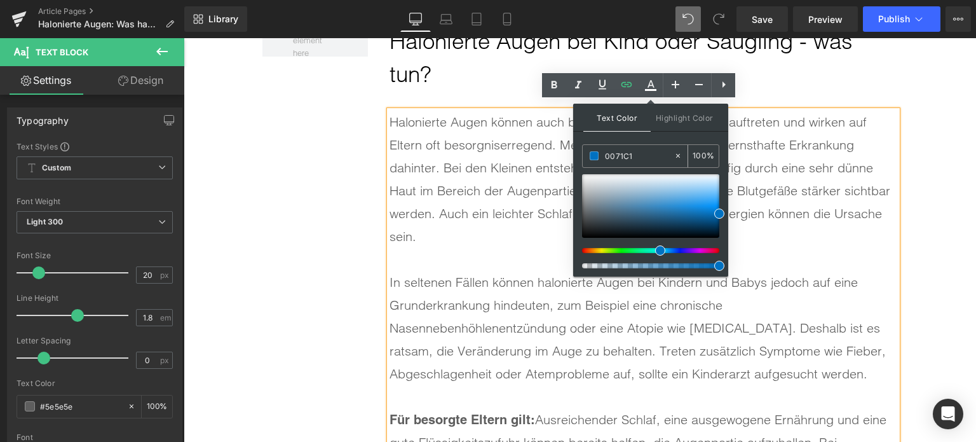
type input "#0071c1"
click at [597, 152] on span at bounding box center [594, 155] width 9 height 9
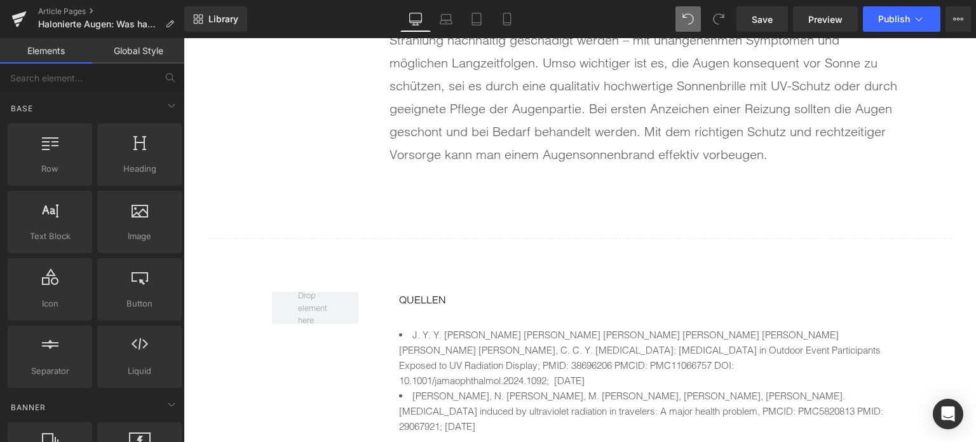
scroll to position [5816, 0]
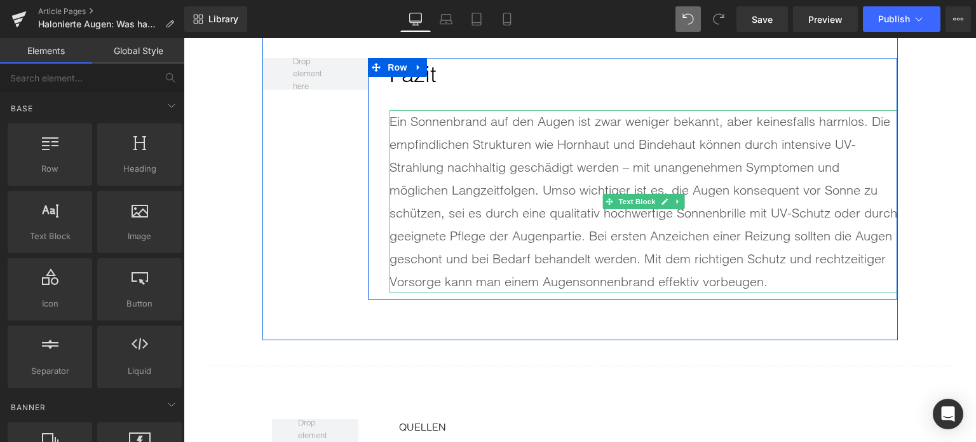
click at [510, 228] on p "Ein Sonnenbrand auf den Augen ist zwar weniger bekannt, aber keinesfalls harmlo…" at bounding box center [644, 201] width 508 height 183
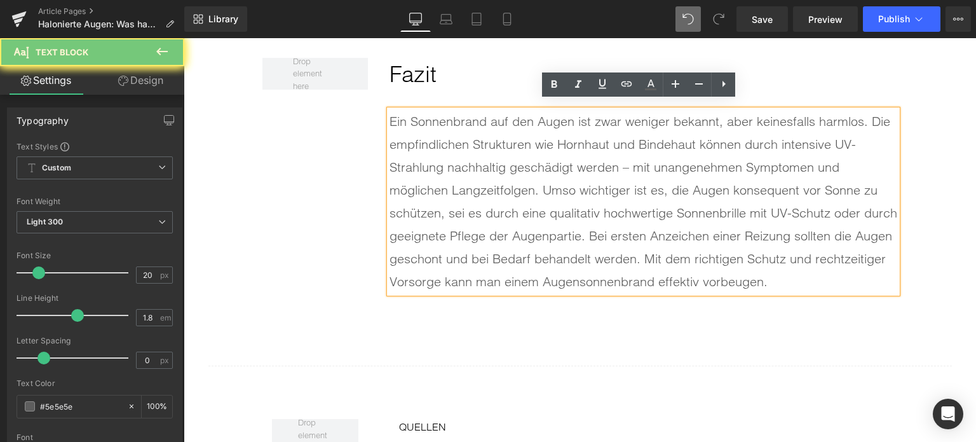
click at [510, 228] on p "Ein Sonnenbrand auf den Augen ist zwar weniger bekannt, aber keinesfalls harmlo…" at bounding box center [644, 201] width 508 height 183
paste div
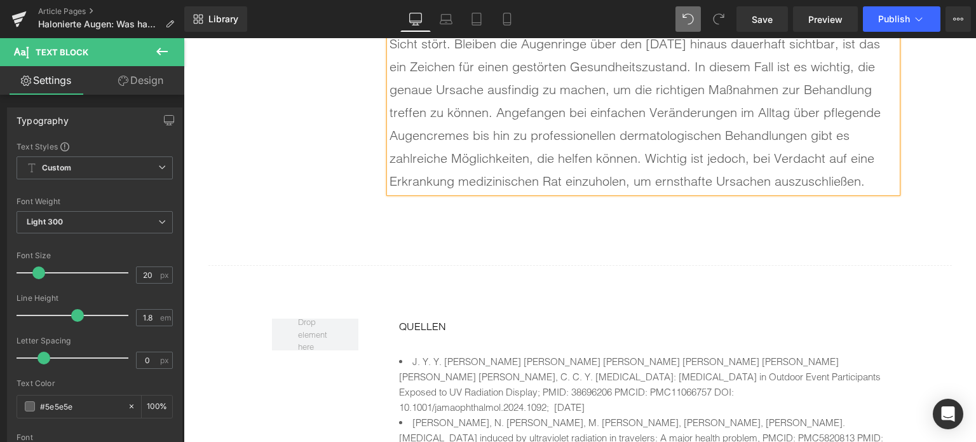
scroll to position [6071, 0]
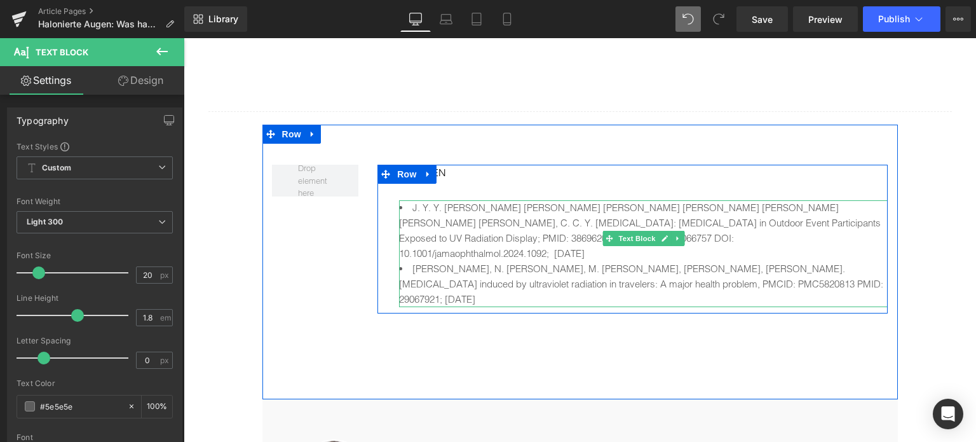
drag, startPoint x: 651, startPoint y: 238, endPoint x: 582, endPoint y: 261, distance: 73.0
click at [651, 261] on li "[PERSON_NAME], N. [PERSON_NAME], M. [PERSON_NAME], [PERSON_NAME], [PERSON_NAME]…" at bounding box center [643, 284] width 489 height 46
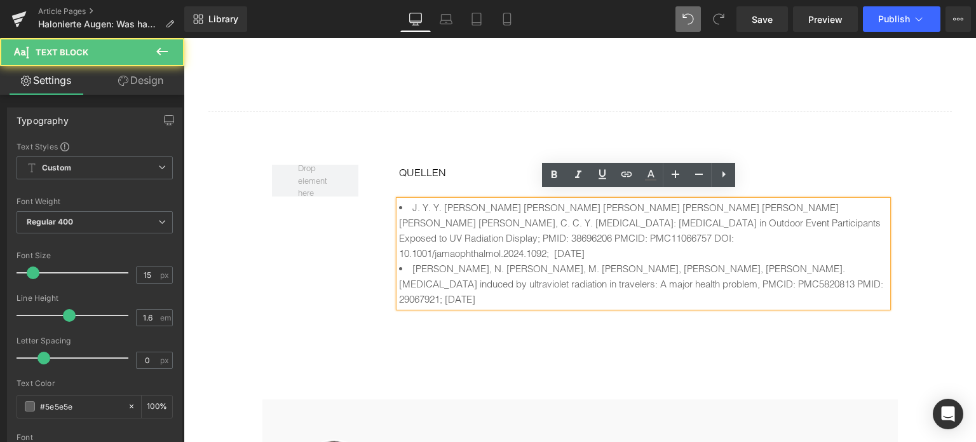
click at [875, 261] on li "[PERSON_NAME], N. [PERSON_NAME], M. [PERSON_NAME], [PERSON_NAME], [PERSON_NAME]…" at bounding box center [643, 284] width 489 height 46
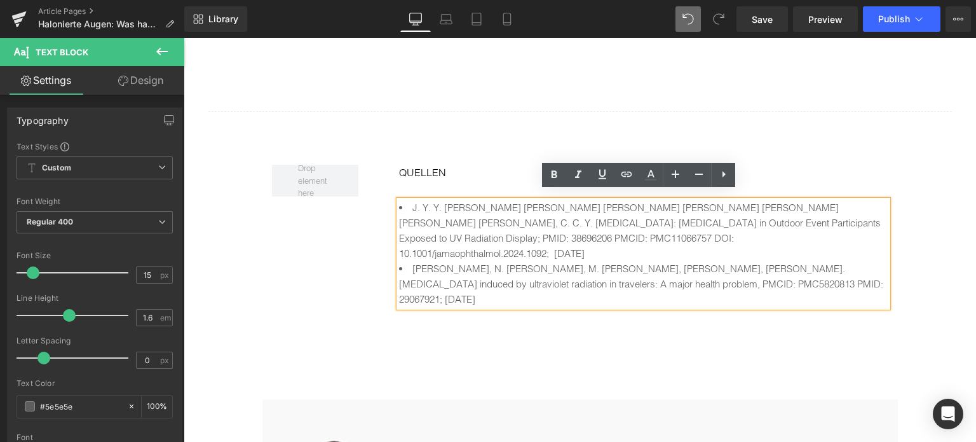
drag, startPoint x: 875, startPoint y: 260, endPoint x: 408, endPoint y: 195, distance: 471.0
click at [408, 200] on ul "J. Y. Y. [PERSON_NAME] [PERSON_NAME] [PERSON_NAME] [PERSON_NAME] [PERSON_NAME] …" at bounding box center [643, 253] width 489 height 107
paste div
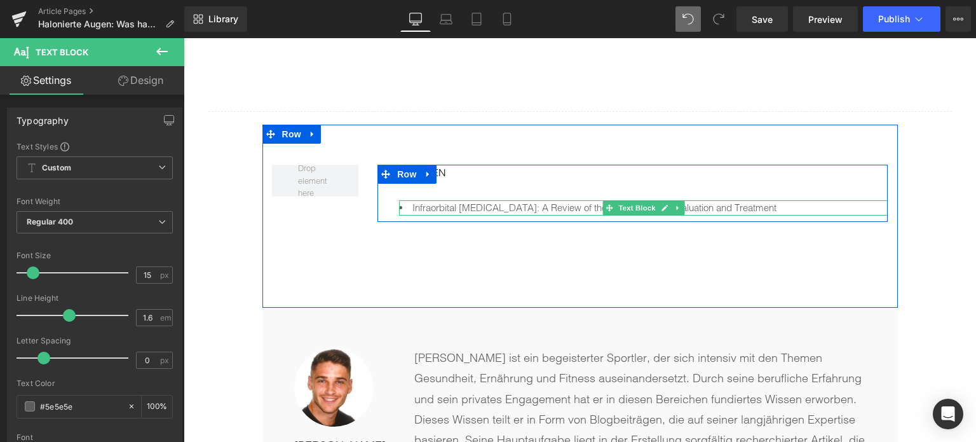
click at [409, 200] on li "Infraorbital [MEDICAL_DATA]: A Review of the Pathogenesis, Evaluation and Treat…" at bounding box center [643, 207] width 489 height 15
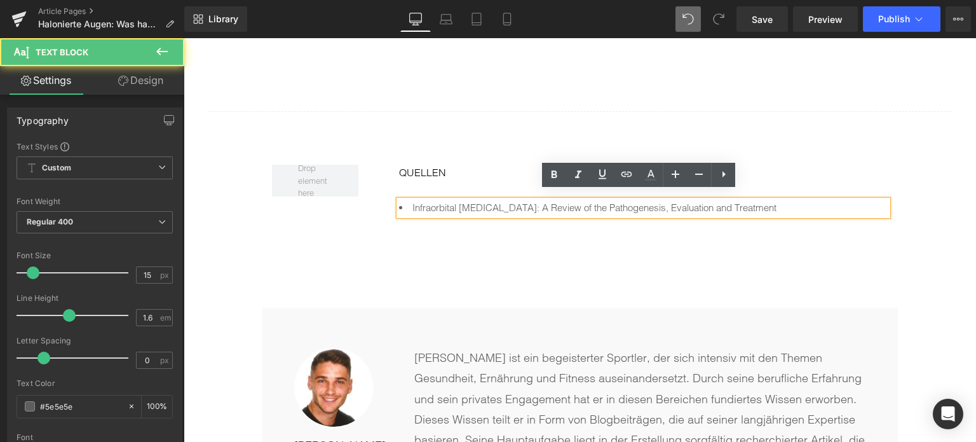
click at [407, 200] on li "Infraorbital [MEDICAL_DATA]: A Review of the Pathogenesis, Evaluation and Treat…" at bounding box center [643, 207] width 489 height 15
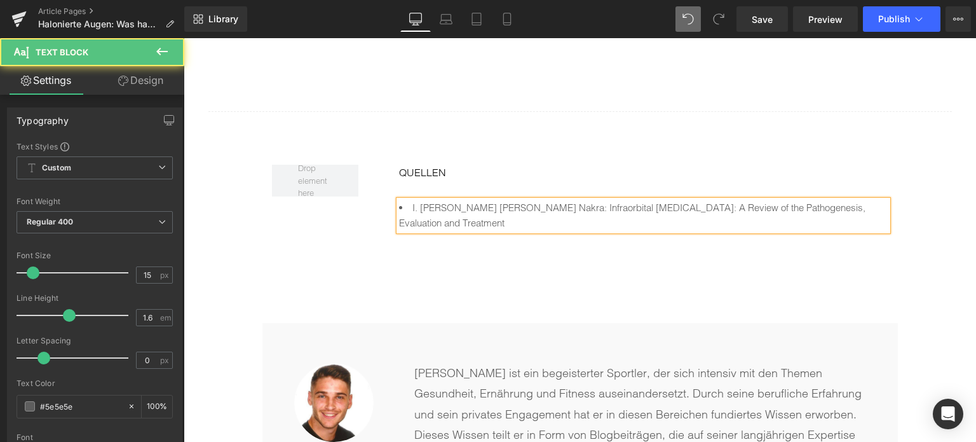
click at [881, 200] on li "I. [PERSON_NAME] [PERSON_NAME] Nakra: Infraorbital [MEDICAL_DATA]: A Review of …" at bounding box center [643, 215] width 489 height 31
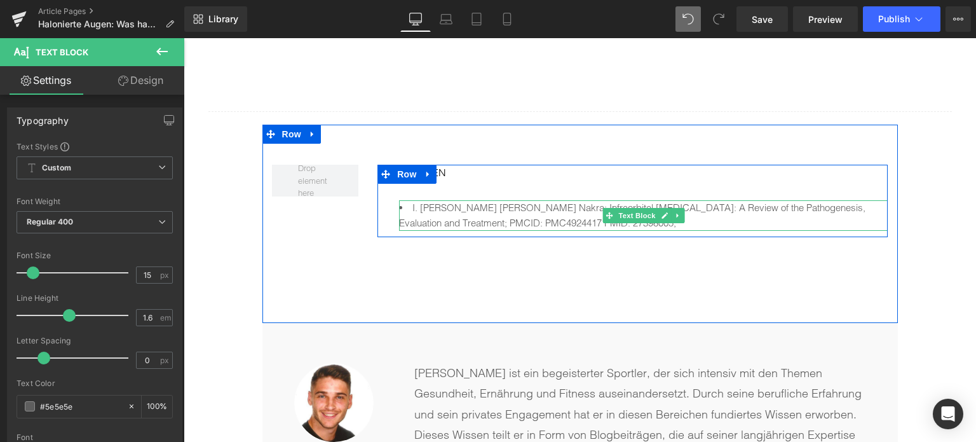
click at [573, 215] on li "I. [PERSON_NAME] [PERSON_NAME] Nakra: Infraorbital [MEDICAL_DATA]: A Review of …" at bounding box center [643, 215] width 489 height 31
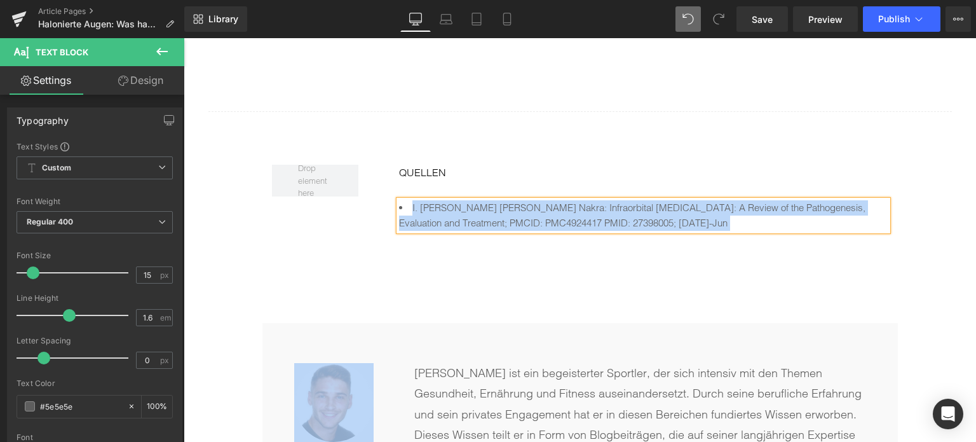
drag, startPoint x: 936, startPoint y: 193, endPoint x: 909, endPoint y: 141, distance: 58.0
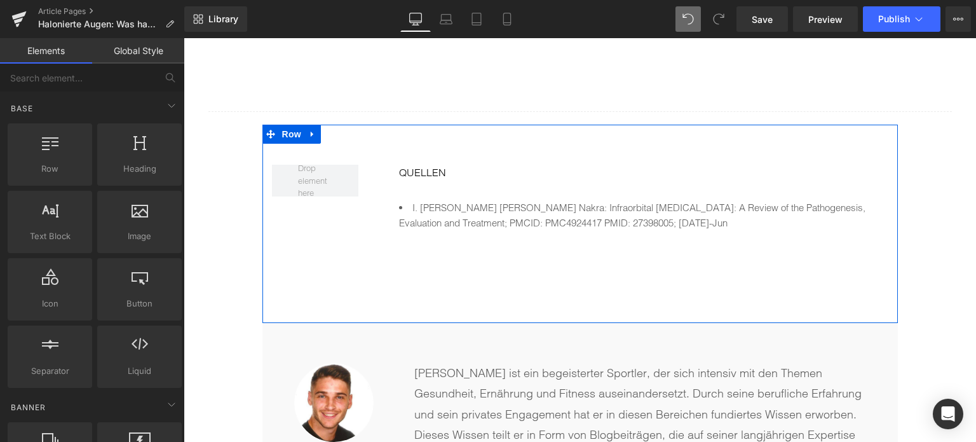
click at [666, 218] on li "I. [PERSON_NAME] [PERSON_NAME] Nakra: Infraorbital [MEDICAL_DATA]: A Review of …" at bounding box center [643, 215] width 489 height 31
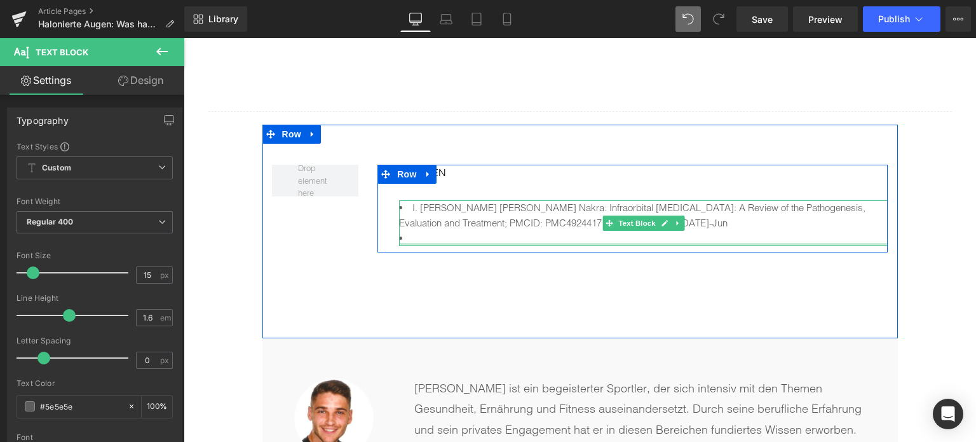
click at [423, 234] on div "I. [PERSON_NAME] [PERSON_NAME] Nakra: Infraorbital [MEDICAL_DATA]: A Review of …" at bounding box center [643, 223] width 489 height 46
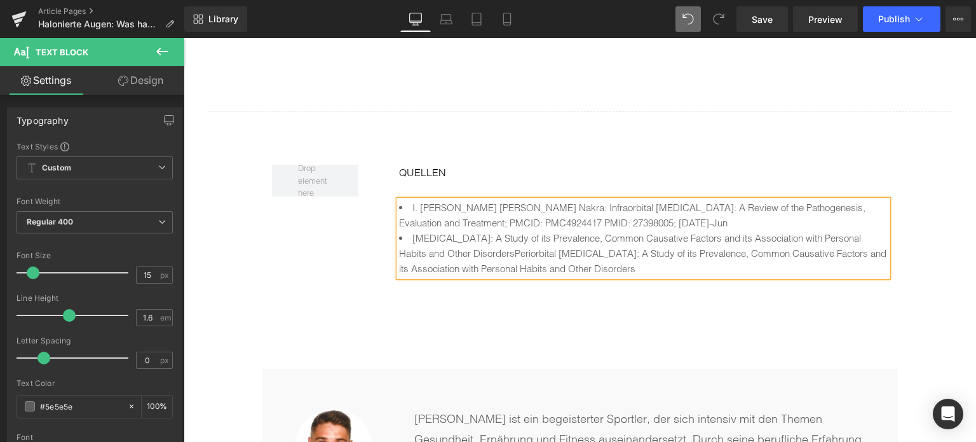
drag, startPoint x: 423, startPoint y: 238, endPoint x: 409, endPoint y: 234, distance: 13.9
click at [409, 234] on li "[MEDICAL_DATA]: A Study of its Prevalence, Common Causative Factors and its Ass…" at bounding box center [643, 254] width 489 height 46
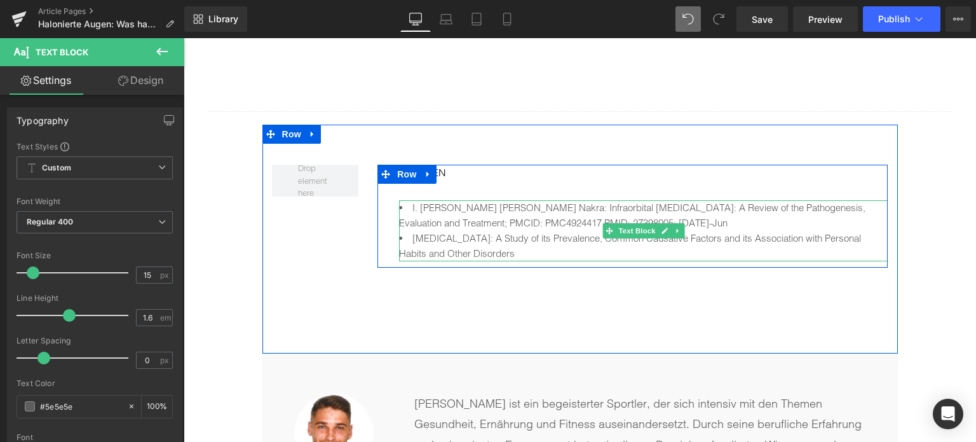
click at [578, 250] on li "[MEDICAL_DATA]: A Study of its Prevalence, Common Causative Factors and its Ass…" at bounding box center [643, 246] width 489 height 31
click at [752, 249] on li "[MEDICAL_DATA]: A Study of its Prevalence, Common Causative Factors and its Ass…" at bounding box center [643, 246] width 489 height 31
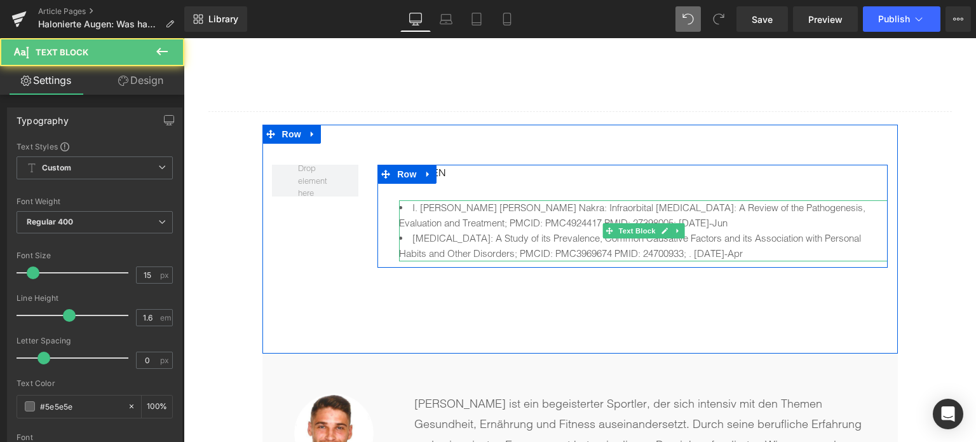
click at [409, 231] on li "[MEDICAL_DATA]: A Study of its Prevalence, Common Causative Factors and its Ass…" at bounding box center [643, 246] width 489 height 31
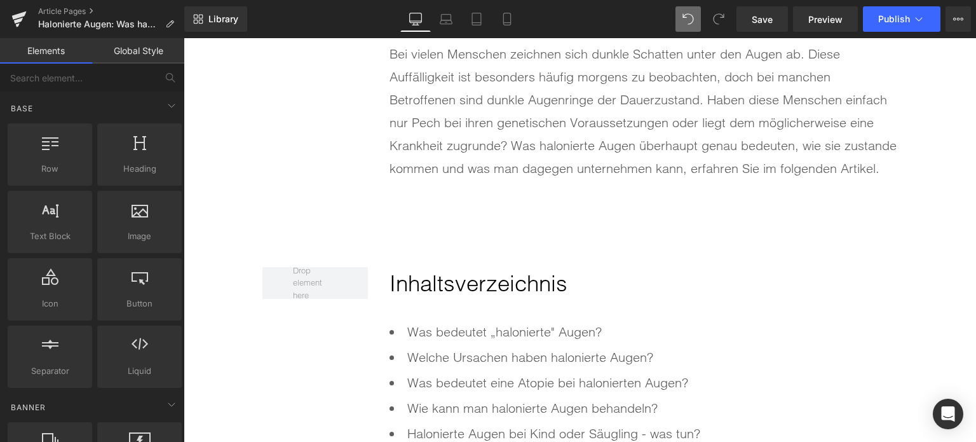
scroll to position [636, 0]
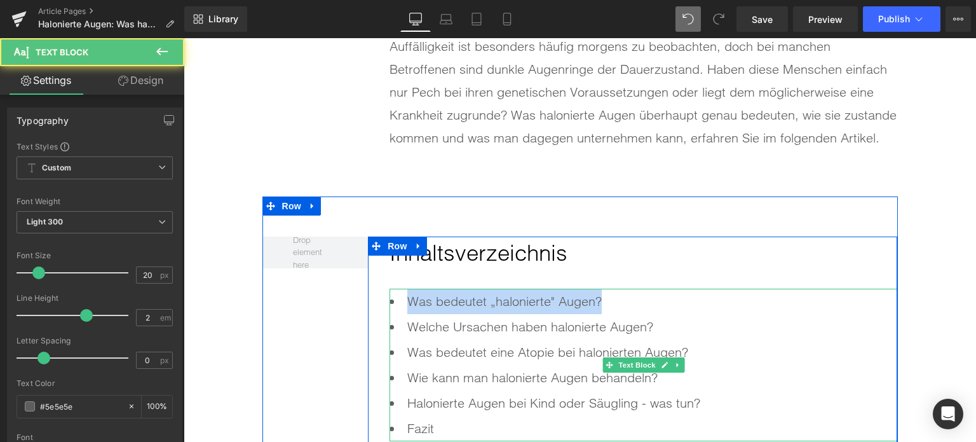
drag, startPoint x: 598, startPoint y: 302, endPoint x: 403, endPoint y: 303, distance: 195.1
click at [403, 303] on li "Was bedeutet „halonierte" Augen?" at bounding box center [644, 301] width 508 height 25
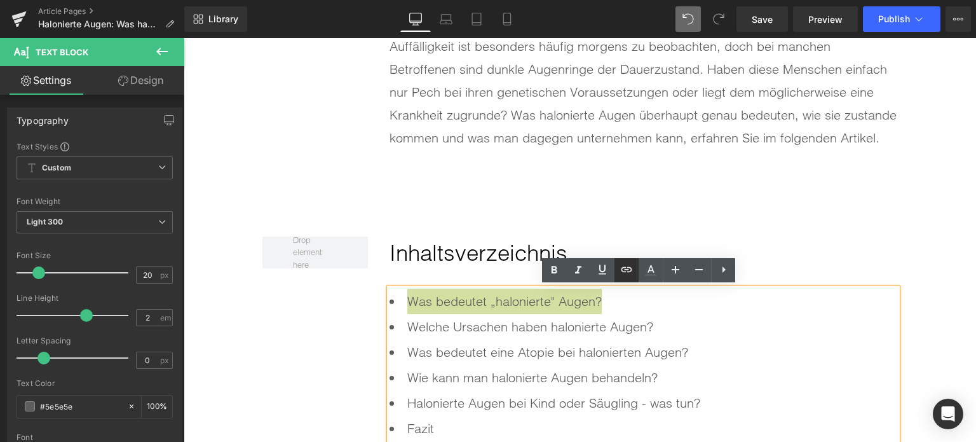
click at [625, 276] on icon at bounding box center [626, 269] width 15 height 15
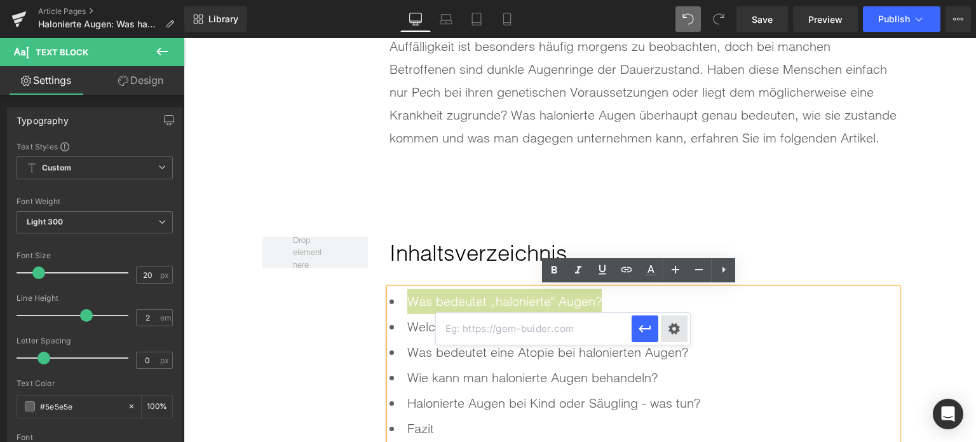
click at [677, 0] on div "Text Color Highlight Color rgba(0, 113, 193, 1) #0071c1 100 % transparent trans…" at bounding box center [488, 0] width 976 height 0
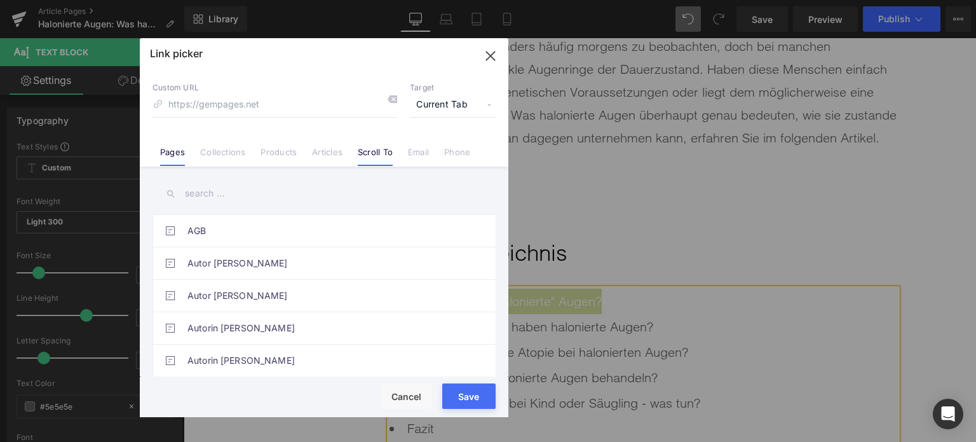
click at [384, 151] on link "Scroll To" at bounding box center [375, 156] width 35 height 19
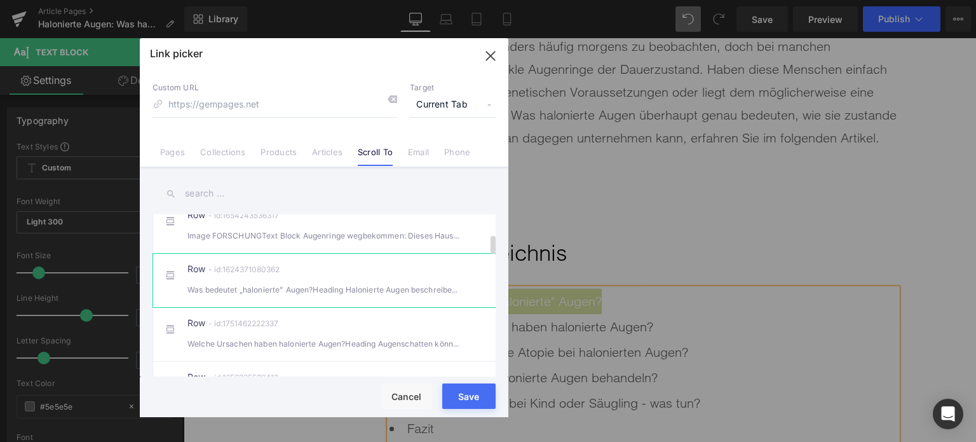
scroll to position [191, 0]
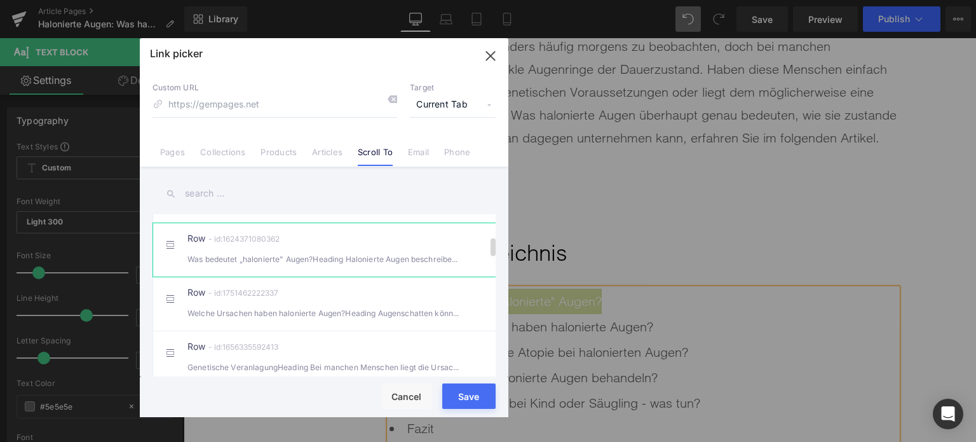
click at [262, 266] on div "Was bedeutet „halonierte" Augen?Heading Halonierte Augen beschreiben eine deu" at bounding box center [324, 258] width 273 height 13
type input "#r-1624371080362"
click at [468, 404] on button "Save" at bounding box center [468, 395] width 53 height 25
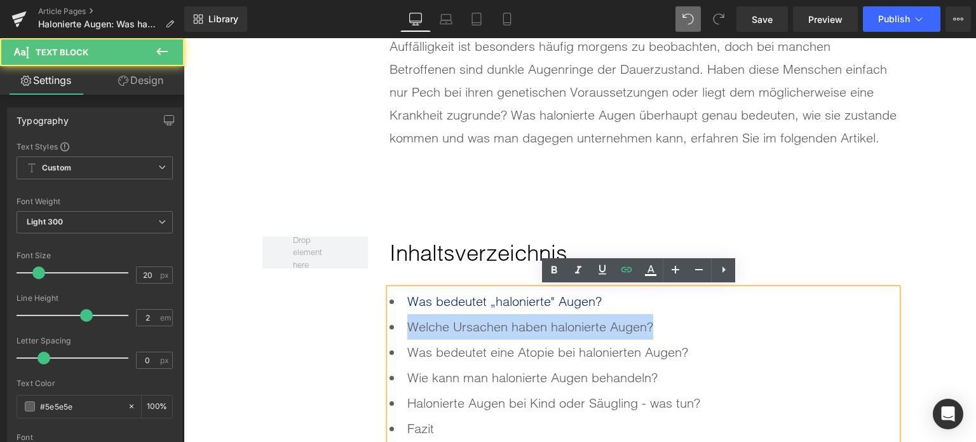
drag, startPoint x: 613, startPoint y: 329, endPoint x: 394, endPoint y: 327, distance: 218.7
click at [394, 327] on li "Welche Ursachen haben halonierte Augen?" at bounding box center [644, 326] width 508 height 25
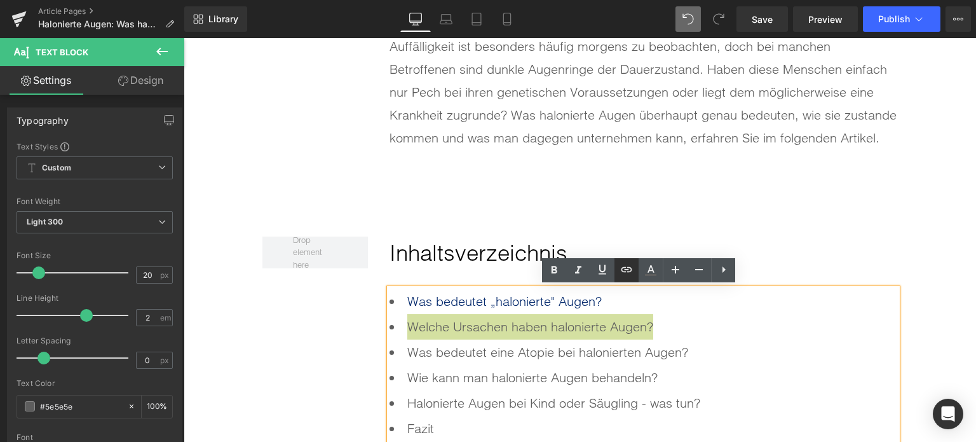
click at [625, 276] on icon at bounding box center [626, 269] width 15 height 15
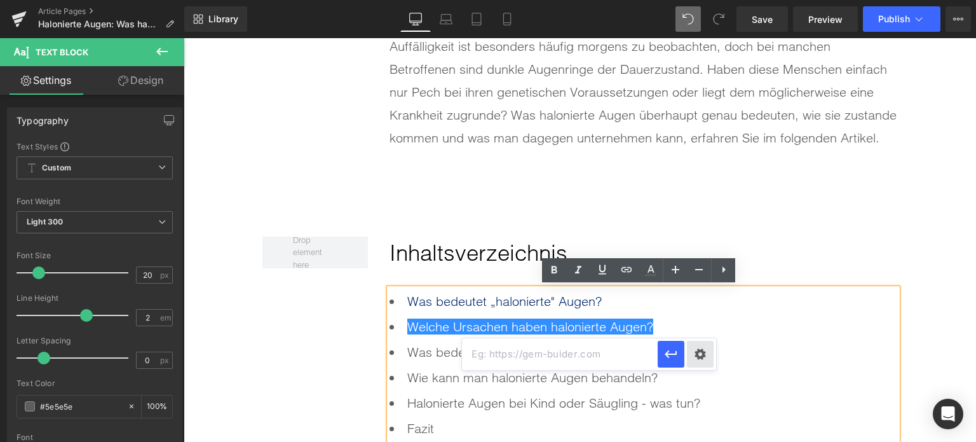
click at [705, 0] on div "Text Color Highlight Color rgba(0, 113, 193, 1) #0071c1 100 % transparent trans…" at bounding box center [488, 0] width 976 height 0
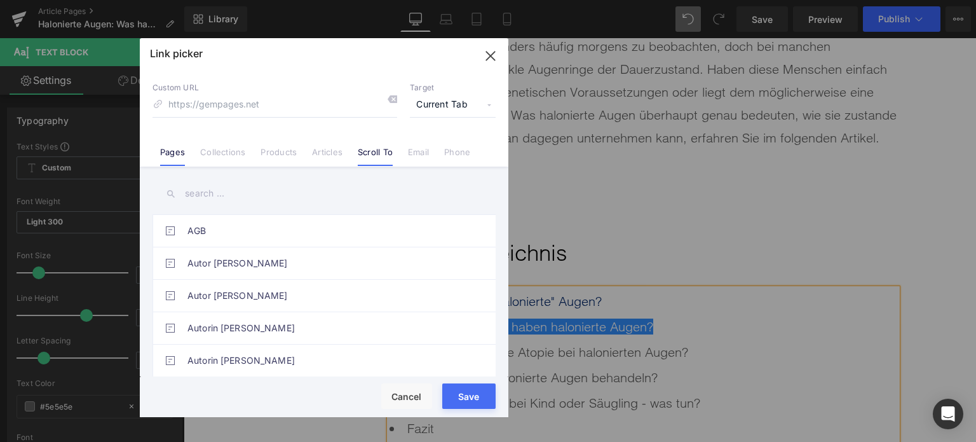
click at [386, 151] on link "Scroll To" at bounding box center [375, 156] width 35 height 19
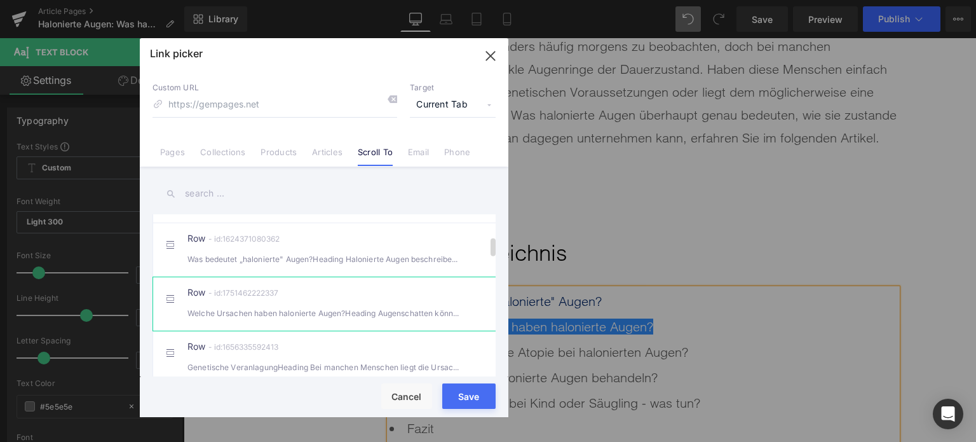
click at [290, 319] on div "Welche Ursachen haben halonierte Augen?Heading Augenschatten können viele ver" at bounding box center [324, 312] width 273 height 13
type input "#r-1751462222337"
click at [462, 401] on button "Save" at bounding box center [468, 395] width 53 height 25
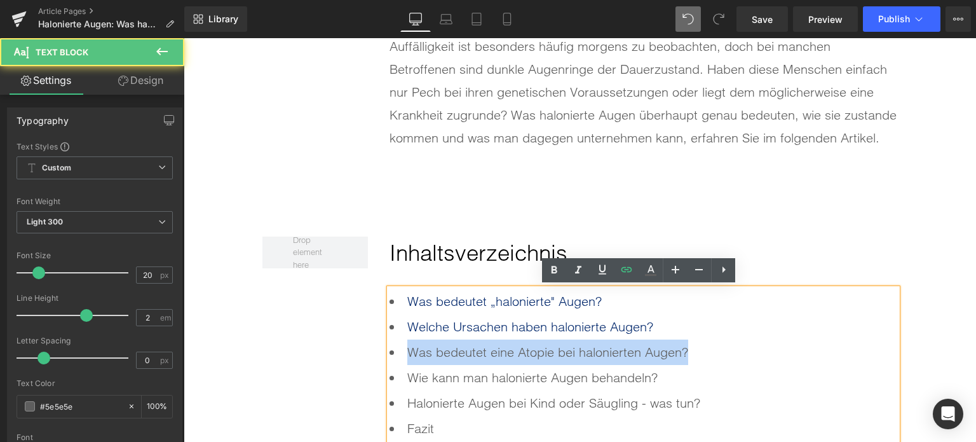
drag, startPoint x: 703, startPoint y: 347, endPoint x: 388, endPoint y: 348, distance: 314.6
click at [390, 348] on li "Was bedeutet eine Atopie bei halonierten Augen?" at bounding box center [644, 351] width 508 height 25
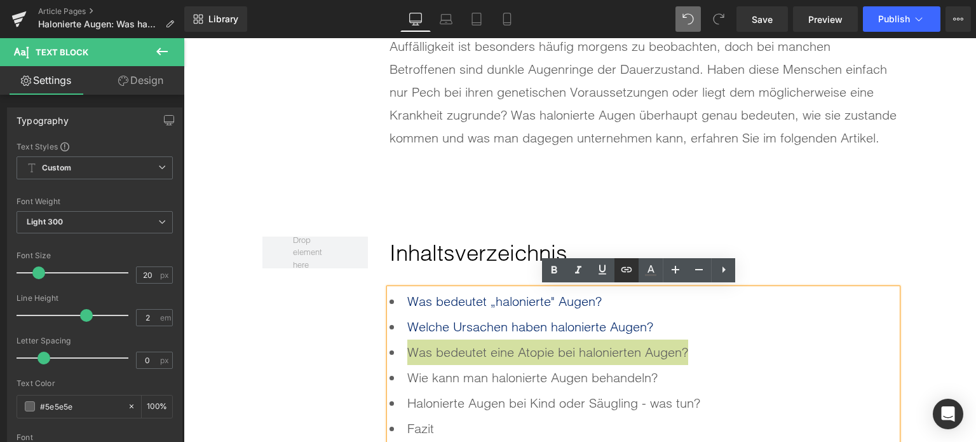
click at [625, 274] on icon at bounding box center [626, 269] width 15 height 15
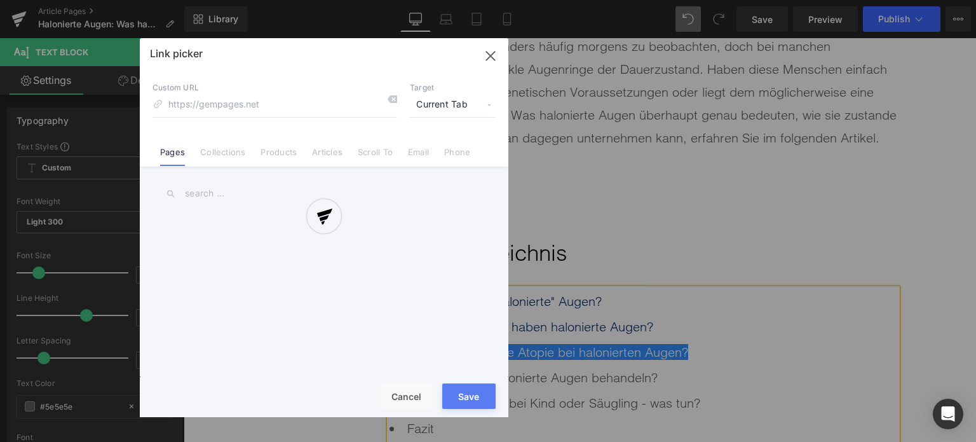
click at [724, 0] on div "Text Color Highlight Color rgba(0, 113, 193, 1) #0071c1 100 % transparent trans…" at bounding box center [488, 0] width 976 height 0
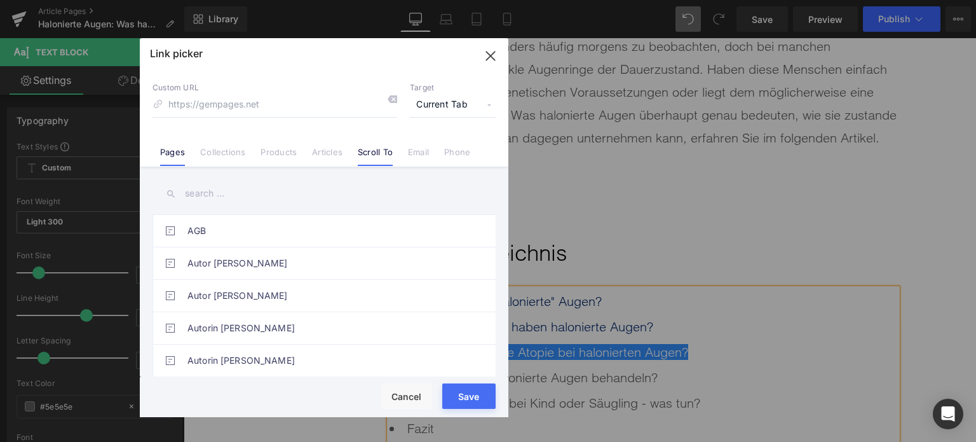
click at [380, 154] on link "Scroll To" at bounding box center [375, 156] width 35 height 19
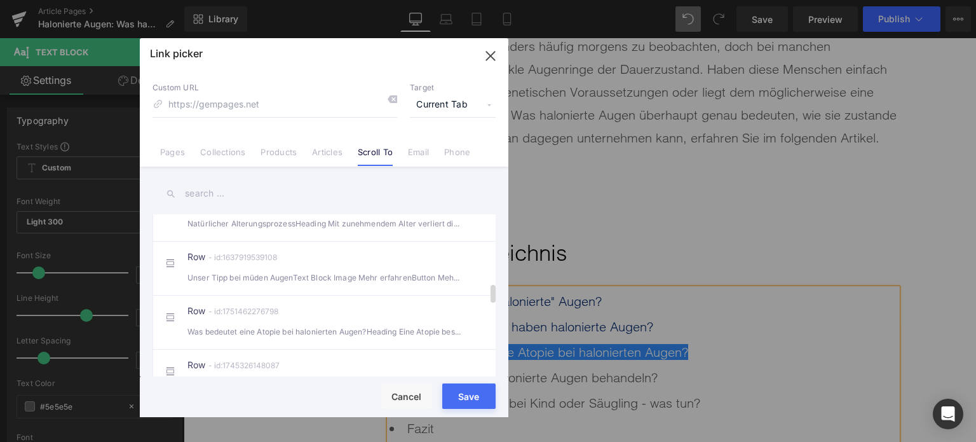
scroll to position [636, 0]
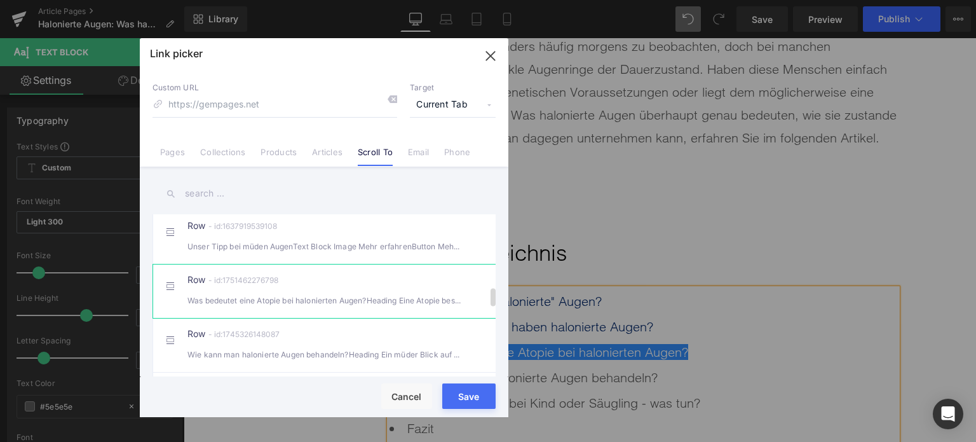
click at [286, 301] on div "Row - id:1751462276798 Was bedeutet eine Atopie bei halonierten Augen?Heading E…" at bounding box center [344, 291] width 312 height 32
type input "#r-1751462276798"
click at [468, 403] on button "Save" at bounding box center [468, 395] width 53 height 25
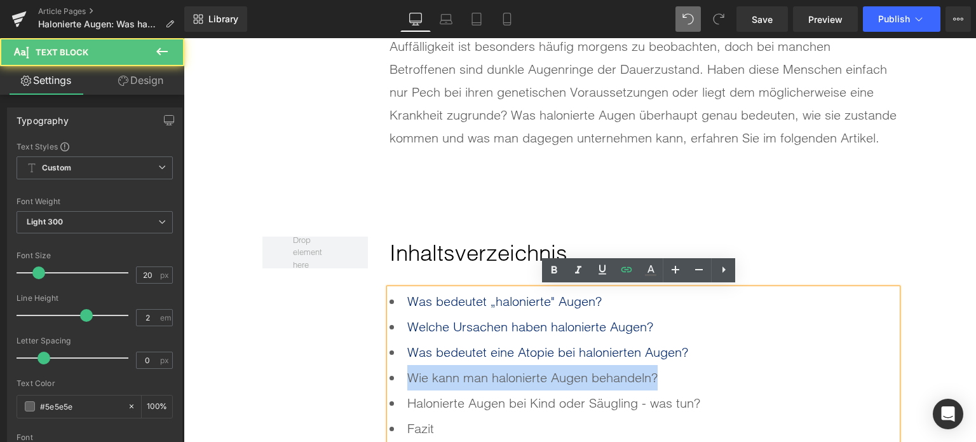
drag, startPoint x: 676, startPoint y: 374, endPoint x: 391, endPoint y: 376, distance: 285.4
click at [391, 376] on li "Wie kann man halonierte Augen behandeln?" at bounding box center [644, 377] width 508 height 25
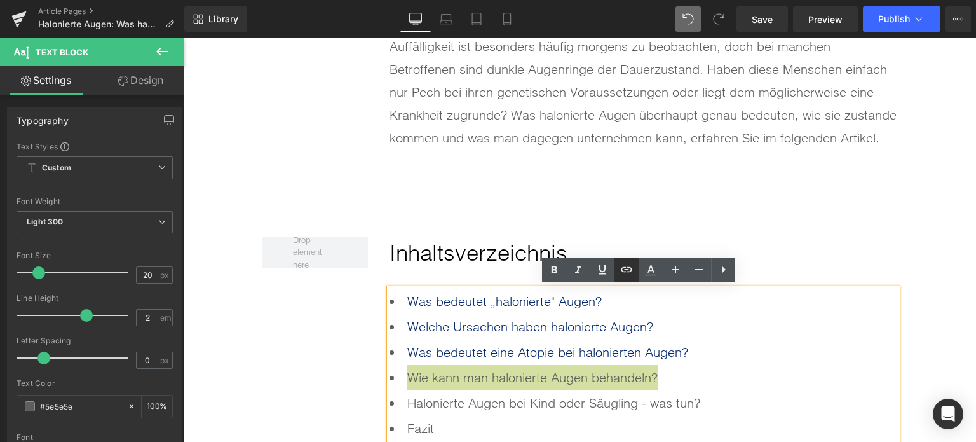
click at [629, 271] on icon at bounding box center [626, 269] width 15 height 15
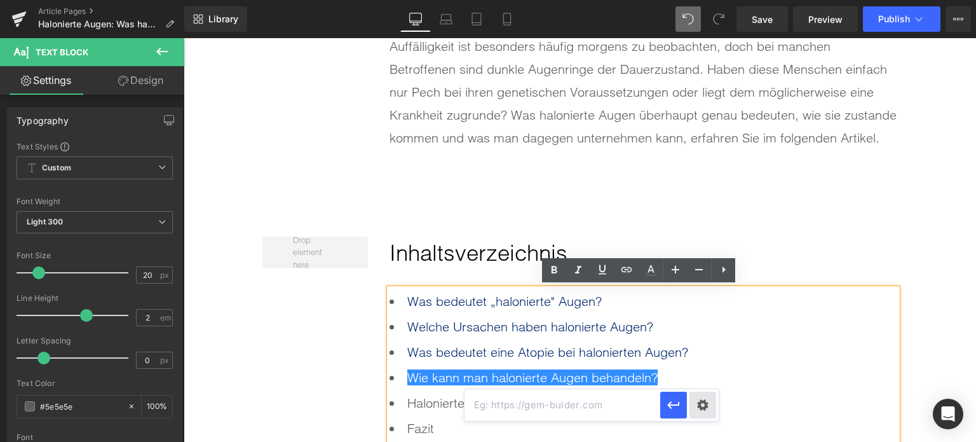
click at [700, 0] on div "Text Color Highlight Color rgba(0, 113, 193, 1) #0071c1 100 % transparent trans…" at bounding box center [488, 0] width 976 height 0
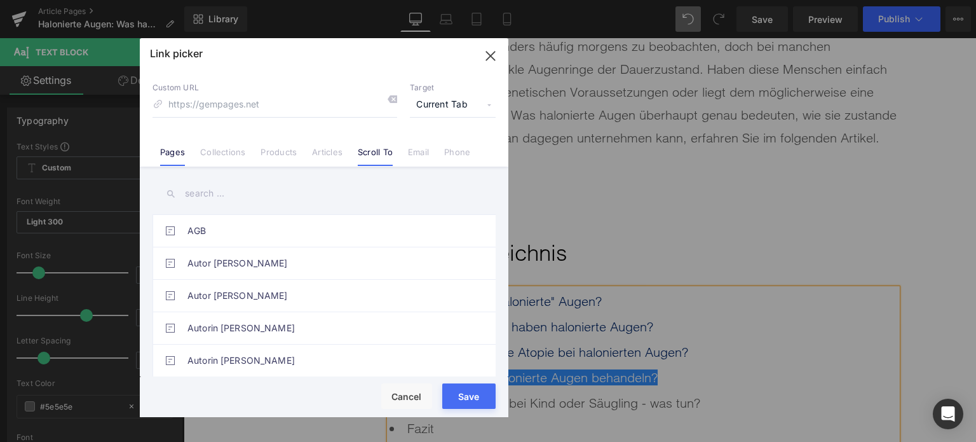
click at [370, 157] on link "Scroll To" at bounding box center [375, 156] width 35 height 19
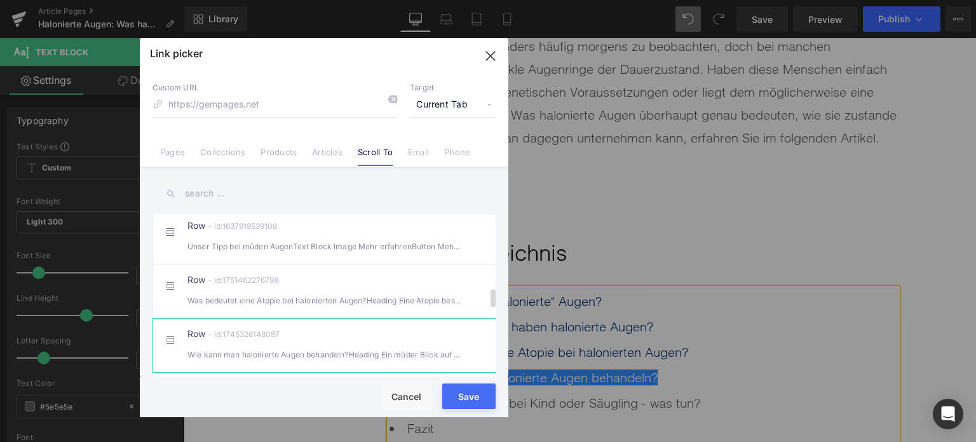
scroll to position [699, 0]
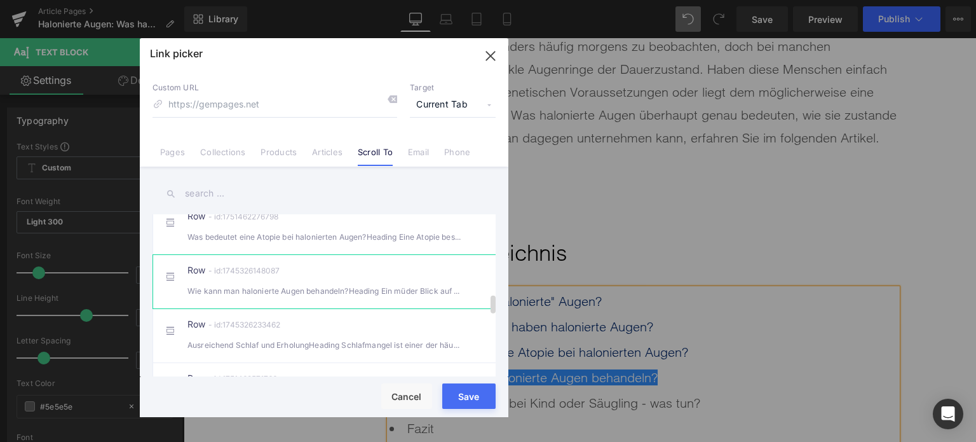
click at [256, 297] on div "Wie kann man halonierte Augen behandeln?Heading Ein müder Blick auf der Arbei" at bounding box center [324, 290] width 273 height 13
type input "#r-1745326148087"
click at [468, 400] on button "Save" at bounding box center [468, 395] width 53 height 25
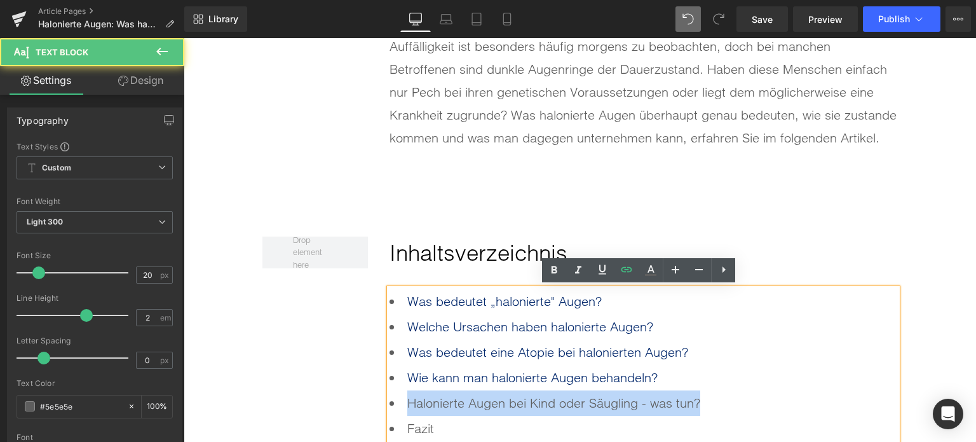
drag, startPoint x: 702, startPoint y: 404, endPoint x: 395, endPoint y: 401, distance: 306.4
click at [395, 401] on li "Halonierte Augen bei Kind oder Säugling - was tun?" at bounding box center [644, 402] width 508 height 25
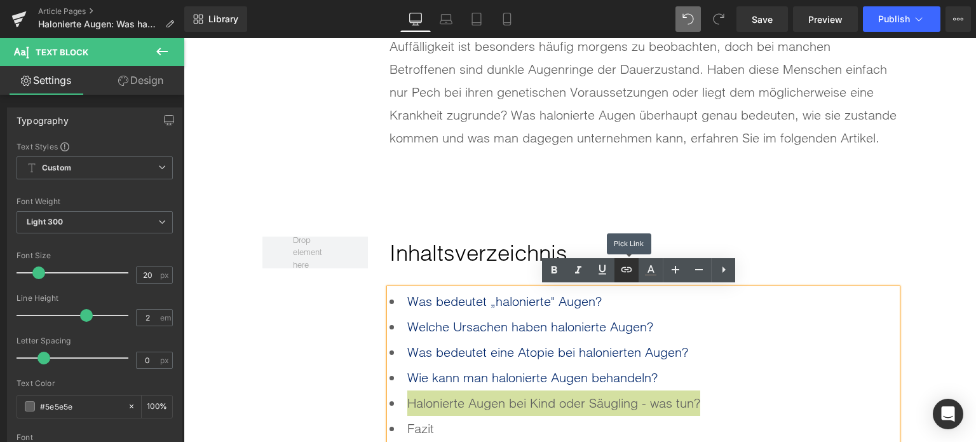
click at [628, 272] on icon at bounding box center [626, 269] width 15 height 15
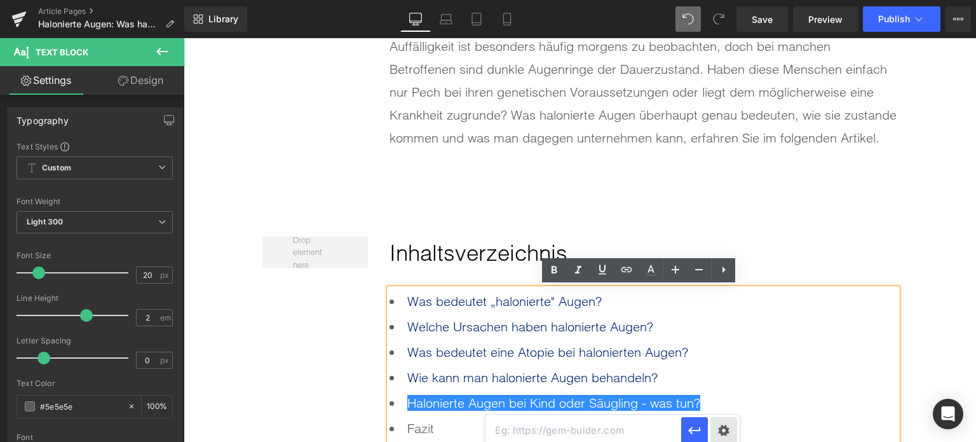
click at [721, 0] on div "Text Color Highlight Color rgba(0, 113, 193, 1) #0071c1 100 % transparent trans…" at bounding box center [488, 0] width 976 height 0
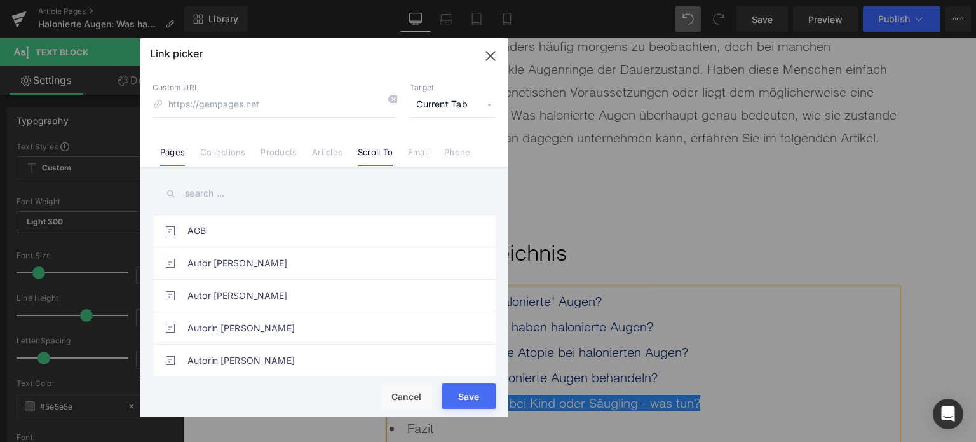
click at [365, 160] on link "Scroll To" at bounding box center [375, 156] width 35 height 19
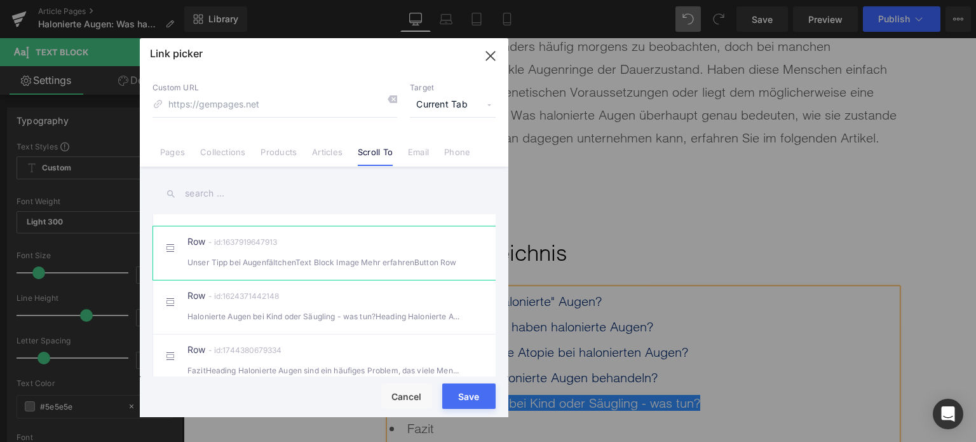
scroll to position [1081, 0]
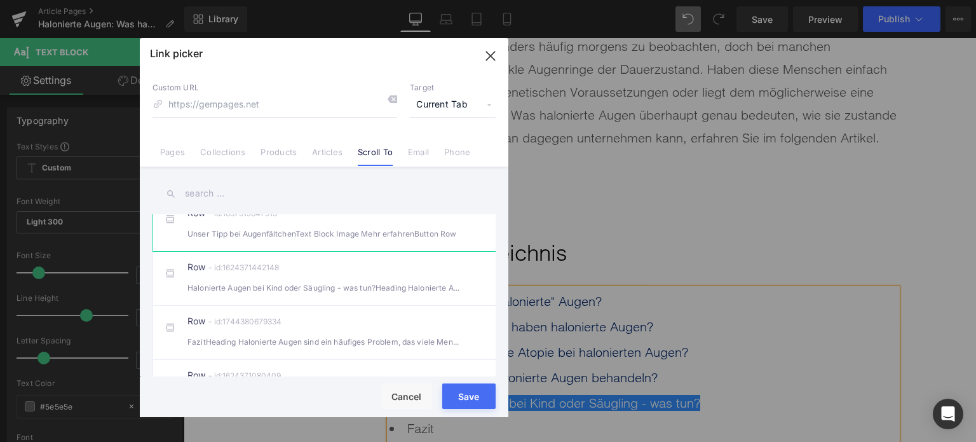
click at [274, 294] on div "Halonierte Augen bei Kind oder Säugling - was tun?Heading Halonierte Augen kö" at bounding box center [324, 287] width 273 height 13
type input "#r-1624371442148"
click at [472, 401] on button "Save" at bounding box center [468, 395] width 53 height 25
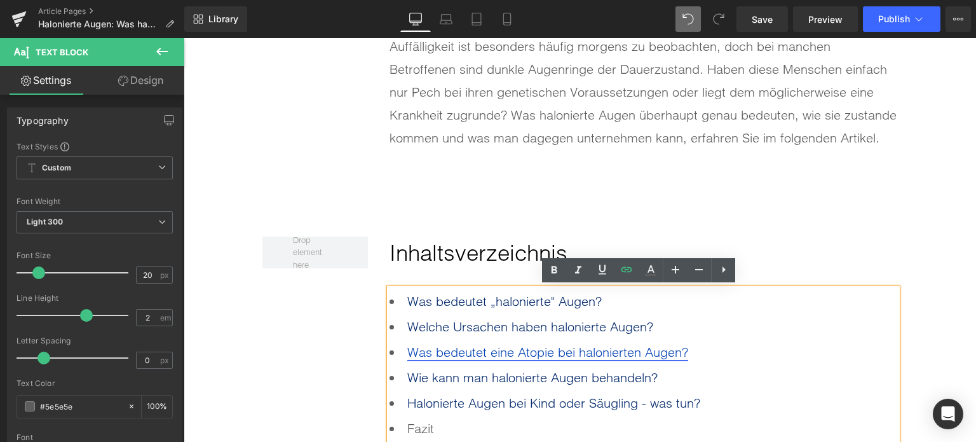
scroll to position [763, 0]
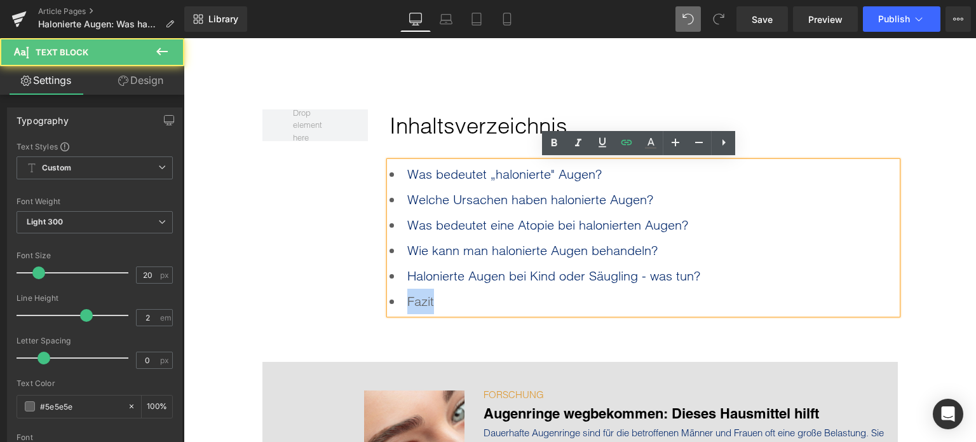
drag, startPoint x: 455, startPoint y: 304, endPoint x: 381, endPoint y: 294, distance: 74.4
click at [378, 304] on div "Inhaltsverzeichnis Text Block Was bedeutet „halonierte" Augen? Welche Ursachen…" at bounding box center [632, 215] width 529 height 212
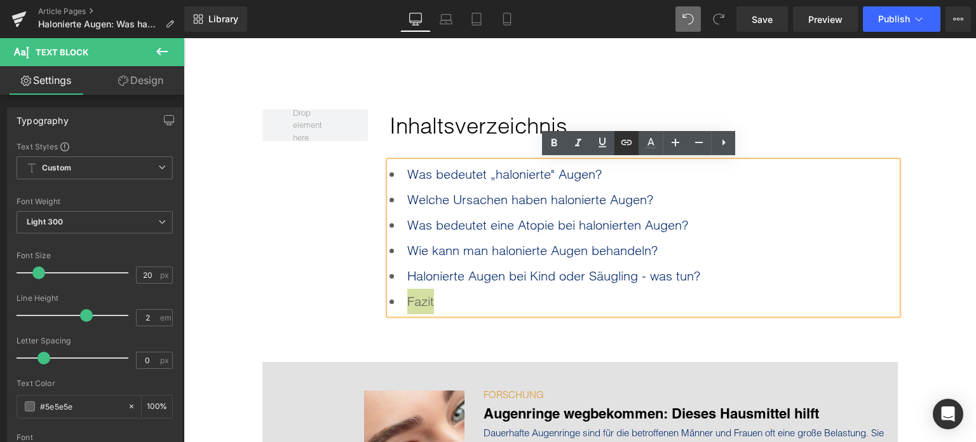
click at [632, 147] on icon at bounding box center [626, 142] width 15 height 15
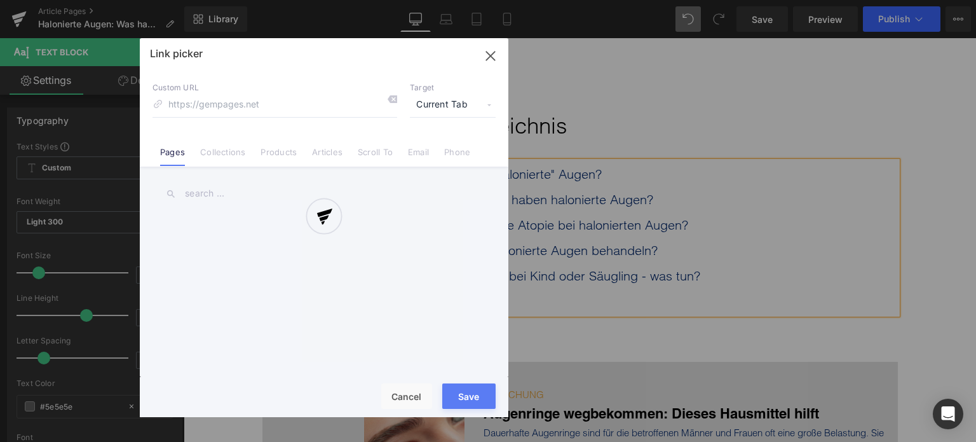
click at [611, 0] on div "Text Color Highlight Color rgba(0, 113, 193, 1) #0071c1 100 % transparent trans…" at bounding box center [488, 0] width 976 height 0
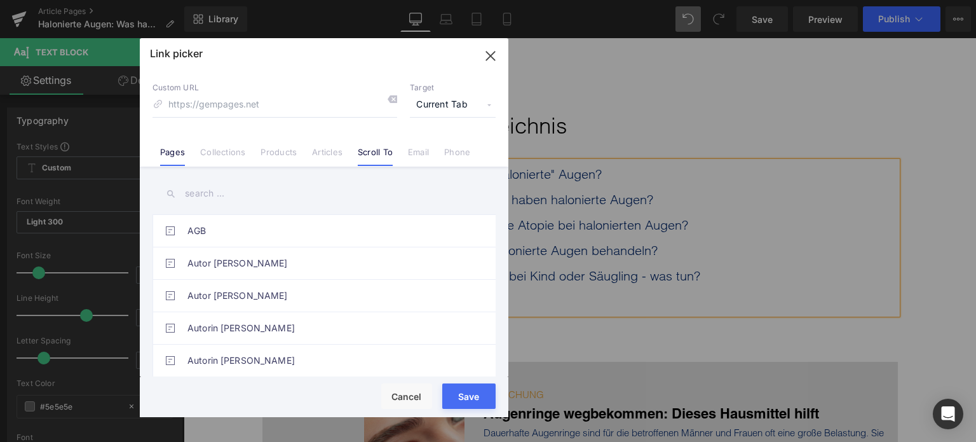
click at [379, 142] on li "Scroll To" at bounding box center [375, 147] width 50 height 22
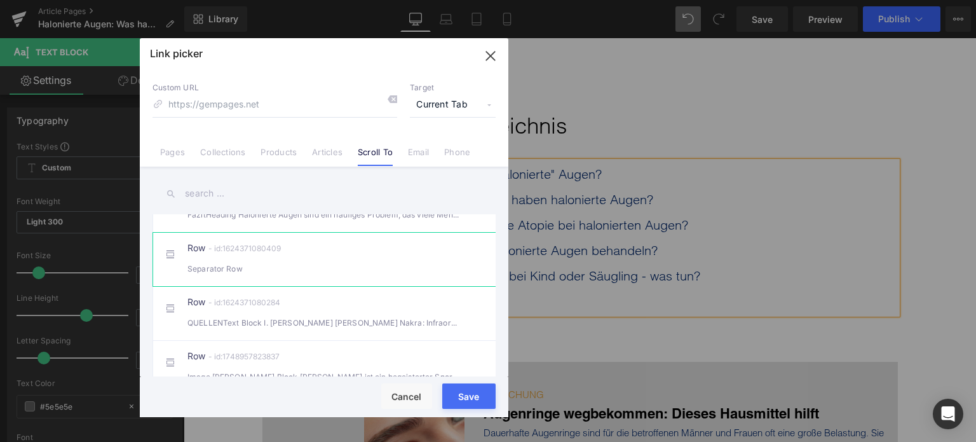
scroll to position [1144, 0]
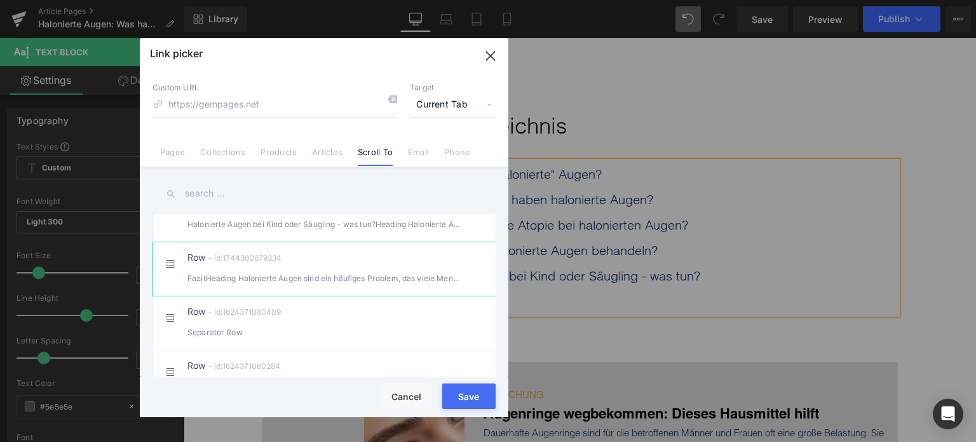
click at [254, 285] on div "FazitHeading Halonierte Augen sind ein häufiges Problem, das viele Menschen a" at bounding box center [324, 277] width 273 height 13
type input "#r-1744380679334"
click at [464, 401] on button "Save" at bounding box center [468, 395] width 53 height 25
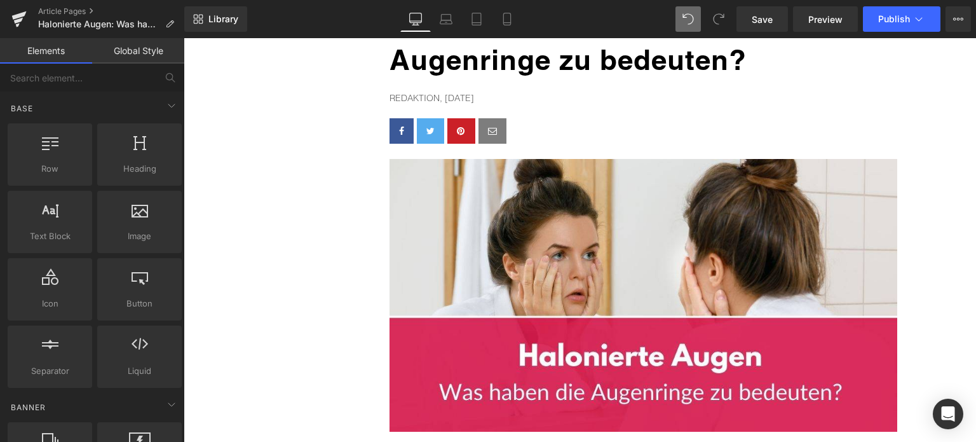
scroll to position [64, 0]
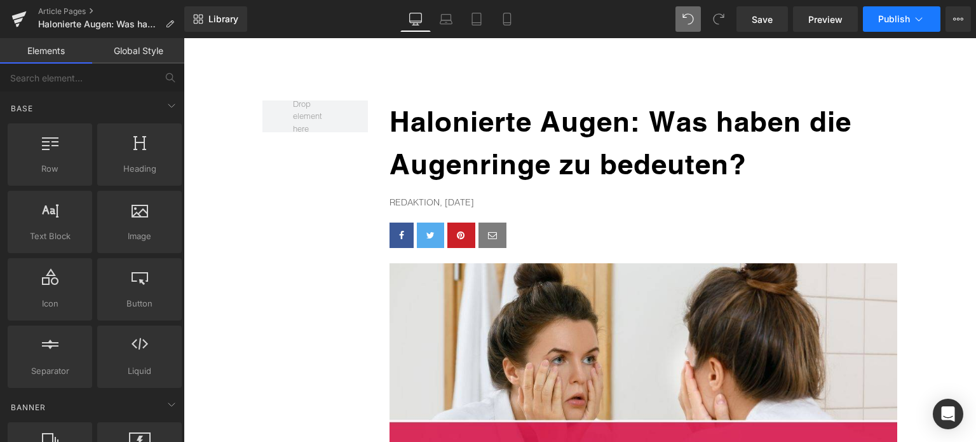
click at [891, 18] on span "Publish" at bounding box center [894, 19] width 32 height 10
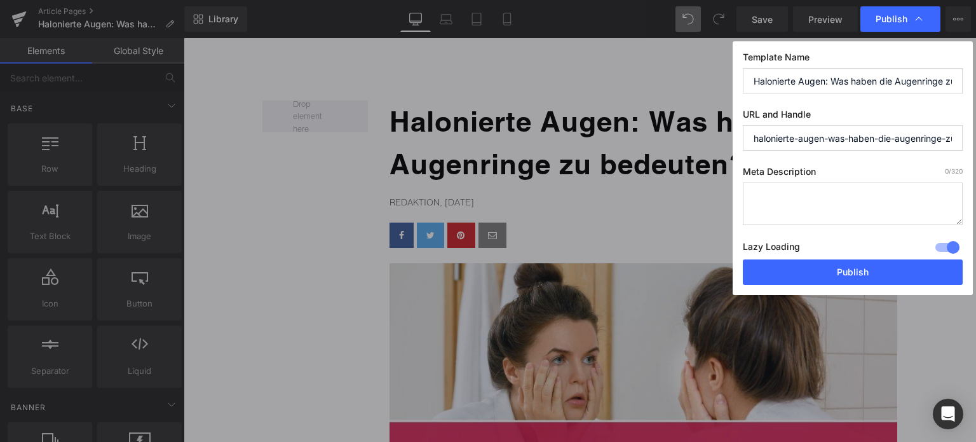
click at [826, 141] on input "halonierte-augen-was-haben-die-augenringe-zu-bedeuten" at bounding box center [853, 137] width 220 height 25
drag, startPoint x: 826, startPoint y: 141, endPoint x: 958, endPoint y: 133, distance: 131.8
click at [958, 133] on input "halonierte-augen-was-haben-die-augenringe-zu-bedeuten" at bounding box center [853, 137] width 220 height 25
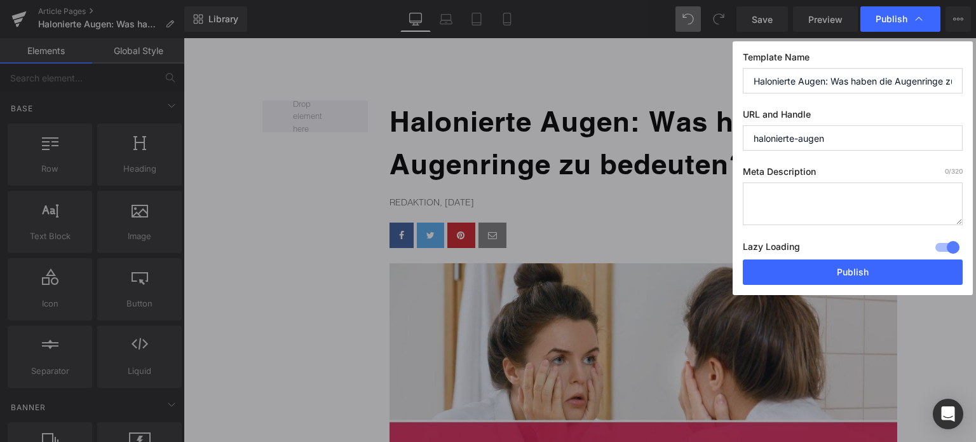
type input "halonierte-augen"
click at [786, 193] on textarea at bounding box center [853, 203] width 220 height 43
click at [803, 200] on textarea "Halonierte augen" at bounding box center [853, 203] width 220 height 43
click at [852, 192] on textarea "Halonierte Augen" at bounding box center [853, 203] width 220 height 43
drag, startPoint x: 911, startPoint y: 210, endPoint x: 885, endPoint y: 203, distance: 27.2
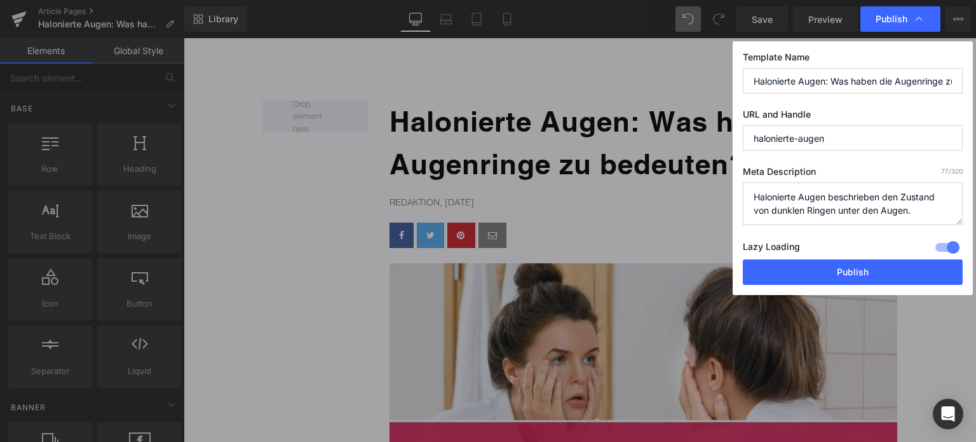
click at [885, 203] on textarea "Halonierte Augen beschrieben den Zustand von dunklen Ringen unter den Augen." at bounding box center [853, 203] width 220 height 43
click at [873, 204] on textarea "Halonierte Augen beschrieben den Zustand von dunklen Ringen unter den Augen." at bounding box center [853, 203] width 220 height 43
drag, startPoint x: 910, startPoint y: 213, endPoint x: 839, endPoint y: 213, distance: 71.2
click at [839, 213] on textarea "Halonierte Augen beschrieben den Zustand von dunklen Ringen unter den Augen." at bounding box center [853, 203] width 220 height 43
click at [930, 210] on textarea "Halonierte Augen beschrieben den Zustand von dunklen Ringen unter den Augen." at bounding box center [853, 203] width 220 height 43
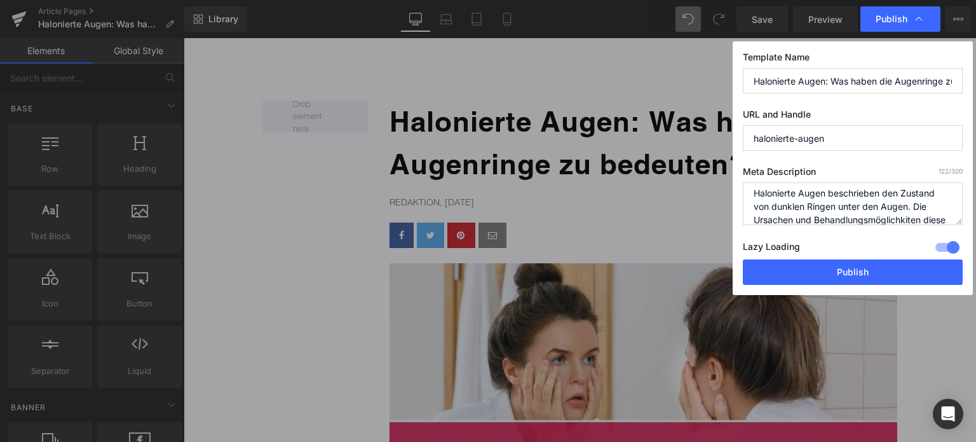
scroll to position [18, 0]
click at [906, 206] on textarea "Halonierte Augen beschrieben den Zustand von dunklen Ringen unter den Augen. Di…" at bounding box center [853, 203] width 220 height 43
click at [826, 219] on textarea "Halonierte Augen beschrieben den Zustand von dunklen Ringen unter den Augen. Di…" at bounding box center [853, 203] width 220 height 43
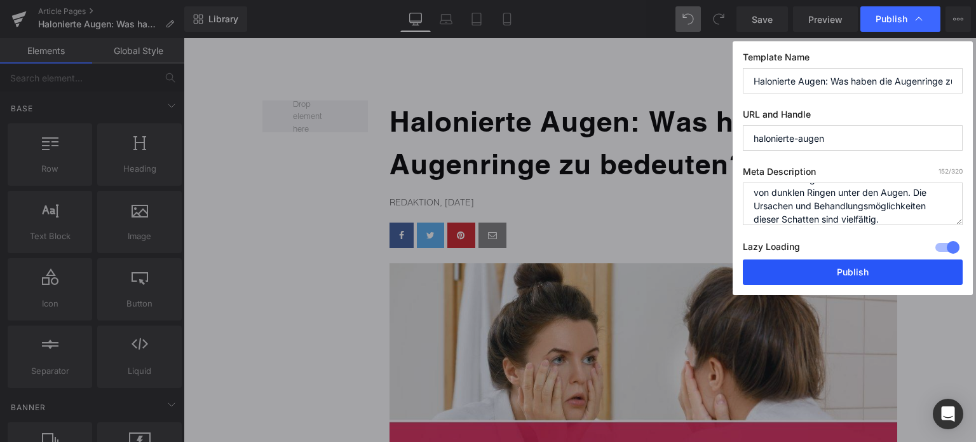
type textarea "Halonierte Augen beschrieben den Zustand von dunklen Ringen unter den Augen. Di…"
click at [868, 272] on button "Publish" at bounding box center [853, 271] width 220 height 25
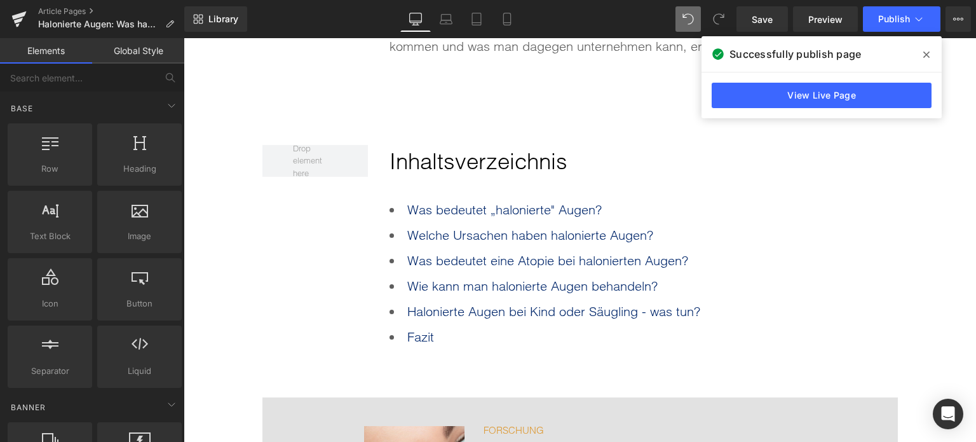
scroll to position [699, 0]
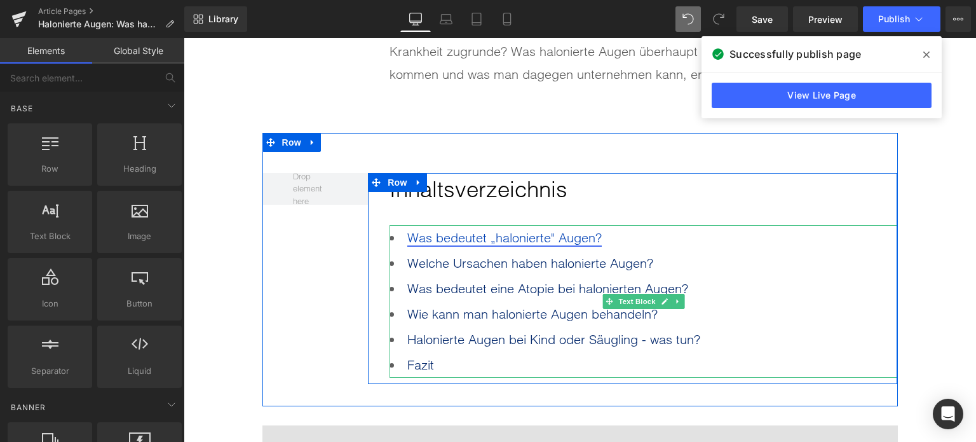
click at [554, 236] on link "Was bedeutet „halonierte" Augen?" at bounding box center [504, 237] width 194 height 16
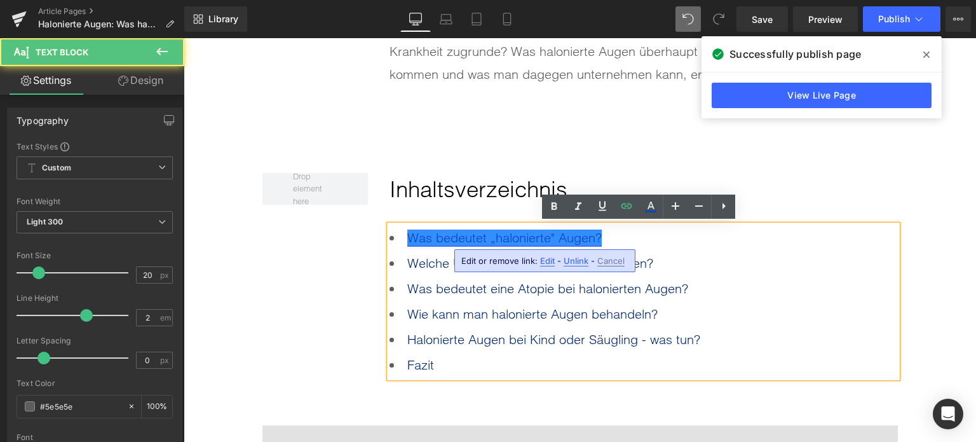
click at [551, 236] on link "Was bedeutet „halonierte" Augen?" at bounding box center [504, 237] width 194 height 16
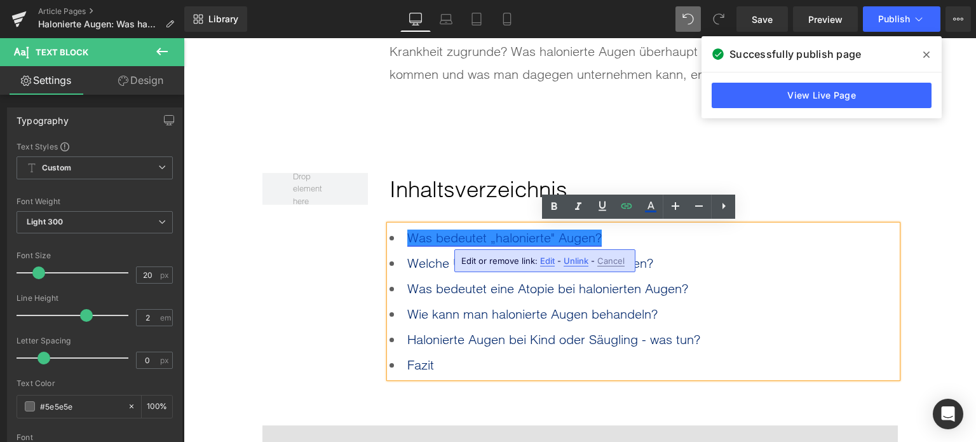
click at [549, 235] on link "Was bedeutet „halonierte" Augen?" at bounding box center [504, 237] width 194 height 16
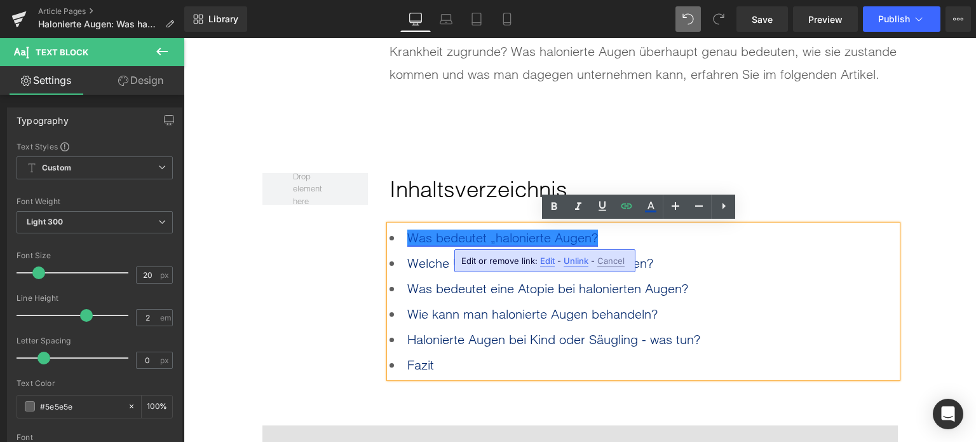
click at [589, 241] on link "Was bedeutet „halonierte Augen?" at bounding box center [502, 237] width 191 height 16
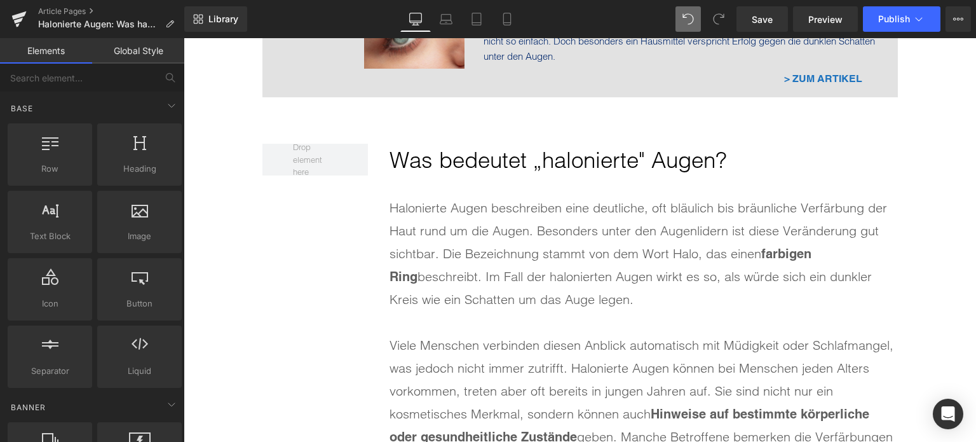
scroll to position [1081, 0]
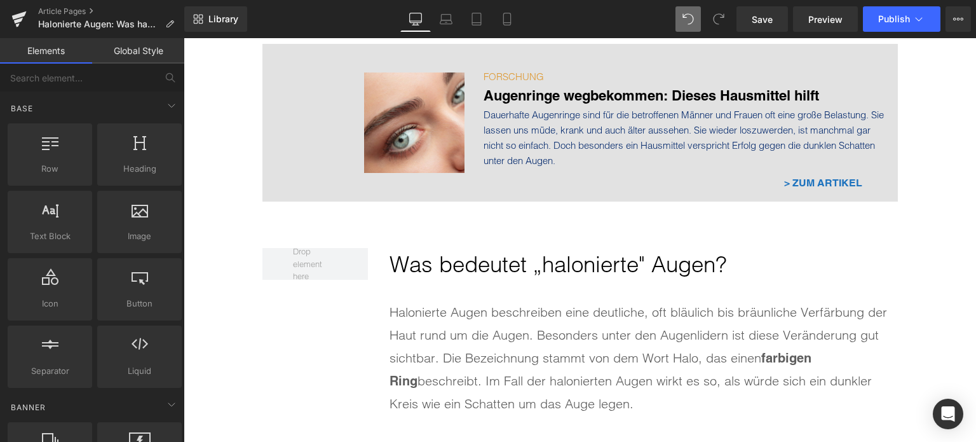
click at [638, 257] on span "Heading" at bounding box center [637, 264] width 34 height 15
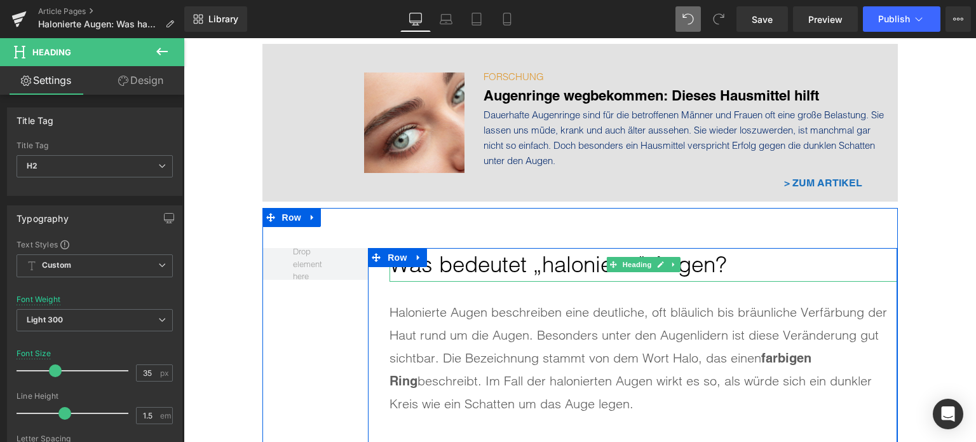
click at [742, 261] on h2 "Was bedeutet „halonierte" Augen?" at bounding box center [644, 265] width 508 height 34
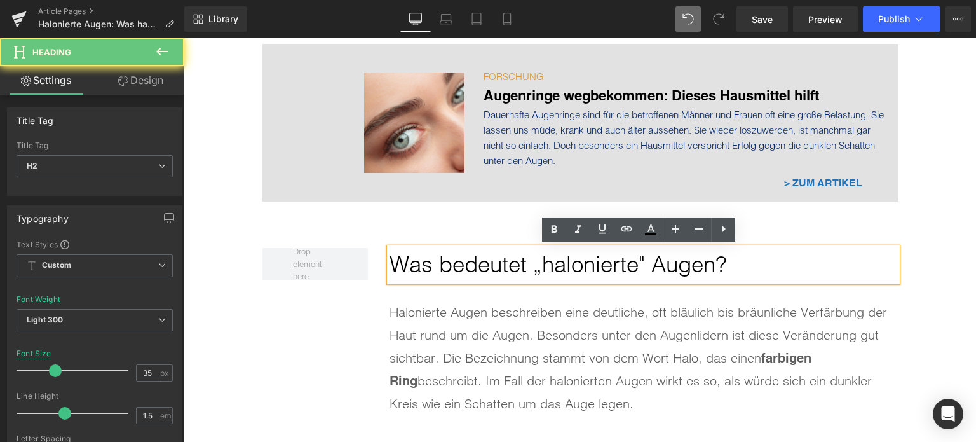
click at [713, 268] on h2 "Was bedeutet „halonierte" Augen?" at bounding box center [644, 265] width 508 height 34
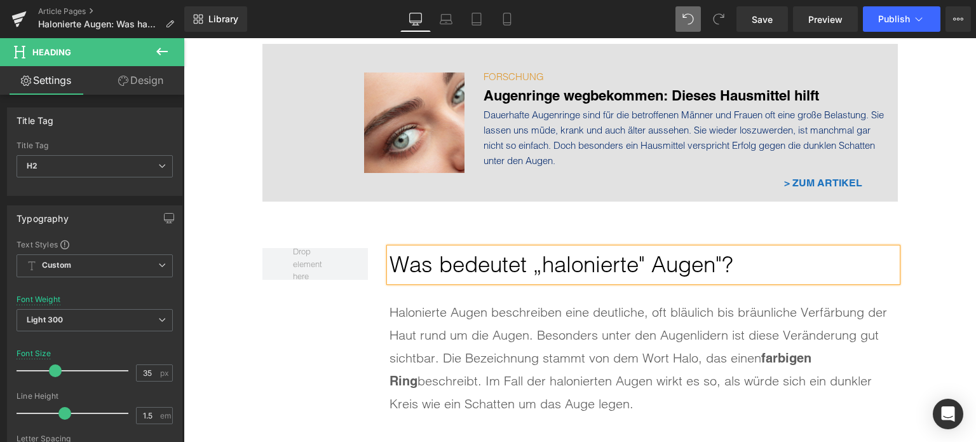
click at [642, 260] on h2 "Was bedeutet „halonierte" Augen"?" at bounding box center [644, 265] width 508 height 34
click at [892, 20] on span "Publish" at bounding box center [894, 19] width 32 height 10
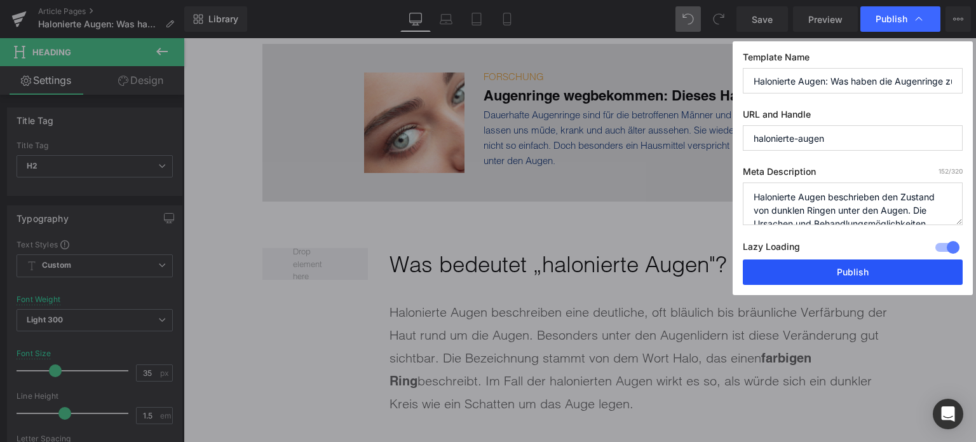
click at [848, 269] on button "Publish" at bounding box center [853, 271] width 220 height 25
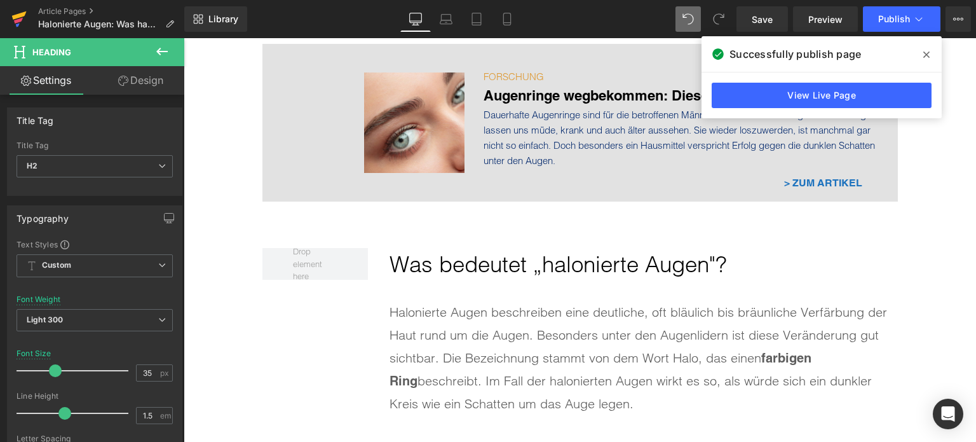
click at [20, 13] on icon at bounding box center [19, 15] width 15 height 8
